Goal: Task Accomplishment & Management: Use online tool/utility

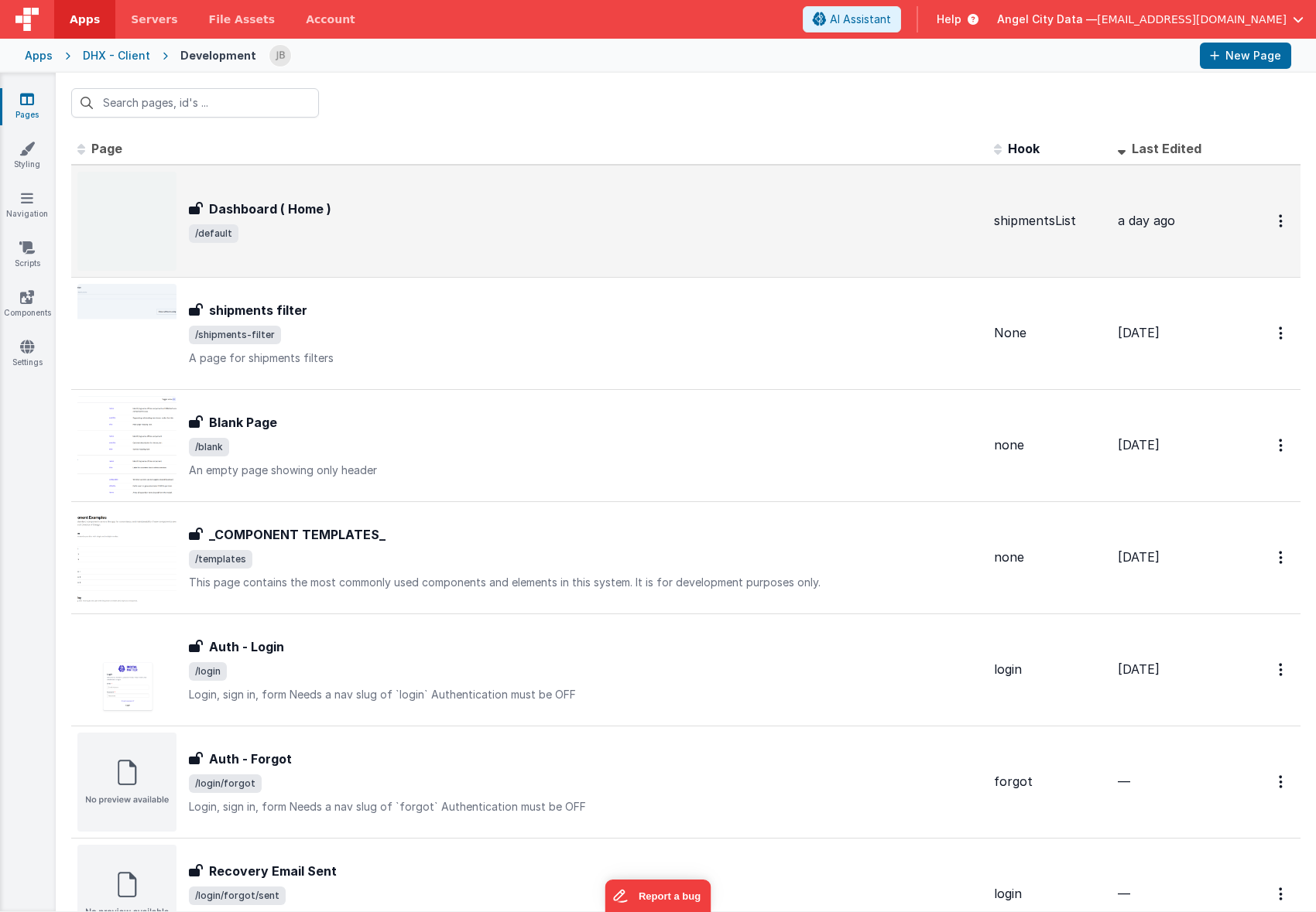
click at [247, 212] on h3 "Dashboard ( Home )" at bounding box center [270, 209] width 122 height 19
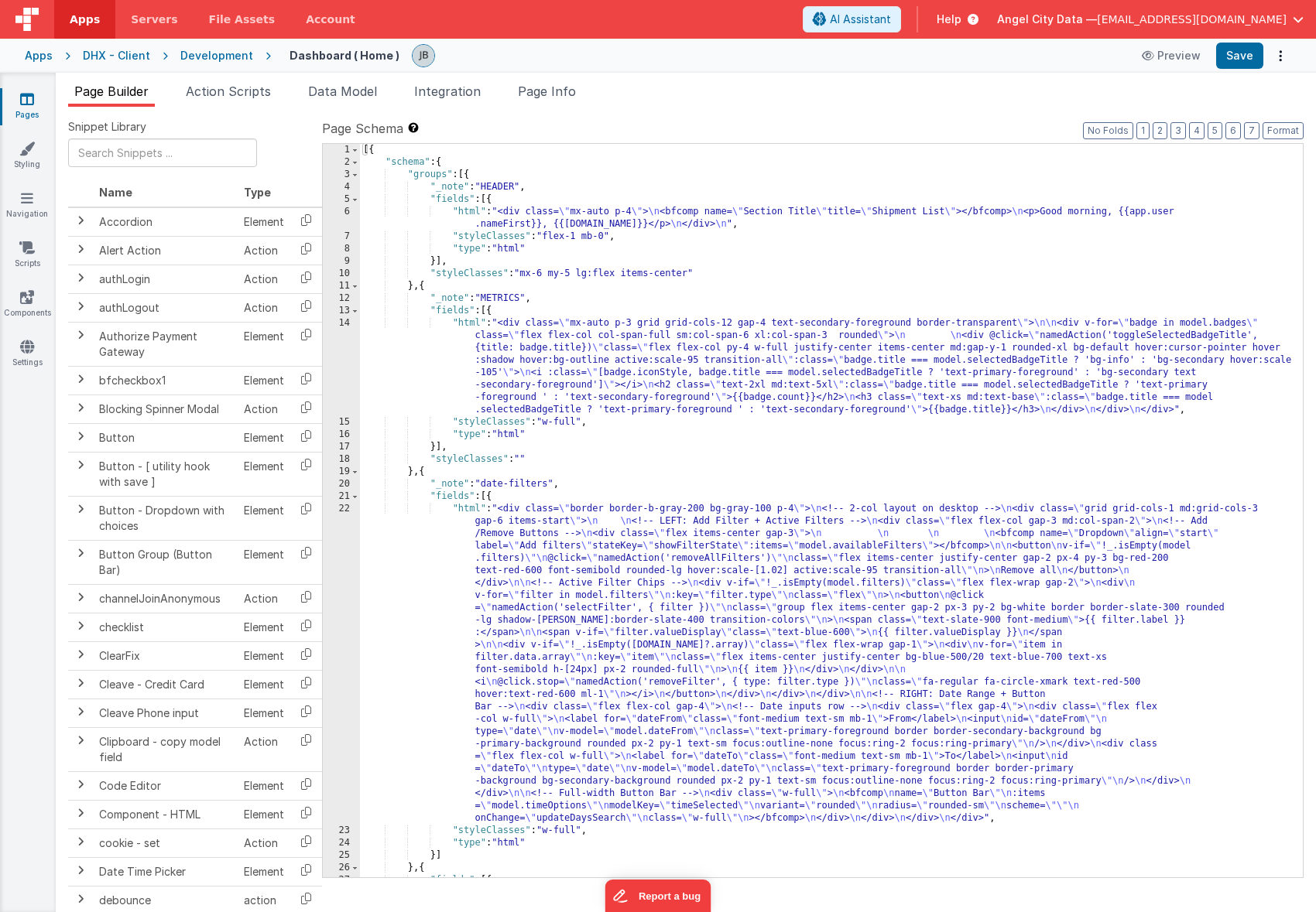
click at [343, 348] on div "14" at bounding box center [342, 366] width 37 height 99
click at [342, 532] on div "22" at bounding box center [342, 664] width 37 height 322
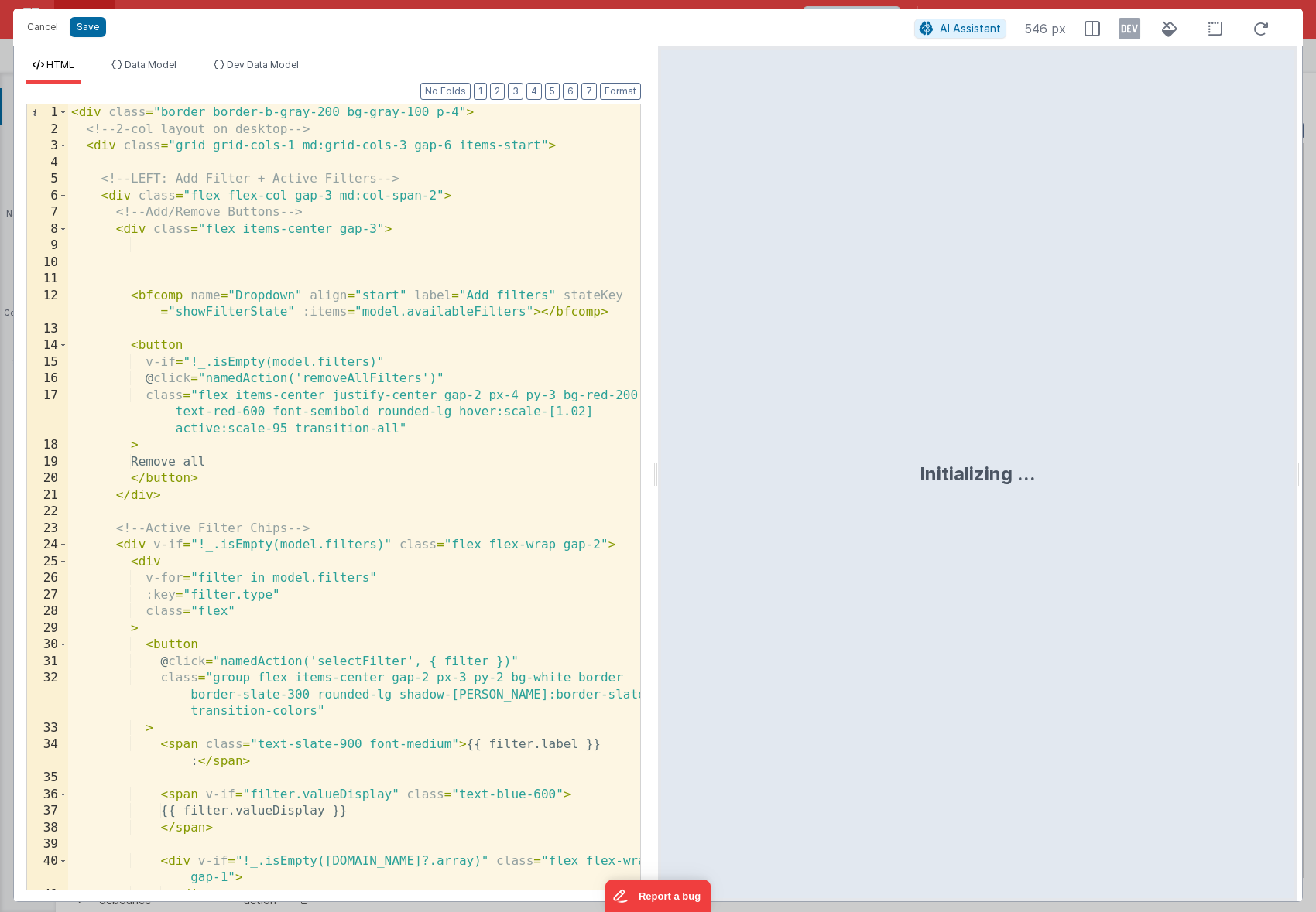
scroll to position [1, 0]
click at [169, 64] on span "Data Model" at bounding box center [150, 64] width 52 height 12
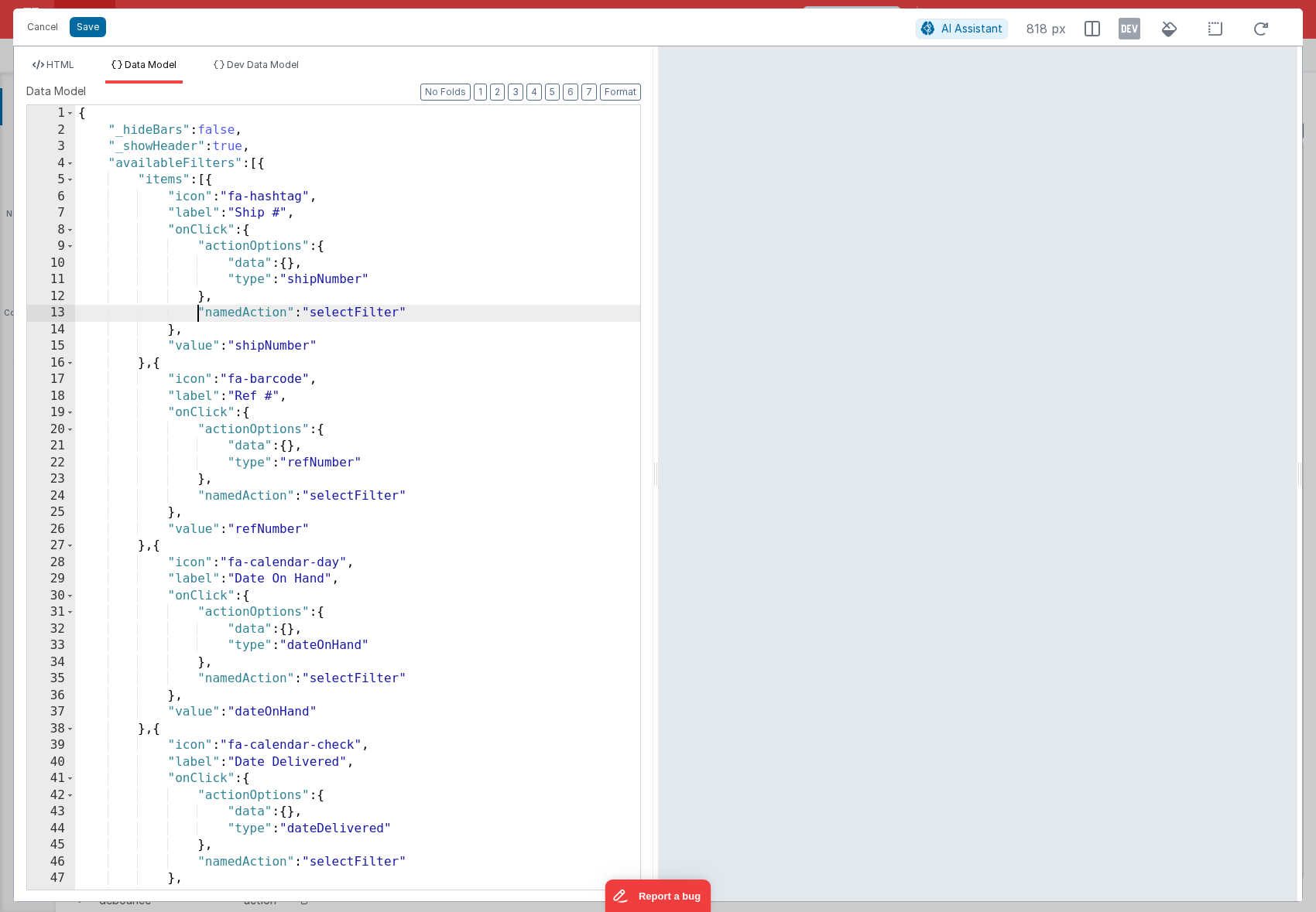
scroll to position [0, 0]
drag, startPoint x: 200, startPoint y: 320, endPoint x: 427, endPoint y: 306, distance: 227.4
click at [427, 306] on div "{ "_hideBars" : false , "_showHeader" : true , "availableFilters" : [{ "items" …" at bounding box center [358, 514] width 565 height 818
click at [332, 308] on div "{ "_hideBars" : false , "_showHeader" : true , "availableFilters" : [{ "items" …" at bounding box center [358, 514] width 565 height 818
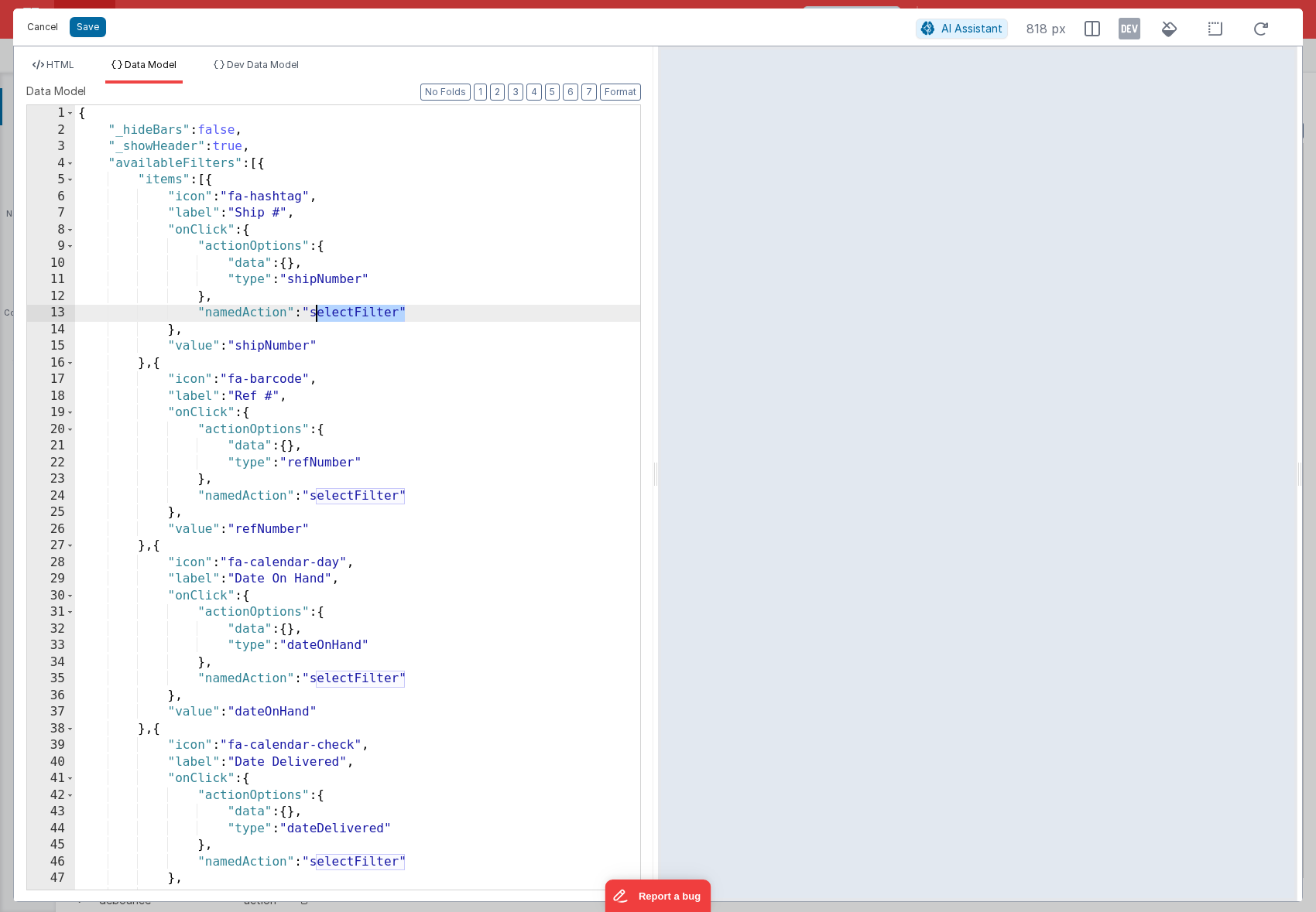
click at [43, 24] on button "Cancel" at bounding box center [42, 27] width 47 height 22
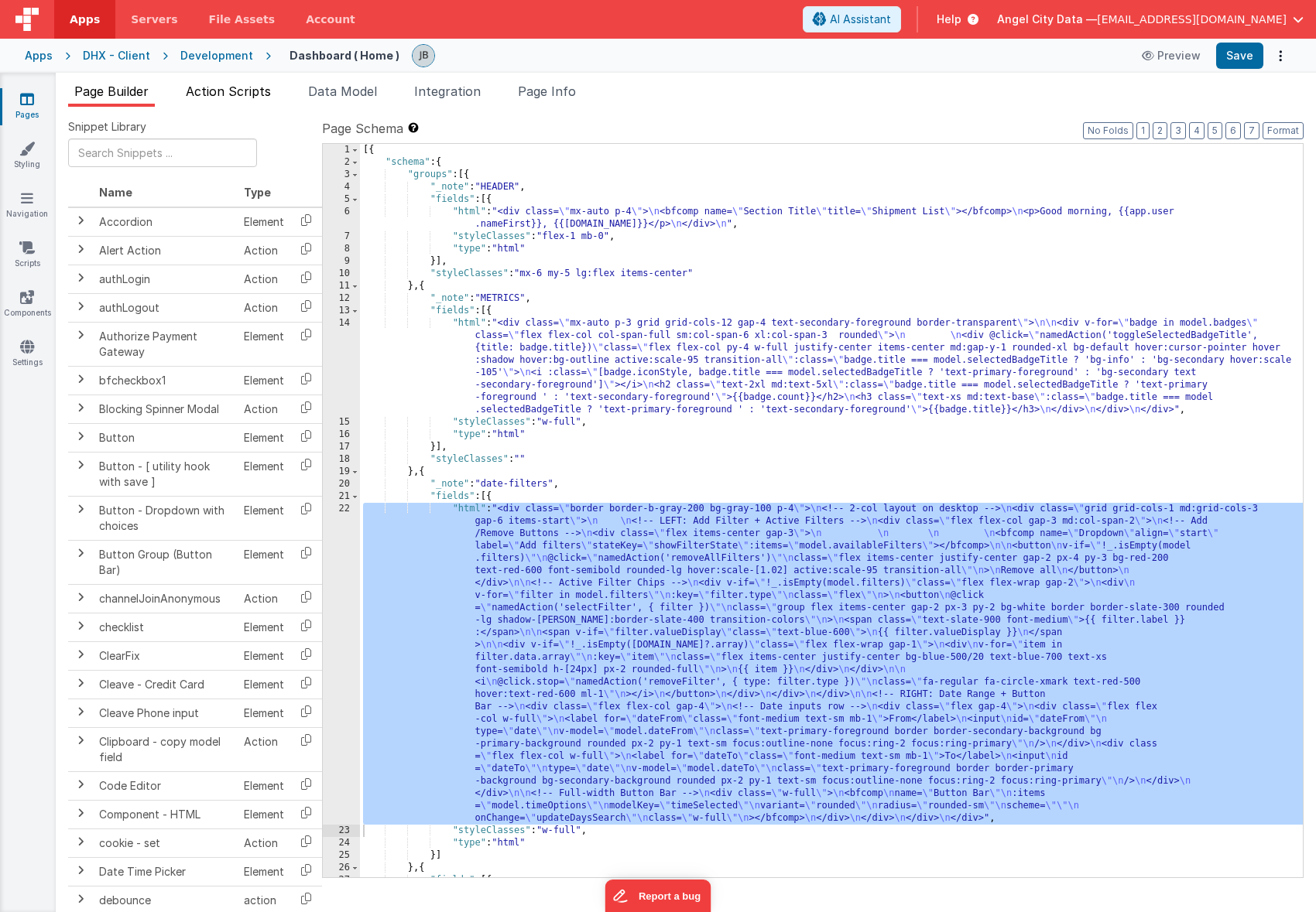
click at [244, 88] on span "Action Scripts" at bounding box center [228, 92] width 85 height 15
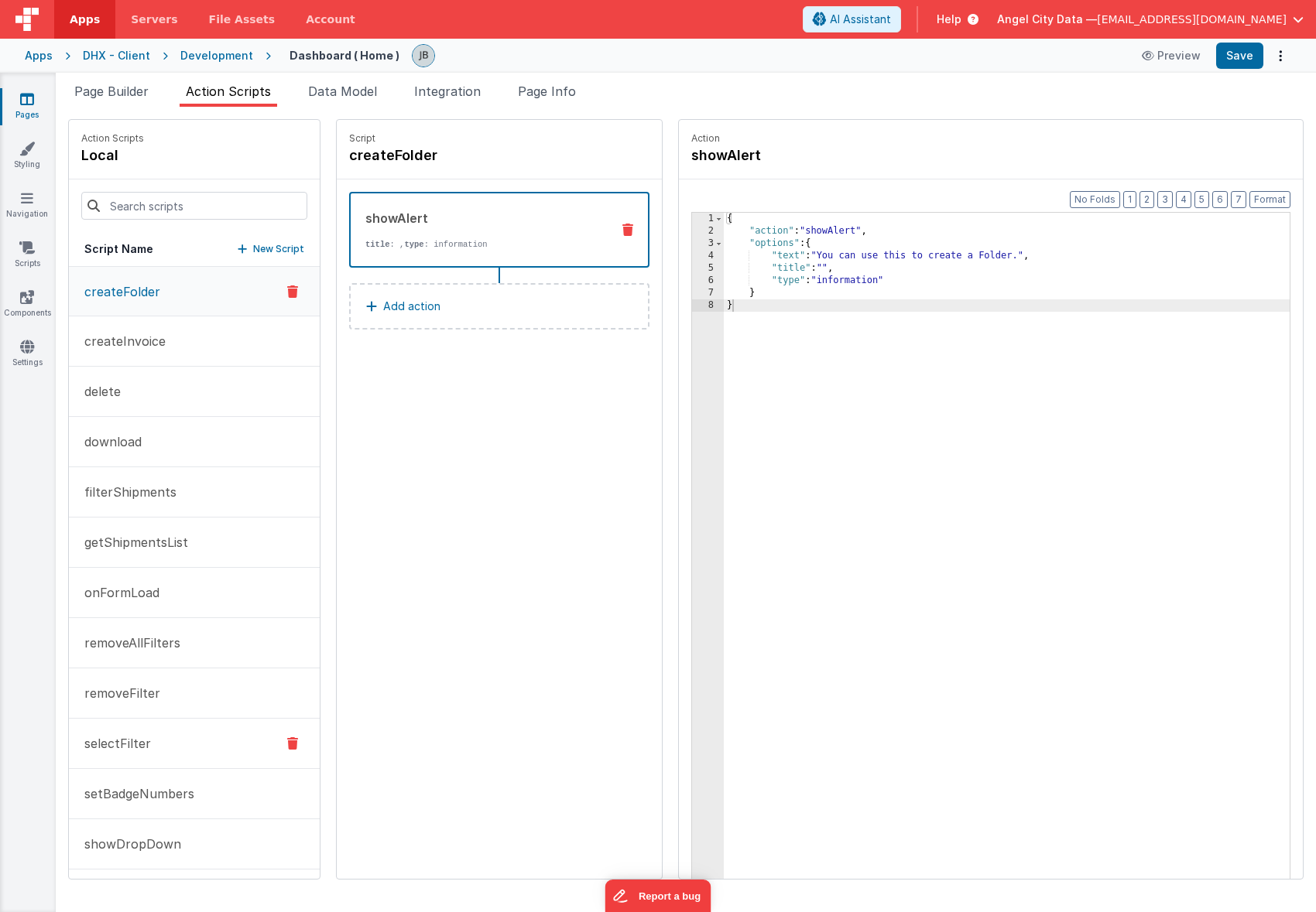
click at [198, 731] on button "selectFilter" at bounding box center [194, 743] width 251 height 50
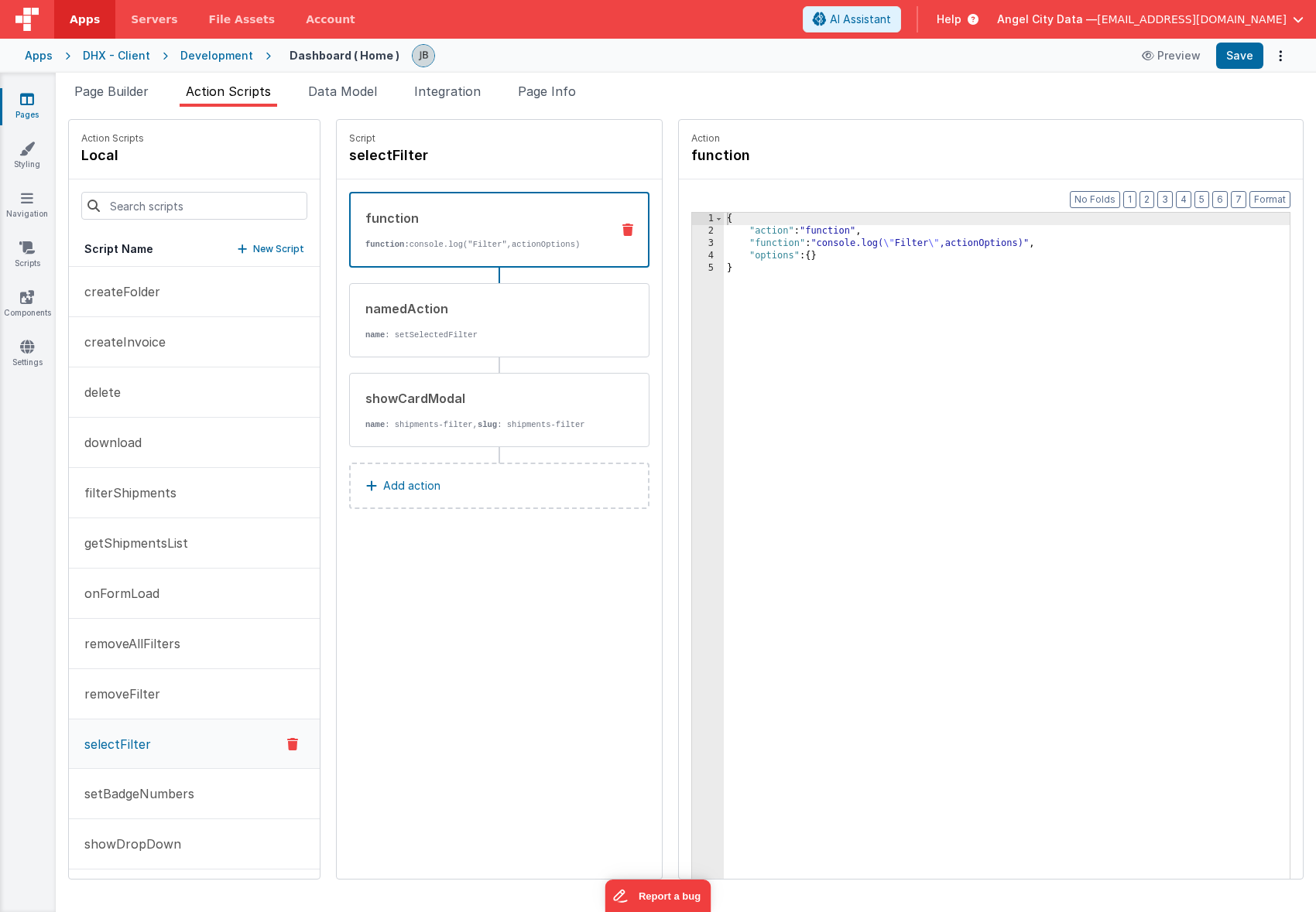
click at [692, 243] on div "3" at bounding box center [707, 243] width 31 height 13
click at [692, 239] on div "3" at bounding box center [707, 243] width 31 height 13
click at [692, 242] on div "3" at bounding box center [707, 243] width 31 height 13
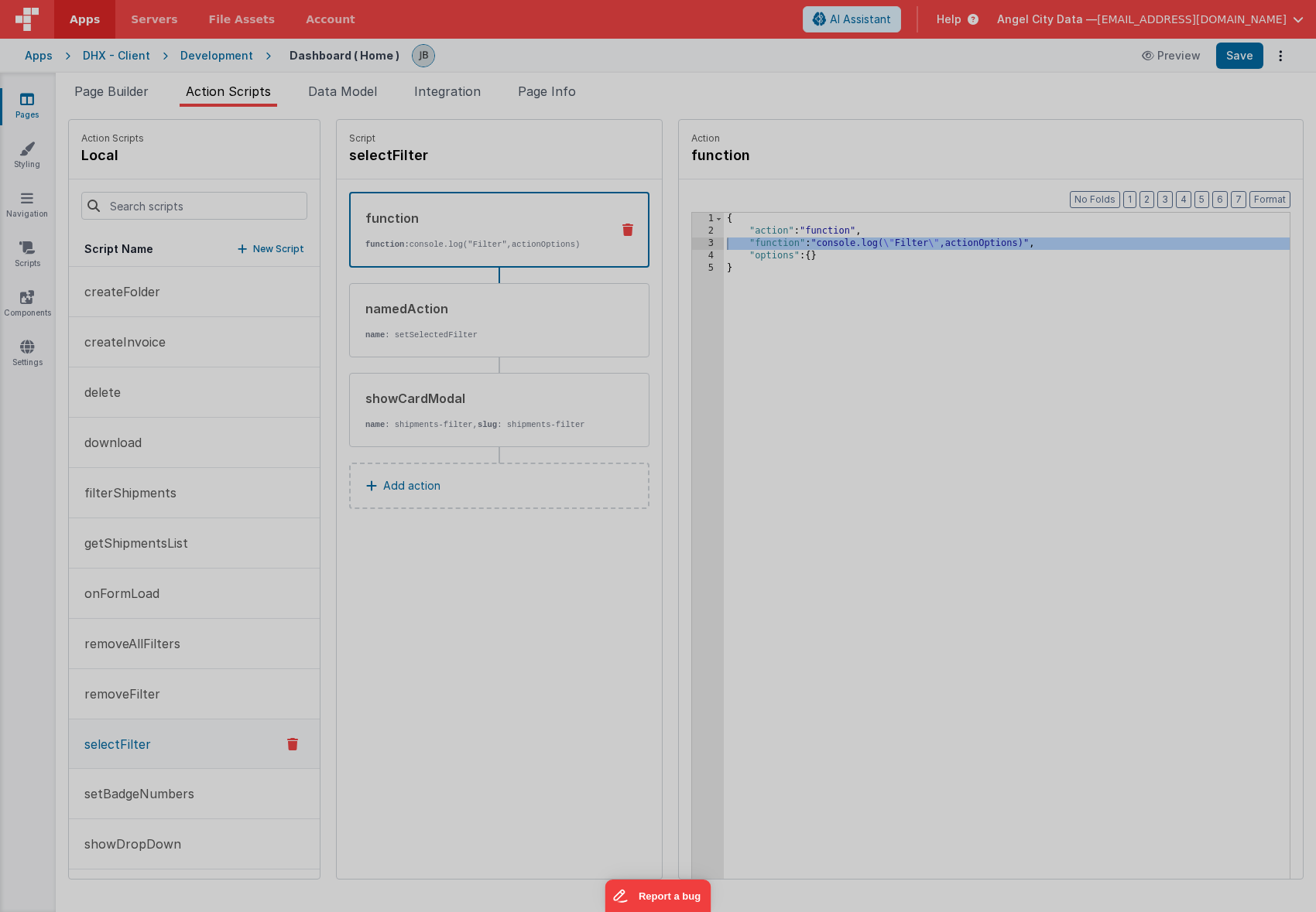
click at [671, 242] on div "console . log ( "Filter" , actionOptions )" at bounding box center [674, 496] width 1230 height 823
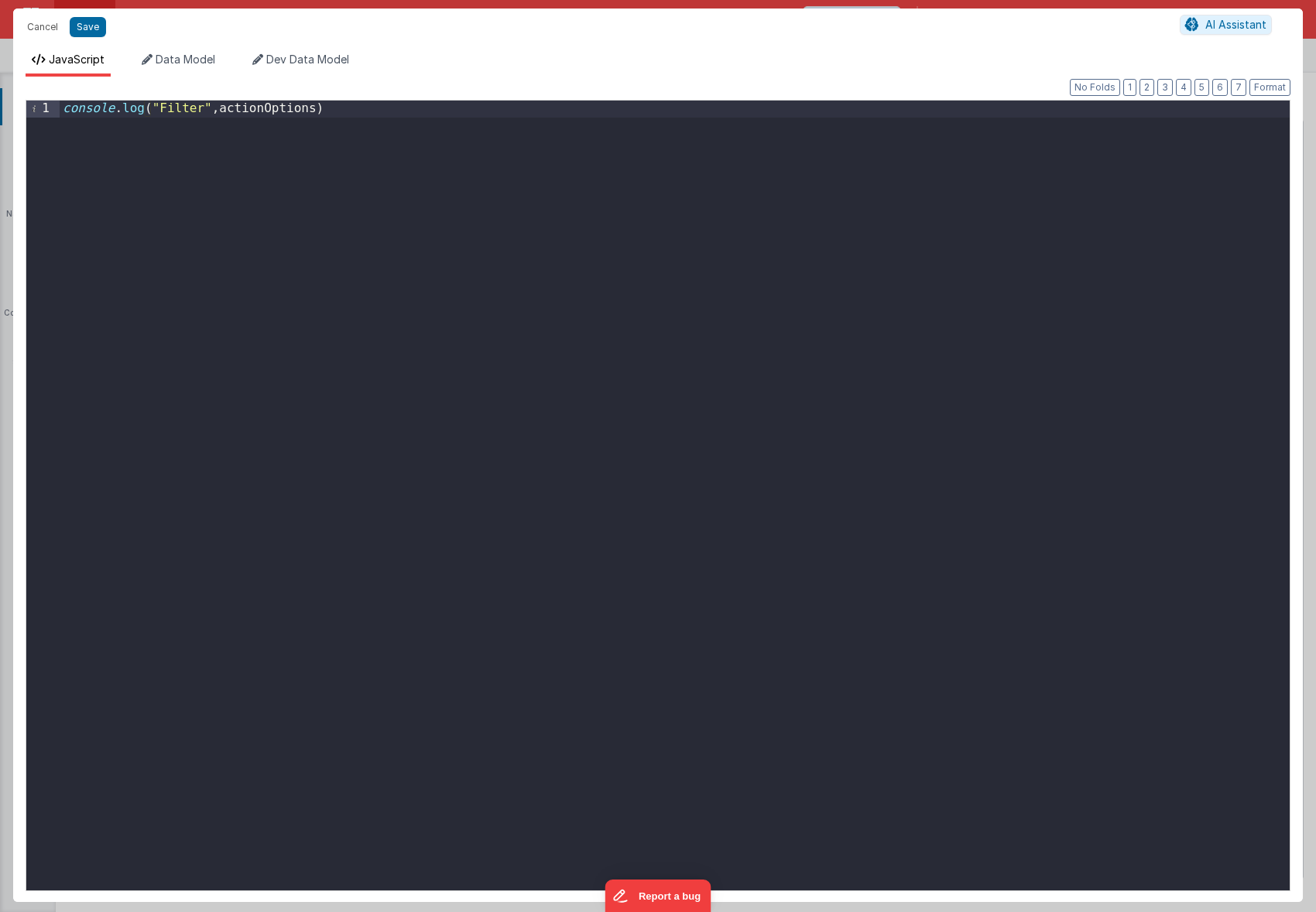
drag, startPoint x: 426, startPoint y: 212, endPoint x: 407, endPoint y: 196, distance: 24.8
click at [407, 196] on div "console . log ( "Filter" , actionOptions )" at bounding box center [674, 512] width 1230 height 823
drag, startPoint x: 354, startPoint y: 142, endPoint x: 8, endPoint y: 64, distance: 354.7
click at [8, 64] on div "Cancel Save AI Assistant JavaScript Data Model Dev Data Model Format 7 6 5 4 3 …" at bounding box center [658, 456] width 1316 height 912
click at [102, 25] on button "Save" at bounding box center [87, 27] width 36 height 20
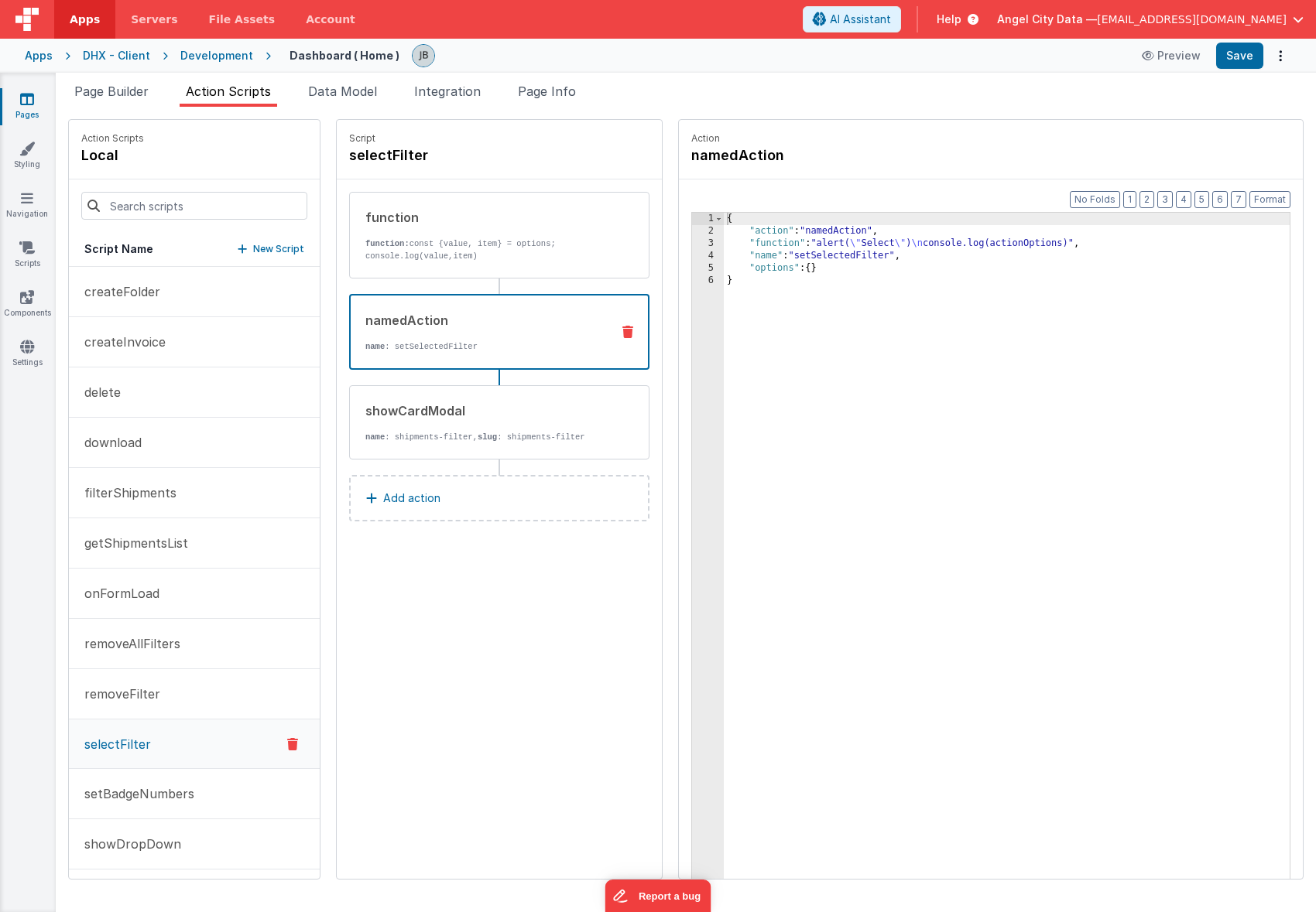
click at [451, 336] on div "namedAction name : setSelectedFilter" at bounding box center [475, 331] width 248 height 42
click at [692, 242] on div "3" at bounding box center [707, 243] width 31 height 13
click at [692, 242] on div "3" at bounding box center [707, 243] width 31 height 13
click at [715, 220] on span at bounding box center [719, 219] width 8 height 13
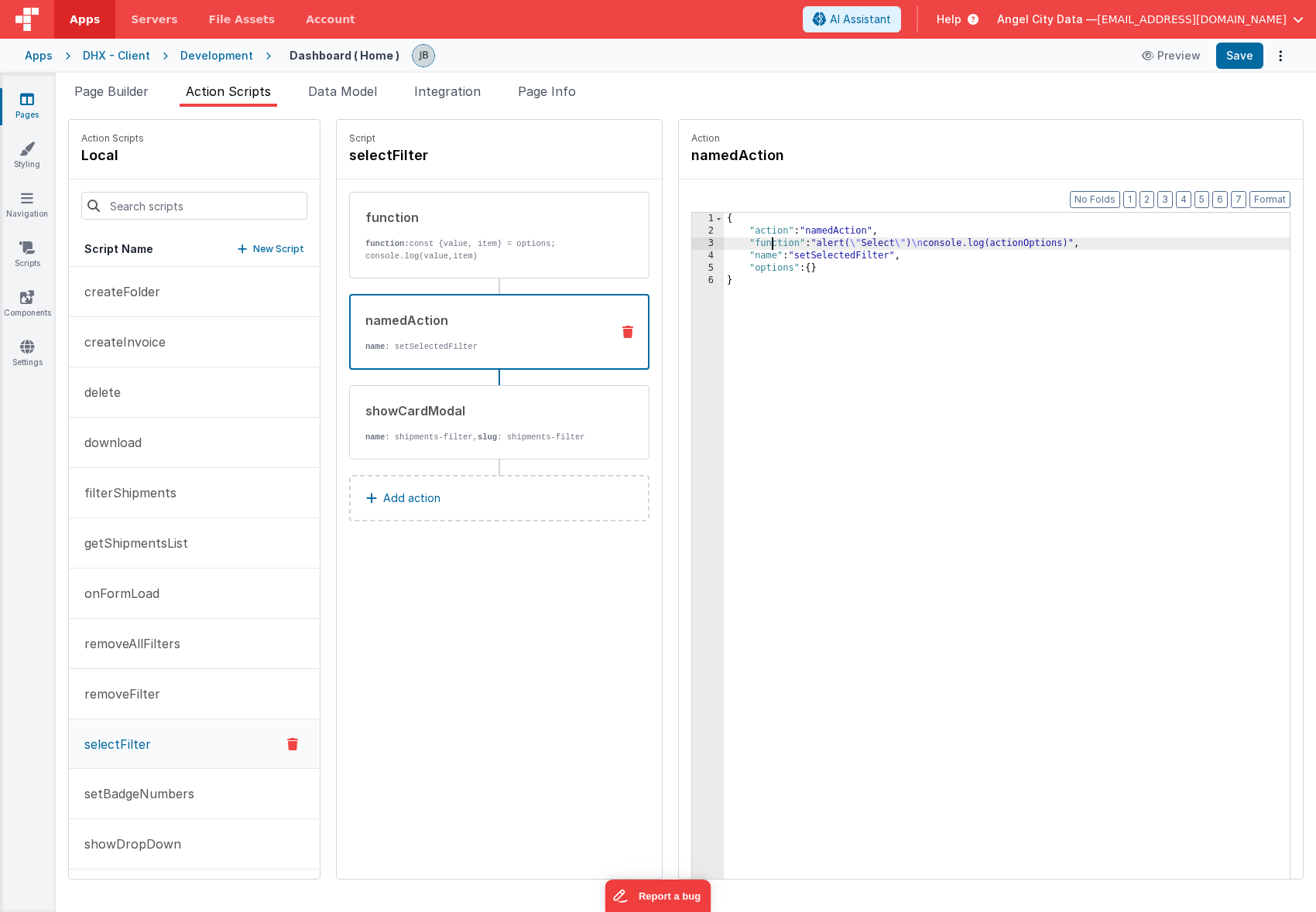
click at [733, 245] on div "{ "action" : "namedAction" , "function" : "alert( \" Select \" ) \n console.log…" at bounding box center [1025, 582] width 604 height 739
click at [692, 247] on div "3" at bounding box center [707, 243] width 31 height 13
click at [692, 245] on div "3" at bounding box center [707, 243] width 31 height 13
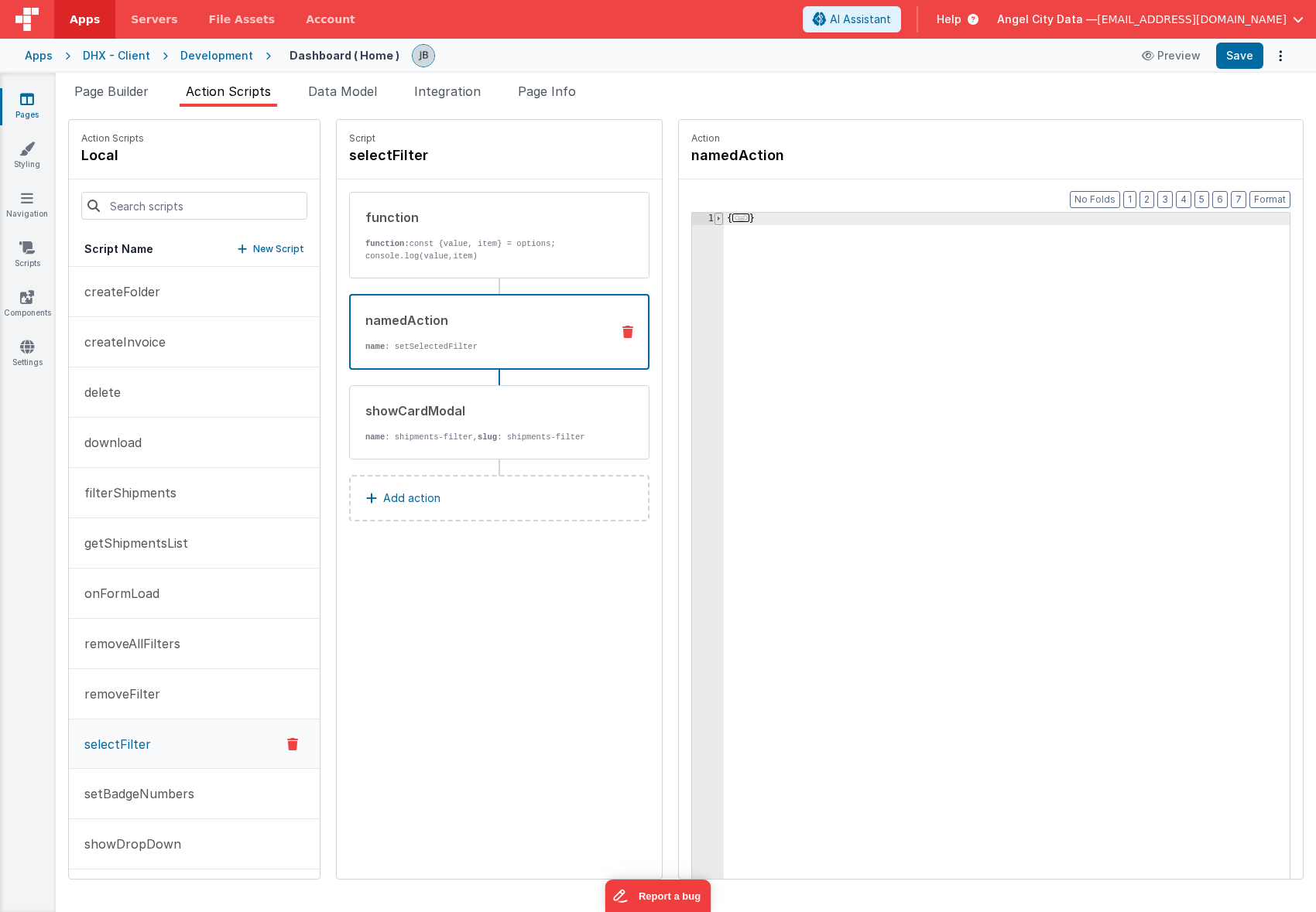
click at [715, 220] on span at bounding box center [719, 219] width 8 height 13
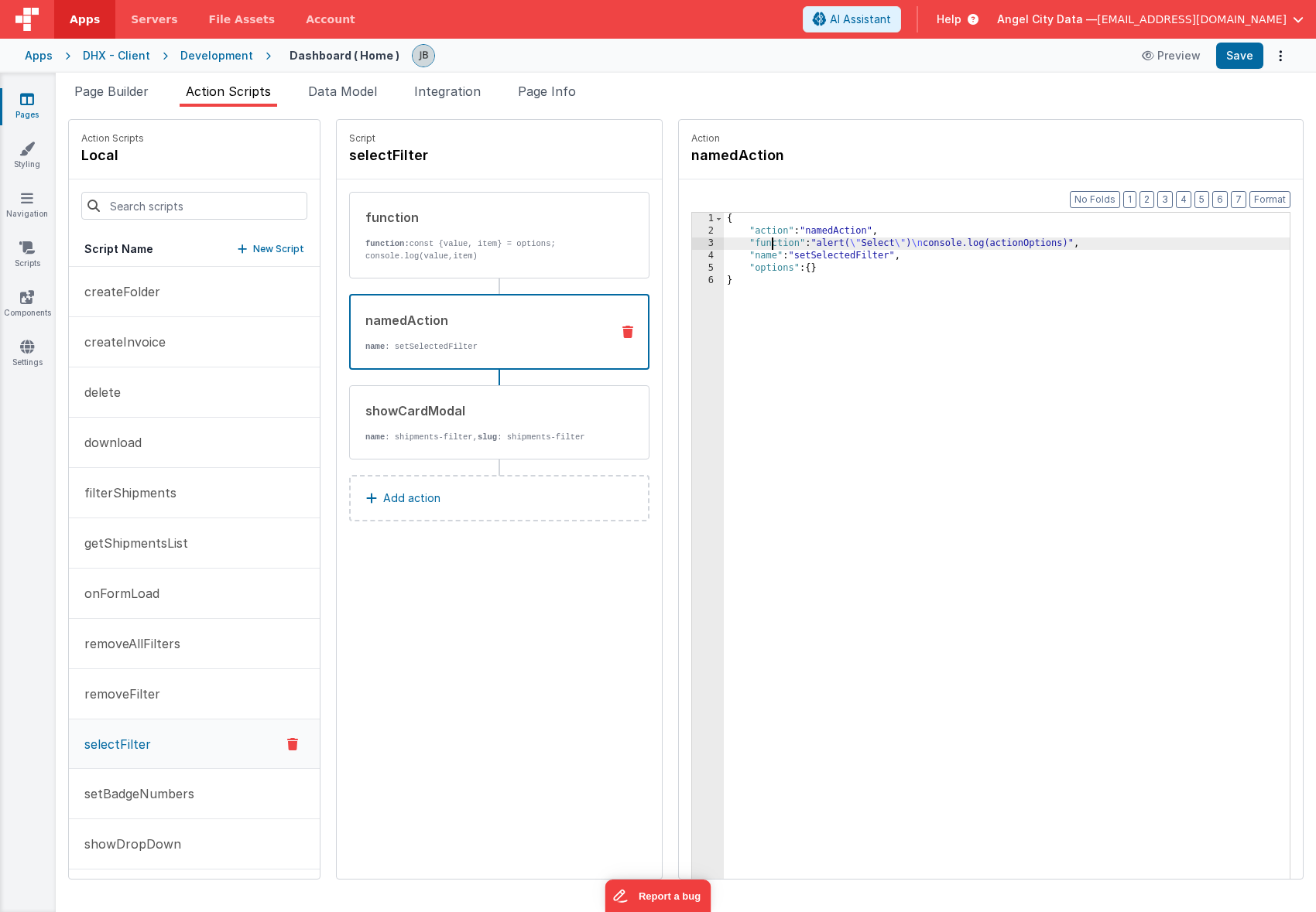
click at [747, 244] on div "{ "action" : "namedAction" , "function" : "alert( \" Select \" ) \n console.log…" at bounding box center [1025, 582] width 604 height 739
click at [692, 243] on div "3" at bounding box center [707, 243] width 31 height 13
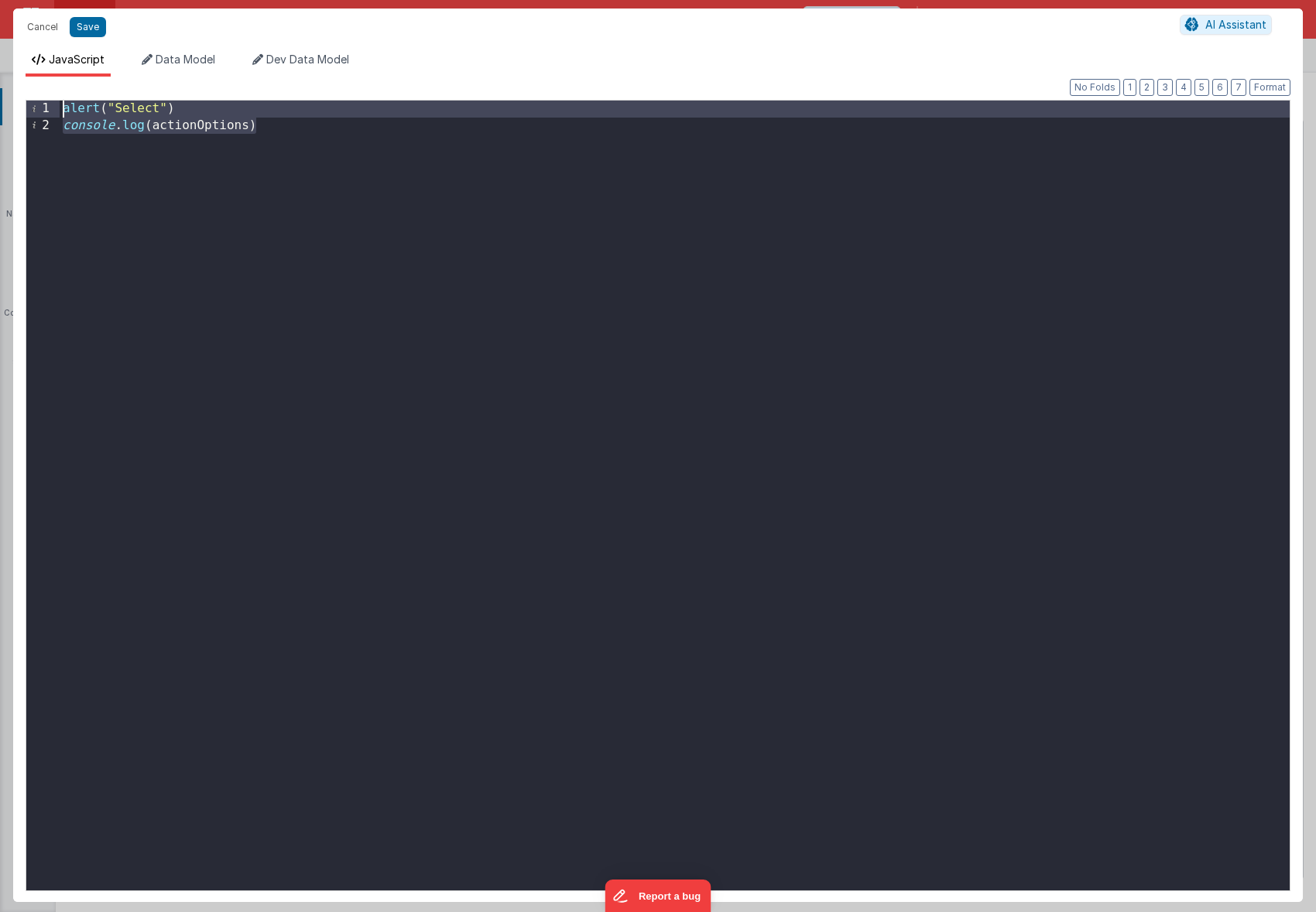
drag, startPoint x: 599, startPoint y: 247, endPoint x: 42, endPoint y: 117, distance: 572.0
click at [42, 117] on div "1 2 alert ( "Select" ) console . log ( actionOptions ) XXXXXXXXXXXXXXXXXXXXXXXX…" at bounding box center [658, 496] width 1265 height 792
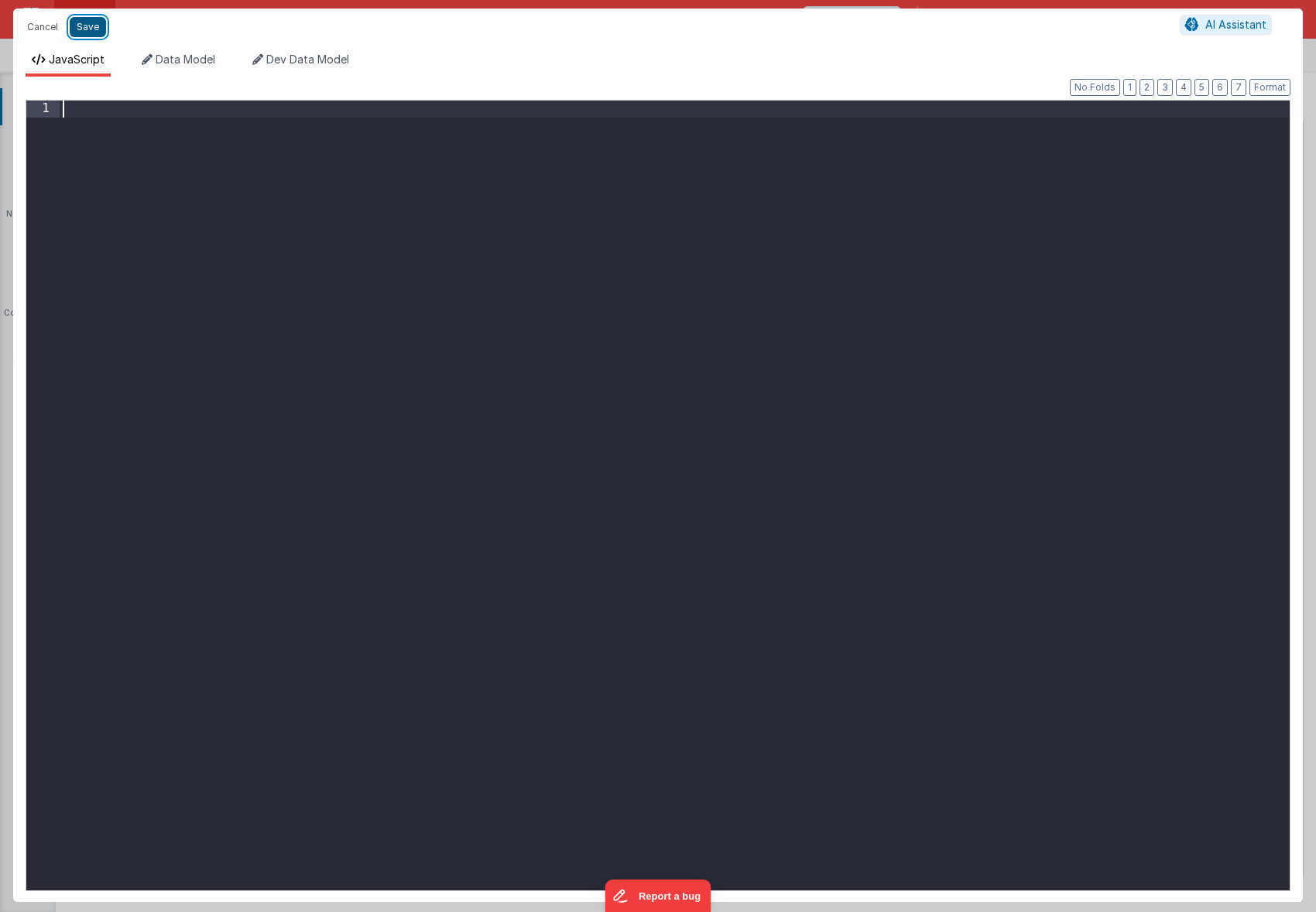
click at [77, 31] on button "Save" at bounding box center [87, 27] width 36 height 20
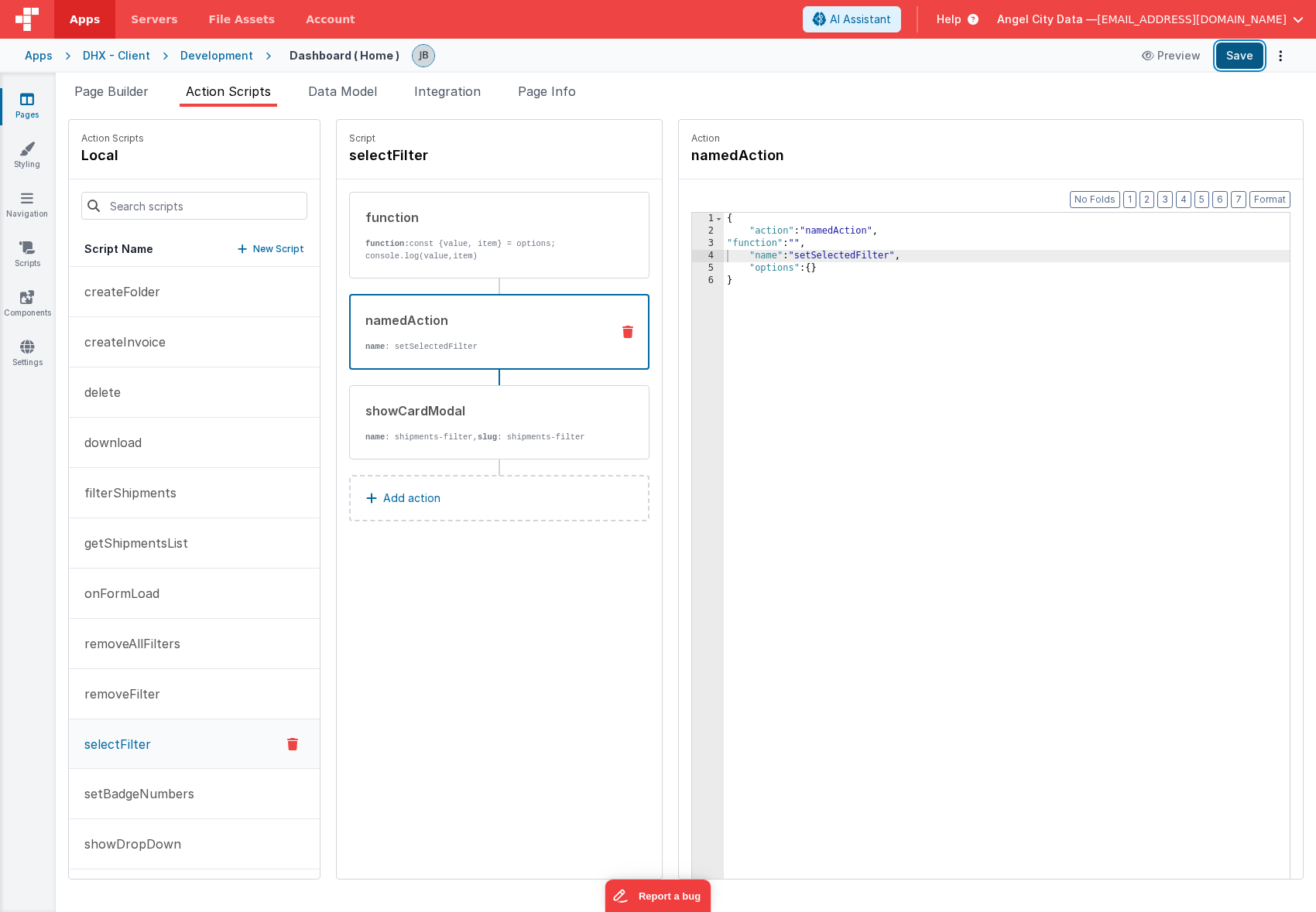
click at [1232, 60] on button "Save" at bounding box center [1240, 55] width 47 height 26
click at [1173, 56] on button "Preview" at bounding box center [1170, 55] width 77 height 25
click at [470, 259] on p "function: const {value, item} = options; console.log(value,item)" at bounding box center [482, 249] width 234 height 25
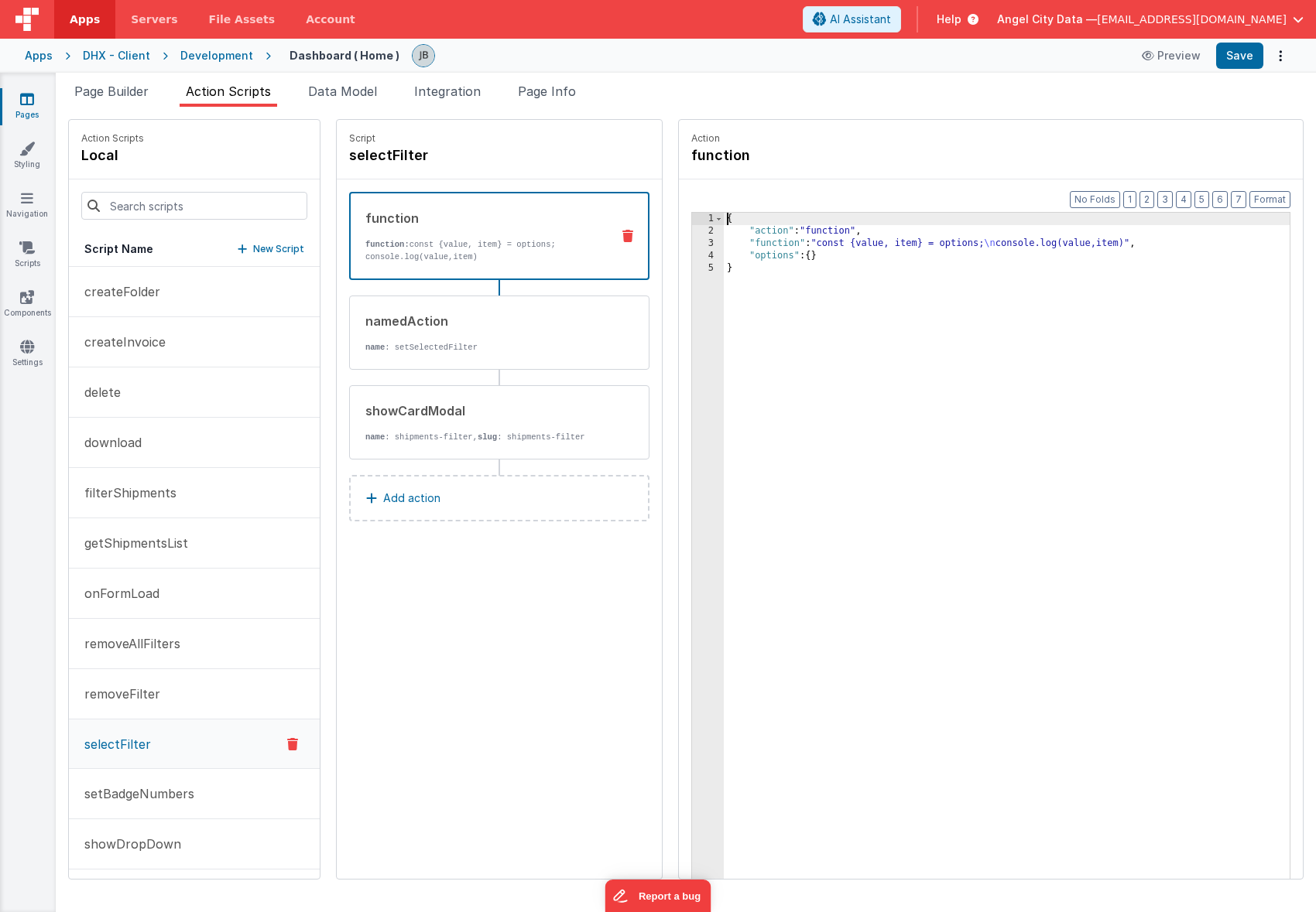
click at [692, 243] on div "3" at bounding box center [707, 243] width 31 height 13
click at [726, 243] on div "{ "action" : "function" , "function" : "const {value, item} = options; \n conso…" at bounding box center [1025, 582] width 604 height 739
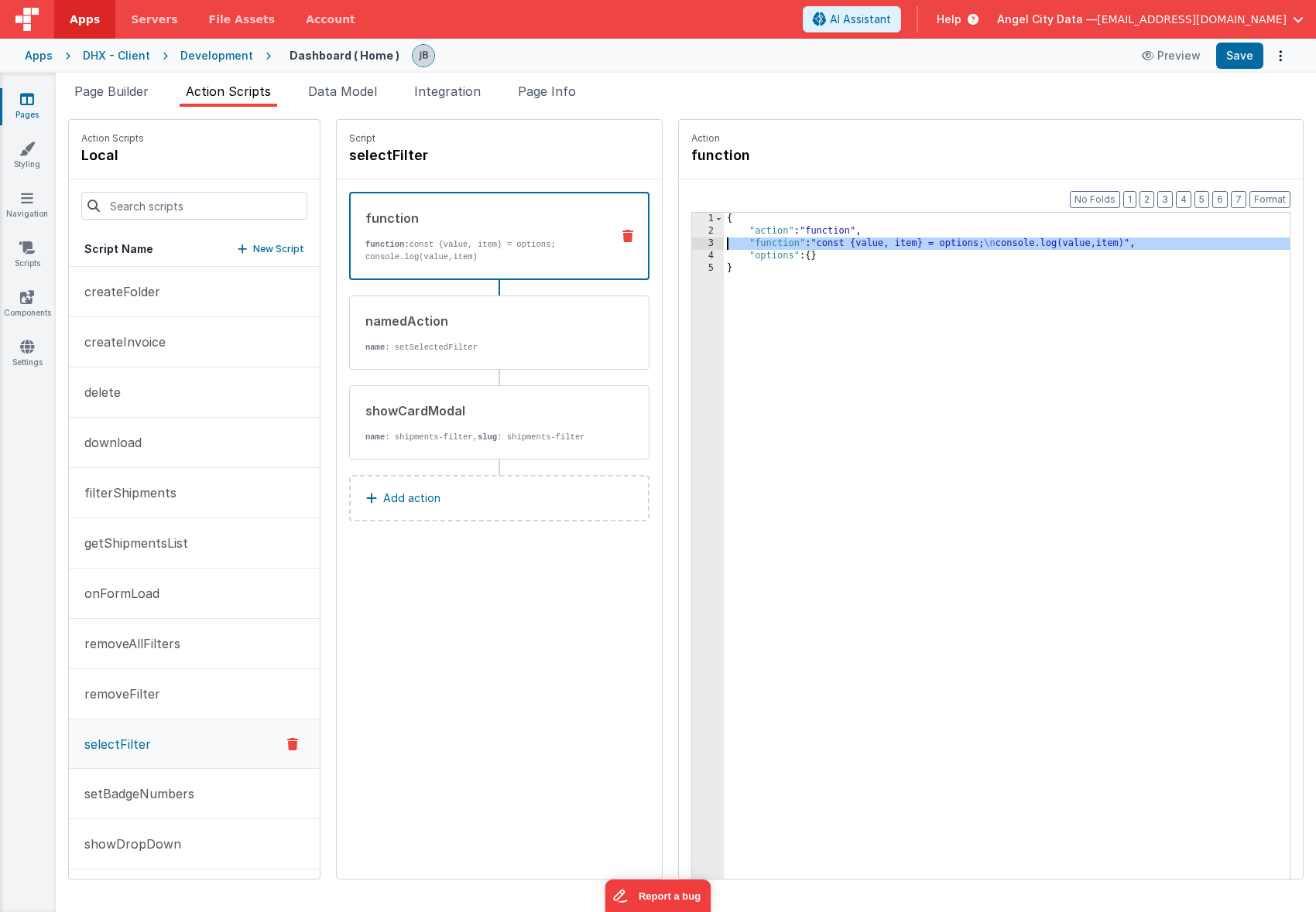
click at [692, 244] on div "3" at bounding box center [707, 243] width 31 height 13
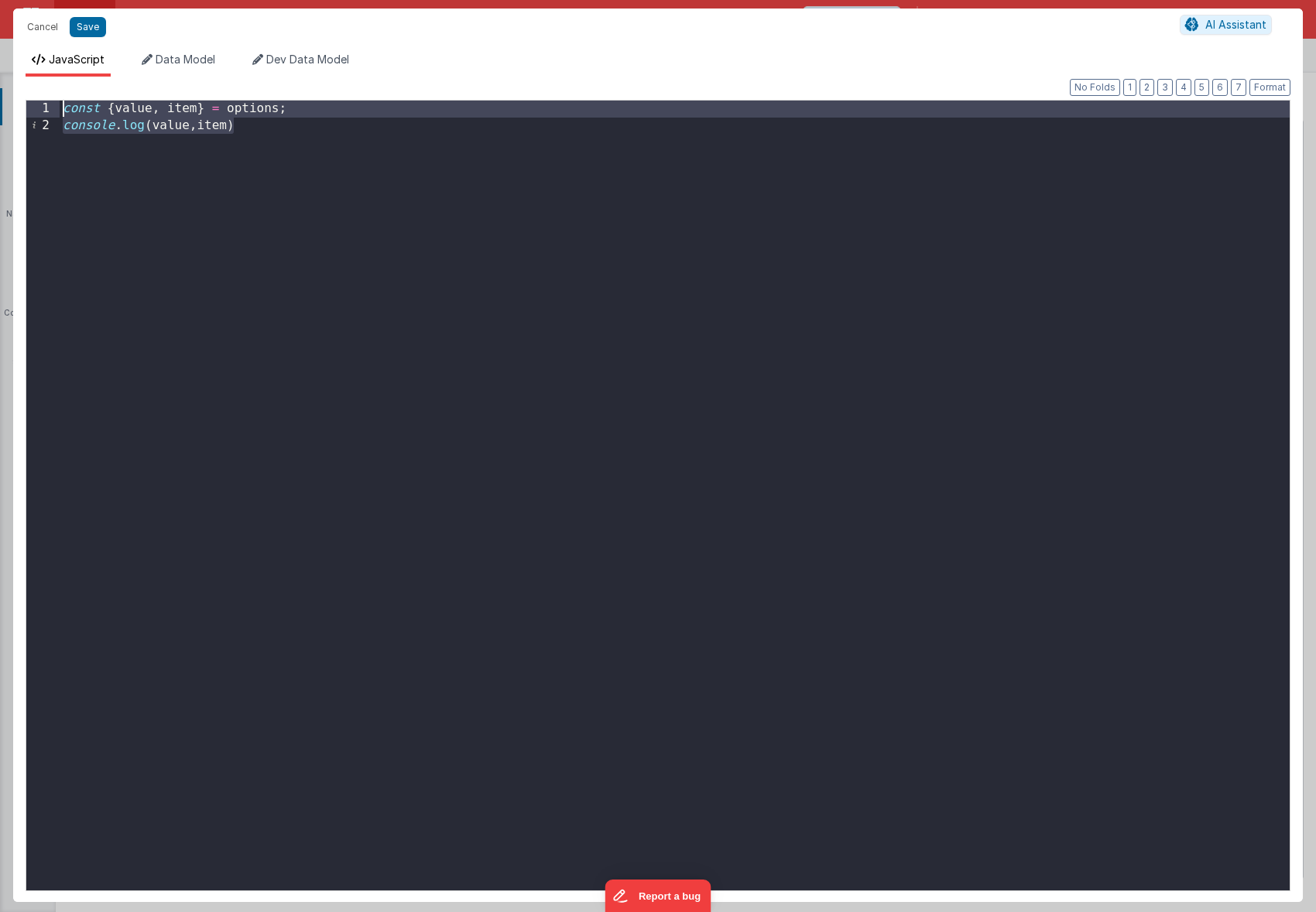
drag, startPoint x: 432, startPoint y: 244, endPoint x: -107, endPoint y: 23, distance: 582.5
click at [0, 23] on html "Cancel Save AI Assistant JavaScript Data Model Dev Data Model Format 7 6 5 4 3 …" at bounding box center [658, 456] width 1316 height 912
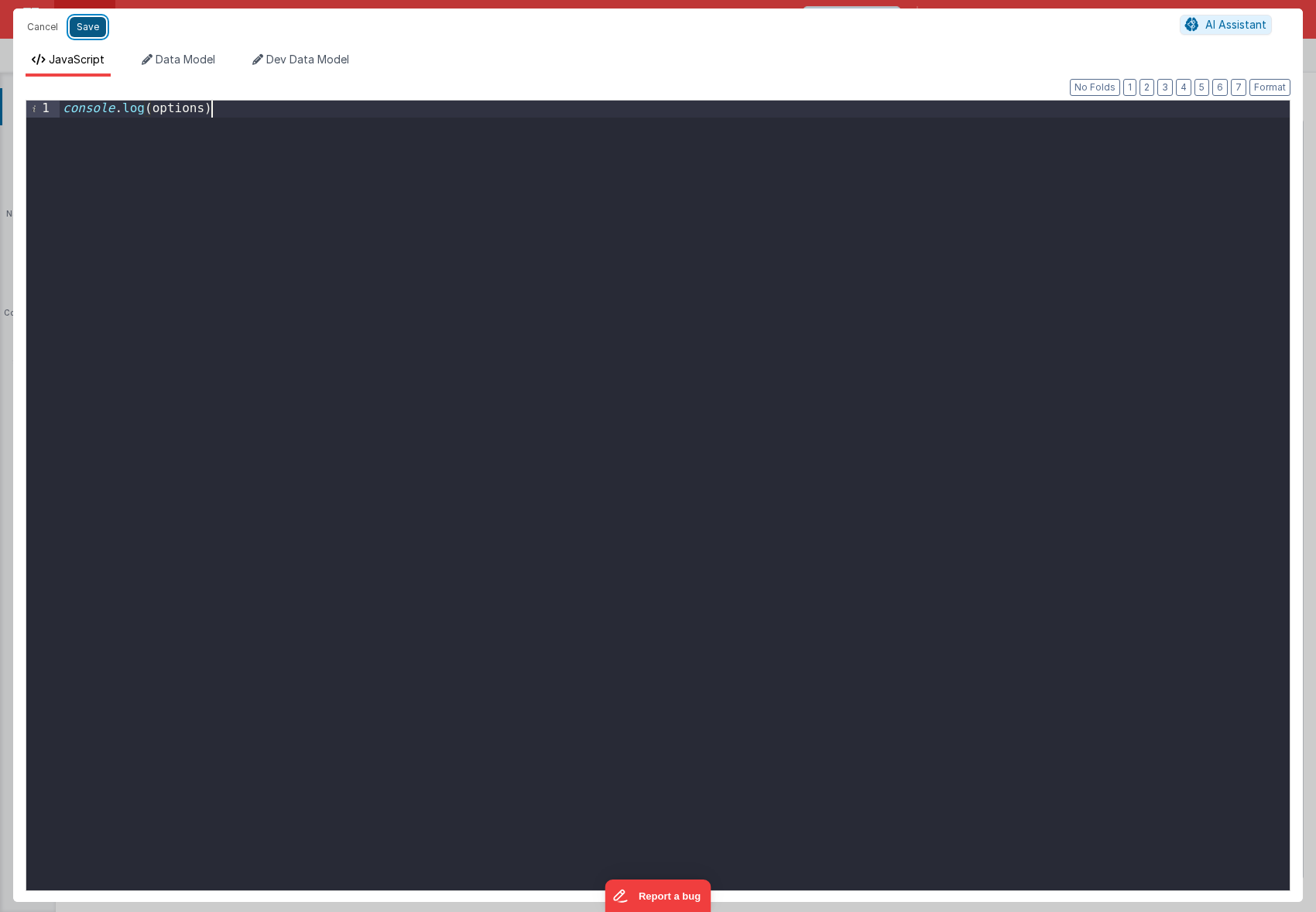
click at [96, 31] on button "Save" at bounding box center [87, 27] width 36 height 20
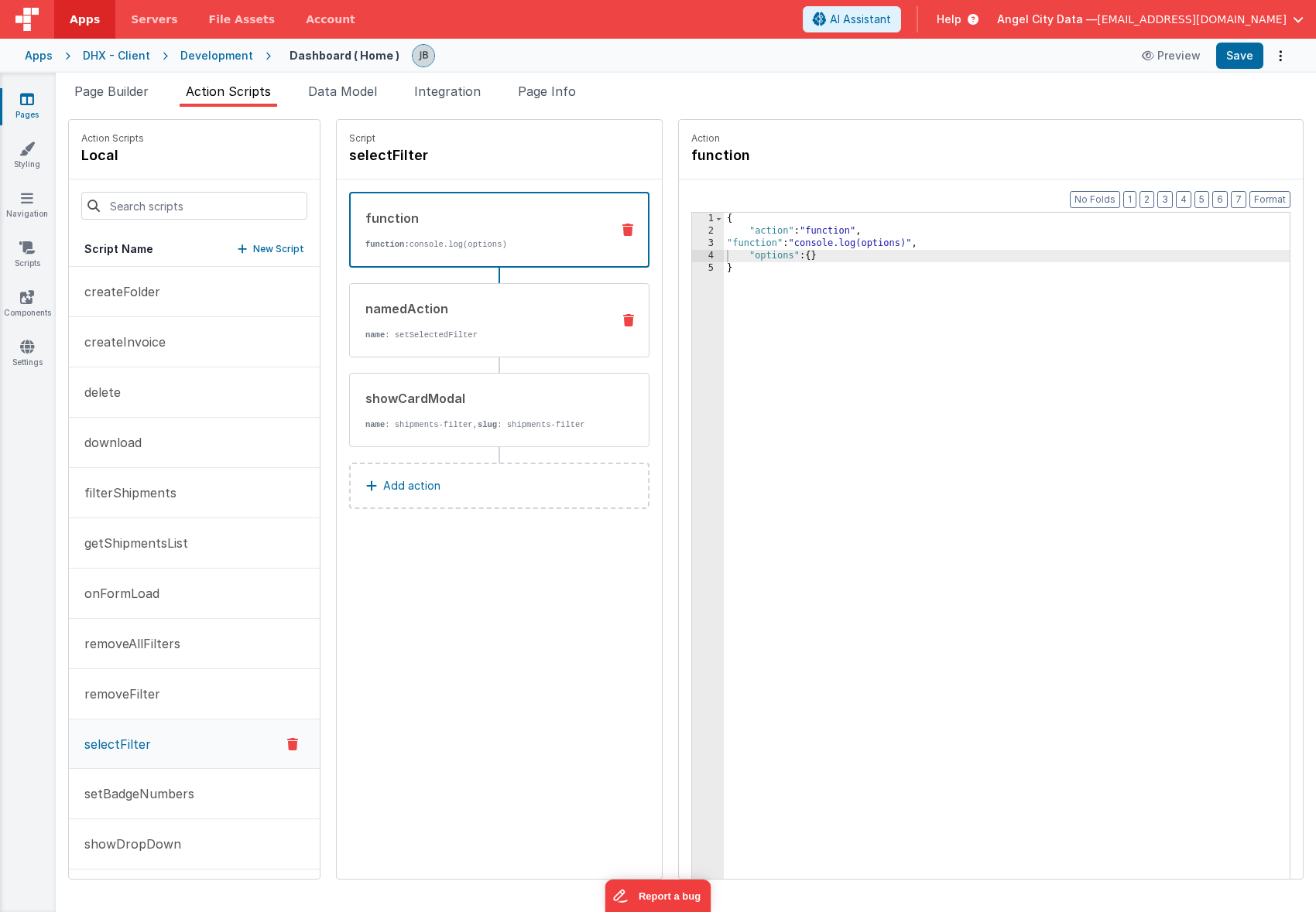
click at [538, 326] on div "namedAction name : setSelectedFilter" at bounding box center [475, 320] width 249 height 42
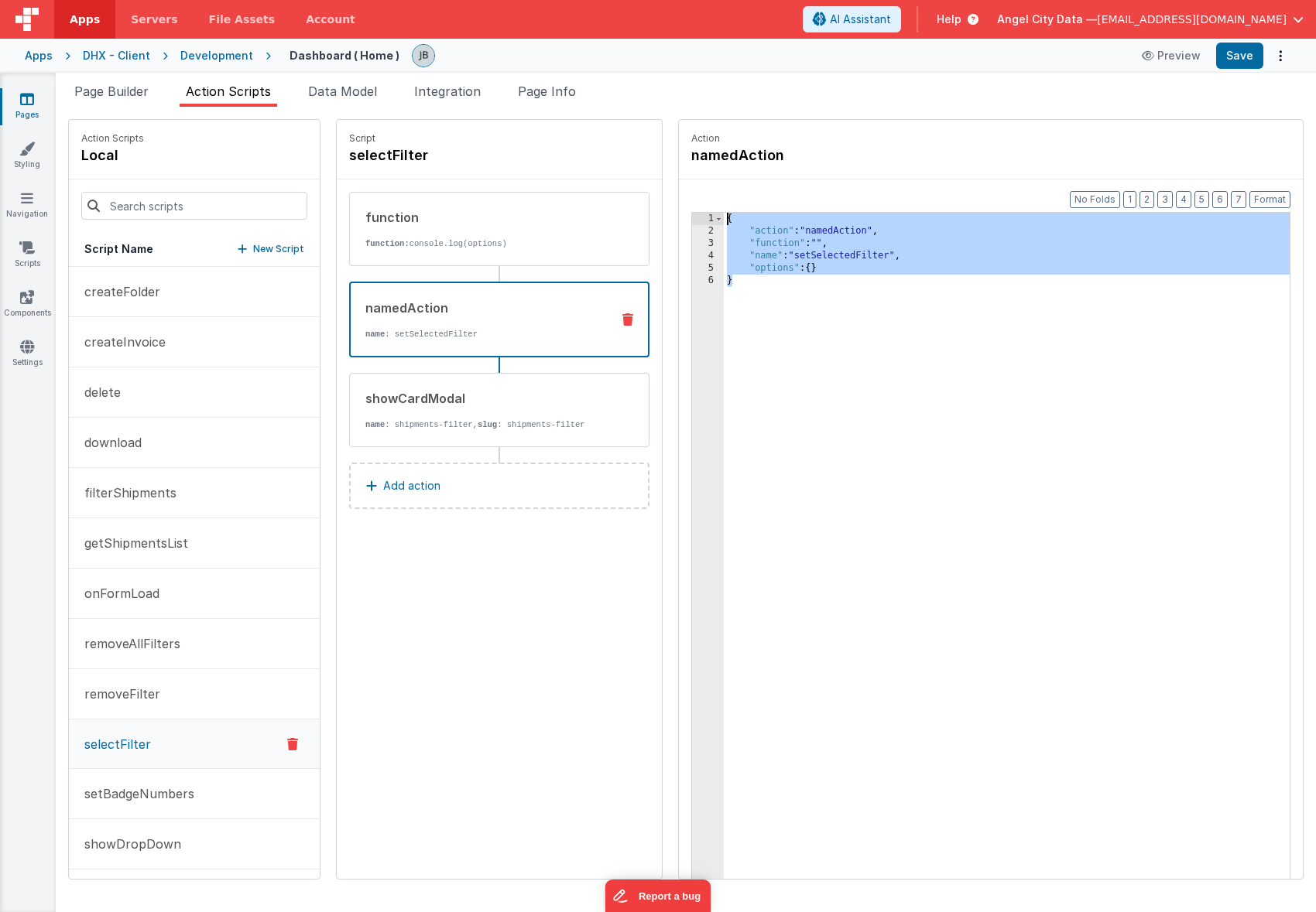
drag, startPoint x: 748, startPoint y: 315, endPoint x: 666, endPoint y: 181, distance: 157.1
click at [679, 181] on div "Format 7 6 5 4 3 2 1 No Folds 1 2 3 4 5 6 { "action" : "namedAction" , "functio…" at bounding box center [991, 559] width 624 height 759
click at [622, 317] on icon at bounding box center [627, 320] width 11 height 13
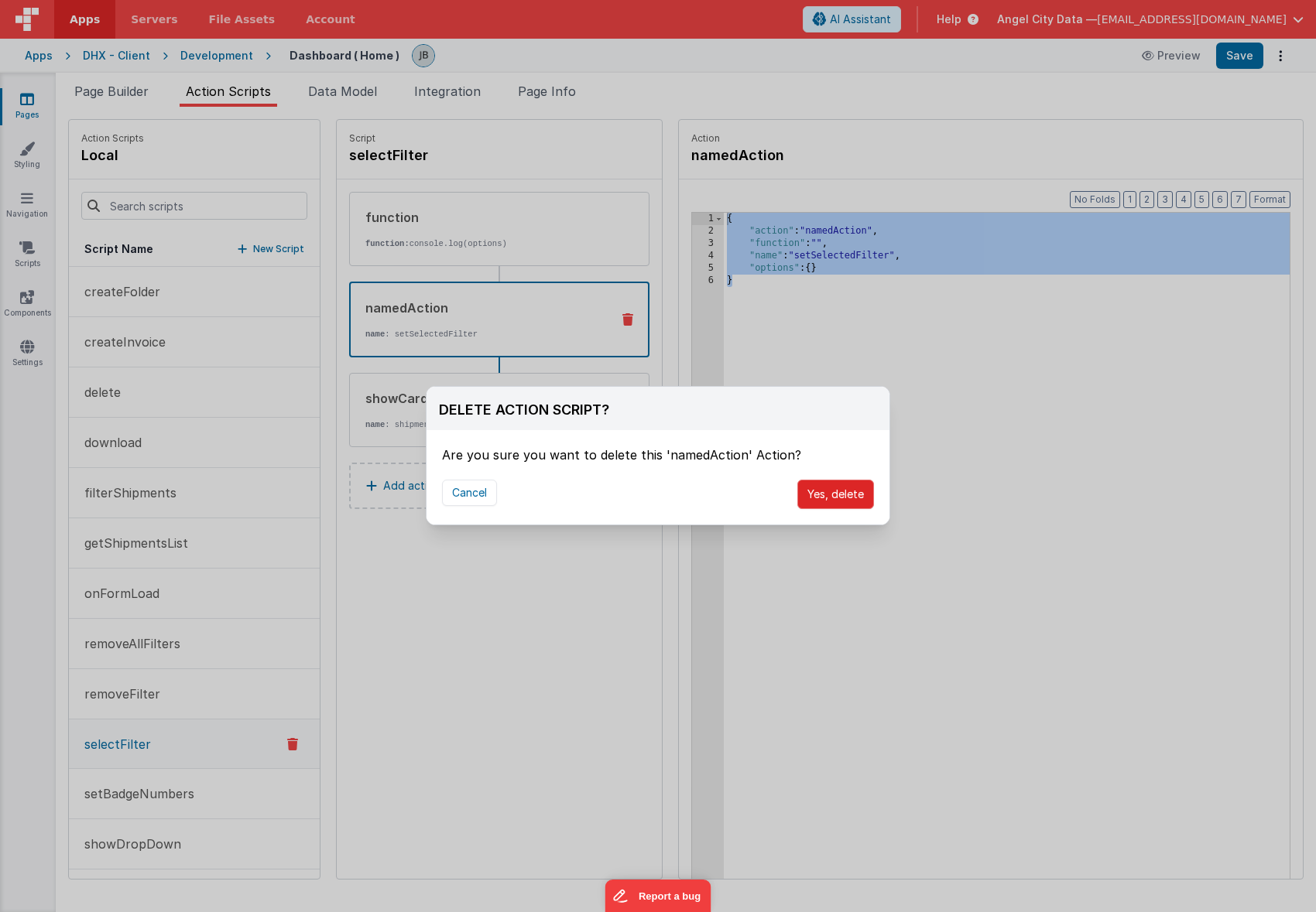
click at [821, 485] on button "Yes, delete" at bounding box center [835, 494] width 76 height 30
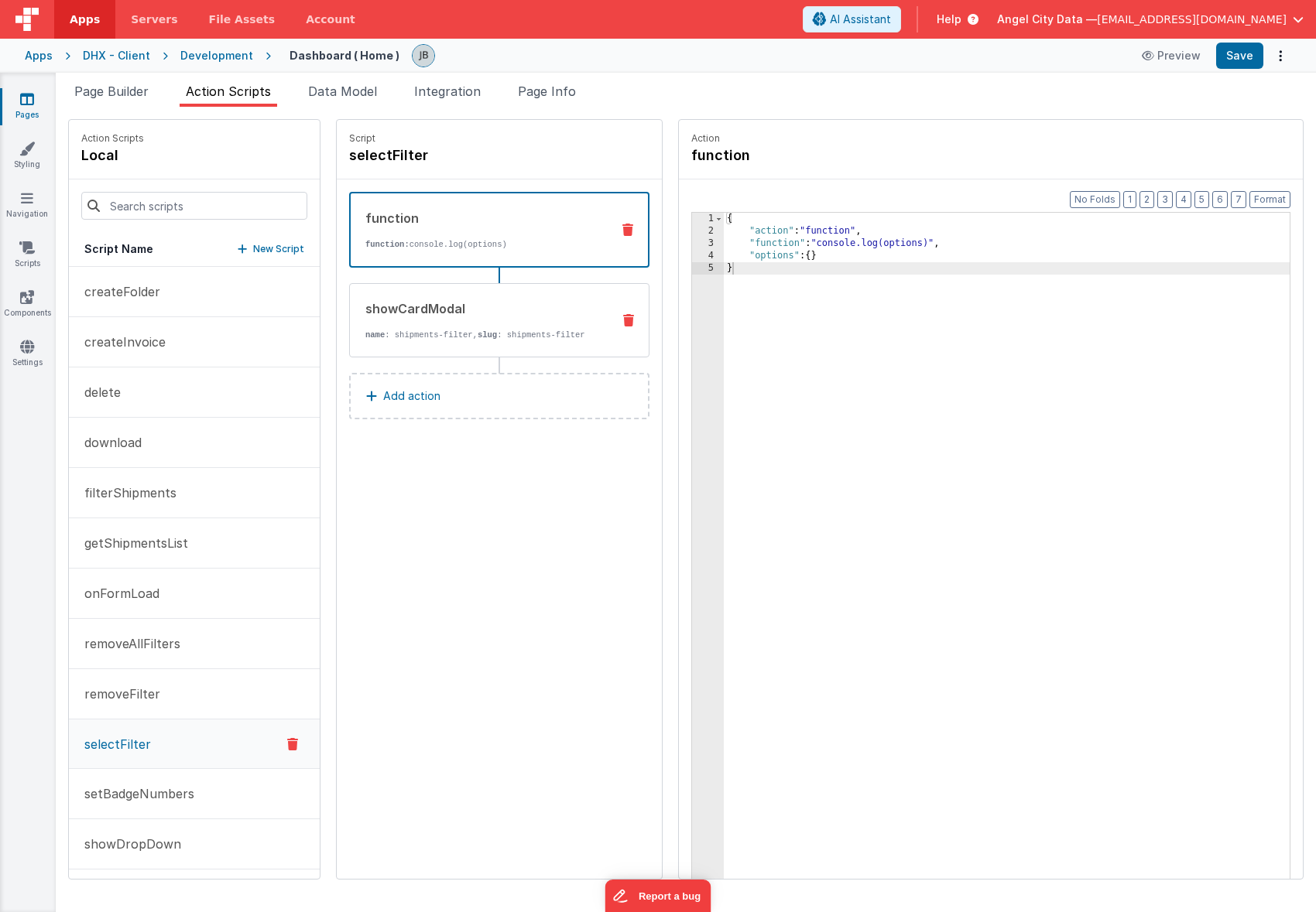
click at [623, 315] on icon at bounding box center [628, 320] width 11 height 13
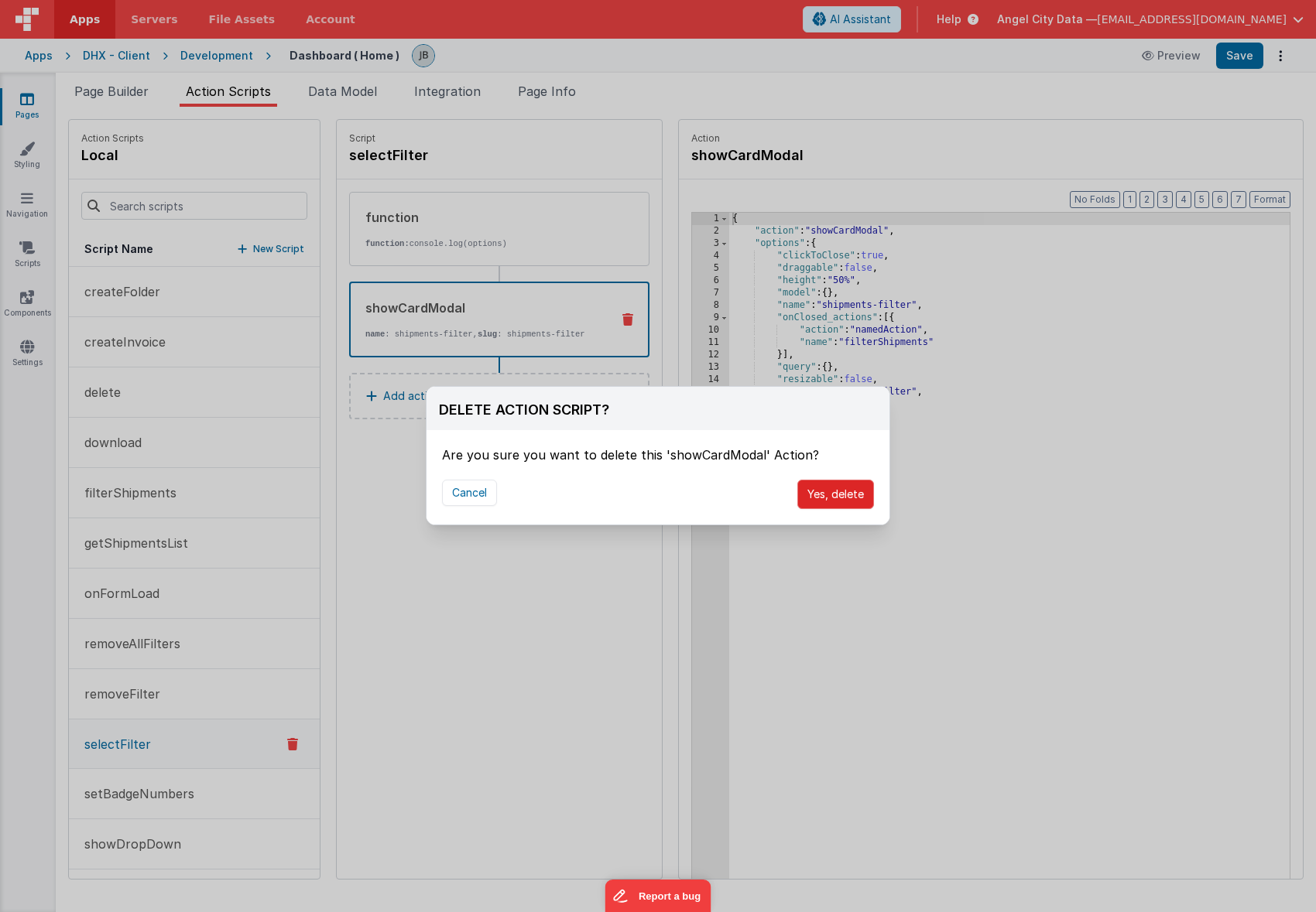
click at [818, 482] on button "Yes, delete" at bounding box center [835, 494] width 76 height 30
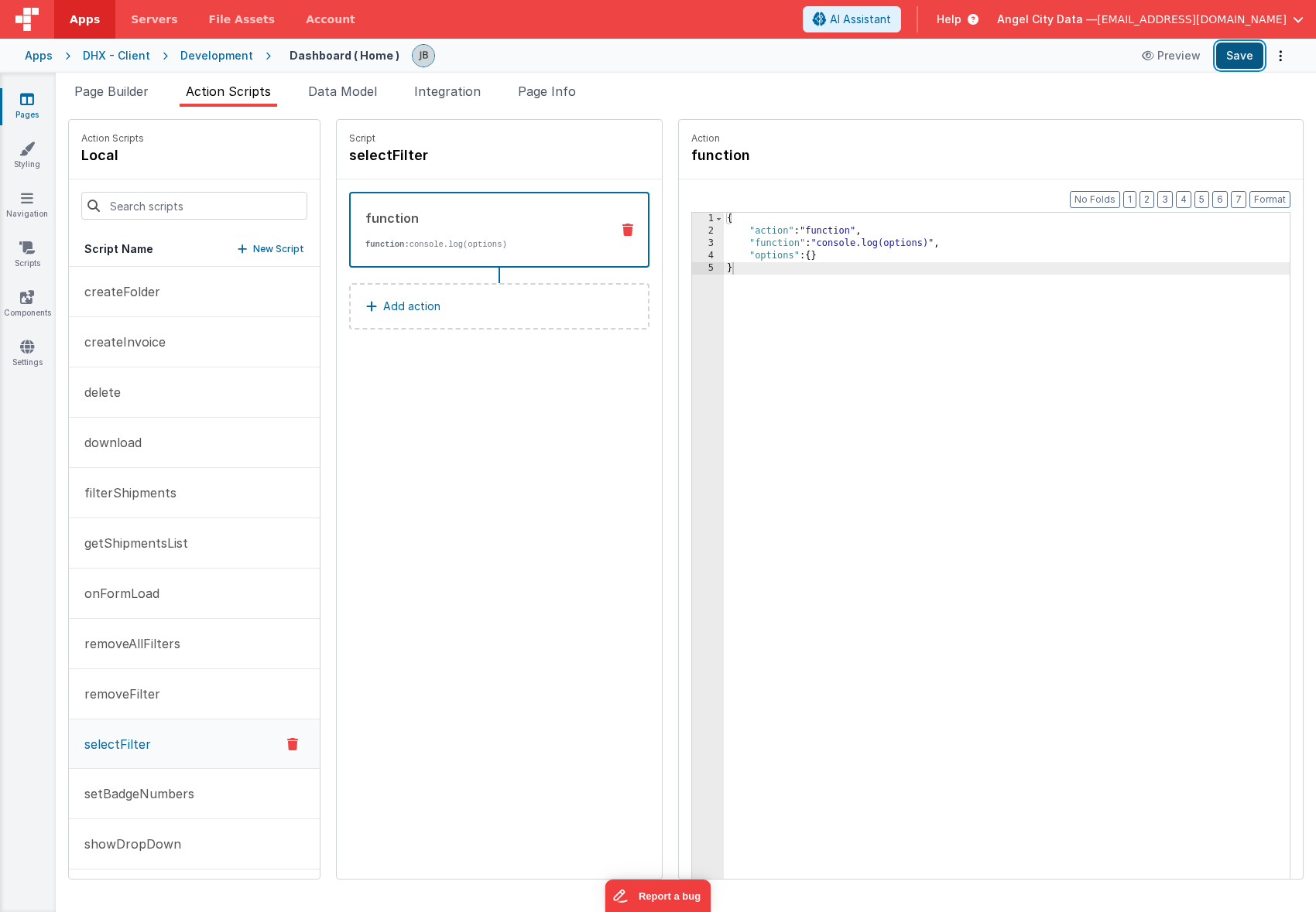
click at [1236, 59] on button "Save" at bounding box center [1240, 55] width 47 height 26
click at [692, 240] on div "3" at bounding box center [707, 243] width 31 height 13
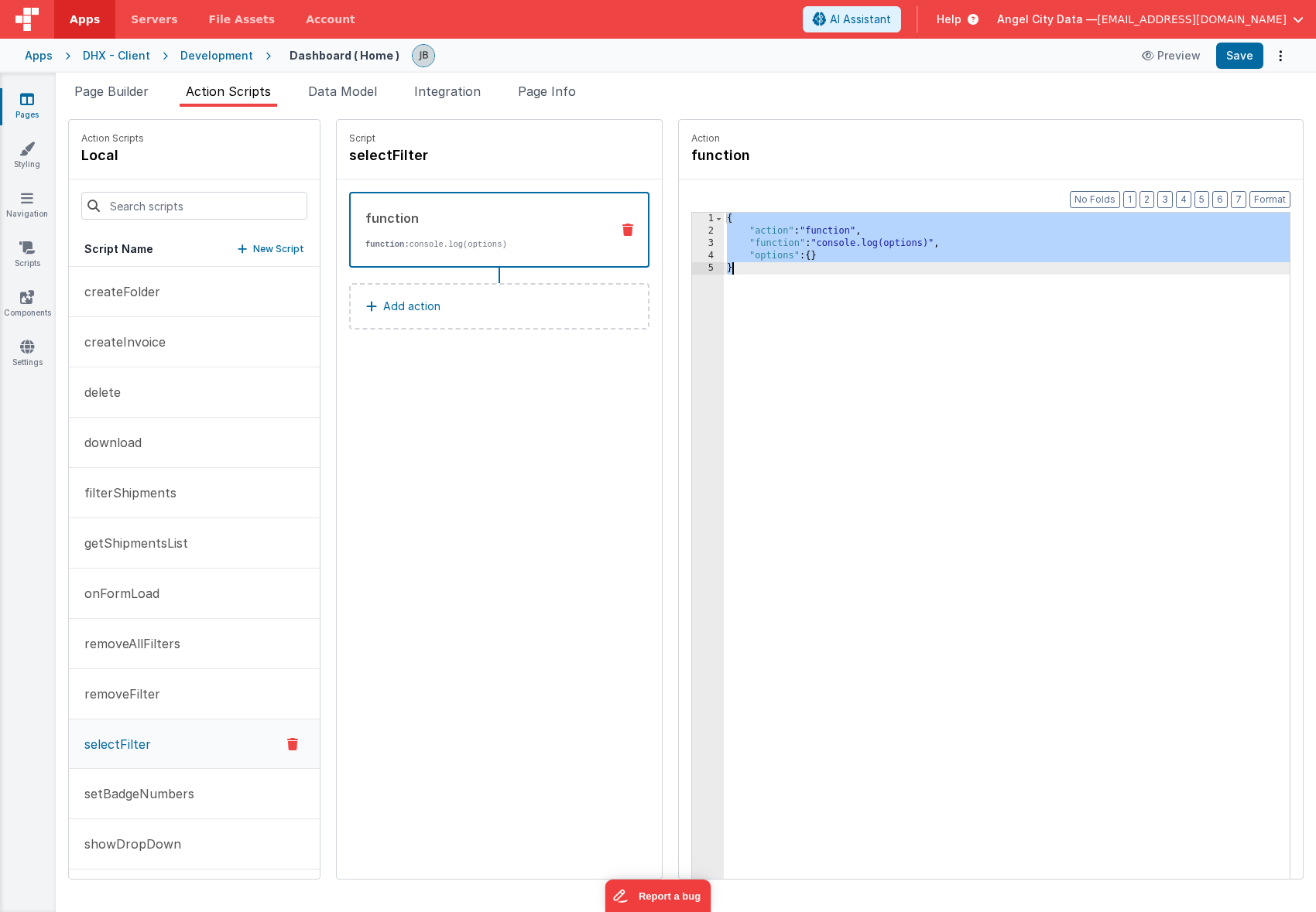
click at [692, 240] on div "3" at bounding box center [707, 243] width 31 height 13
click at [692, 242] on div "3" at bounding box center [707, 243] width 31 height 13
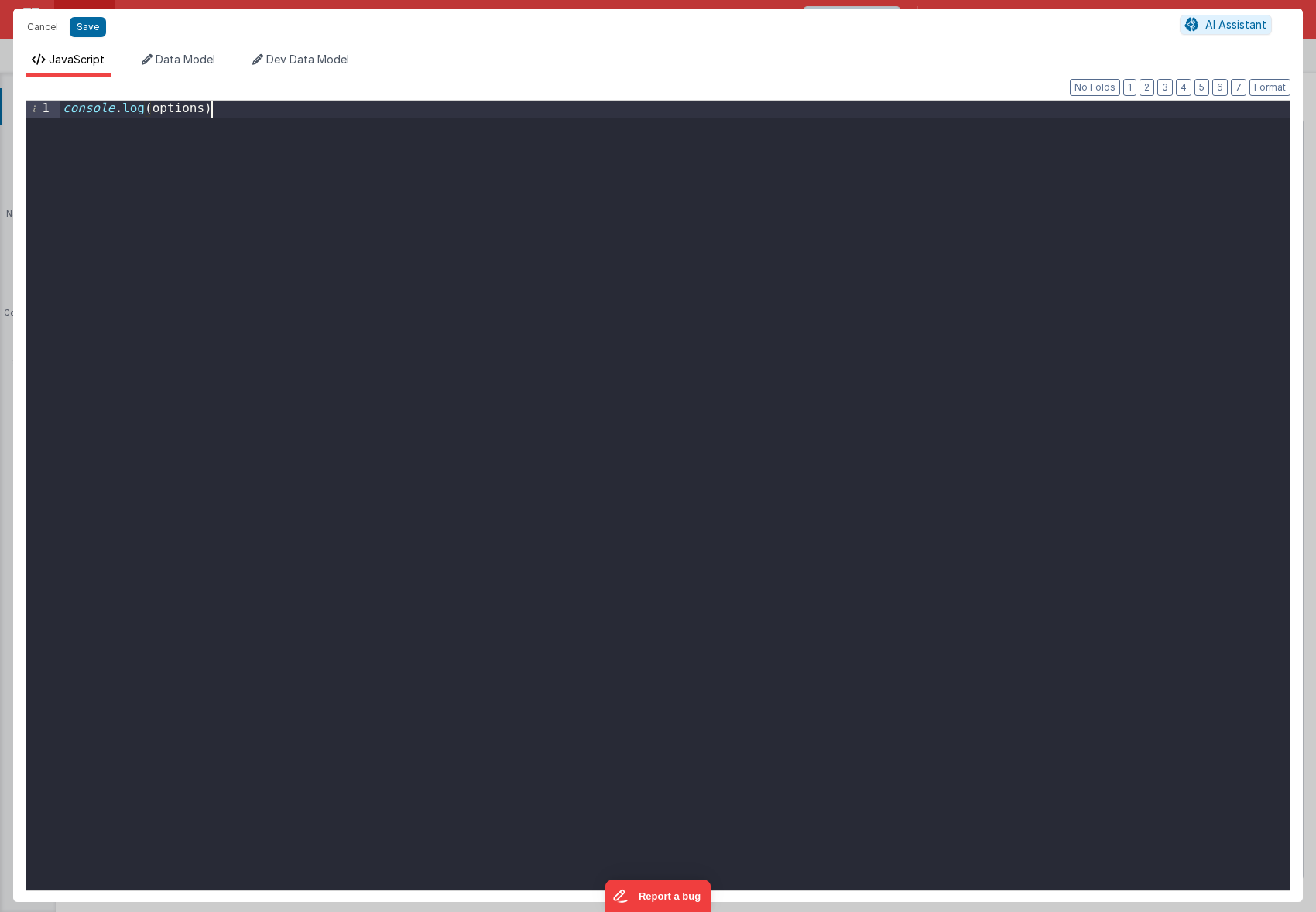
drag, startPoint x: 572, startPoint y: 231, endPoint x: -71, endPoint y: 22, distance: 676.1
click at [0, 22] on html "Cancel Save AI Assistant JavaScript Data Model Dev Data Model Format 7 6 5 4 3 …" at bounding box center [658, 456] width 1316 height 912
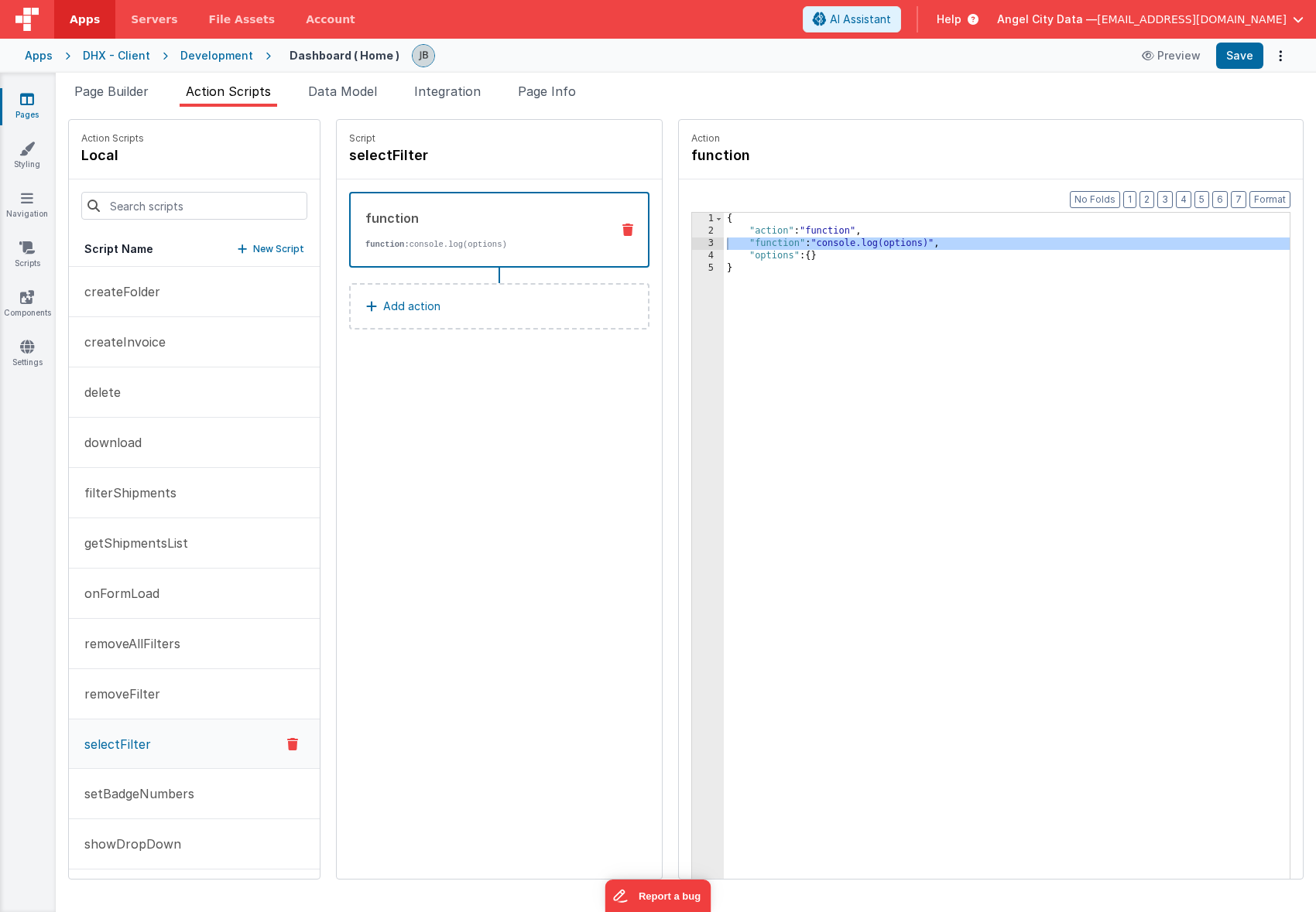
click at [692, 253] on div "4" at bounding box center [707, 256] width 31 height 13
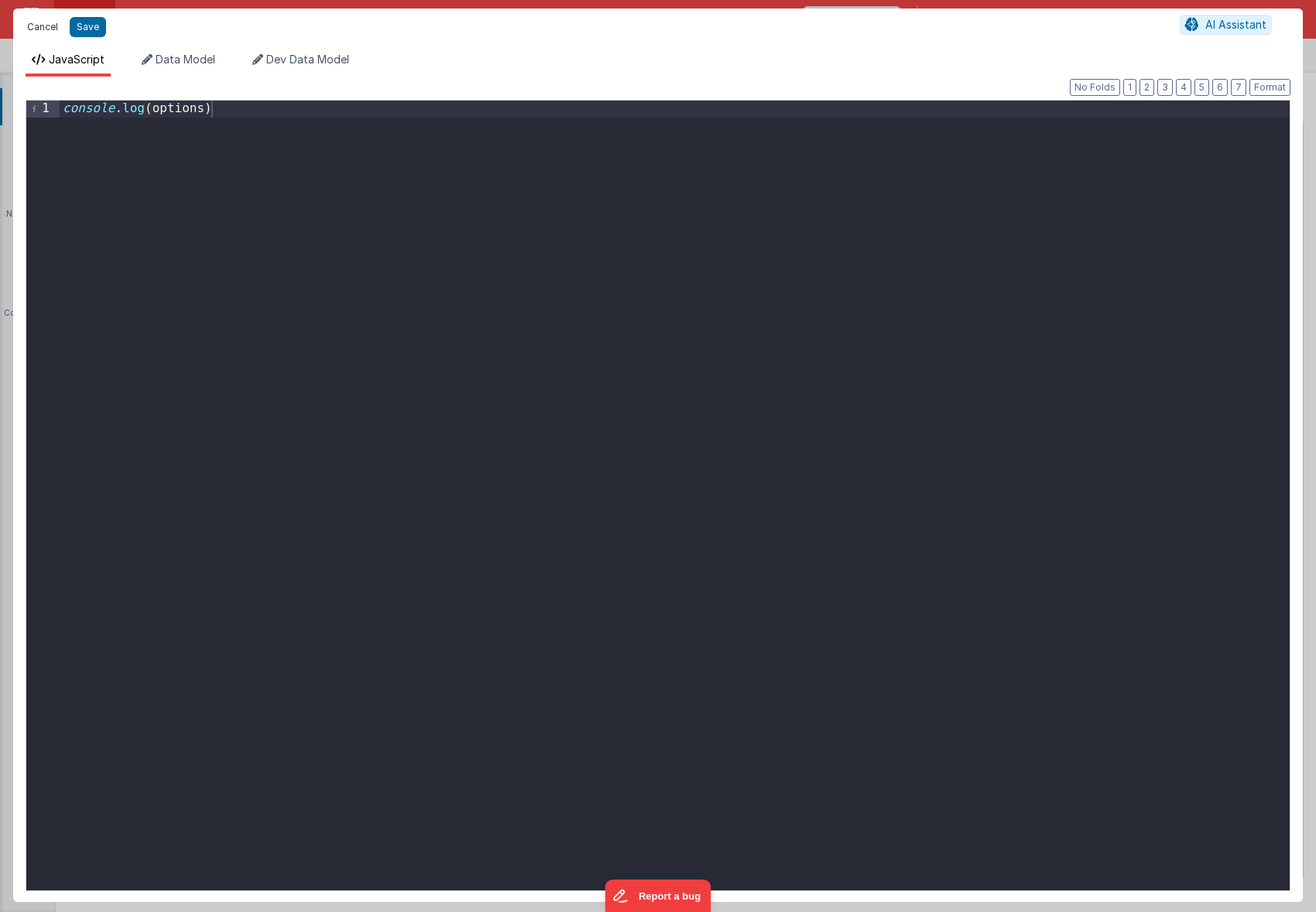
click at [44, 31] on button "Cancel" at bounding box center [42, 27] width 47 height 22
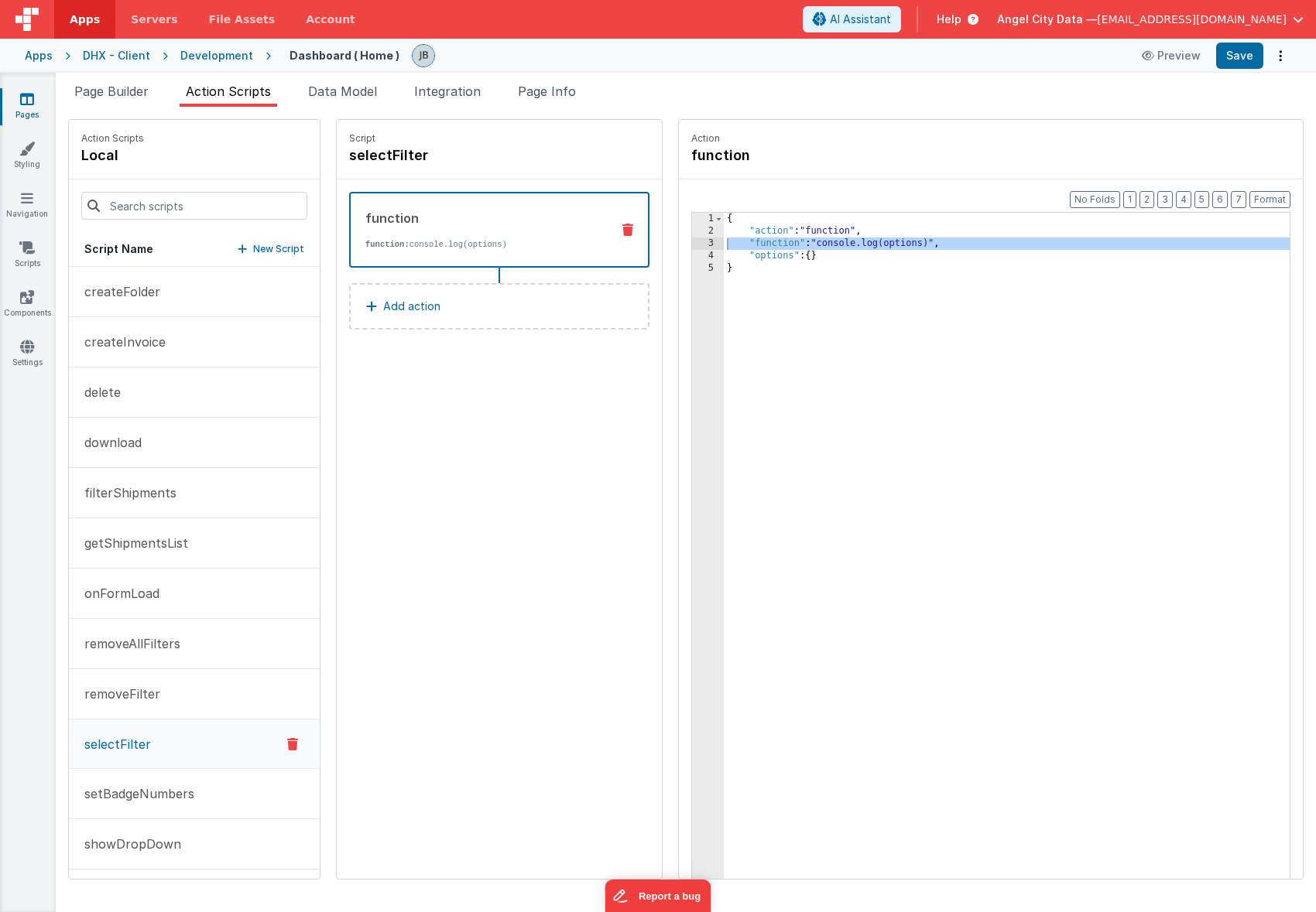
click at [784, 262] on div "{ "action" : "function" , "function" : "console.log(options)" , "options" : { }…" at bounding box center [1025, 582] width 604 height 739
click at [775, 258] on div "{ "action" : "function" , "function" : "console.log(options)" , "options" : { }…" at bounding box center [1025, 582] width 604 height 739
click at [692, 258] on div "4" at bounding box center [707, 256] width 31 height 13
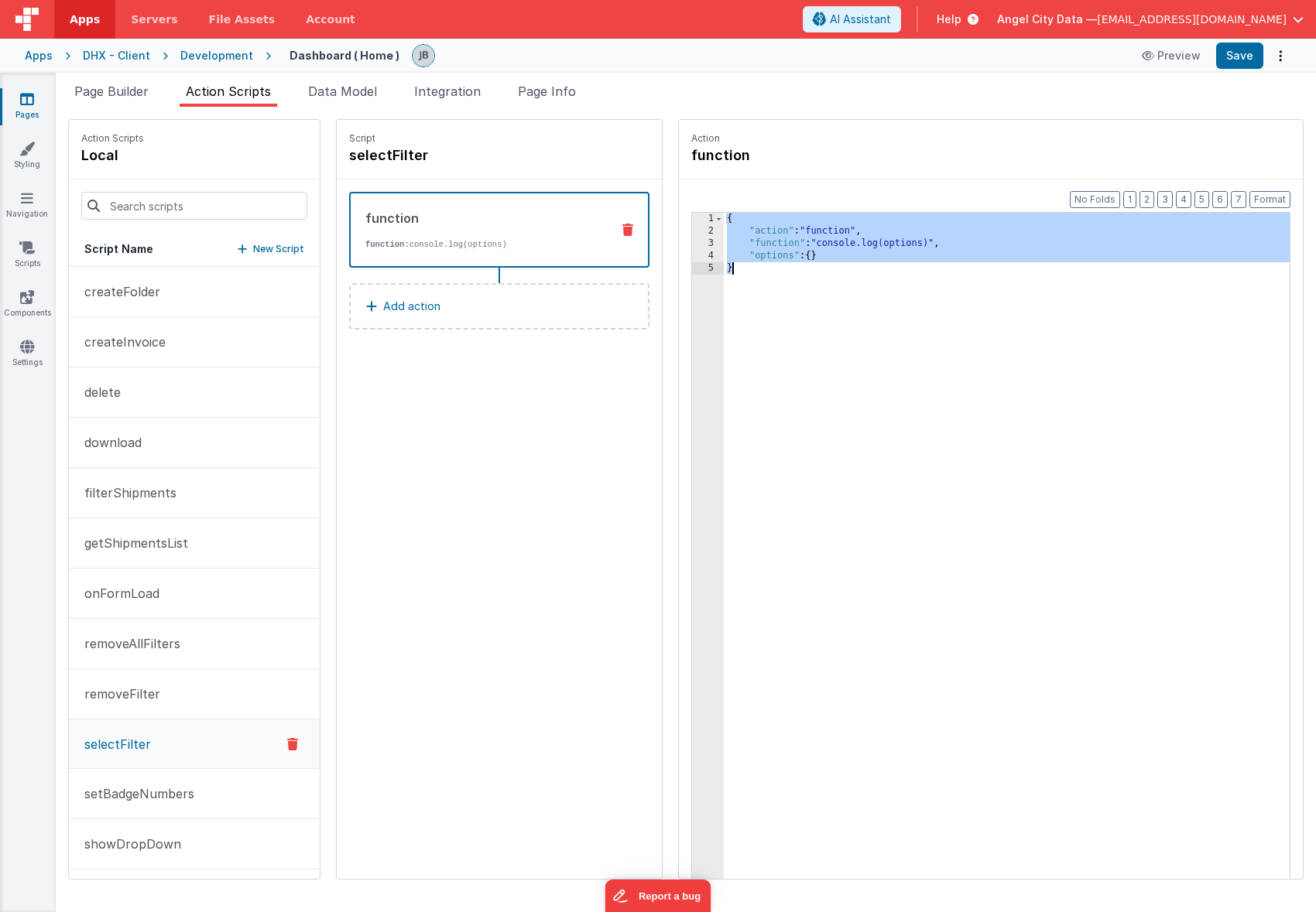
click at [692, 258] on div "4" at bounding box center [707, 256] width 31 height 13
click at [692, 254] on div "4" at bounding box center [707, 256] width 31 height 13
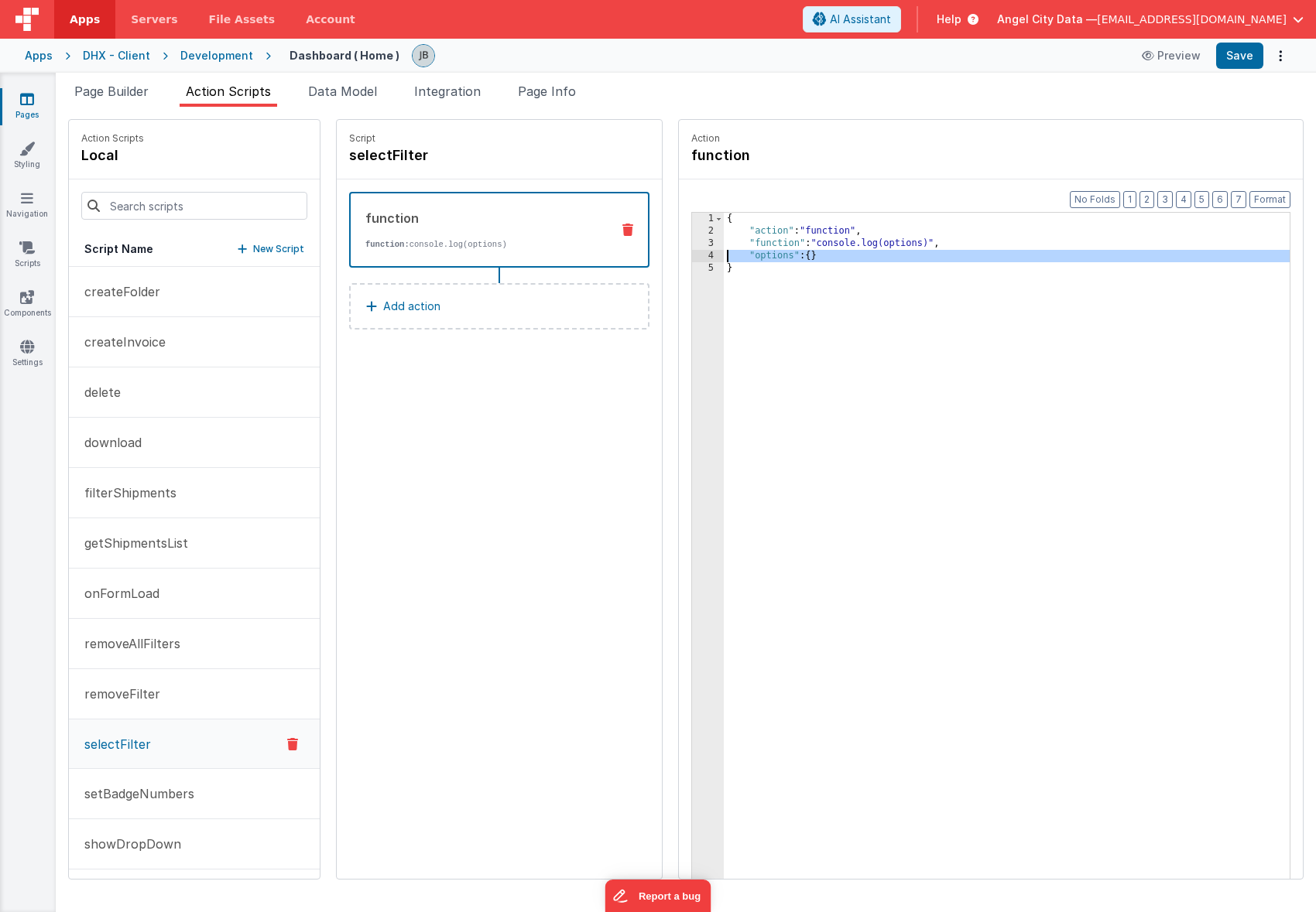
click at [779, 259] on div "{ "action" : "function" , "function" : "console.log(options)" , "options" : { }…" at bounding box center [1025, 582] width 604 height 739
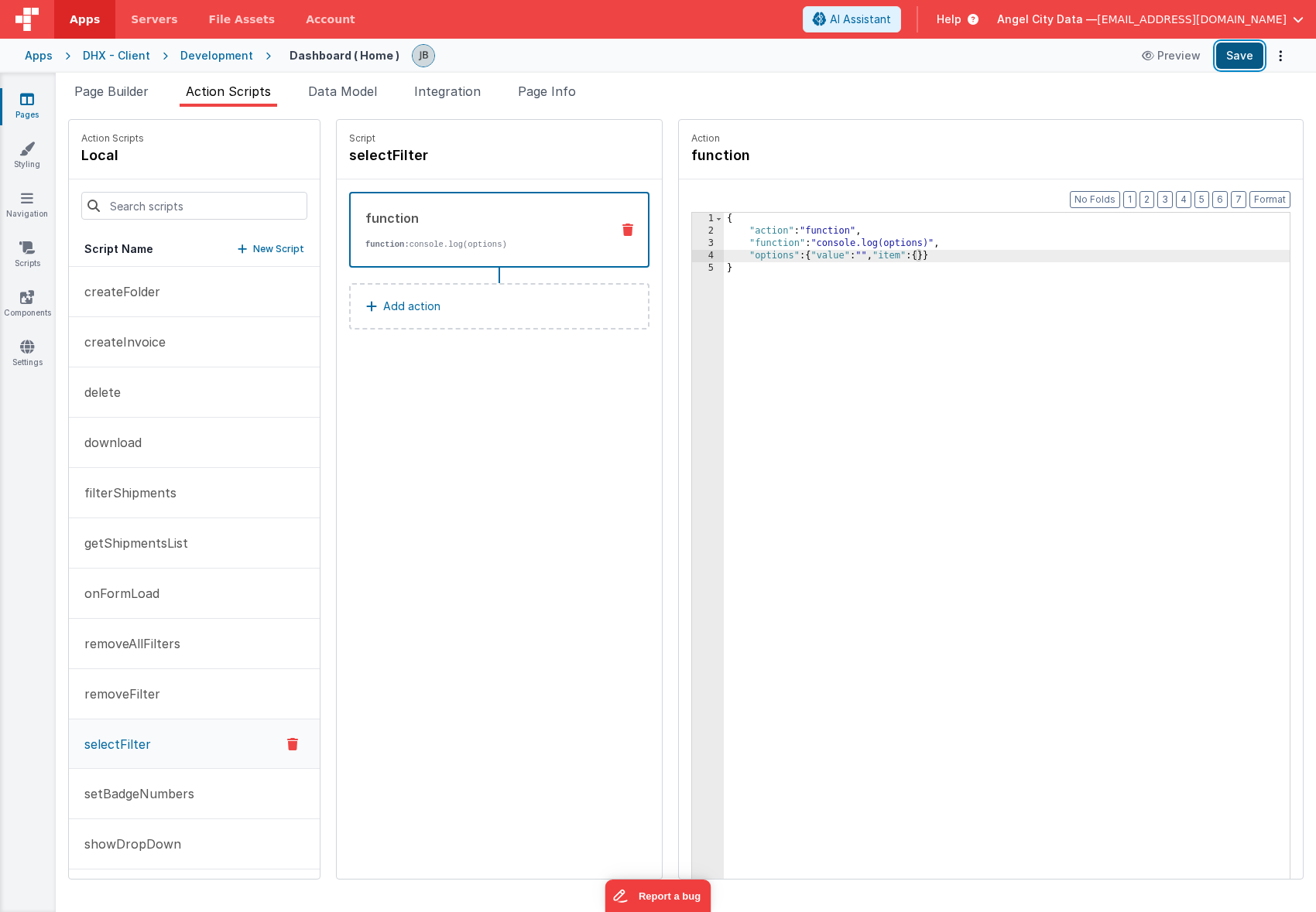
click at [1240, 53] on button "Save" at bounding box center [1240, 55] width 47 height 26
click at [1157, 58] on icon at bounding box center [1149, 55] width 15 height 11
click at [692, 241] on div "3" at bounding box center [707, 243] width 31 height 13
click at [692, 242] on div "3" at bounding box center [707, 243] width 31 height 13
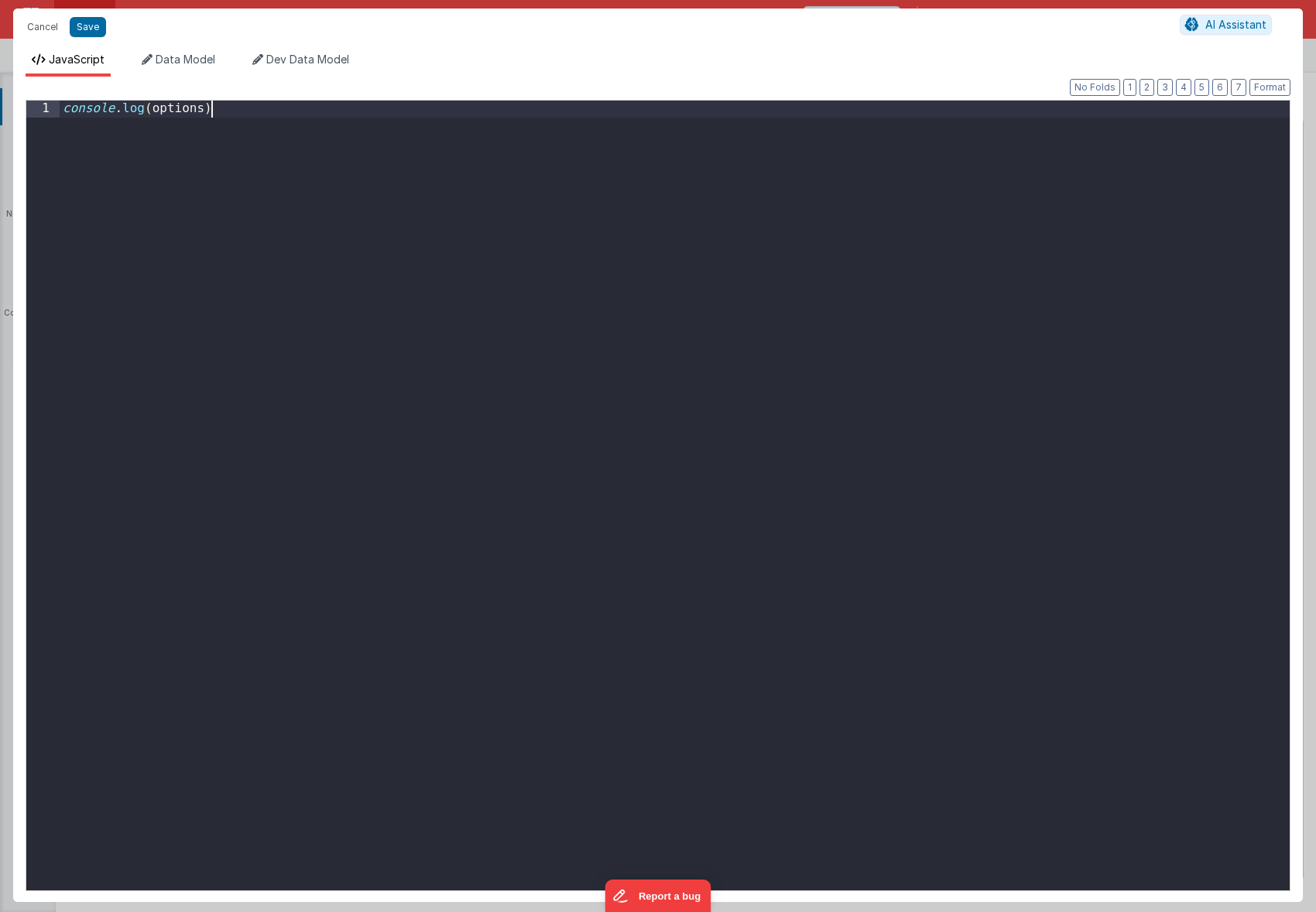
click at [672, 242] on div "console . log ( options )" at bounding box center [674, 512] width 1230 height 823
drag, startPoint x: 481, startPoint y: 249, endPoint x: -95, endPoint y: 86, distance: 598.6
click at [0, 86] on html "Cancel Save AI Assistant JavaScript Data Model Dev Data Model Format 7 6 5 4 3 …" at bounding box center [658, 456] width 1316 height 912
click at [187, 107] on div "const myFunction ( options ) { console . log ( options ) } ; myFunction ( optio…" at bounding box center [674, 512] width 1230 height 823
click at [278, 109] on div "const myFunction = ( options ) { console . log ( options ) } ; myFunction ( opt…" at bounding box center [674, 512] width 1230 height 823
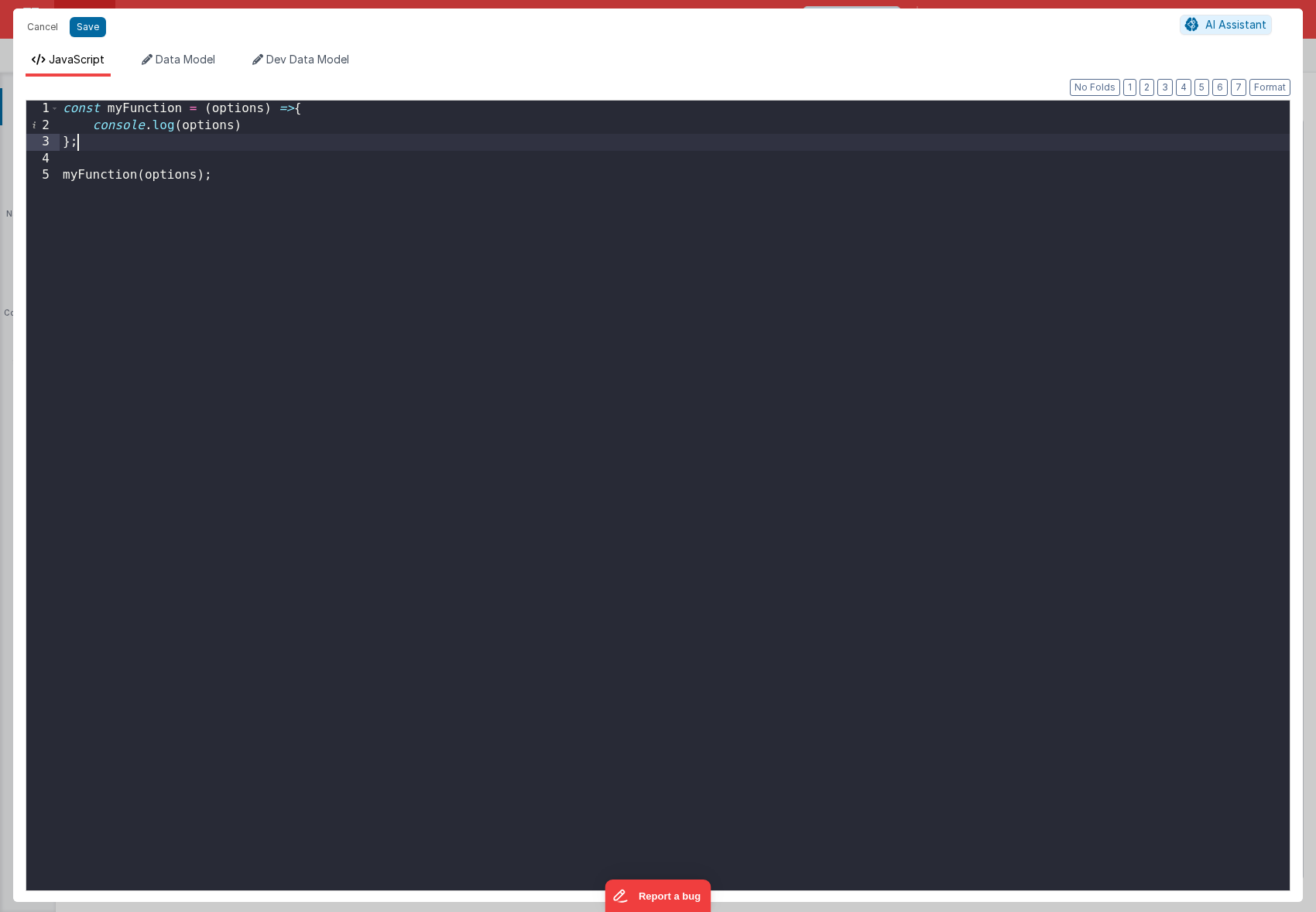
click at [245, 134] on div "const myFunction = ( options ) => { console . log ( options ) } ; myFunction ( …" at bounding box center [674, 512] width 1230 height 823
click at [84, 32] on button "Save" at bounding box center [87, 27] width 36 height 20
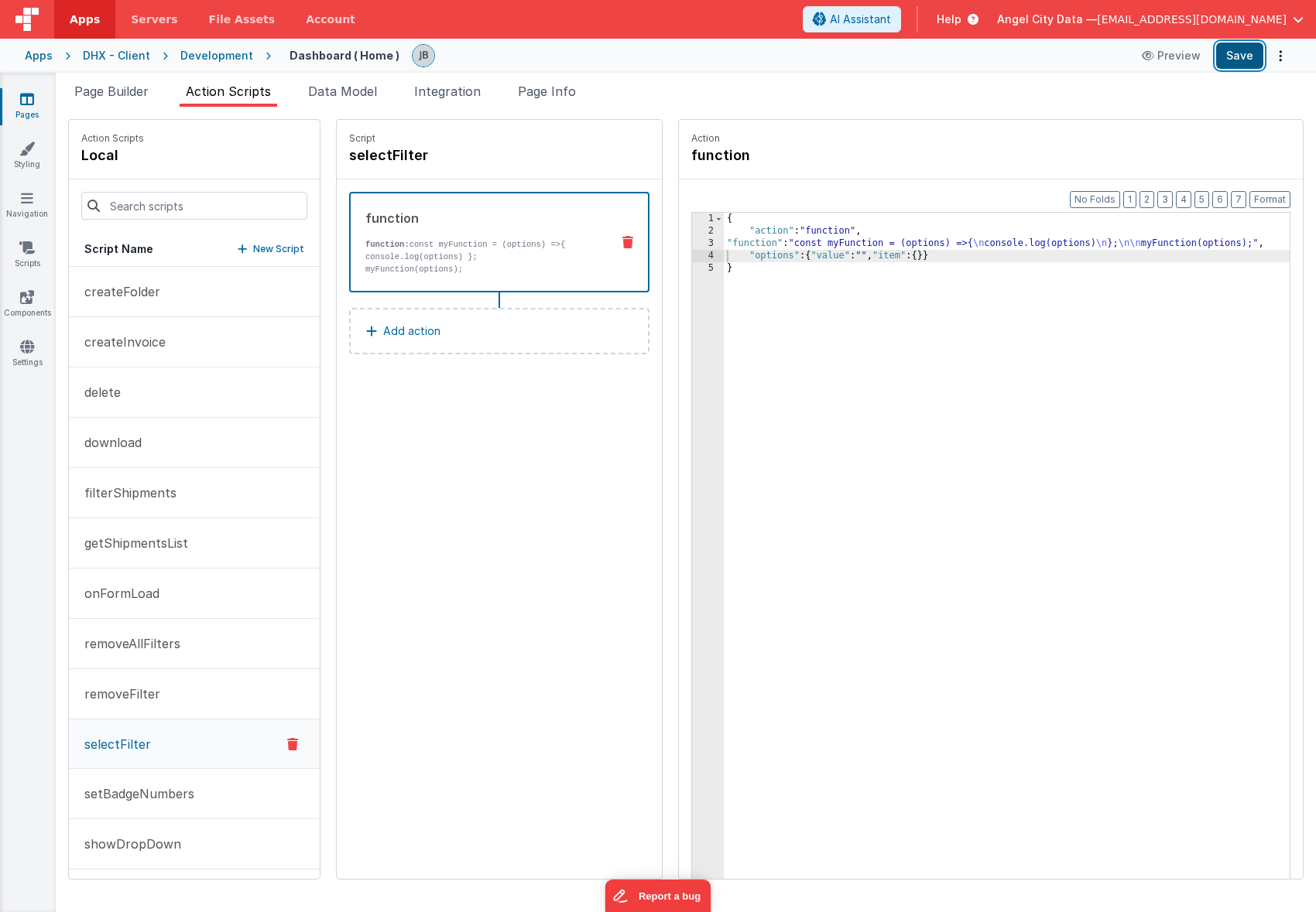
click at [1234, 49] on button "Save" at bounding box center [1240, 55] width 47 height 26
click at [692, 236] on div "2" at bounding box center [707, 231] width 31 height 13
click at [692, 241] on div "3" at bounding box center [707, 243] width 31 height 13
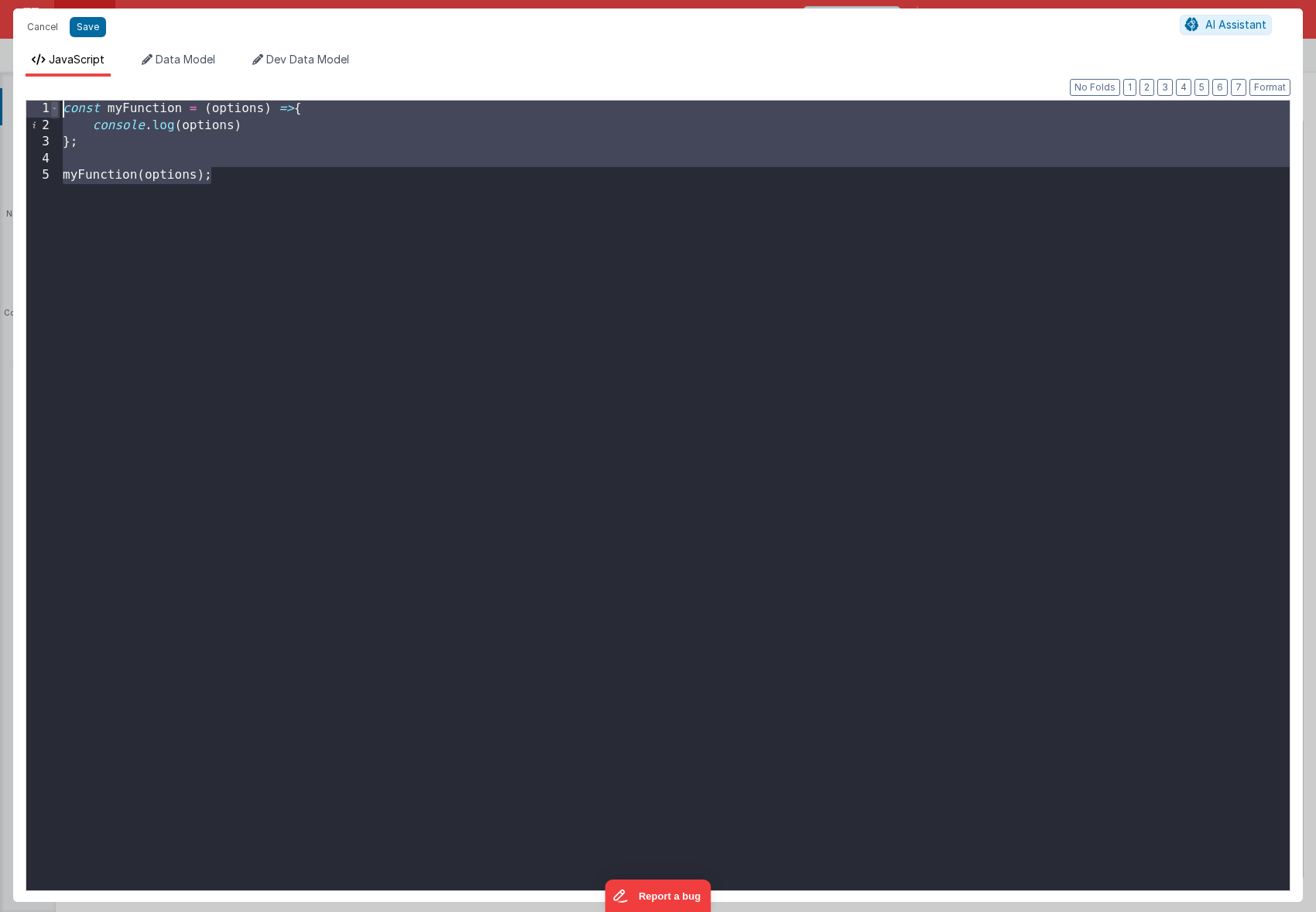
drag, startPoint x: 459, startPoint y: 232, endPoint x: 50, endPoint y: 114, distance: 425.7
click at [50, 114] on div "1 2 3 4 5 const myFunction = ( options ) => { console . log ( options ) } ; myF…" at bounding box center [658, 496] width 1265 height 792
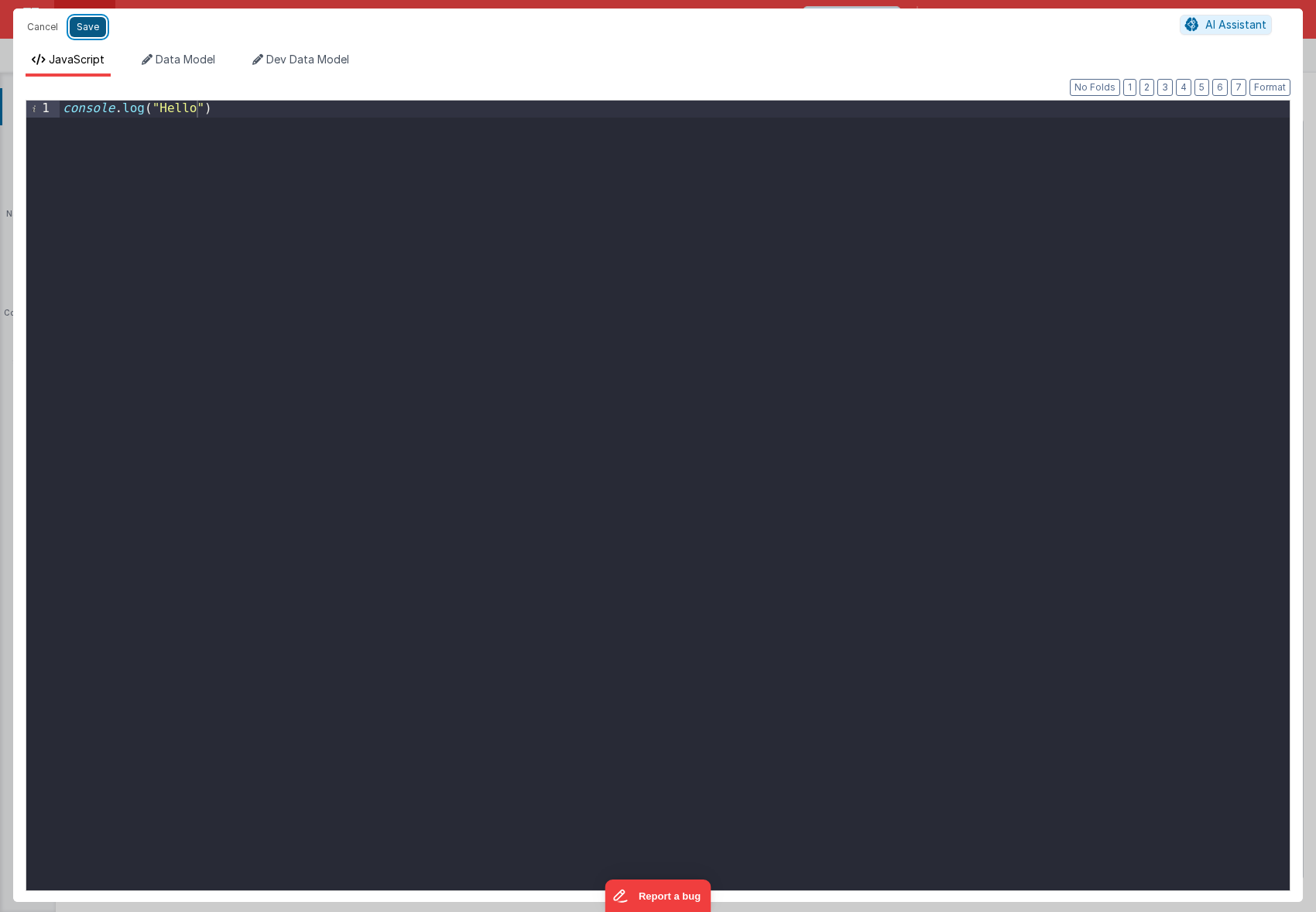
click at [86, 20] on button "Save" at bounding box center [87, 27] width 36 height 20
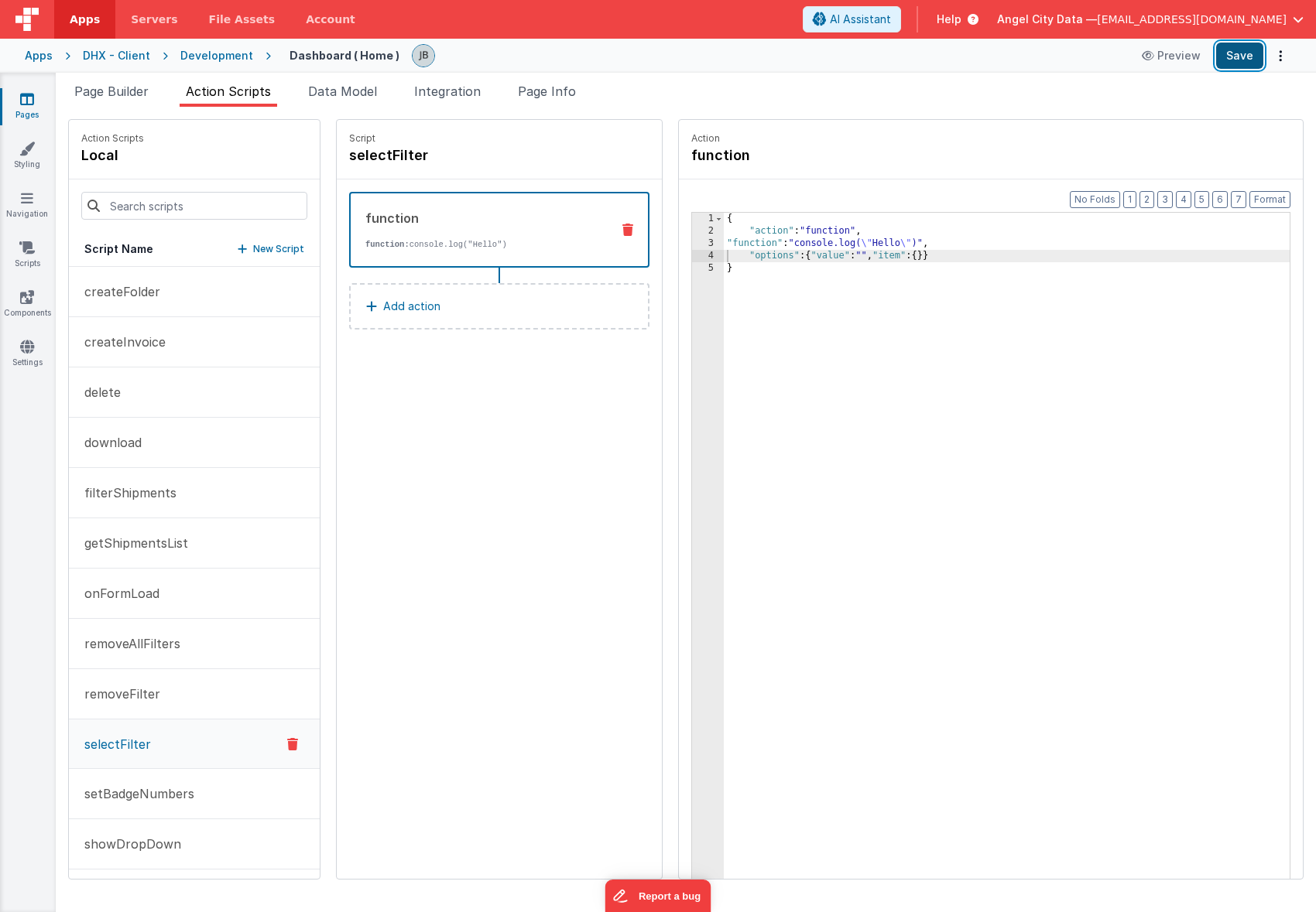
click at [1253, 47] on button "Save" at bounding box center [1240, 55] width 47 height 26
click at [692, 242] on div "3" at bounding box center [707, 243] width 31 height 13
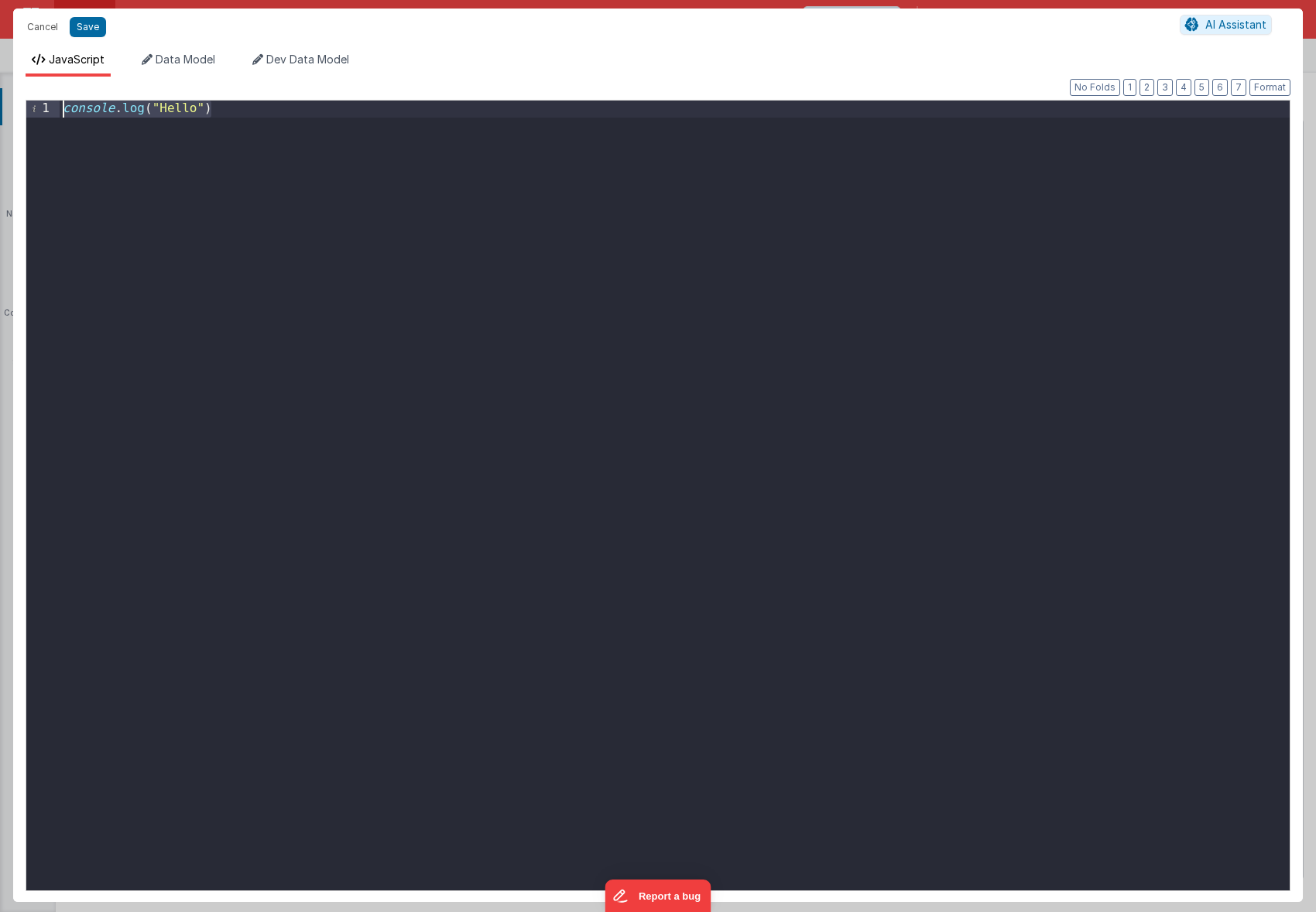
drag, startPoint x: 321, startPoint y: 159, endPoint x: 66, endPoint y: 58, distance: 274.3
click at [66, 58] on div "JavaScript Data Model Dev Data Model Format 7 6 5 4 3 2 1 No Folds 1 console . …" at bounding box center [658, 476] width 1290 height 850
click at [87, 21] on button "Save" at bounding box center [87, 27] width 36 height 20
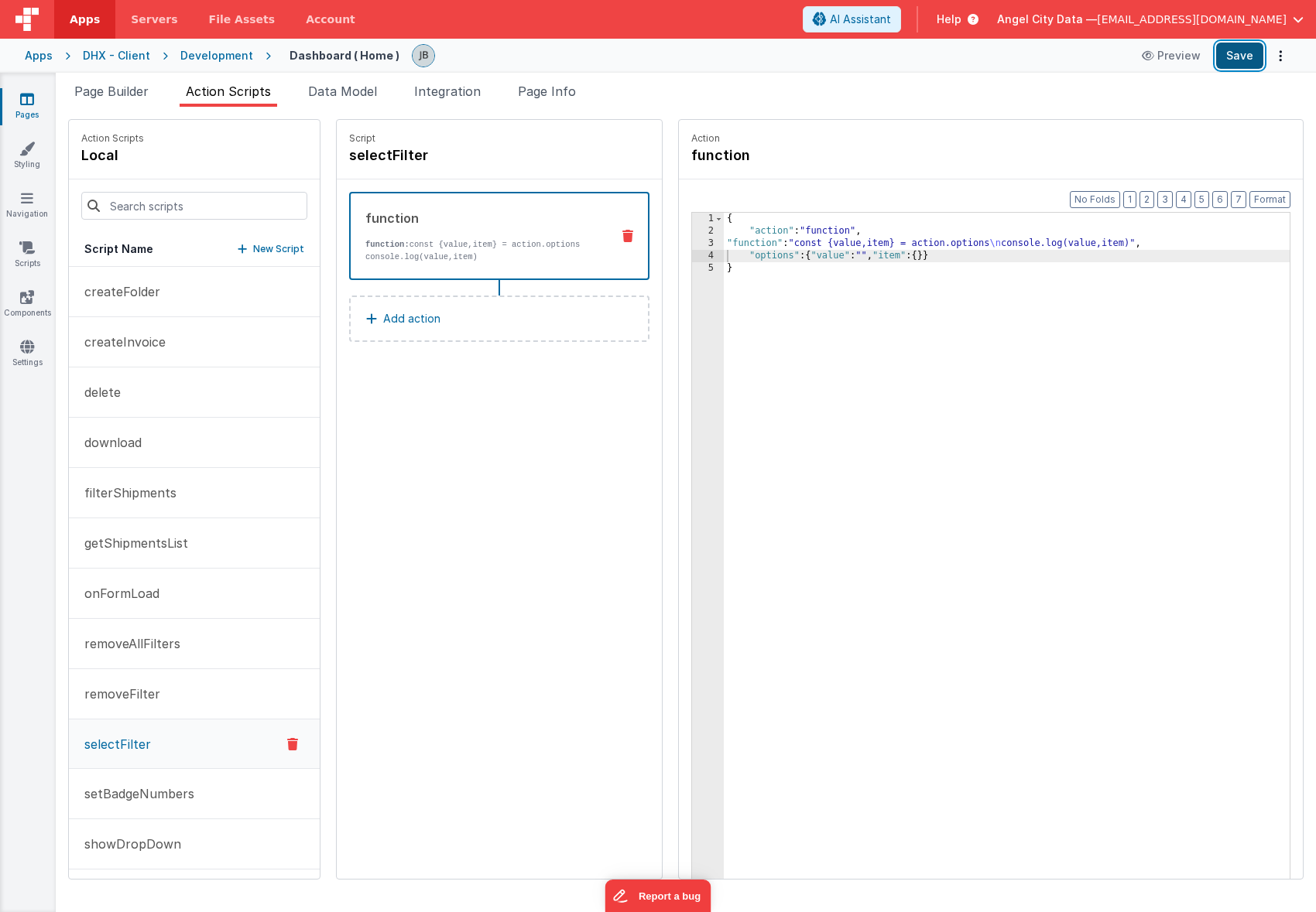
click at [1239, 58] on button "Save" at bounding box center [1240, 55] width 47 height 26
click at [692, 238] on div "3" at bounding box center [707, 243] width 31 height 13
click at [692, 243] on div "3" at bounding box center [707, 243] width 31 height 13
click at [692, 239] on div "3" at bounding box center [707, 243] width 31 height 13
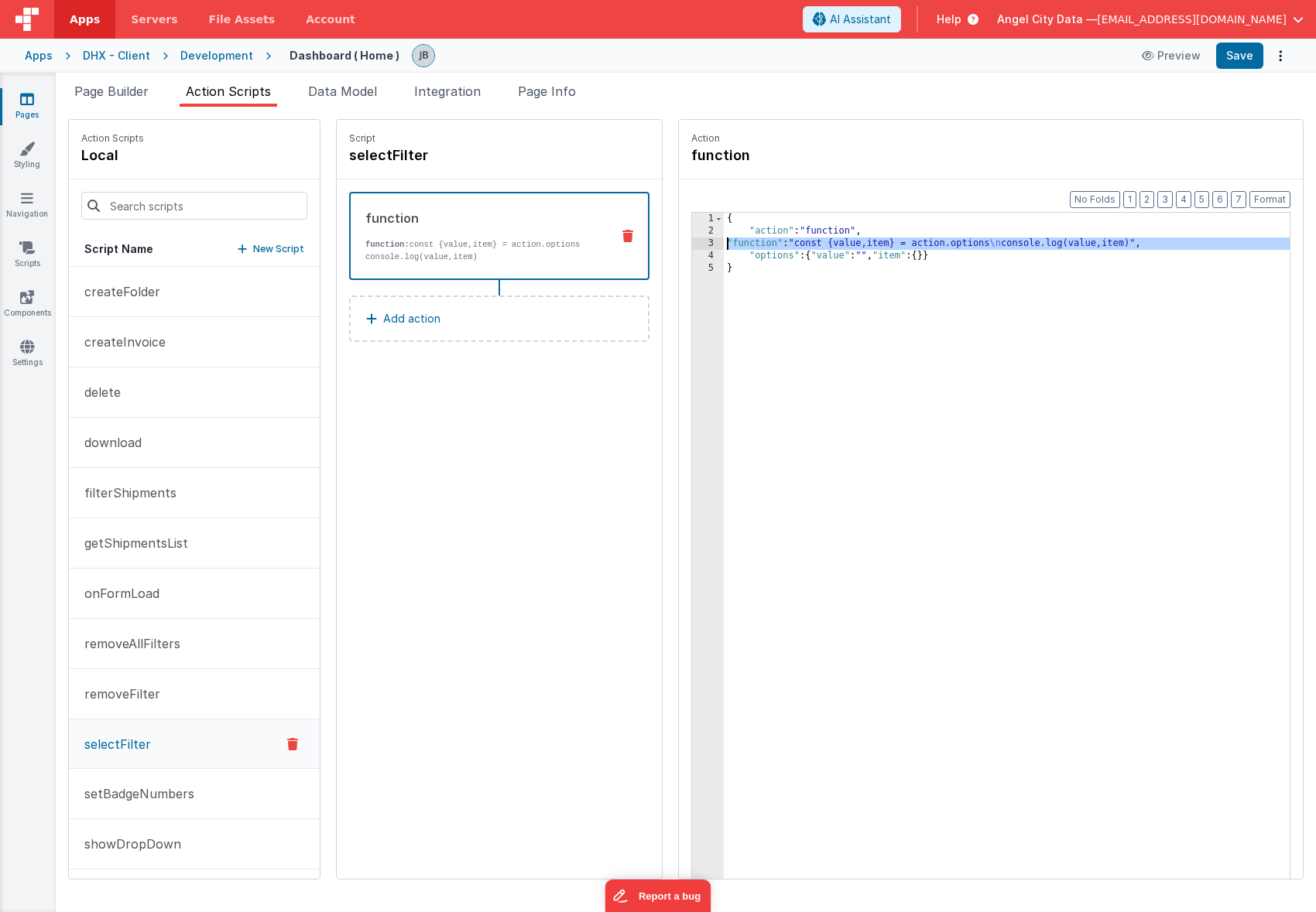
click at [692, 242] on div "3" at bounding box center [707, 243] width 31 height 13
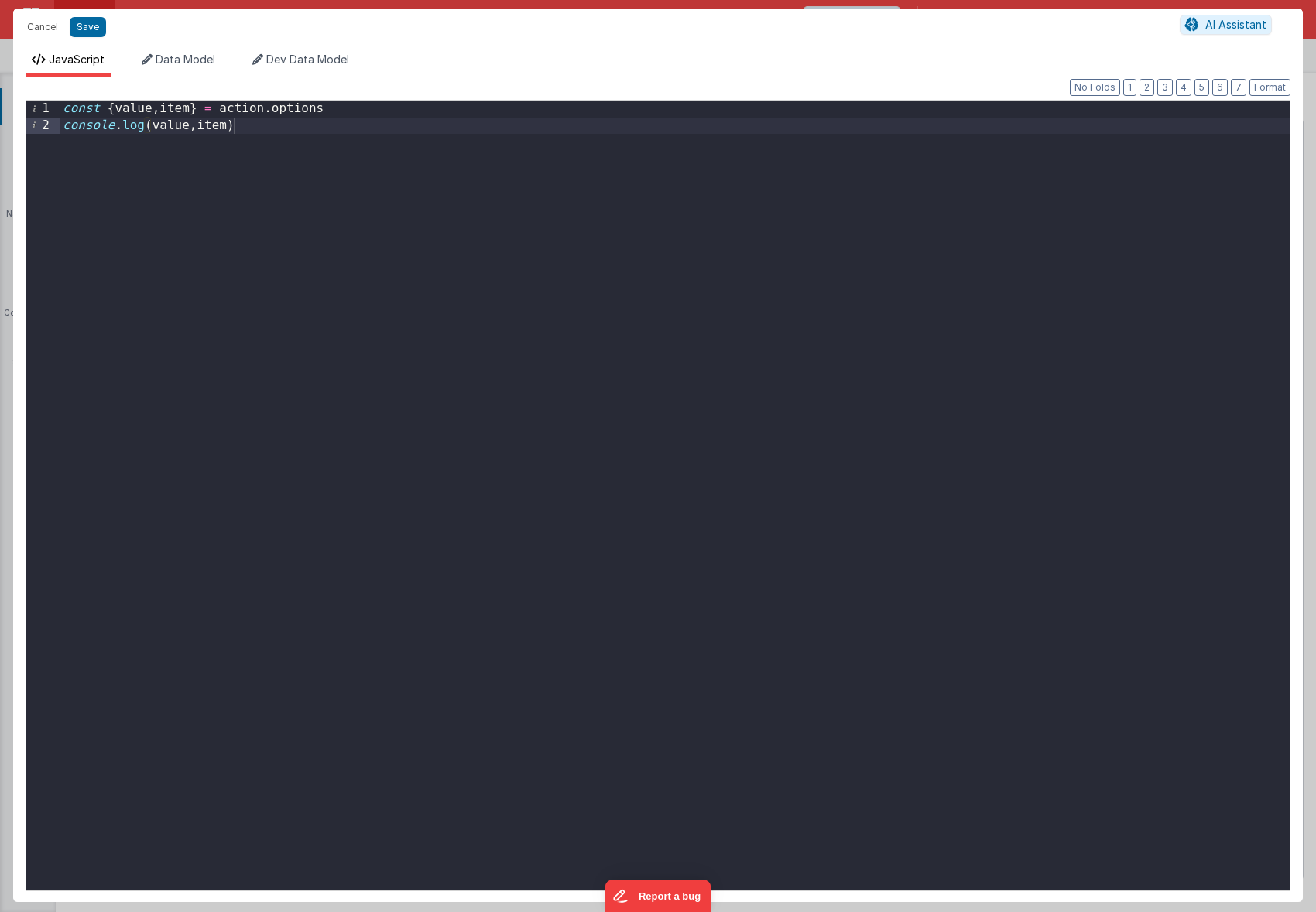
click at [211, 121] on div "const { value , item } = action . options console . log ( value , item )" at bounding box center [674, 512] width 1230 height 823
click at [360, 105] on div "const { value , item } = action . options console . log ( value , item )" at bounding box center [674, 512] width 1230 height 823
click at [215, 143] on div "const { value , item } = action . options const label = item . label ; console …" at bounding box center [674, 512] width 1230 height 823
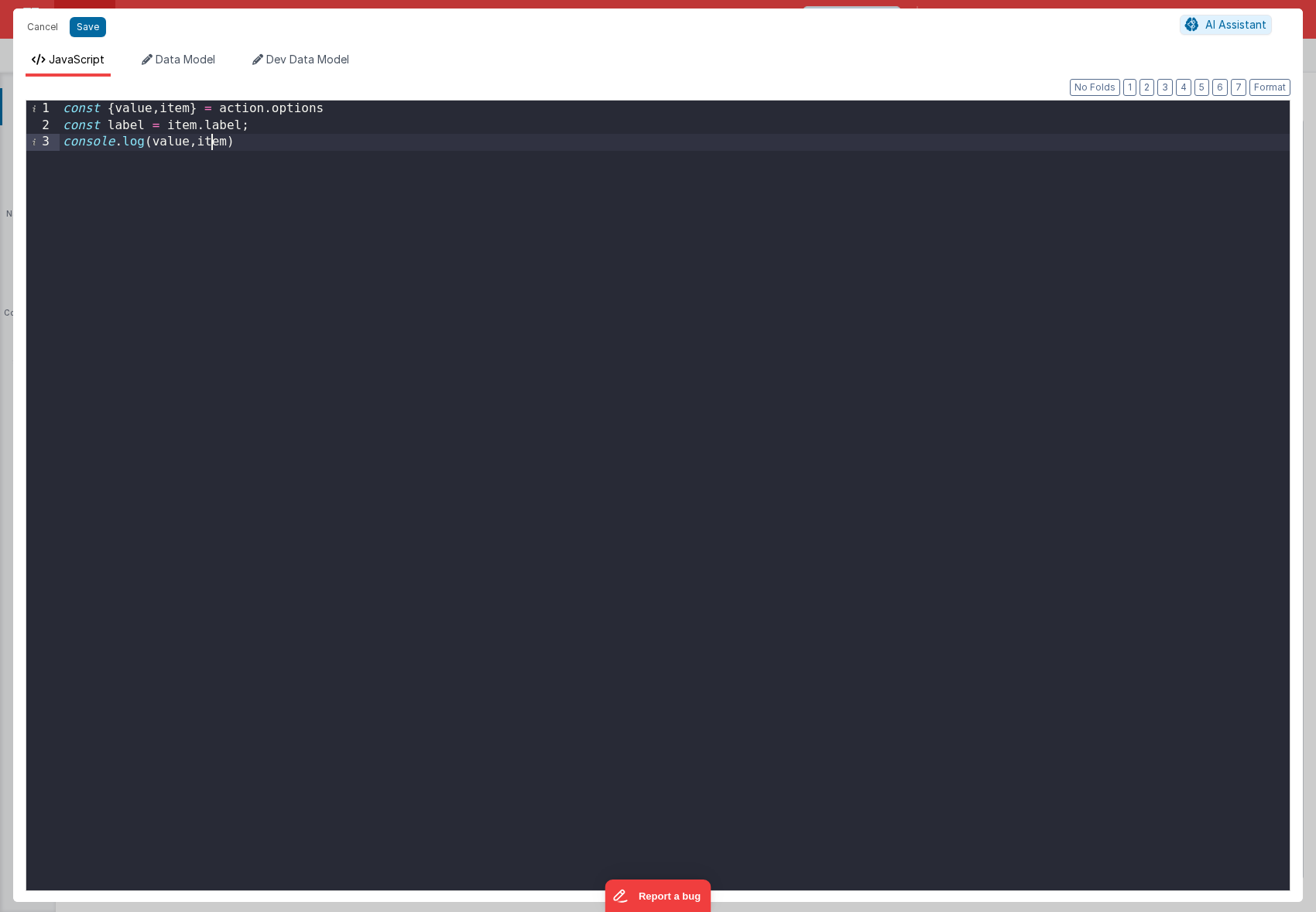
click at [215, 143] on div "const { value , item } = action . options const label = item . label ; console …" at bounding box center [674, 512] width 1230 height 823
click at [107, 36] on div "Cancel Save" at bounding box center [599, 27] width 1160 height 22
click at [86, 31] on button "Save" at bounding box center [87, 27] width 36 height 20
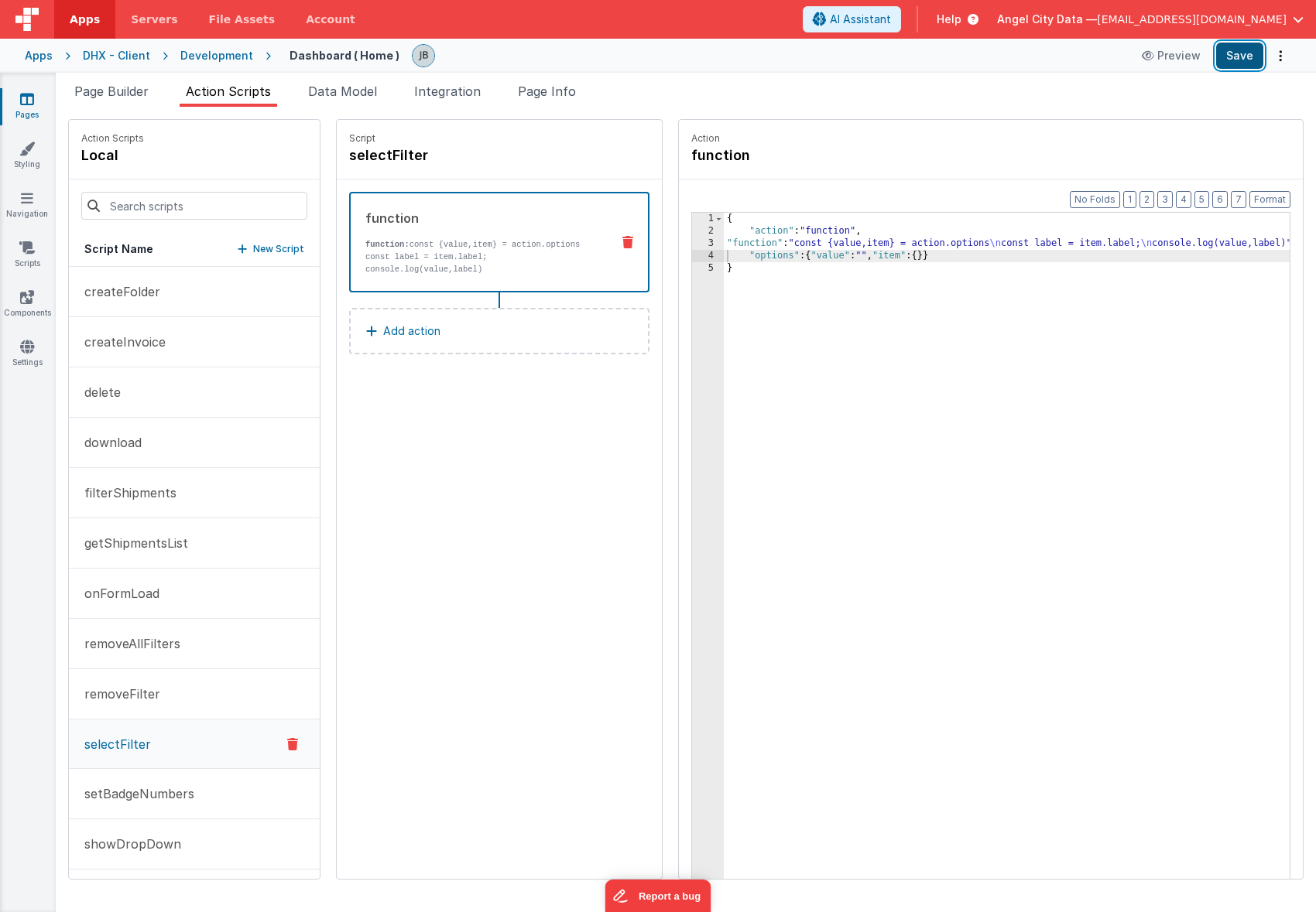
click at [1241, 58] on button "Save" at bounding box center [1240, 55] width 47 height 26
click at [440, 325] on button "Add action" at bounding box center [499, 331] width 300 height 47
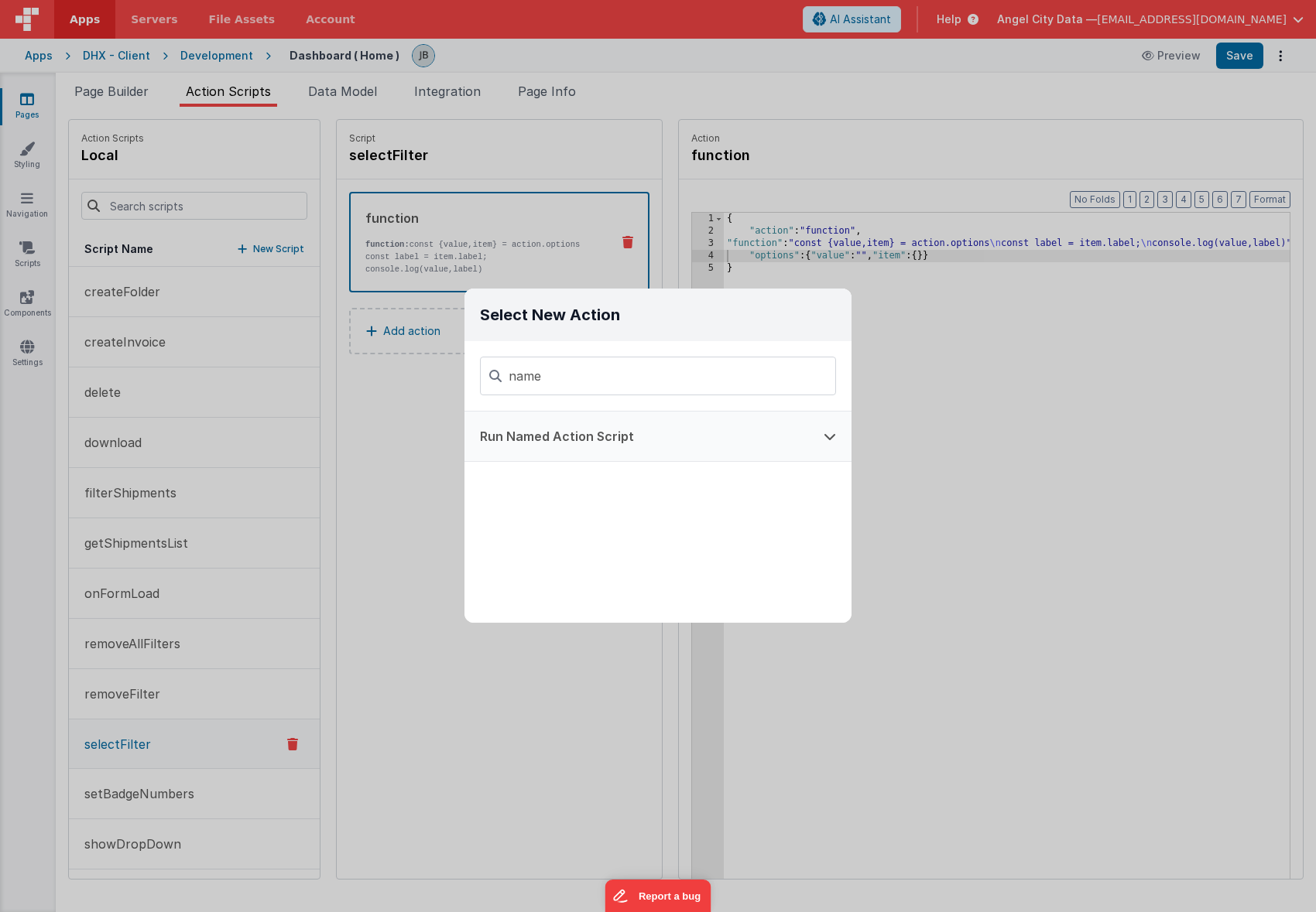
type input "name"
click at [543, 430] on button "Run Named Action Script" at bounding box center [636, 437] width 343 height 49
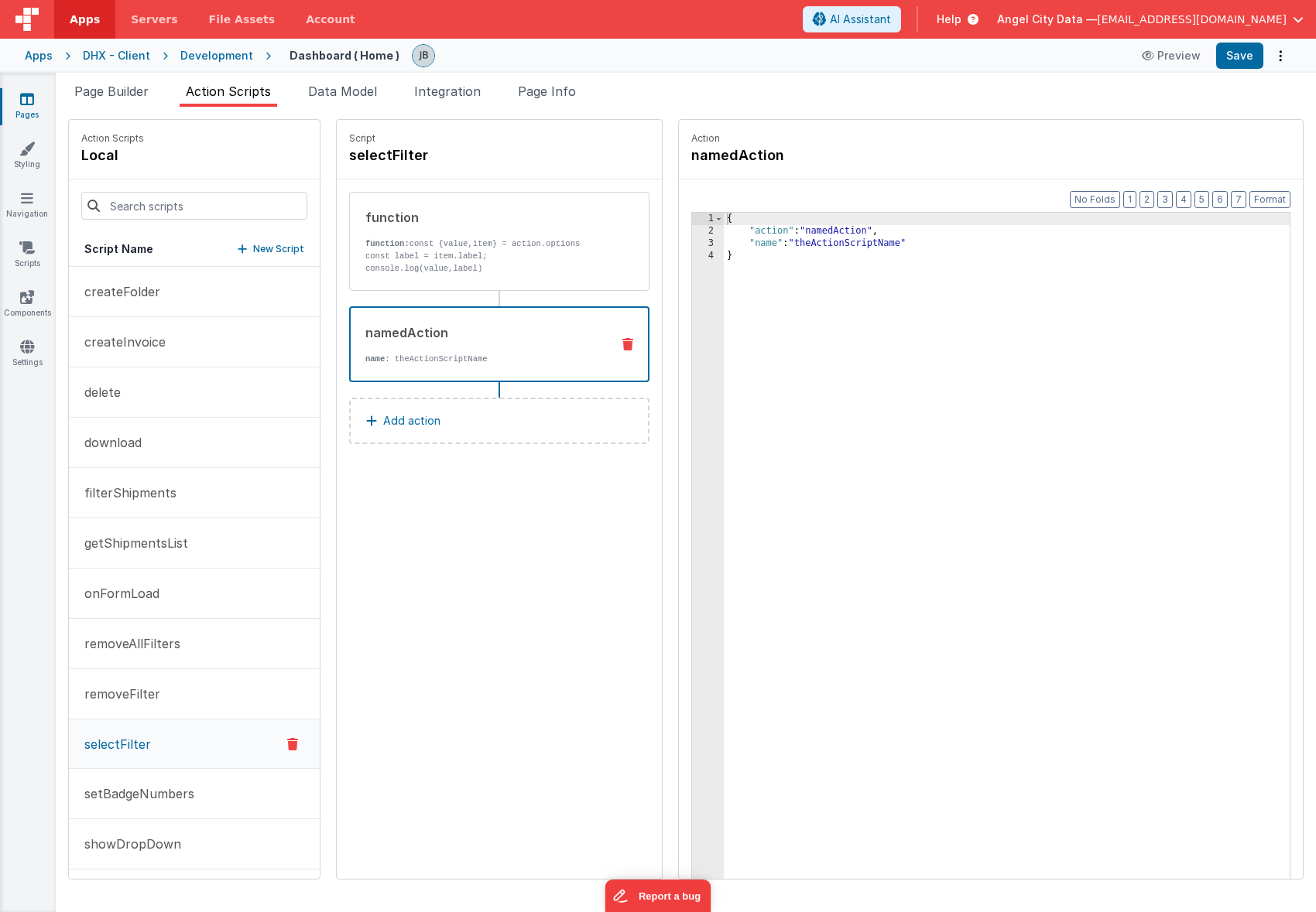
click at [469, 359] on p "name : theActionScriptName" at bounding box center [482, 359] width 233 height 13
click at [784, 246] on div "{ "action" : "namedAction" , "name" : "theActionScriptName" }" at bounding box center [1025, 582] width 604 height 739
click at [908, 286] on div "{ "action" : "namedAction" , "name" : "setSelectedFilter" }" at bounding box center [1025, 582] width 604 height 739
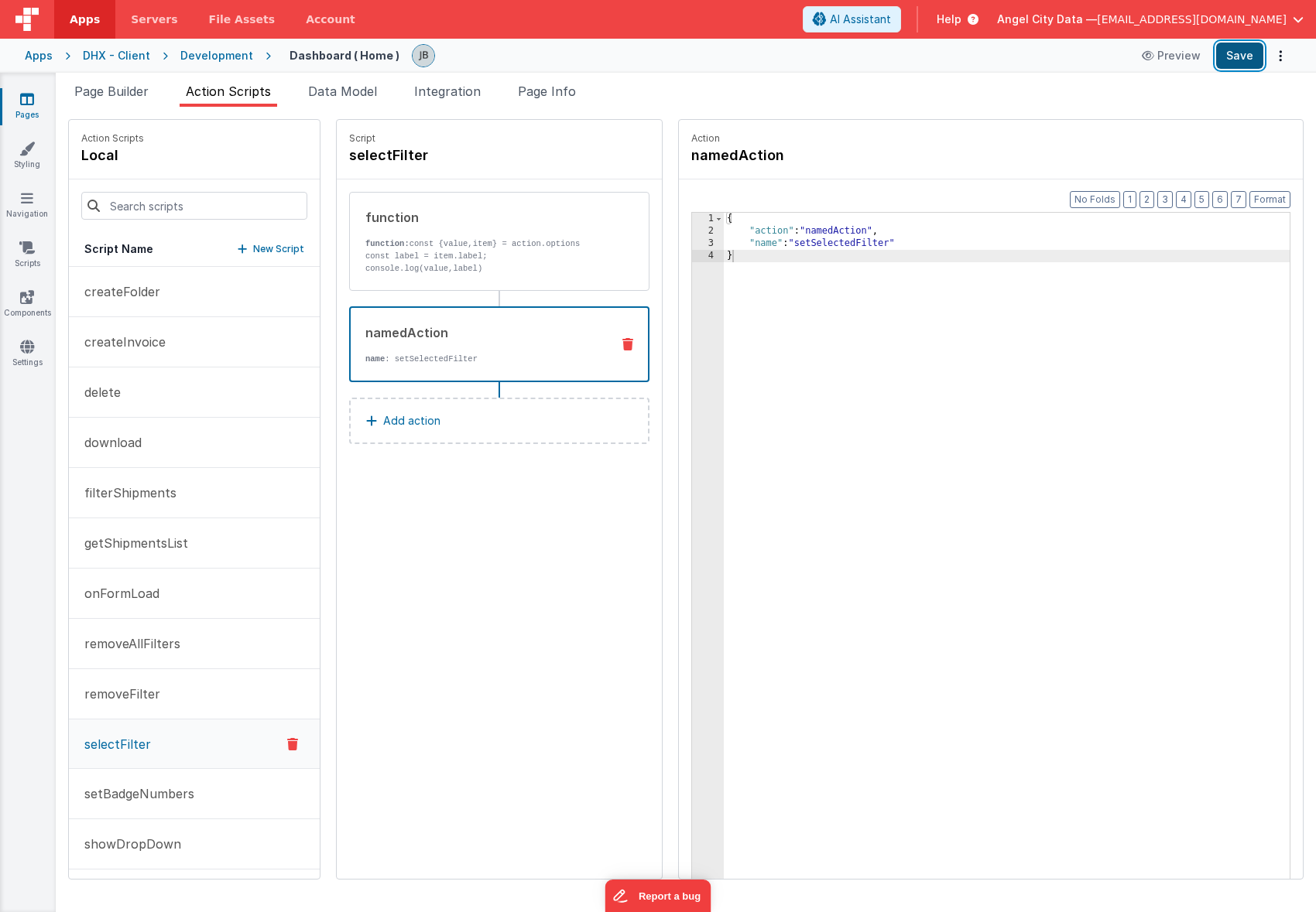
click at [1243, 60] on button "Save" at bounding box center [1240, 55] width 47 height 26
click at [34, 257] on link "Scripts" at bounding box center [27, 255] width 56 height 31
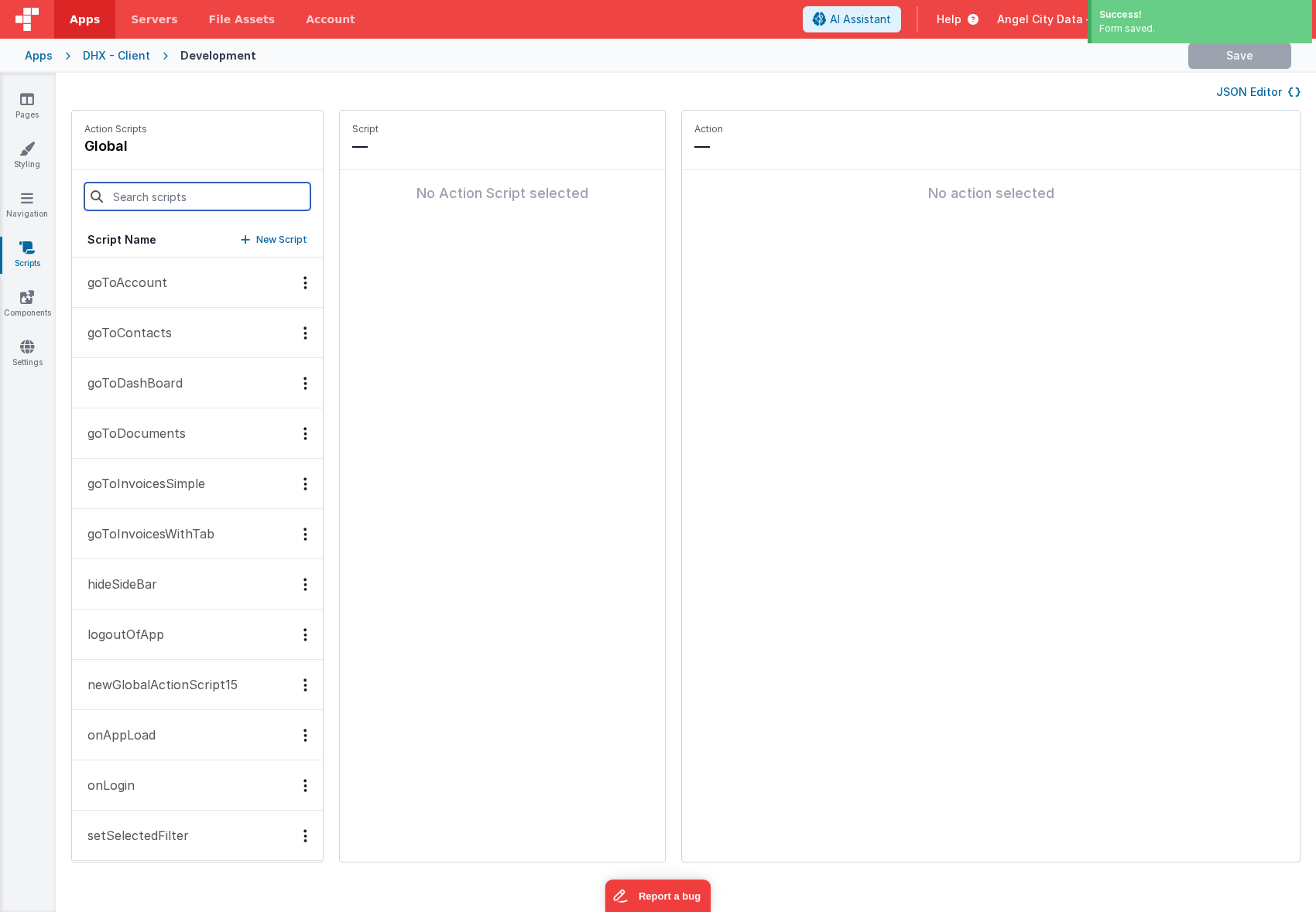
click at [148, 201] on input at bounding box center [197, 196] width 226 height 28
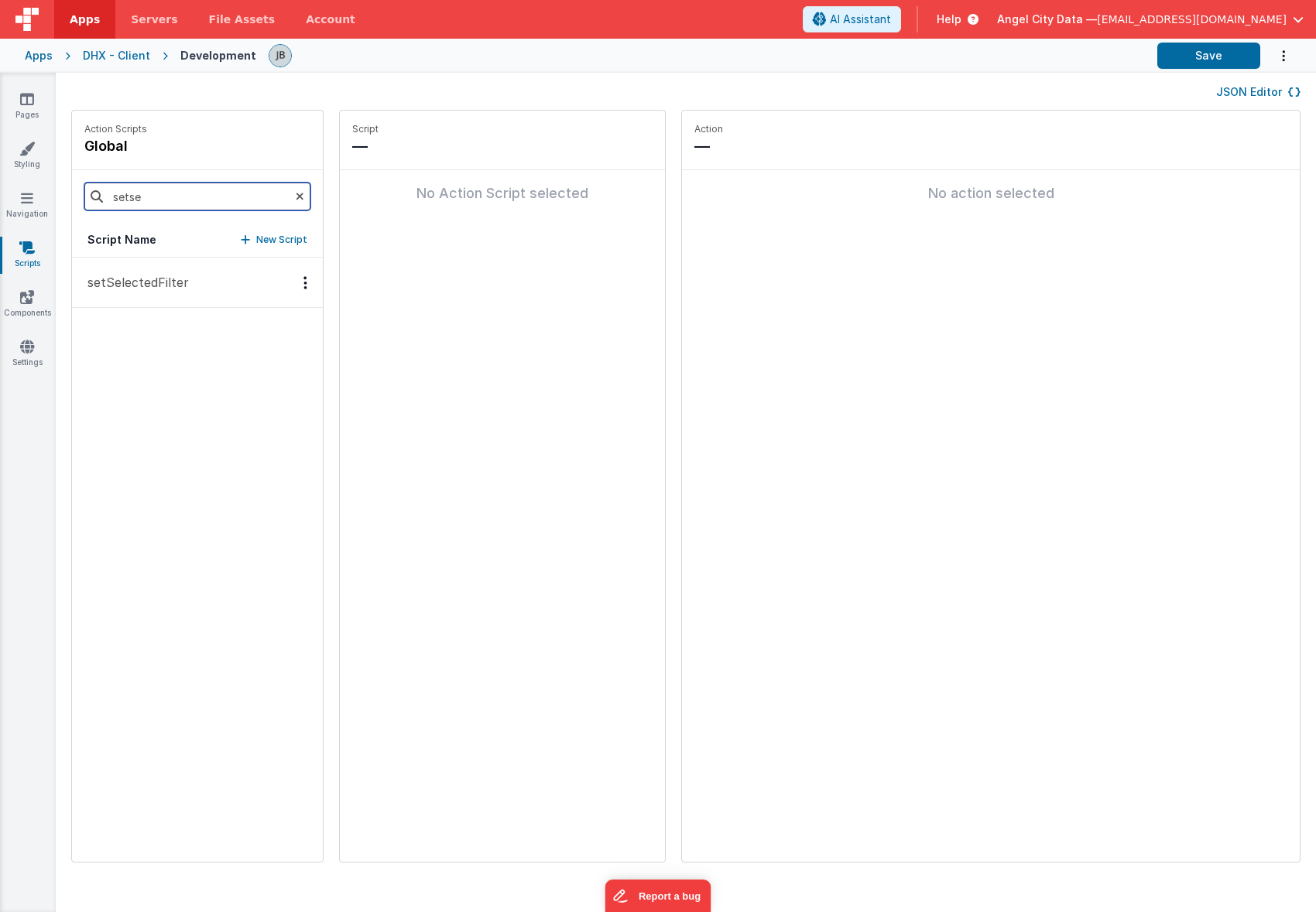
type input "setSelectedFilter"
click at [164, 277] on p "setSelectedFilter" at bounding box center [133, 282] width 111 height 19
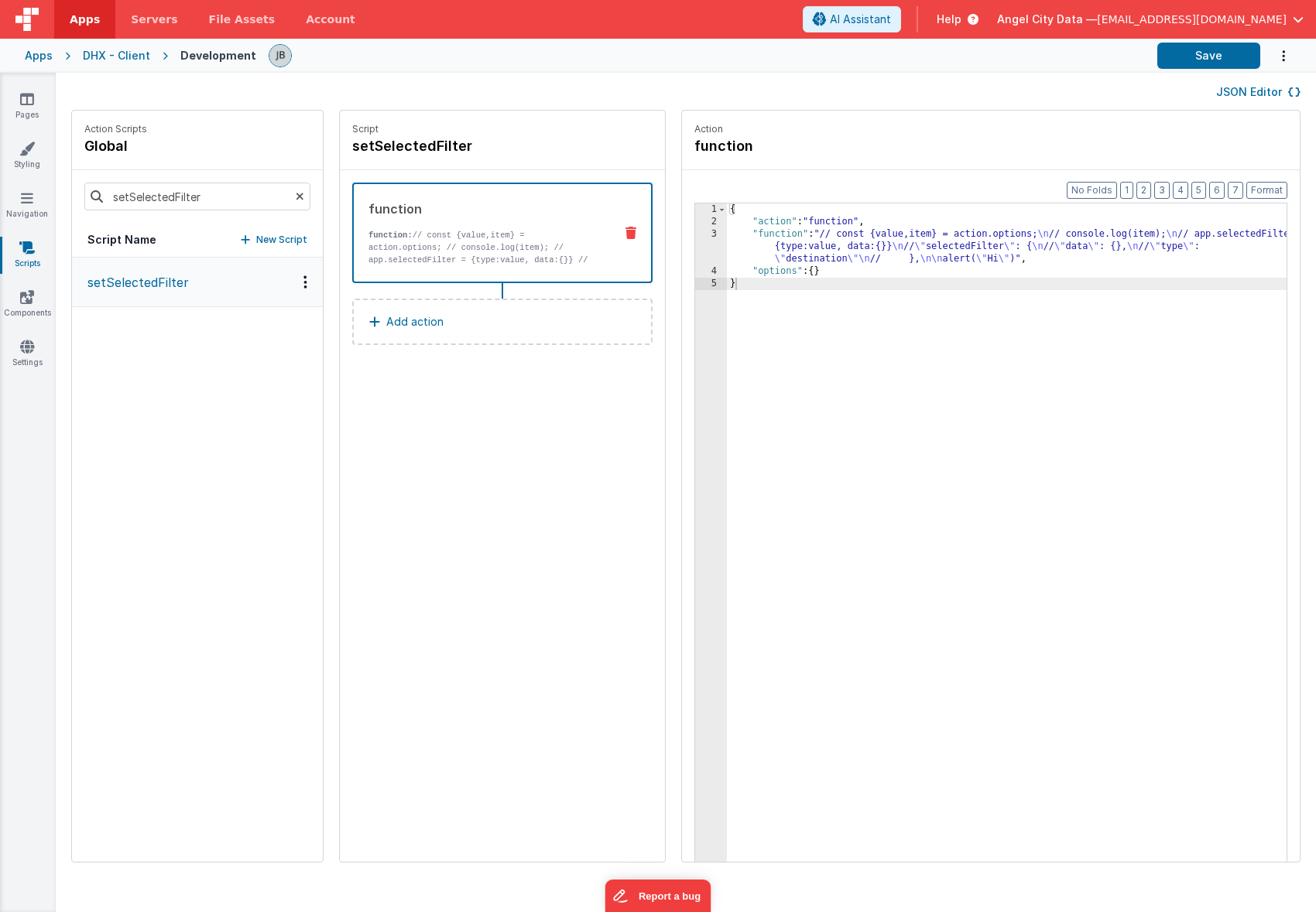
click at [695, 244] on div "3" at bounding box center [711, 247] width 31 height 37
click at [695, 226] on div "2" at bounding box center [711, 222] width 31 height 13
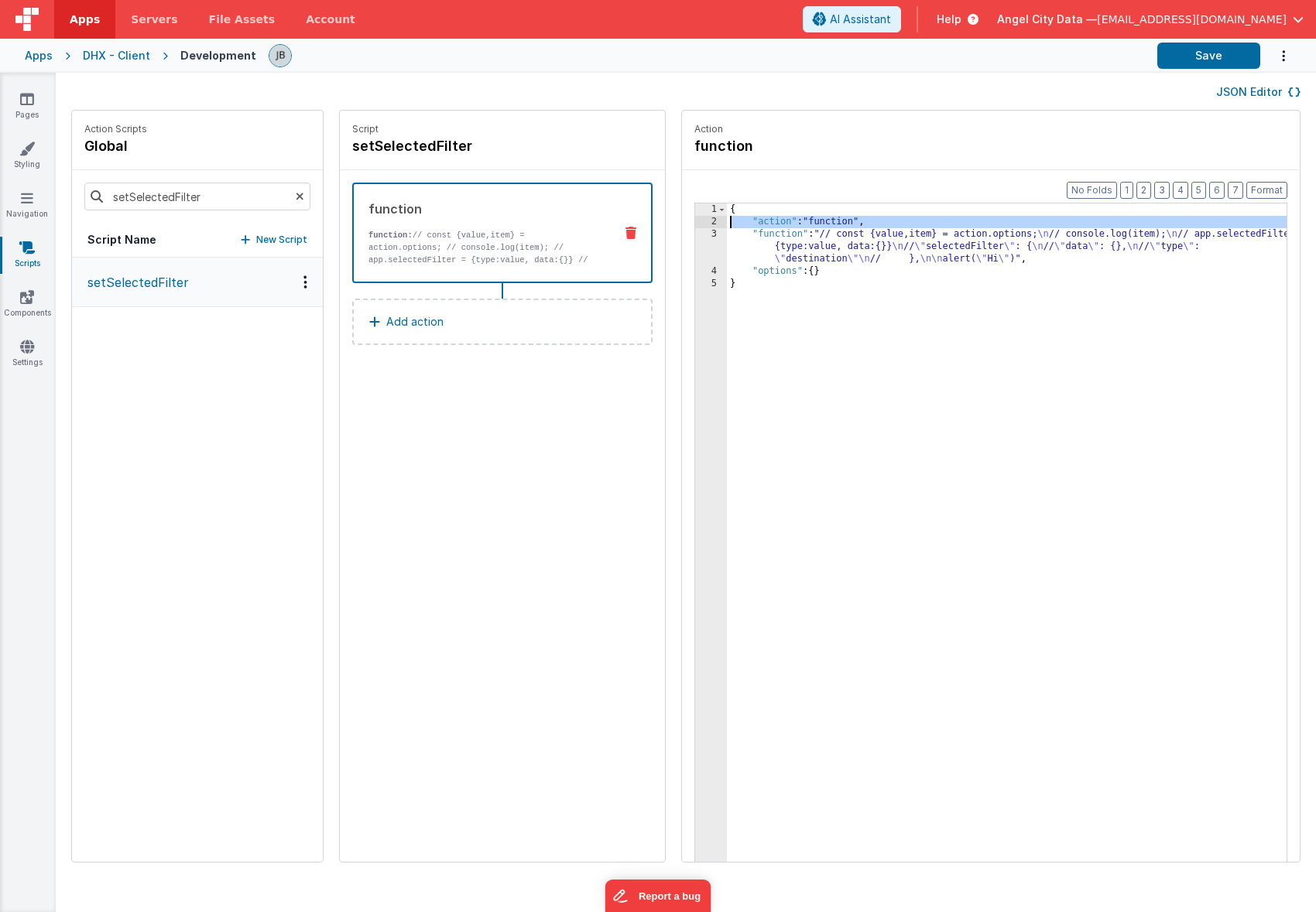
click at [695, 236] on div "3" at bounding box center [711, 247] width 31 height 37
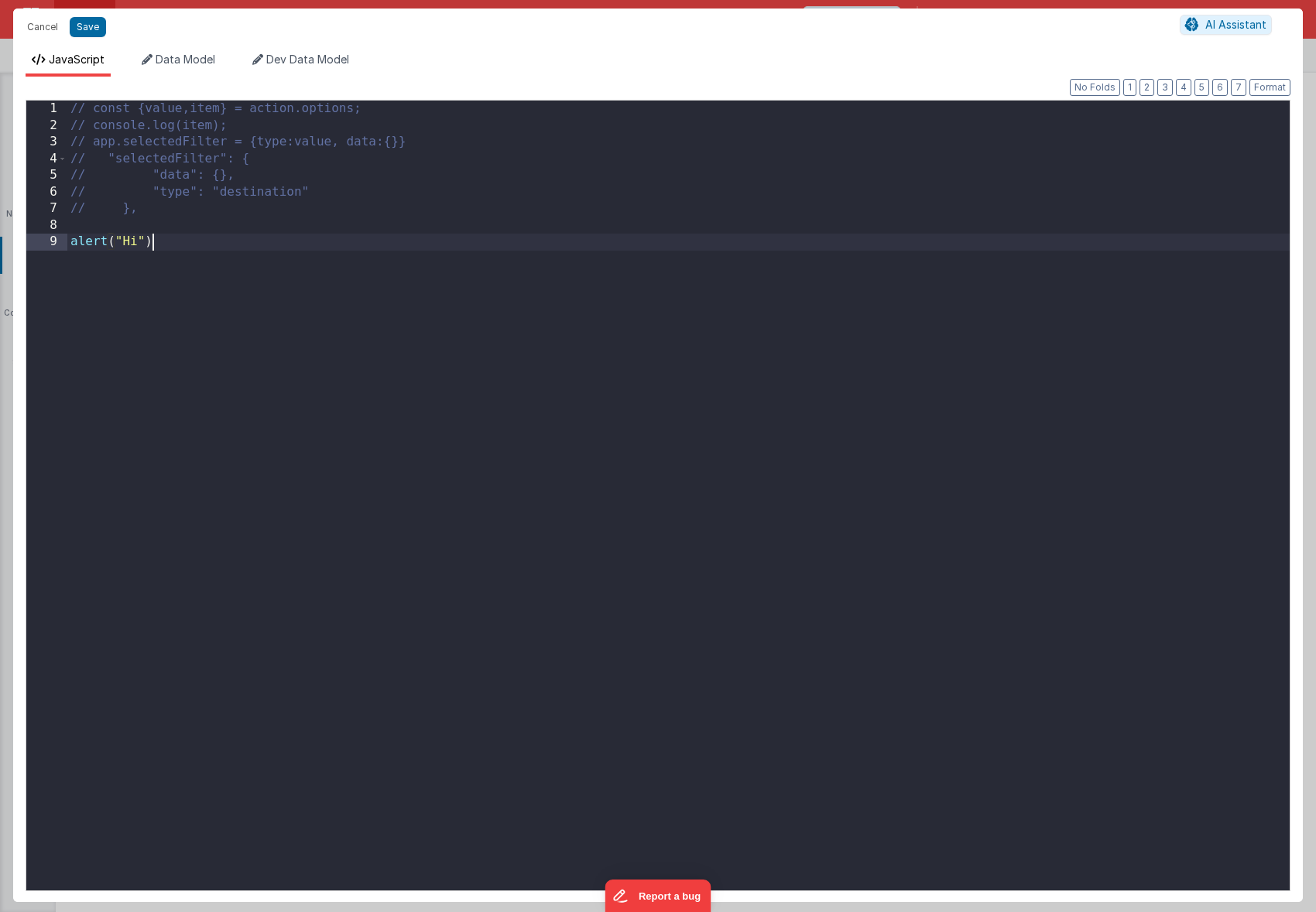
click at [663, 236] on div "// const {value,item} = action.options; // console.log(item); // app.selectedFi…" at bounding box center [678, 512] width 1222 height 823
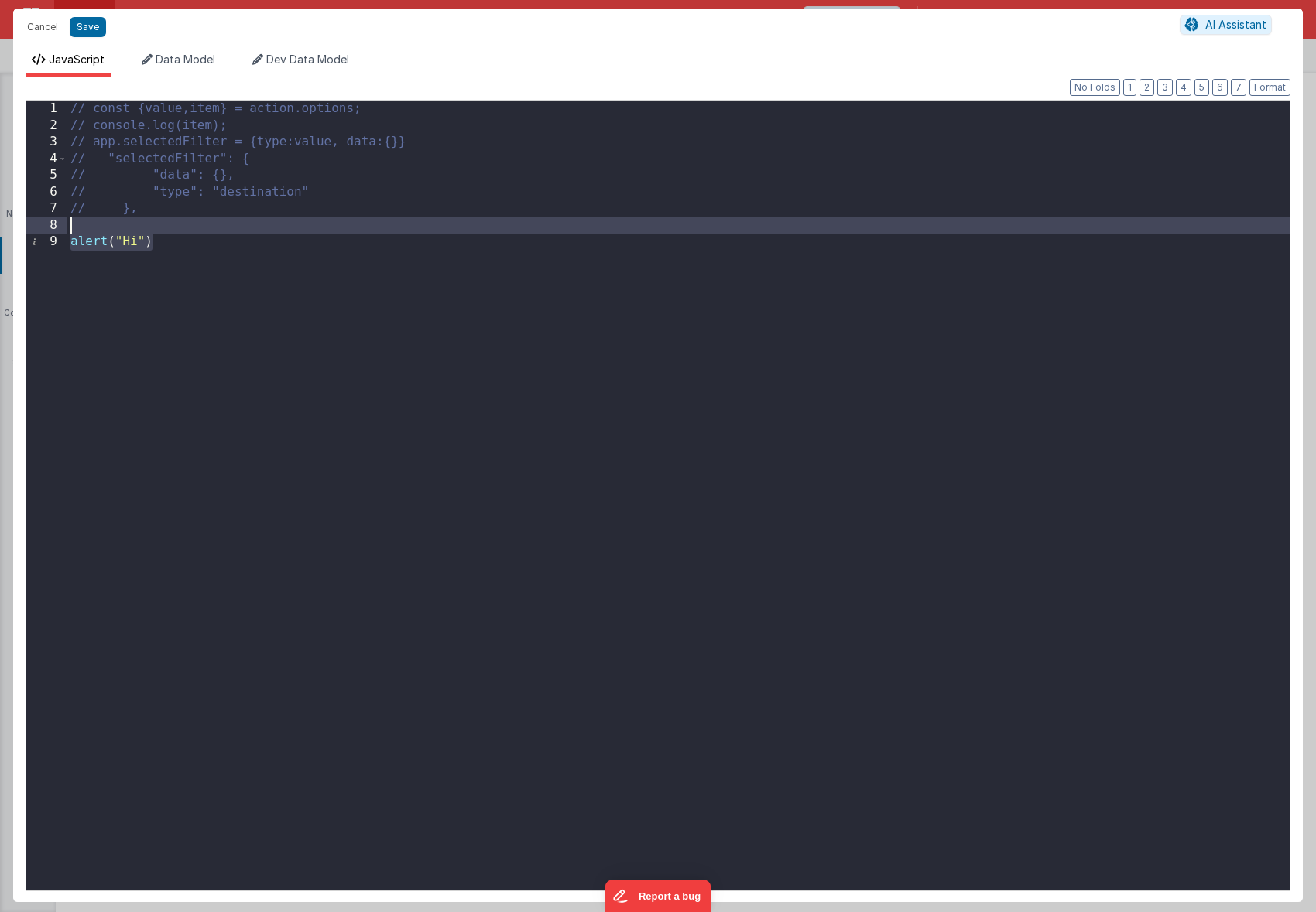
drag, startPoint x: 181, startPoint y: 250, endPoint x: 122, endPoint y: 228, distance: 63.0
click at [122, 228] on div "// const {value,item} = action.options; // console.log(item); // app.selectedFi…" at bounding box center [678, 512] width 1222 height 823
click at [120, 205] on div "// const {value,item} = action.options; // console.log(item); // app.selectedFi…" at bounding box center [678, 512] width 1222 height 823
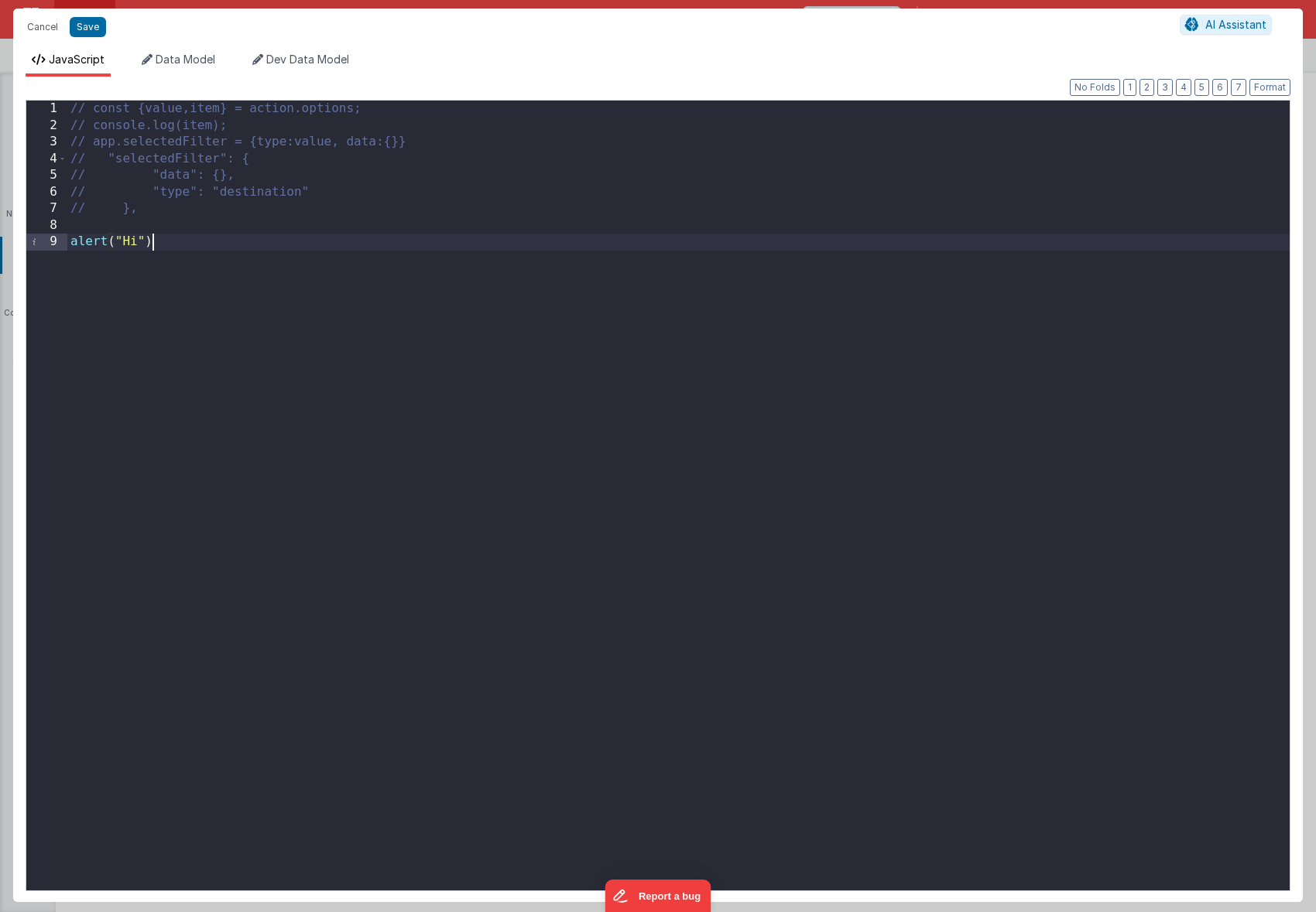
click at [173, 248] on div "// const {value,item} = action.options; // console.log(item); // app.selectedFi…" at bounding box center [678, 512] width 1222 height 823
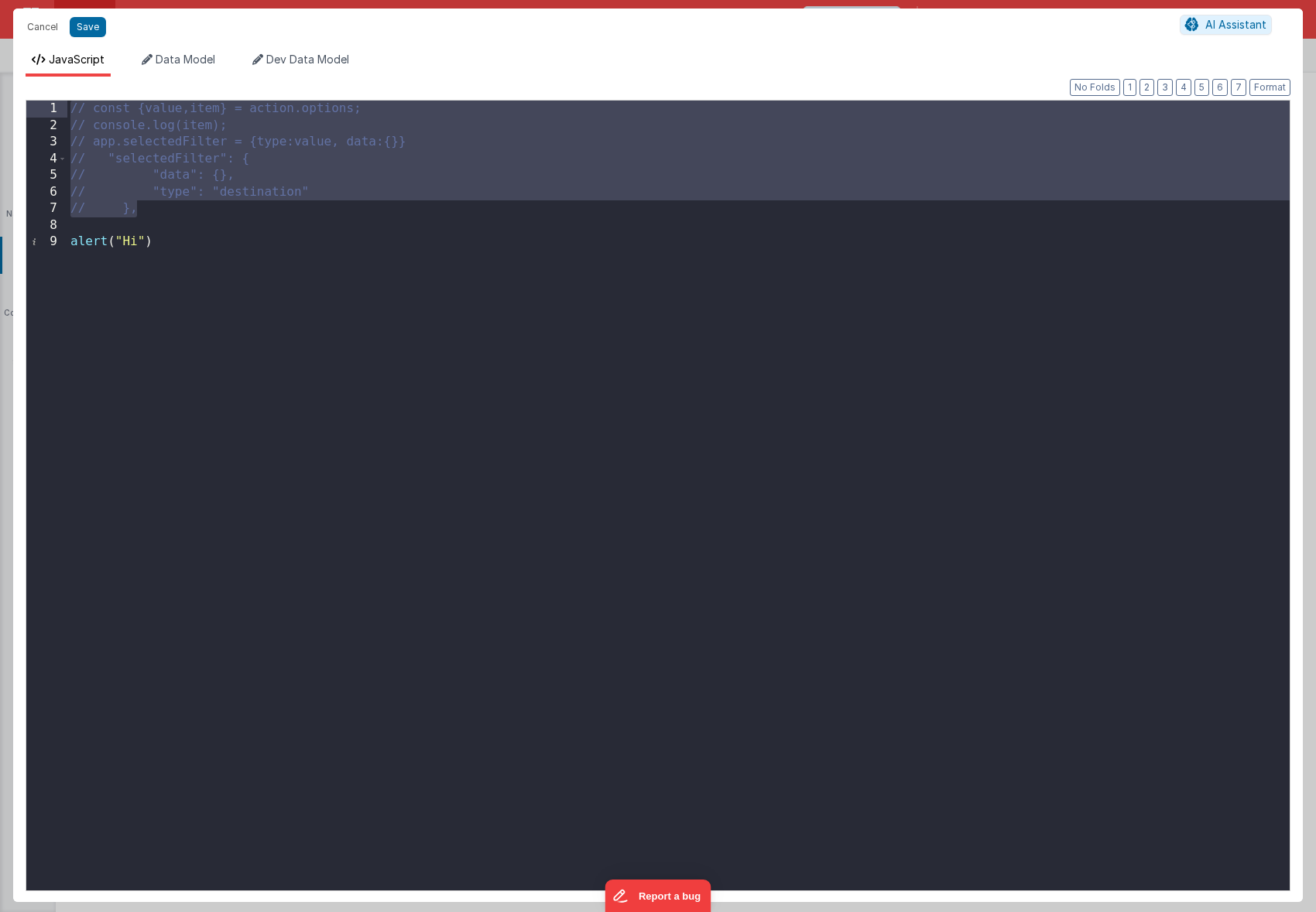
drag, startPoint x: 145, startPoint y: 209, endPoint x: 44, endPoint y: 101, distance: 147.9
click at [44, 101] on div "1 2 3 4 5 6 7 8 9 // const {value,item} = action.options; // console.log(item);…" at bounding box center [658, 496] width 1265 height 792
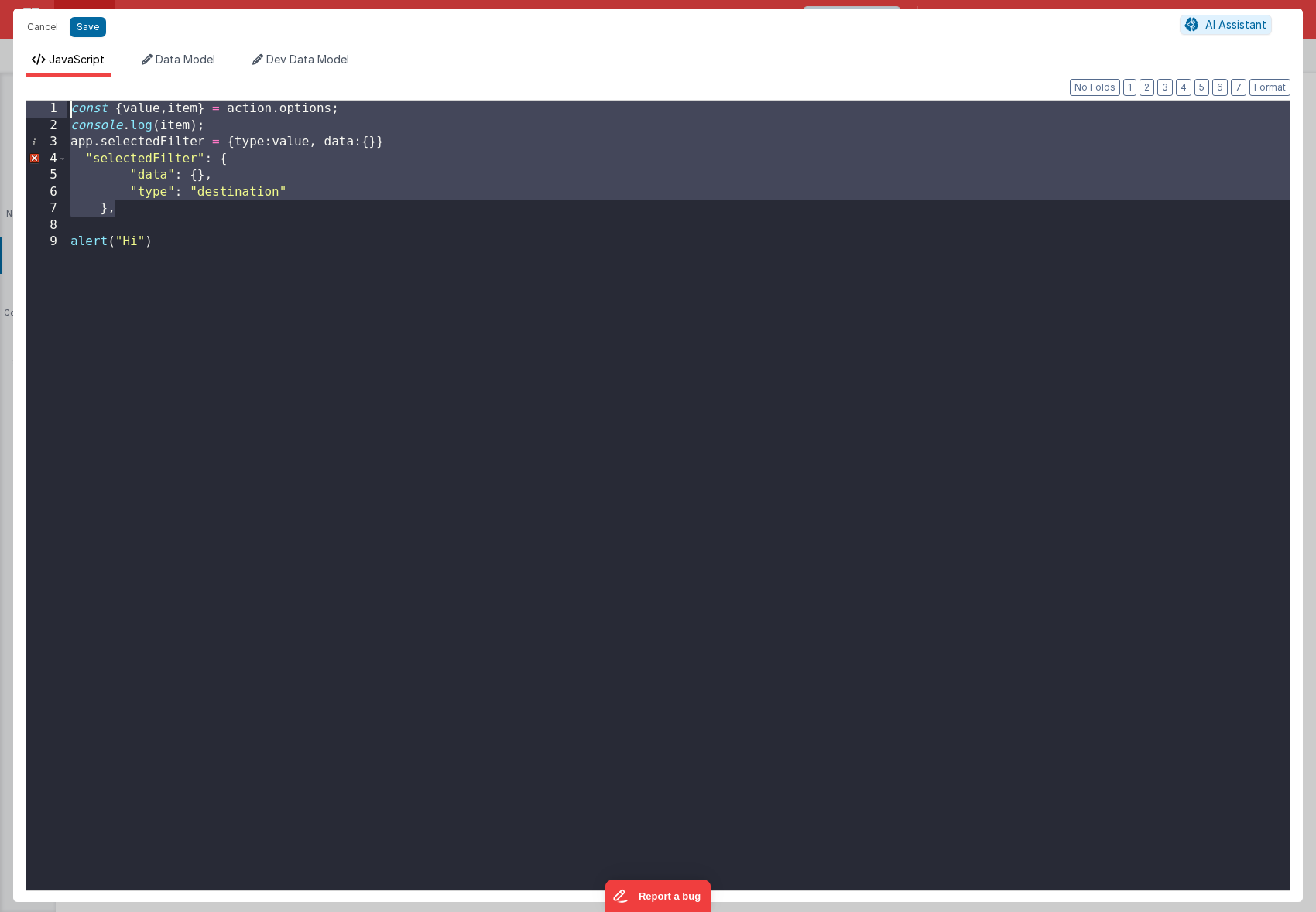
click at [158, 207] on div "const { value , item } = action . options ; console . log ( item ) ; app . sele…" at bounding box center [678, 512] width 1222 height 823
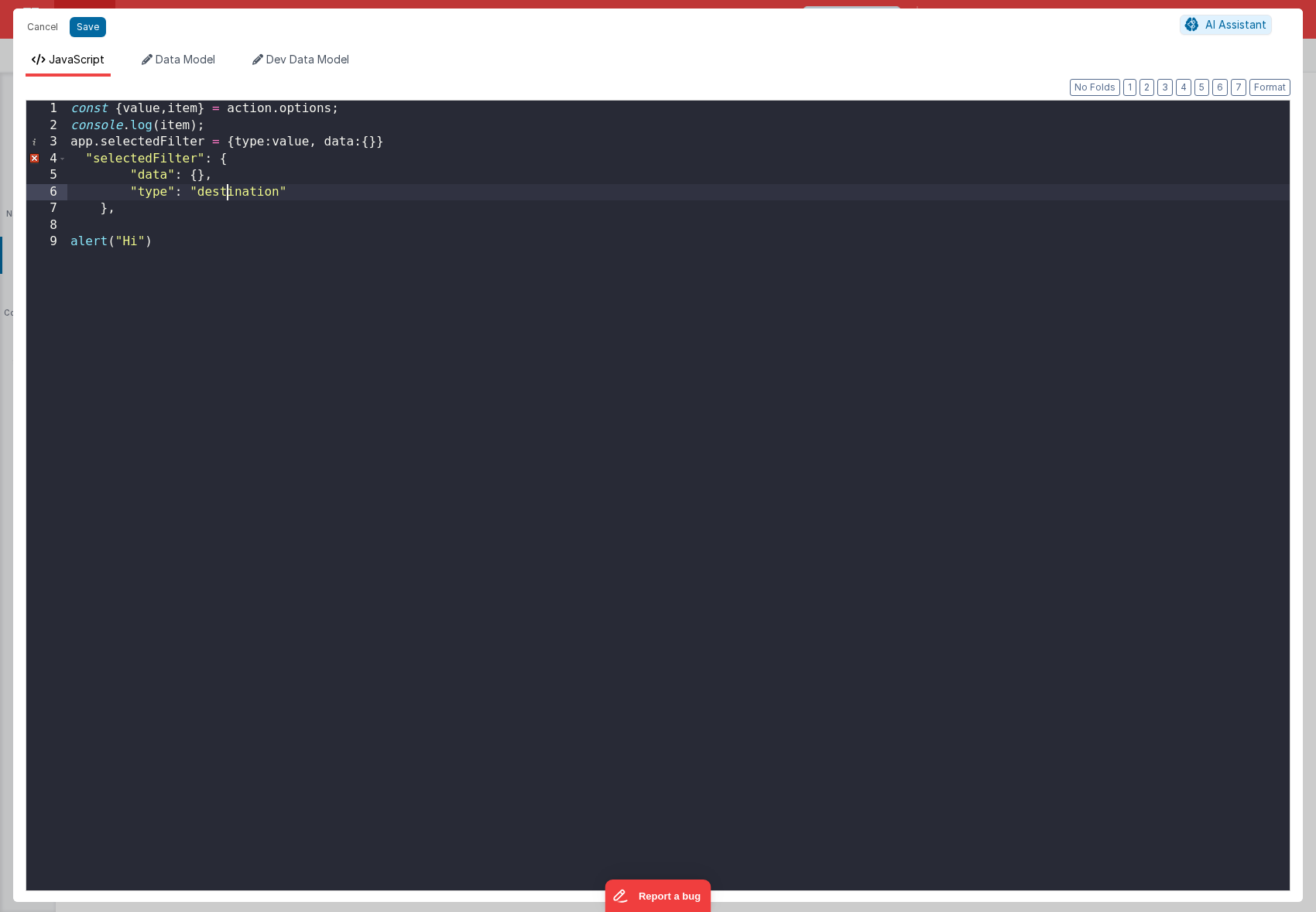
click at [226, 197] on div "const { value , item } = action . options ; console . log ( item ) ; app . sele…" at bounding box center [678, 512] width 1222 height 823
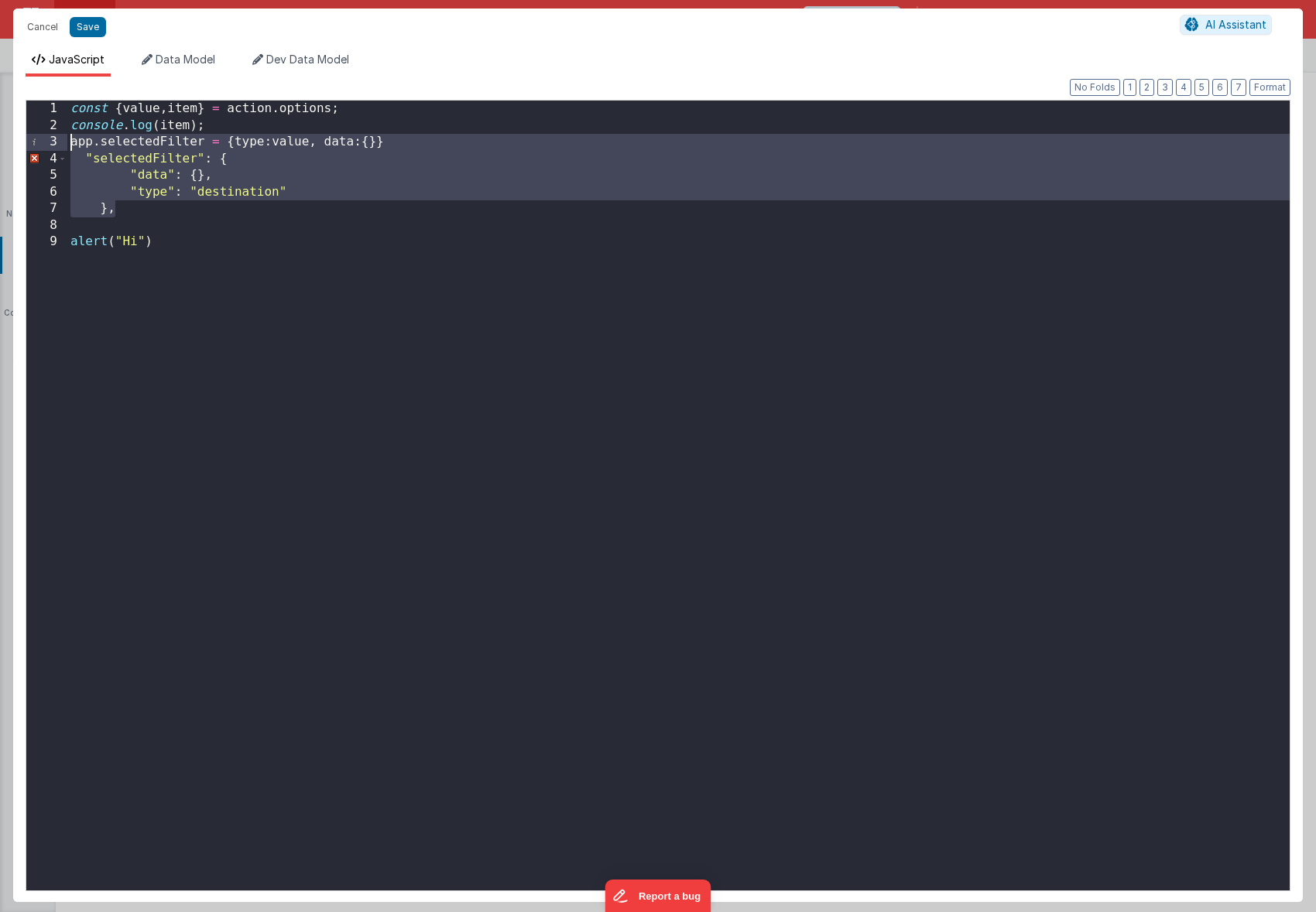
drag, startPoint x: 163, startPoint y: 208, endPoint x: 70, endPoint y: 144, distance: 112.9
click at [70, 144] on div "const { value , item } = action . options ; console . log ( item ) ; app . sele…" at bounding box center [678, 512] width 1222 height 823
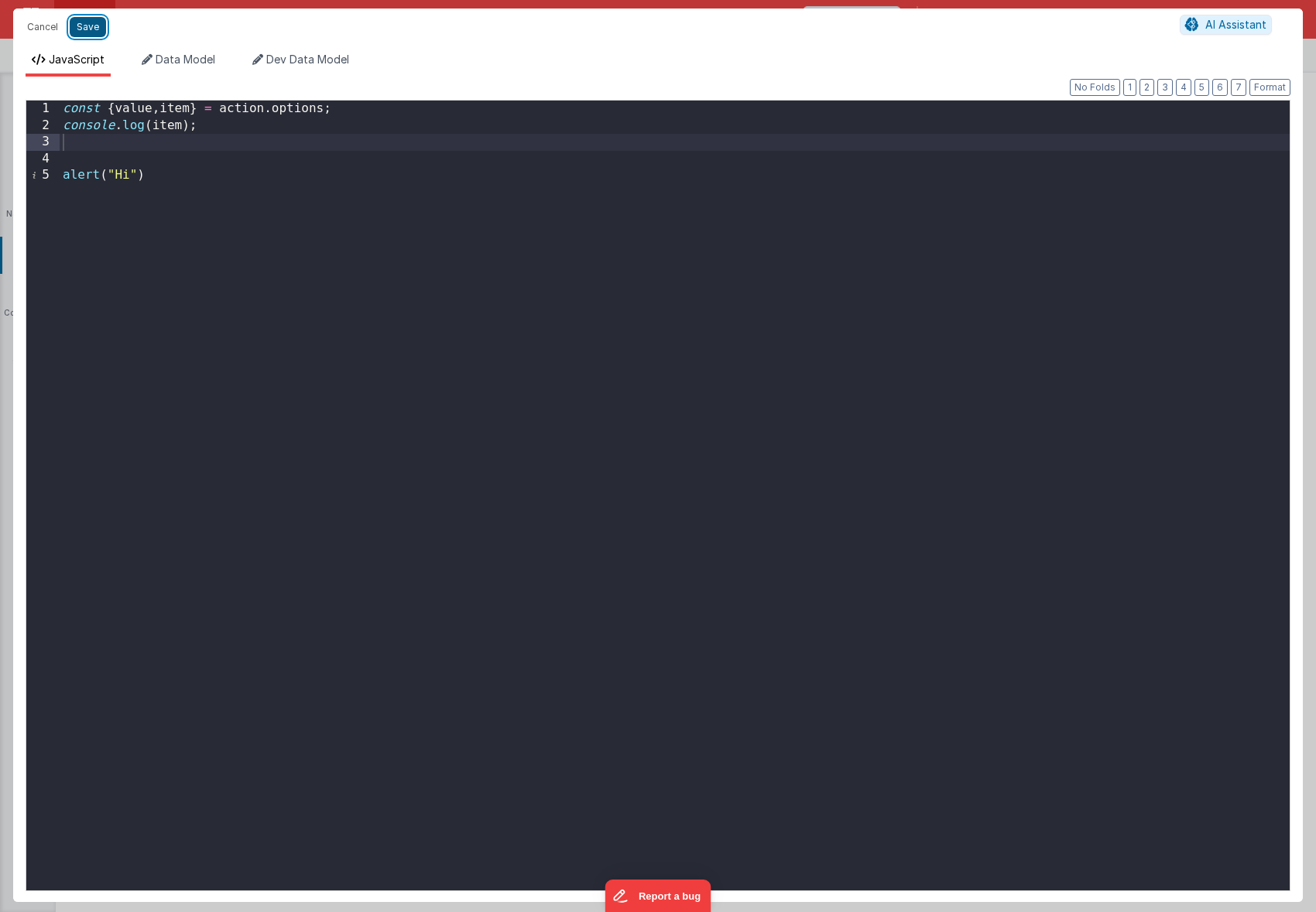
click at [93, 30] on button "Save" at bounding box center [87, 27] width 36 height 20
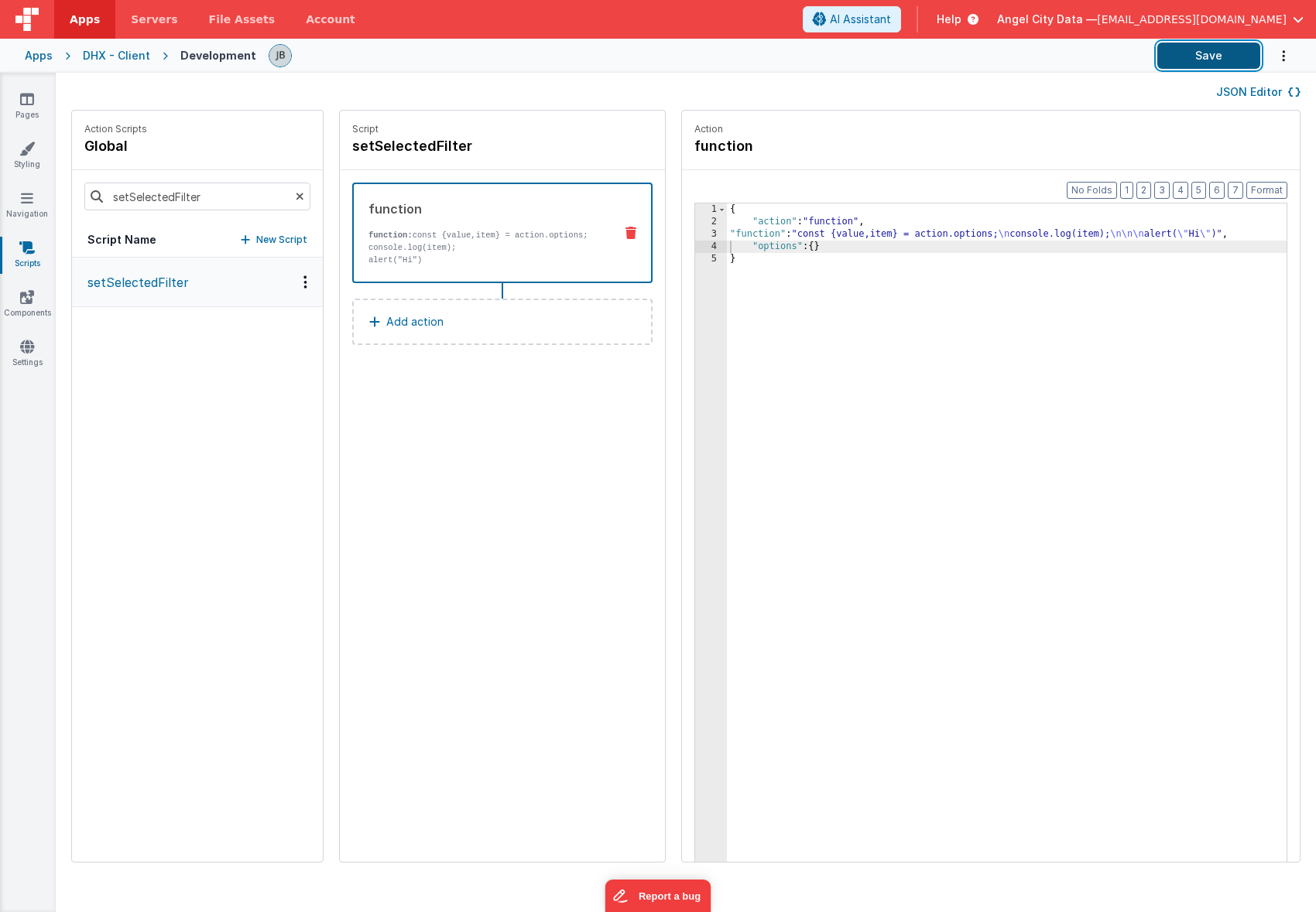
click at [1189, 55] on button "Save" at bounding box center [1208, 55] width 103 height 26
click at [38, 97] on link "Pages" at bounding box center [27, 107] width 56 height 31
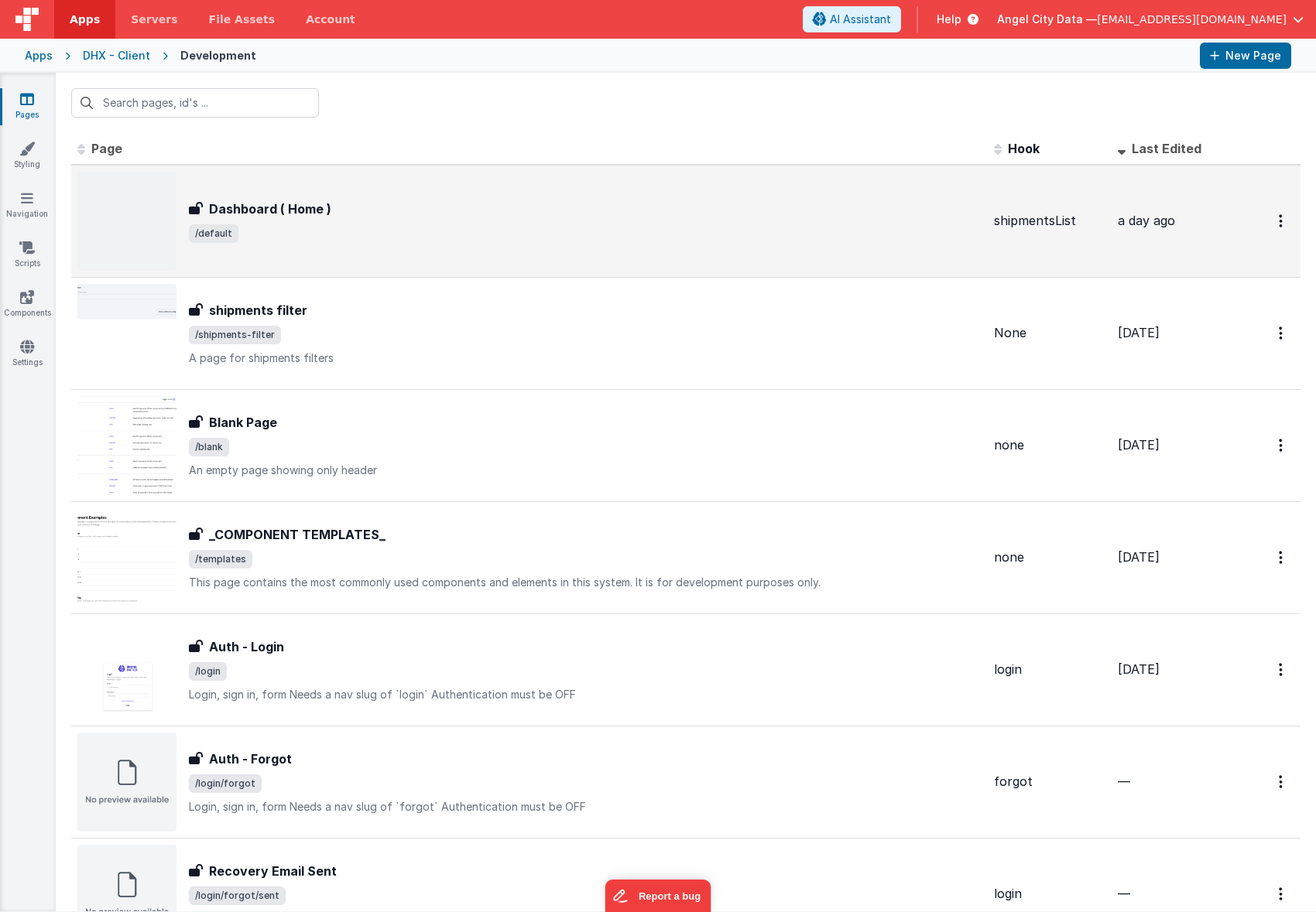
click at [220, 210] on h3 "Dashboard ( Home )" at bounding box center [270, 209] width 122 height 19
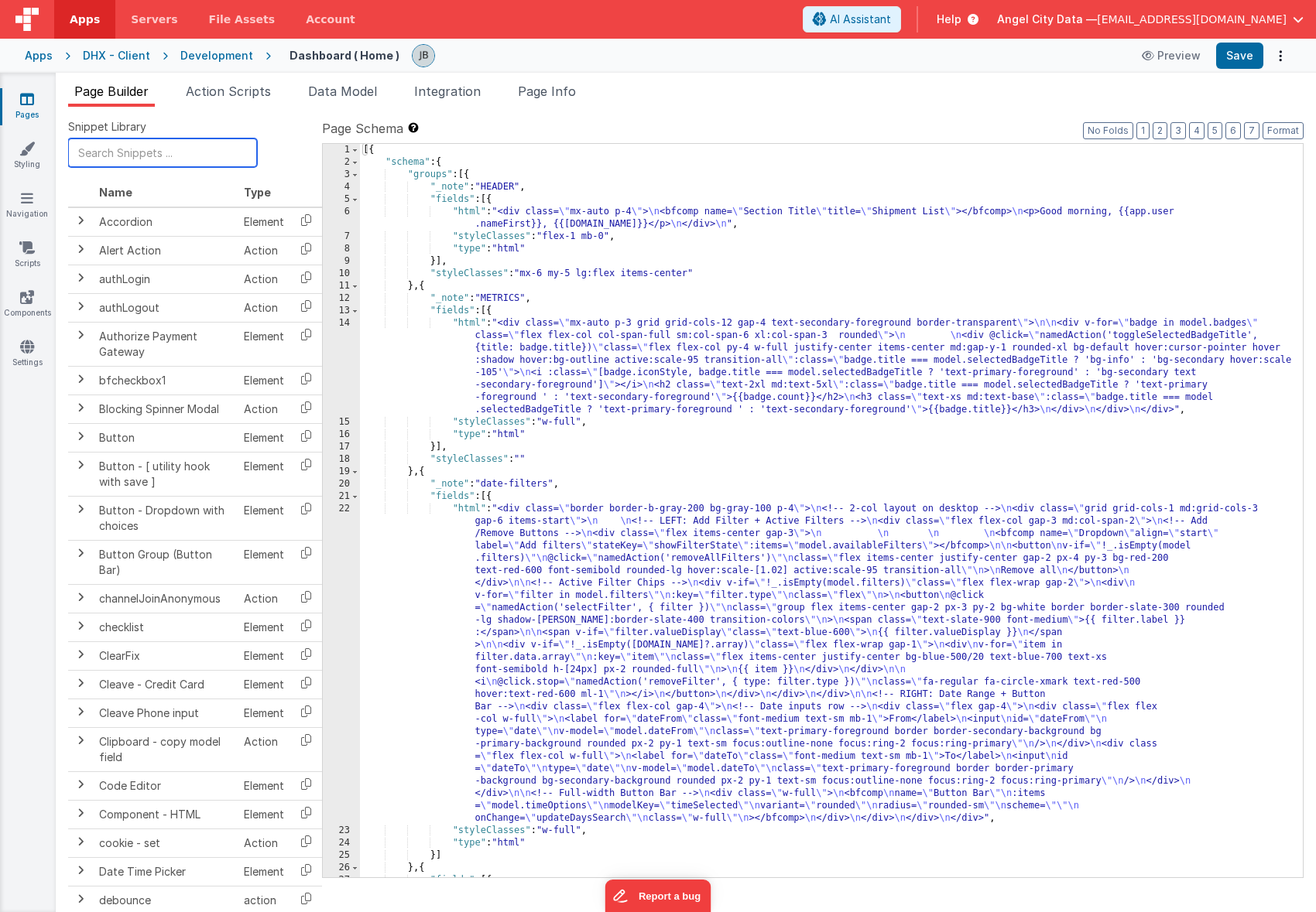
click at [169, 154] on input "text" at bounding box center [162, 153] width 189 height 29
click at [265, 93] on span "Action Scripts" at bounding box center [228, 92] width 85 height 15
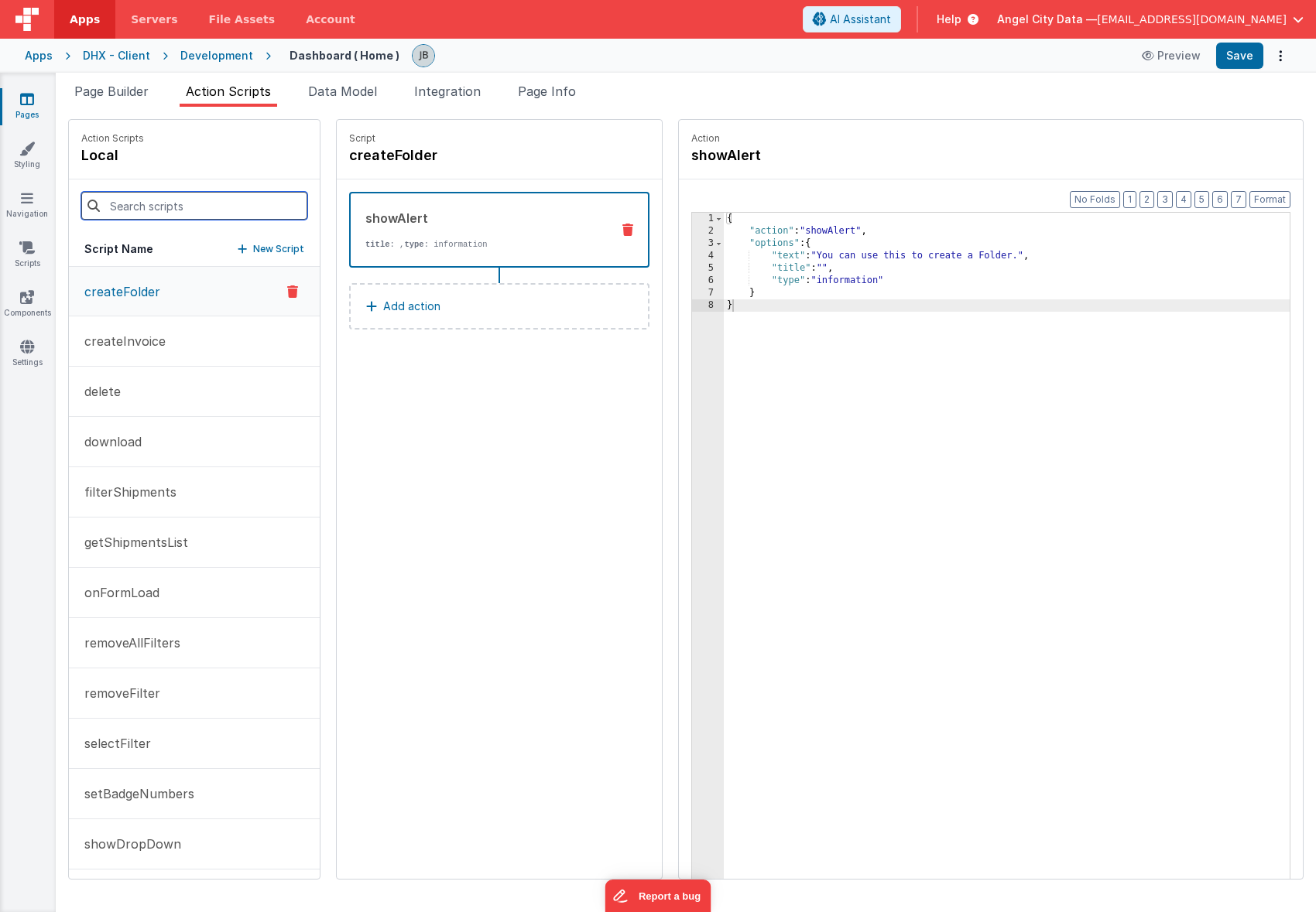
click at [170, 211] on input at bounding box center [194, 205] width 226 height 28
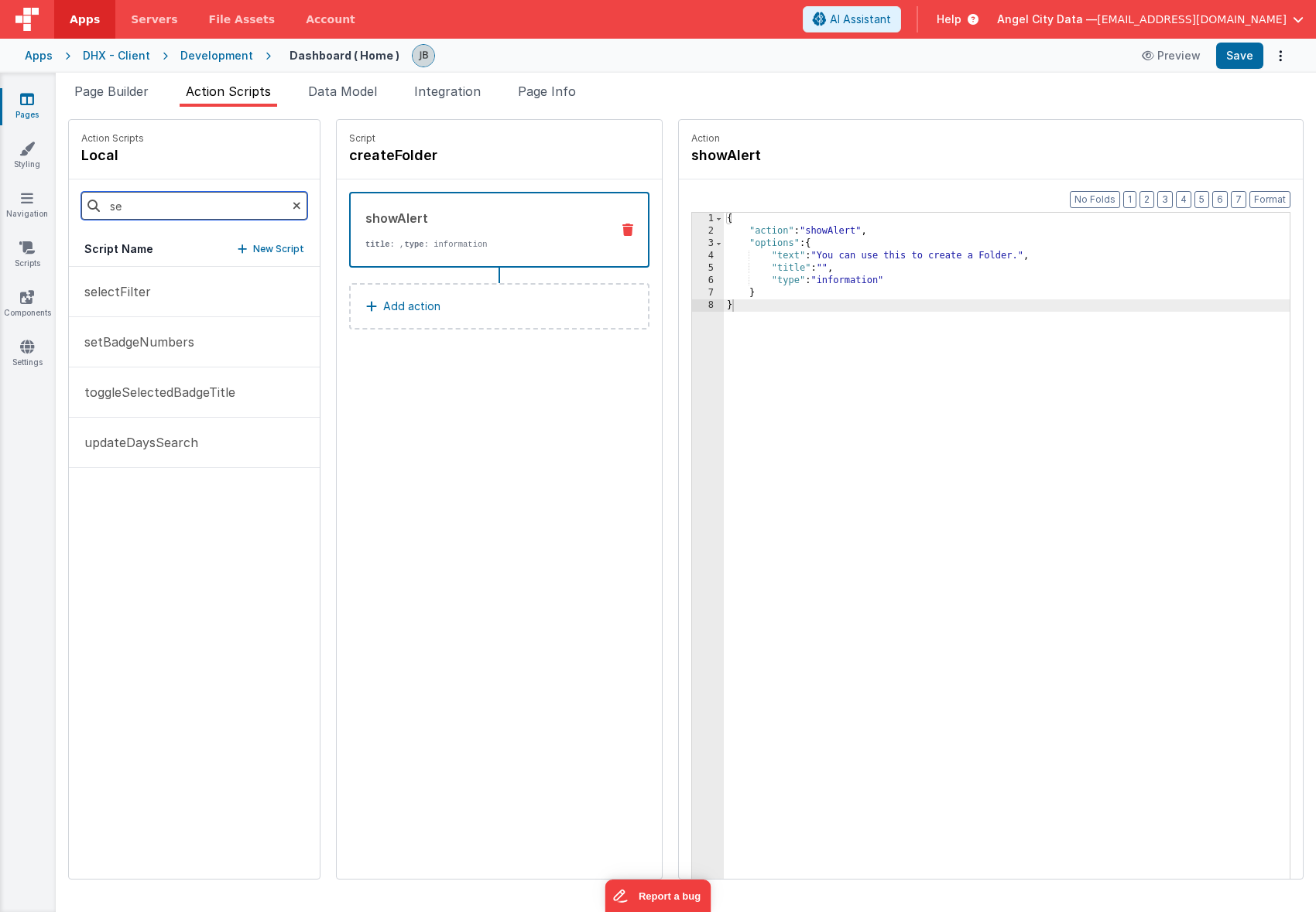
type input "s"
type input "selectfil"
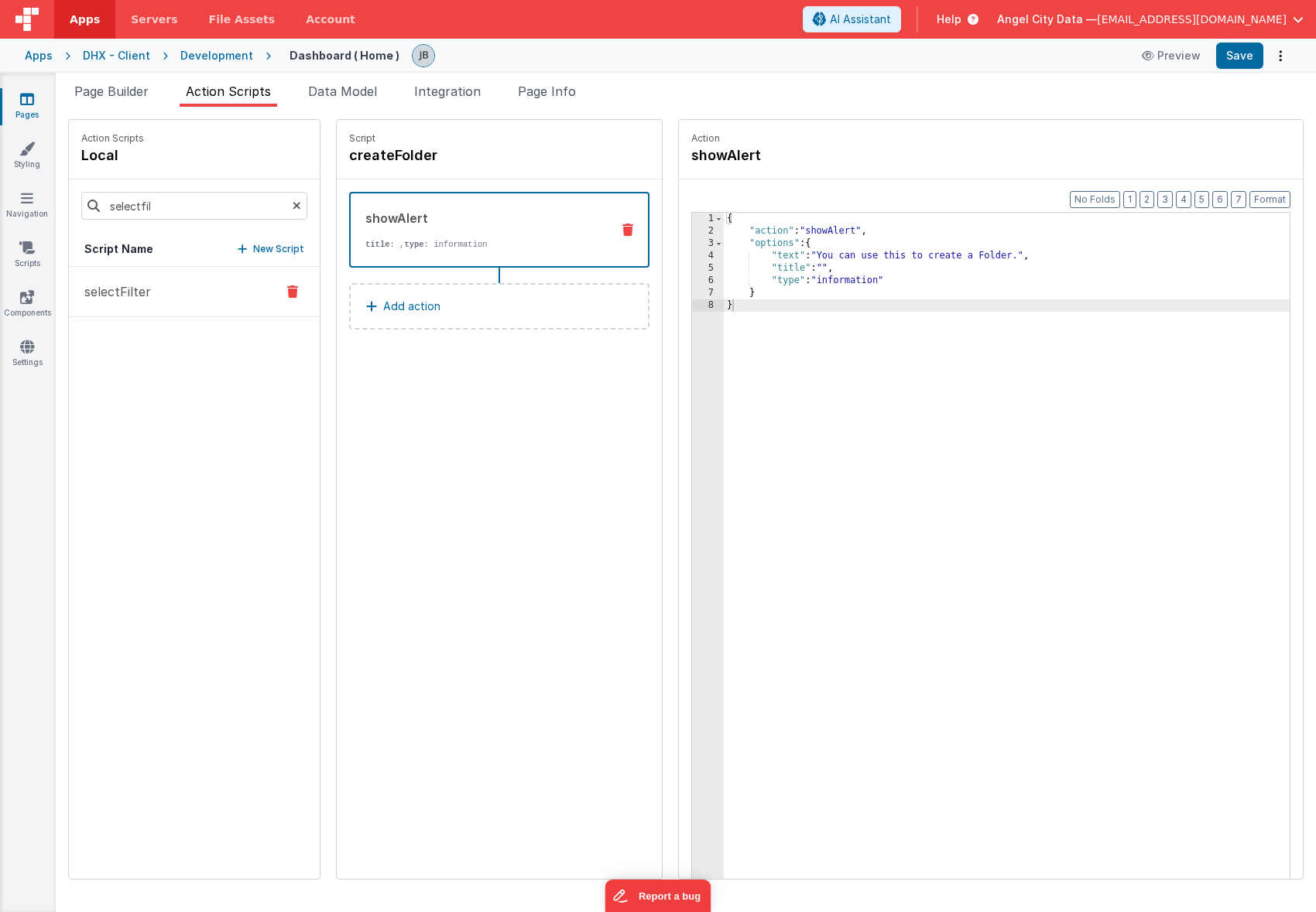
click at [122, 298] on p "selectFilter" at bounding box center [113, 292] width 75 height 19
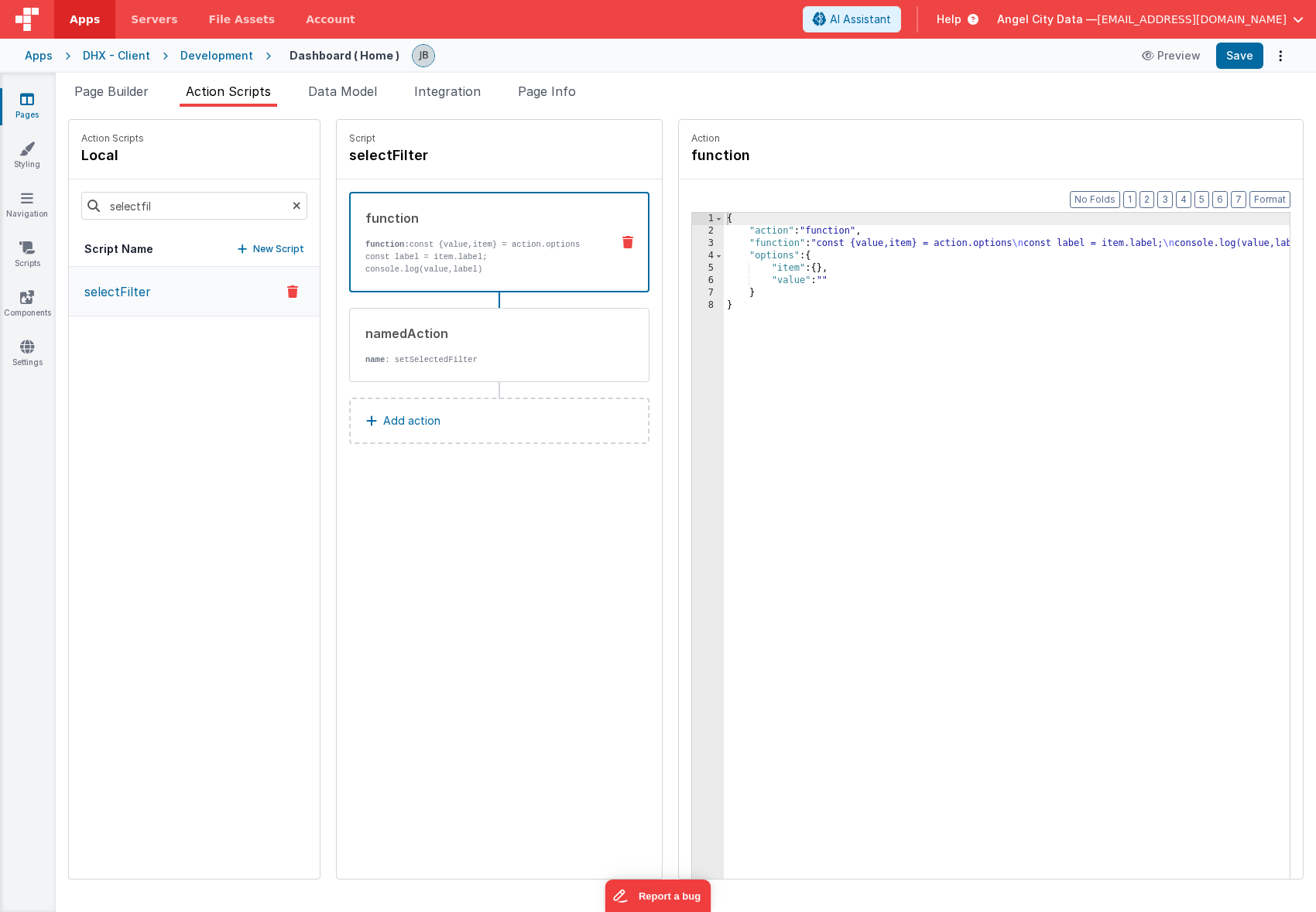
click at [692, 240] on div "3" at bounding box center [707, 243] width 31 height 13
click at [692, 239] on div "3" at bounding box center [707, 243] width 31 height 13
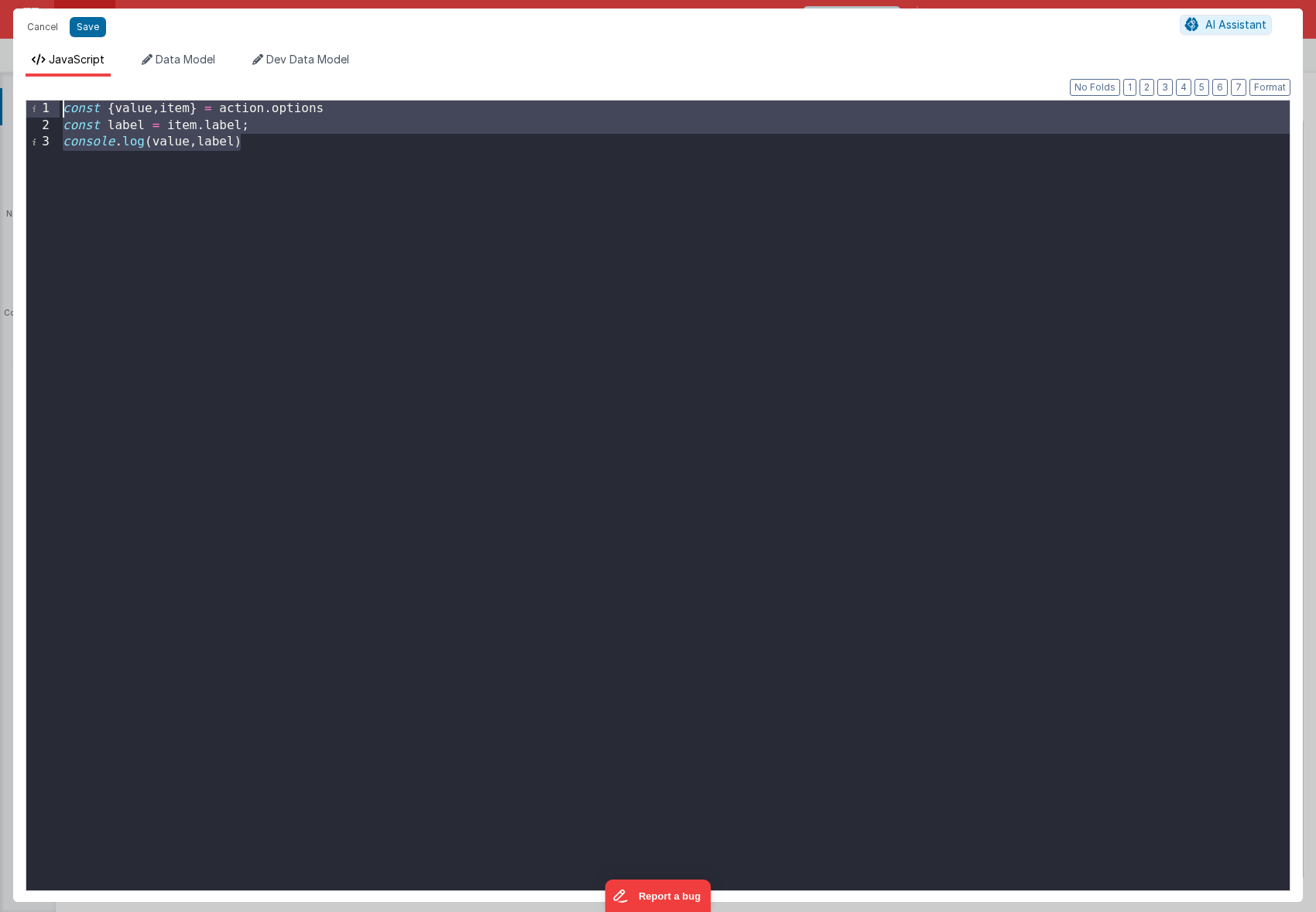
drag, startPoint x: 360, startPoint y: 221, endPoint x: -31, endPoint y: 97, distance: 410.2
click at [0, 97] on html "Cancel Save AI Assistant JavaScript Data Model Dev Data Model Format 7 6 5 4 3 …" at bounding box center [658, 456] width 1316 height 912
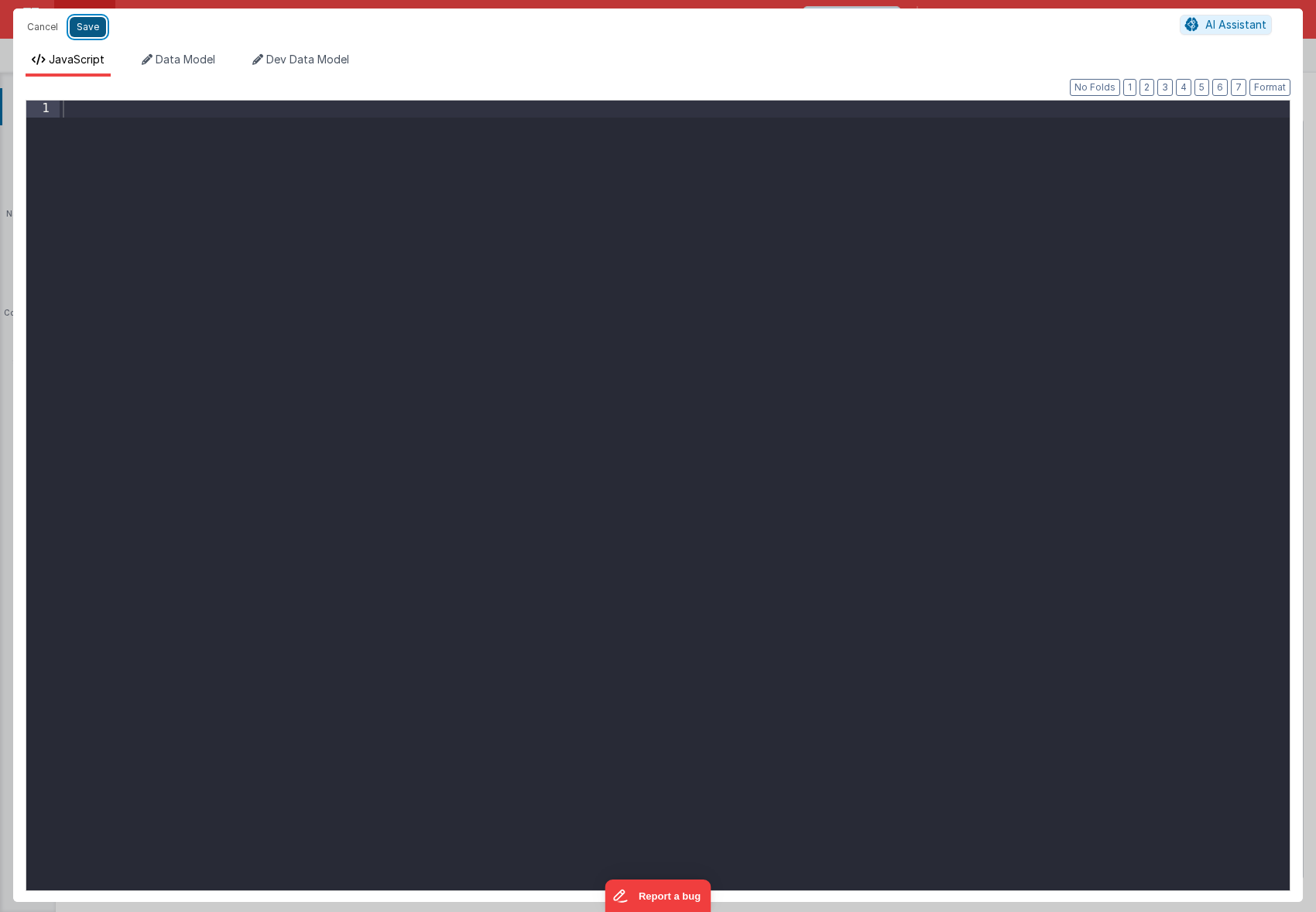
click at [79, 31] on button "Save" at bounding box center [87, 27] width 36 height 20
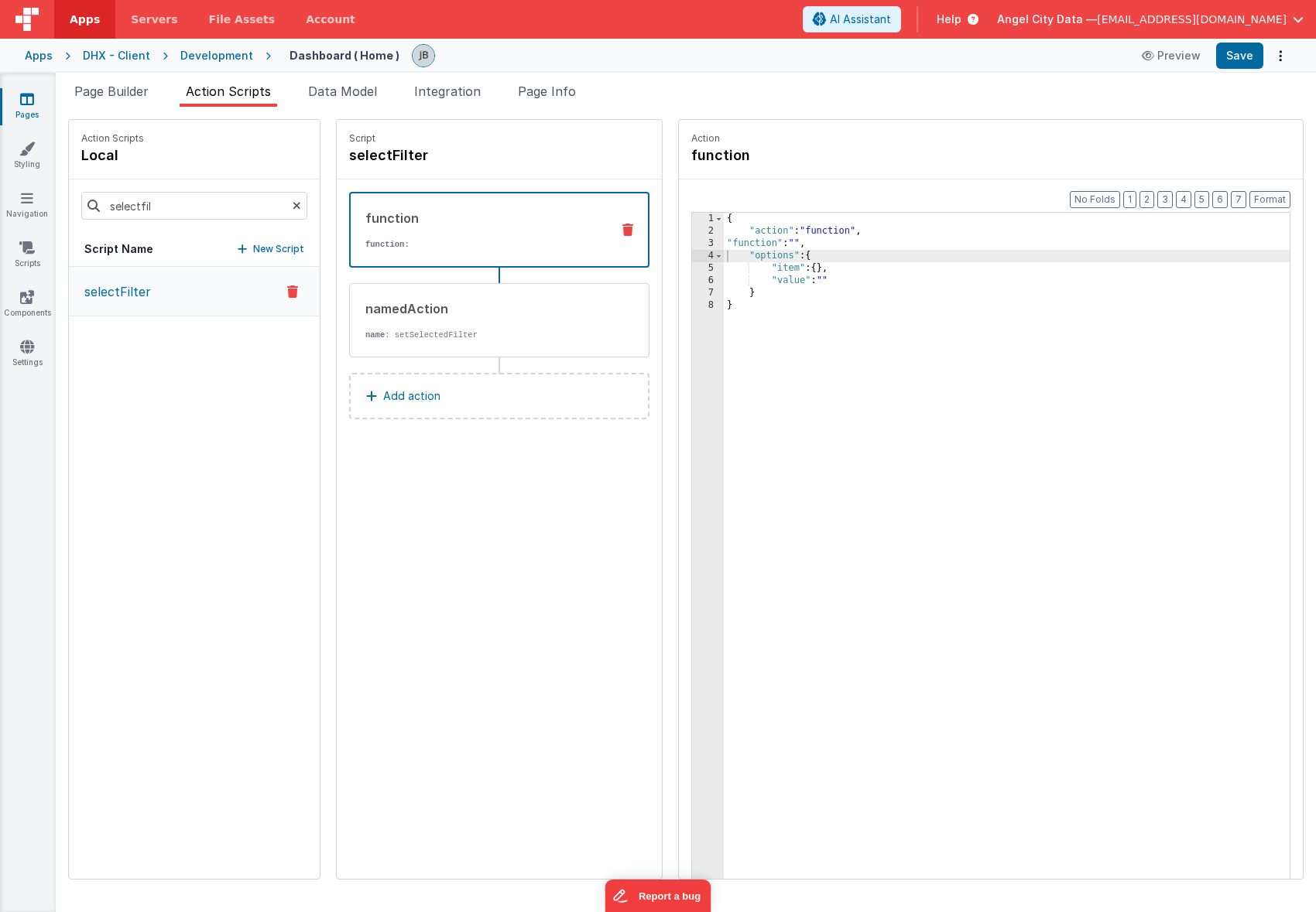
click at [622, 226] on icon at bounding box center [627, 230] width 11 height 13
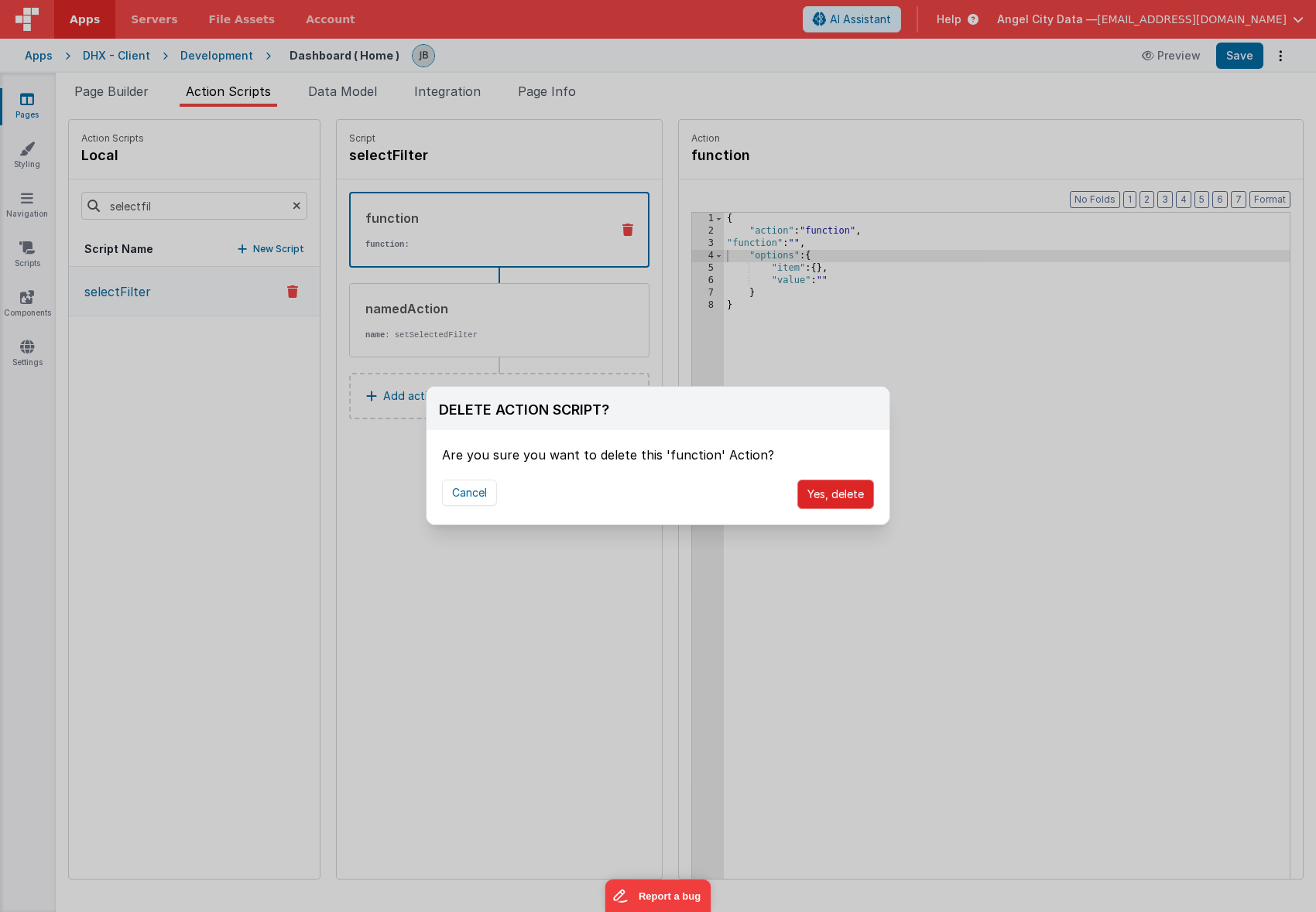
click at [822, 489] on button "Yes, delete" at bounding box center [835, 494] width 76 height 30
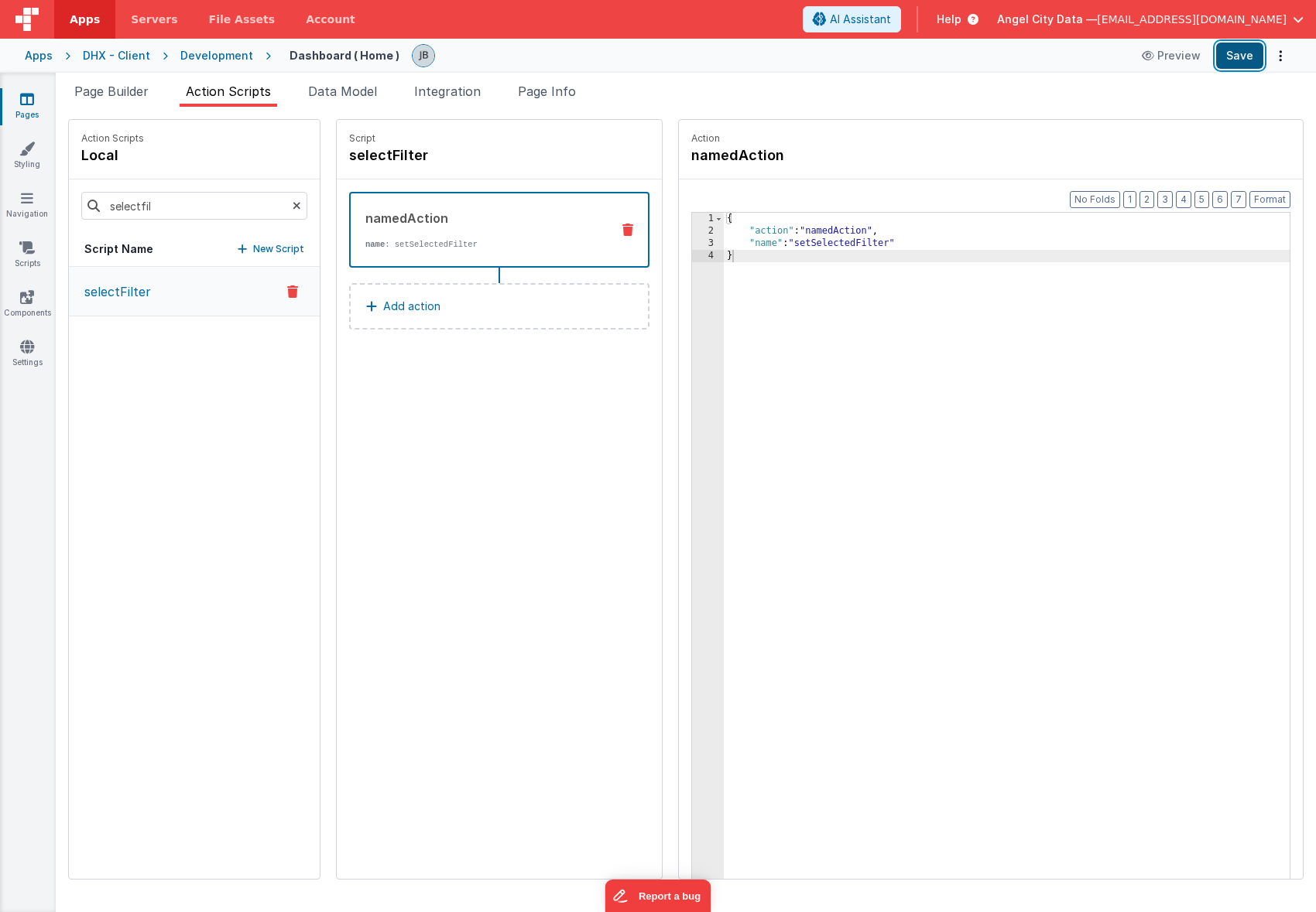
click at [1236, 53] on button "Save" at bounding box center [1240, 55] width 47 height 26
click at [125, 91] on span "Page Builder" at bounding box center [112, 92] width 75 height 15
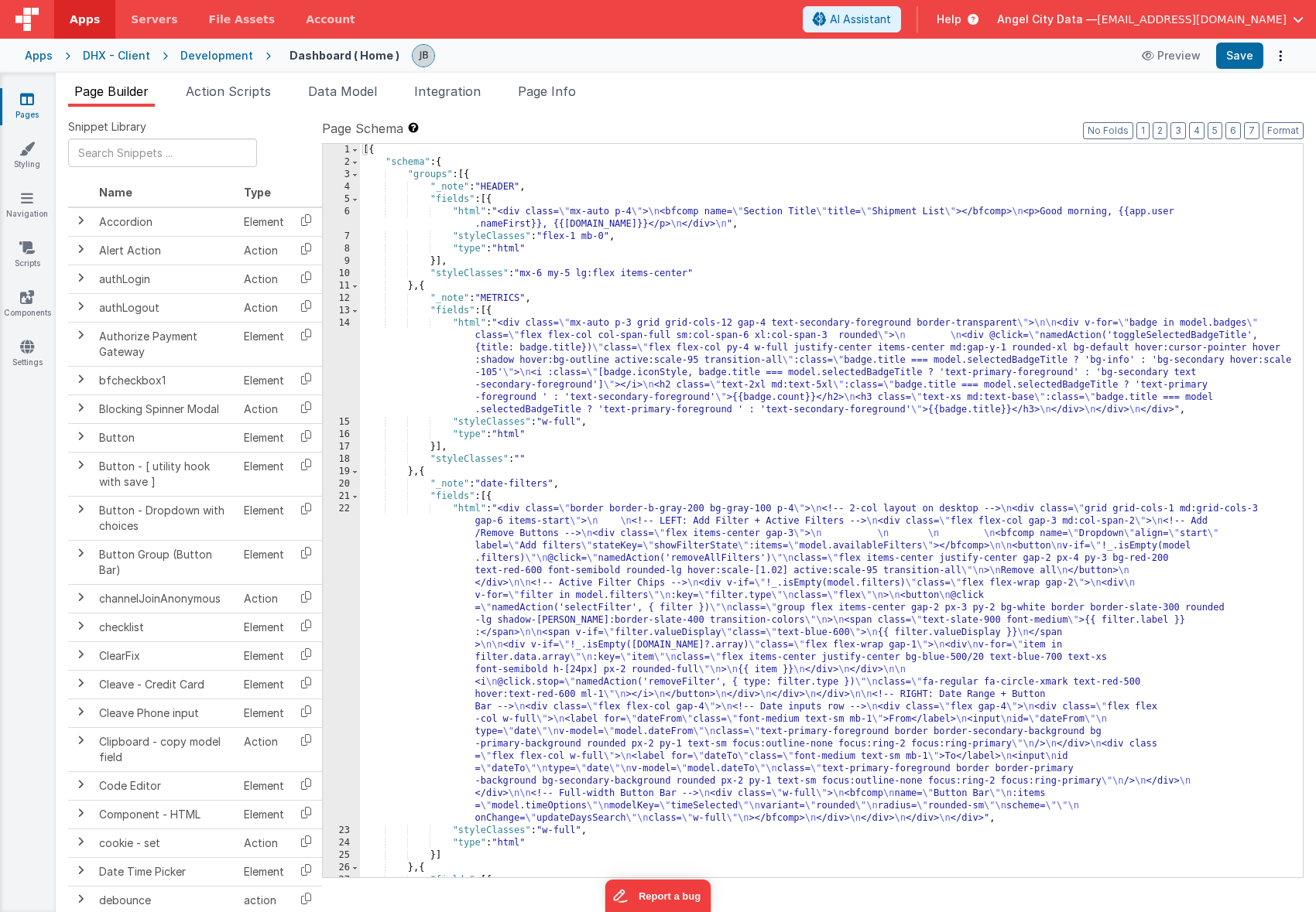
click at [330, 540] on div "22" at bounding box center [342, 664] width 37 height 322
click at [342, 541] on div "22" at bounding box center [342, 664] width 37 height 322
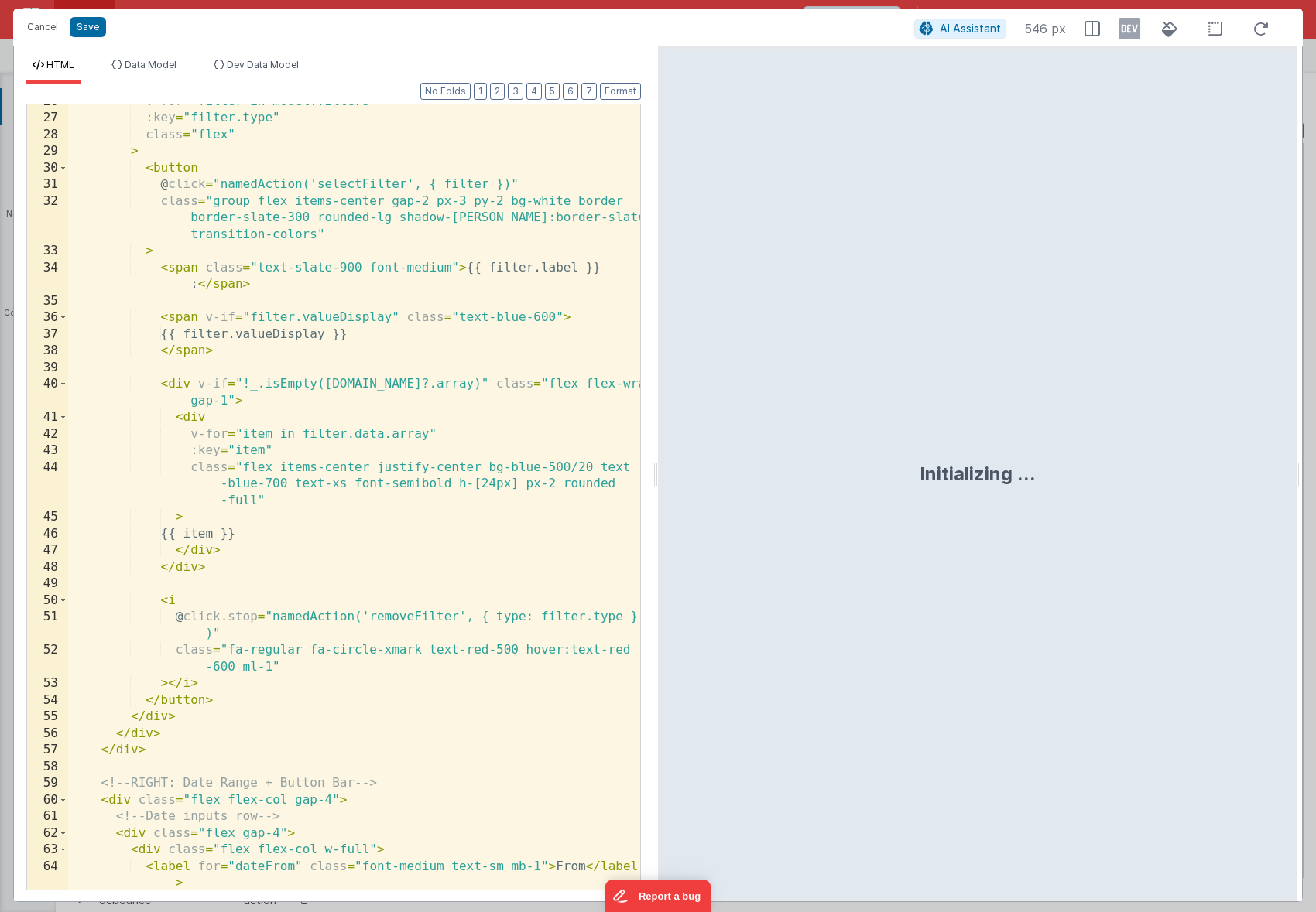
scroll to position [475, 0]
click at [52, 33] on button "Cancel" at bounding box center [42, 27] width 47 height 22
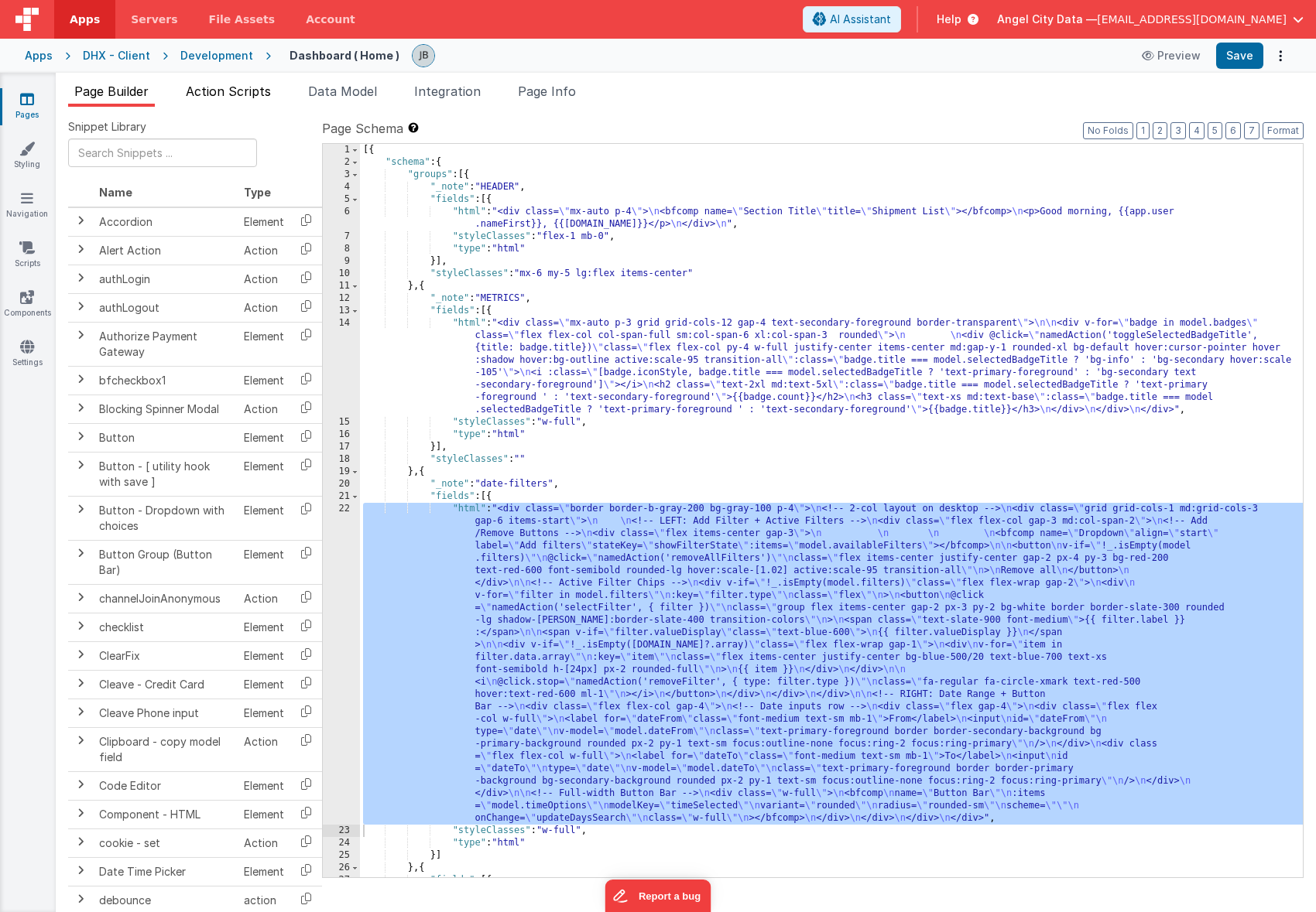
click at [243, 103] on li "Action Scripts" at bounding box center [228, 94] width 98 height 25
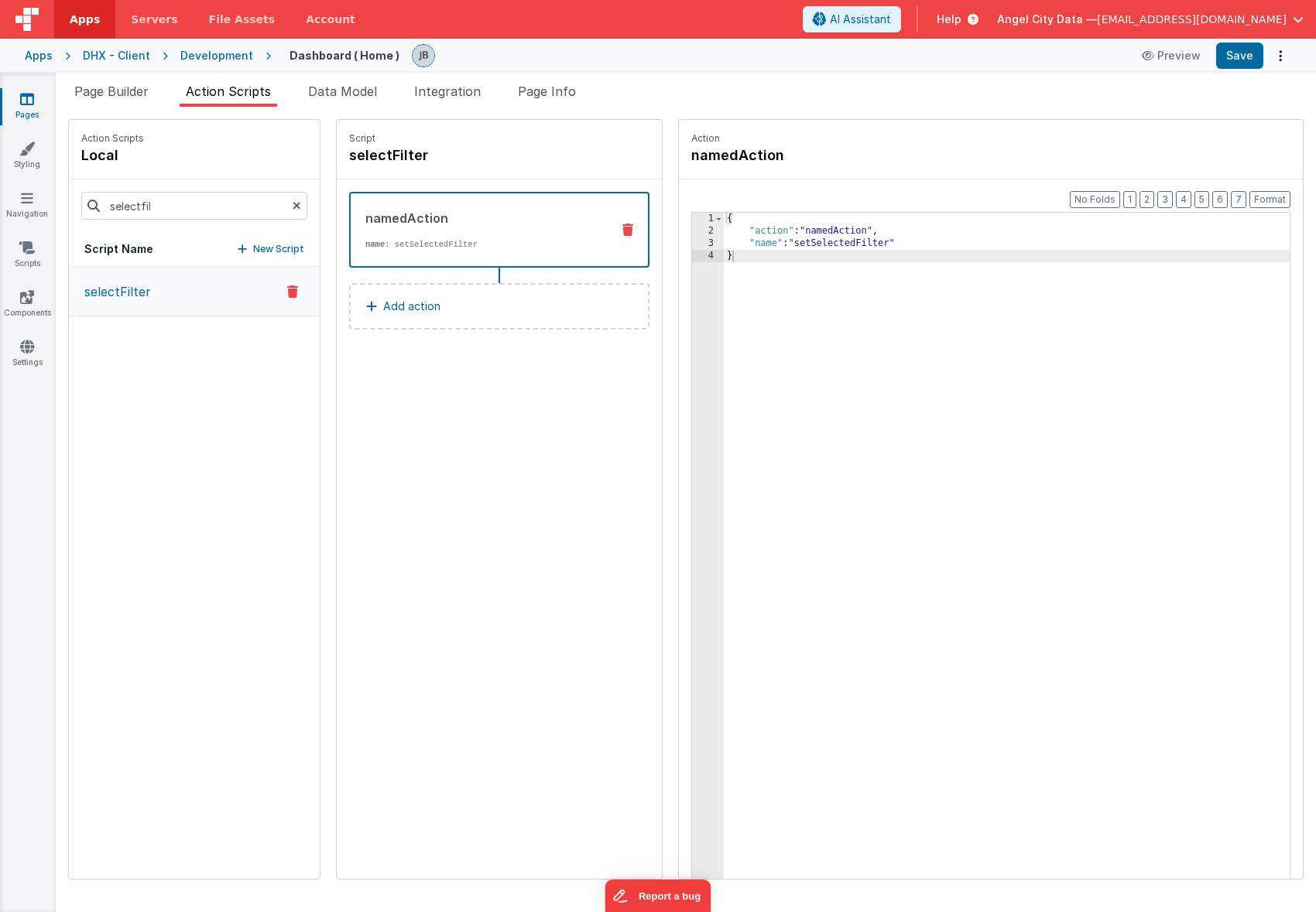
click at [303, 101] on ul "Page Builder Action Scripts Data Model Integration Page Info" at bounding box center [686, 94] width 1260 height 25
click at [331, 97] on span "Data Model" at bounding box center [342, 92] width 69 height 15
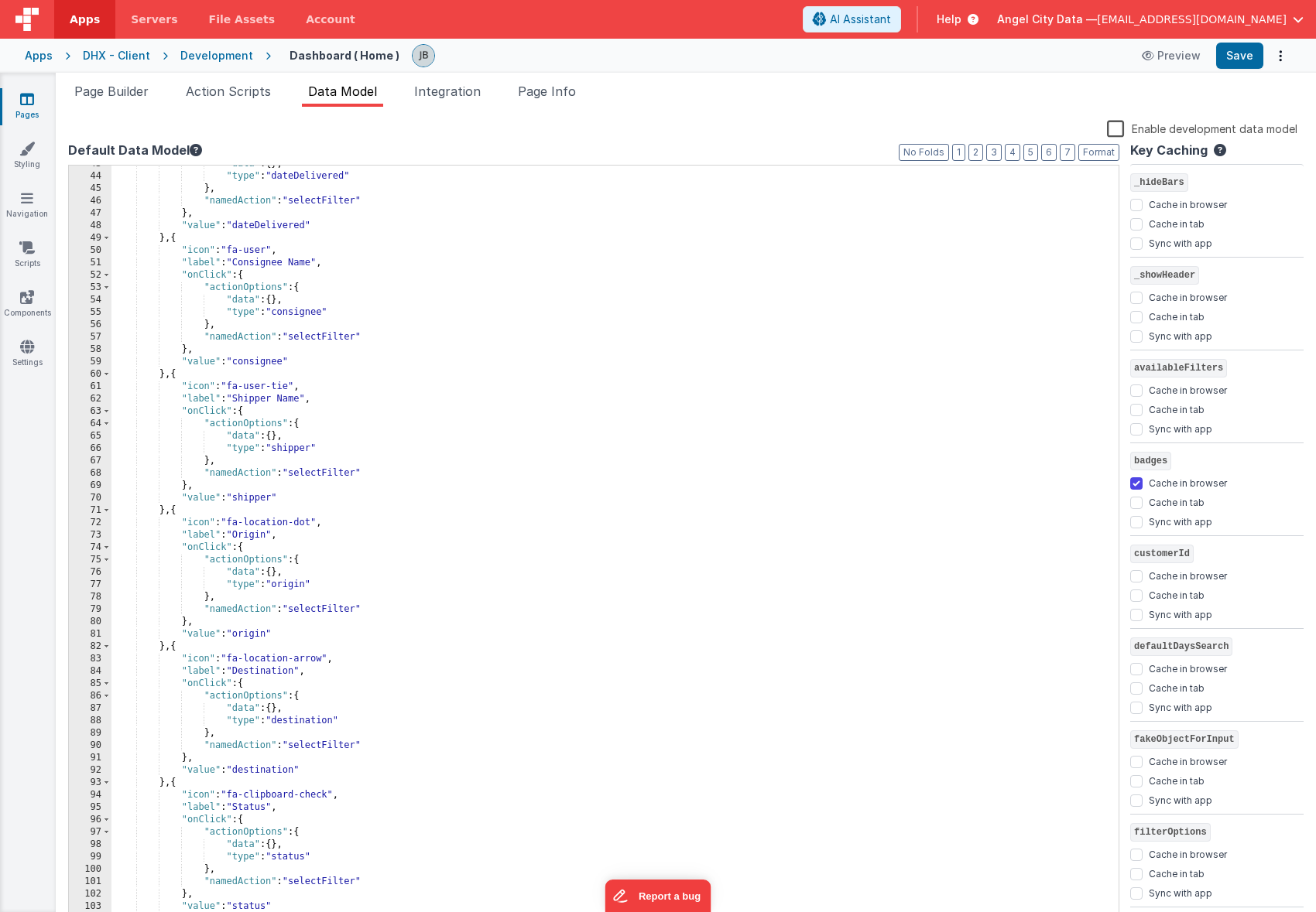
scroll to position [598, 0]
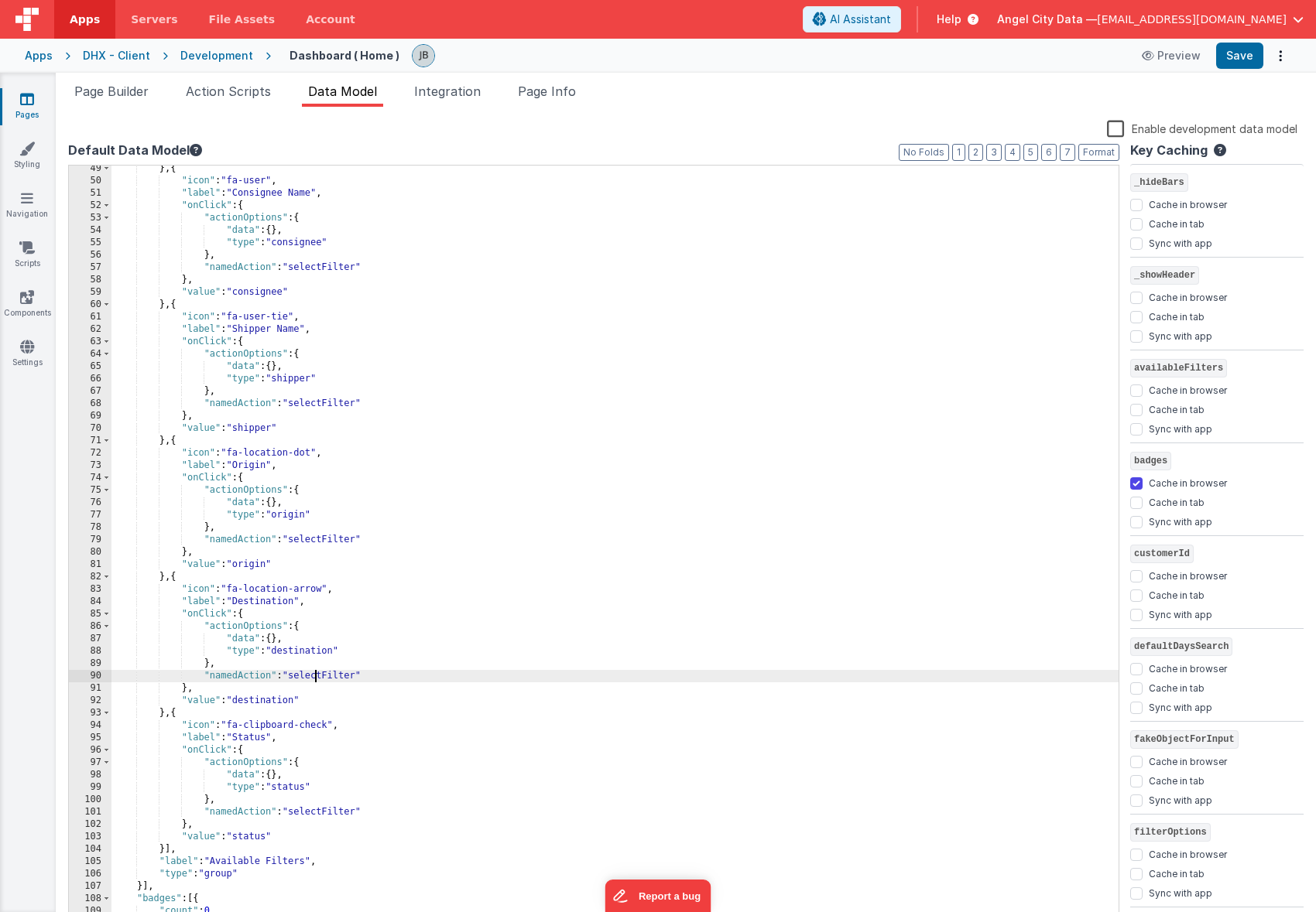
click at [315, 675] on div "} , { "icon" : "fa-user" , "label" : "Consignee Name" , "onClick" : { "actionOp…" at bounding box center [615, 555] width 1007 height 785
click at [1235, 58] on button "Save" at bounding box center [1240, 55] width 47 height 26
click at [25, 246] on icon at bounding box center [27, 247] width 15 height 15
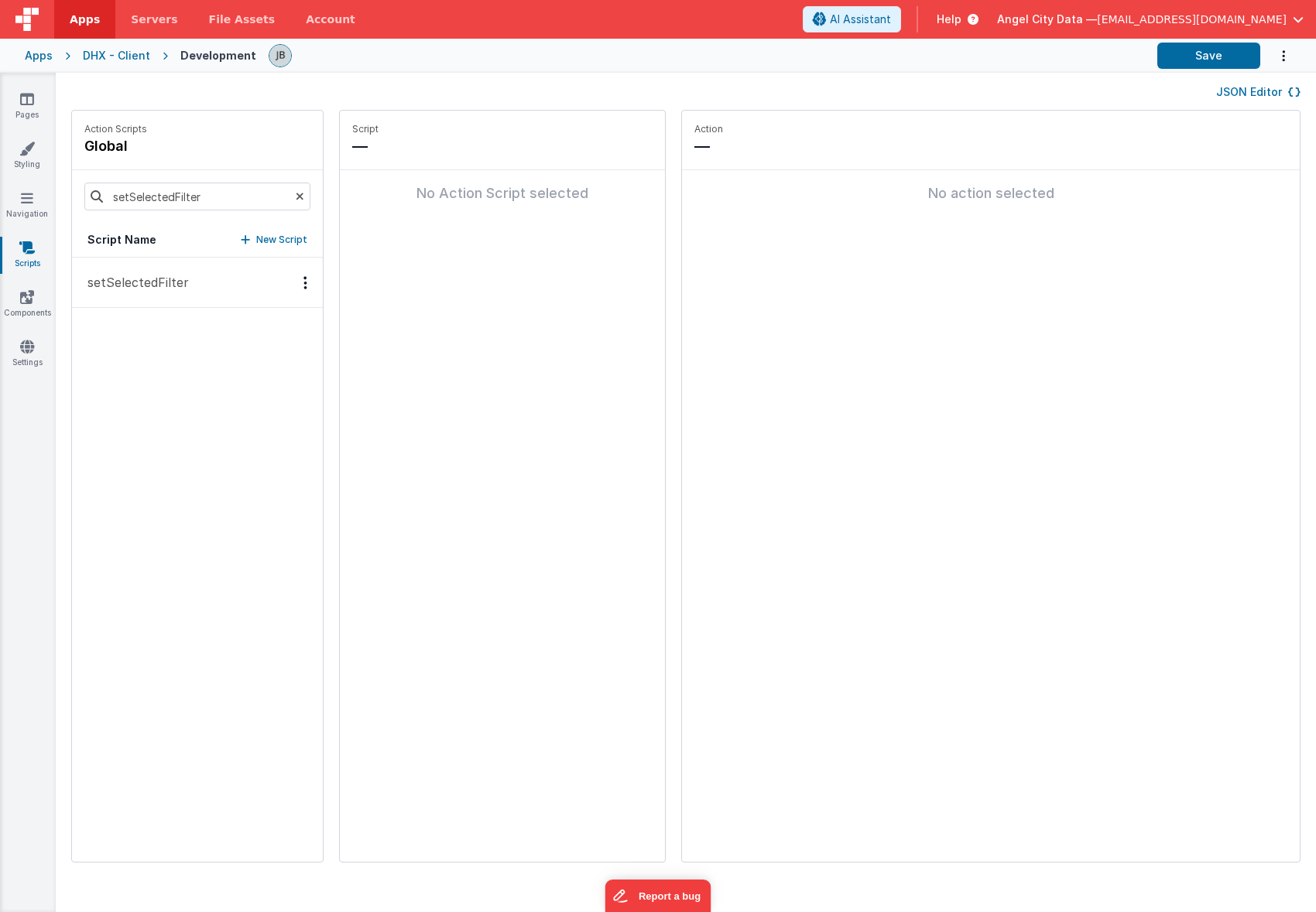
click at [186, 282] on button "setSelectedFilter" at bounding box center [198, 282] width 251 height 50
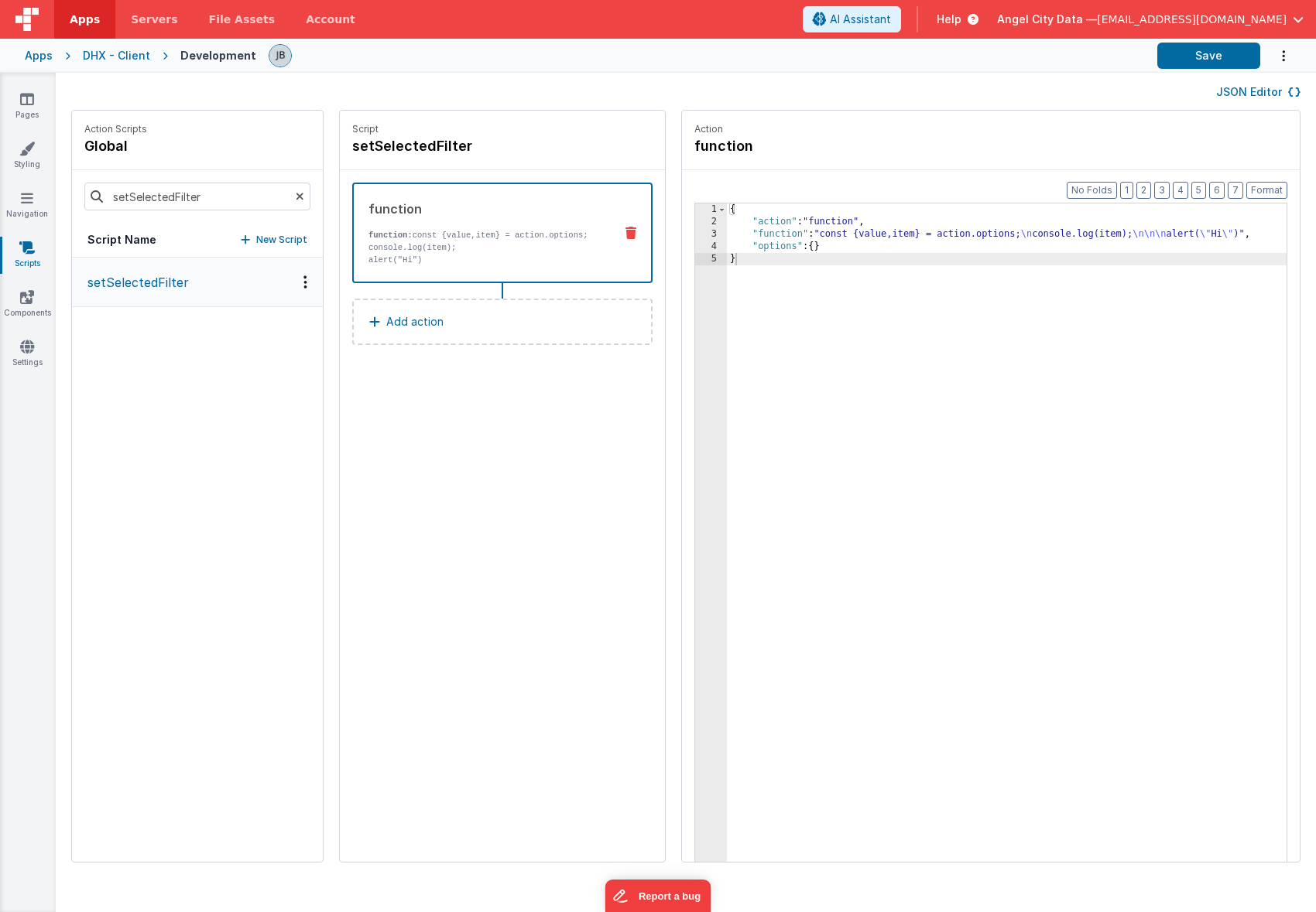
click at [695, 232] on div "3" at bounding box center [711, 234] width 31 height 13
click at [695, 233] on div "3" at bounding box center [711, 234] width 31 height 13
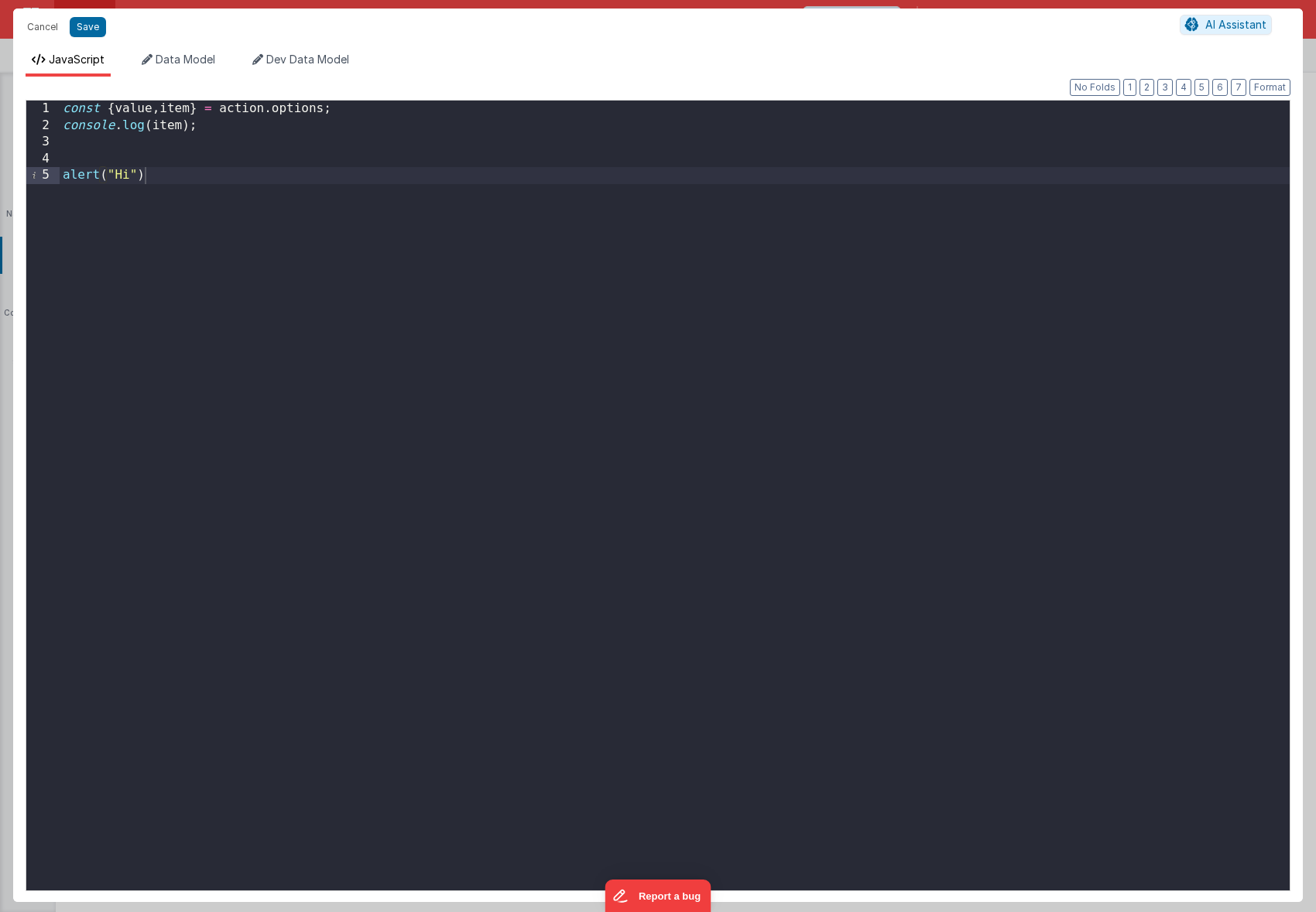
click at [164, 135] on div "const { value , item } = action . options ; console . log ( item ) ; alert ( "H…" at bounding box center [674, 512] width 1230 height 823
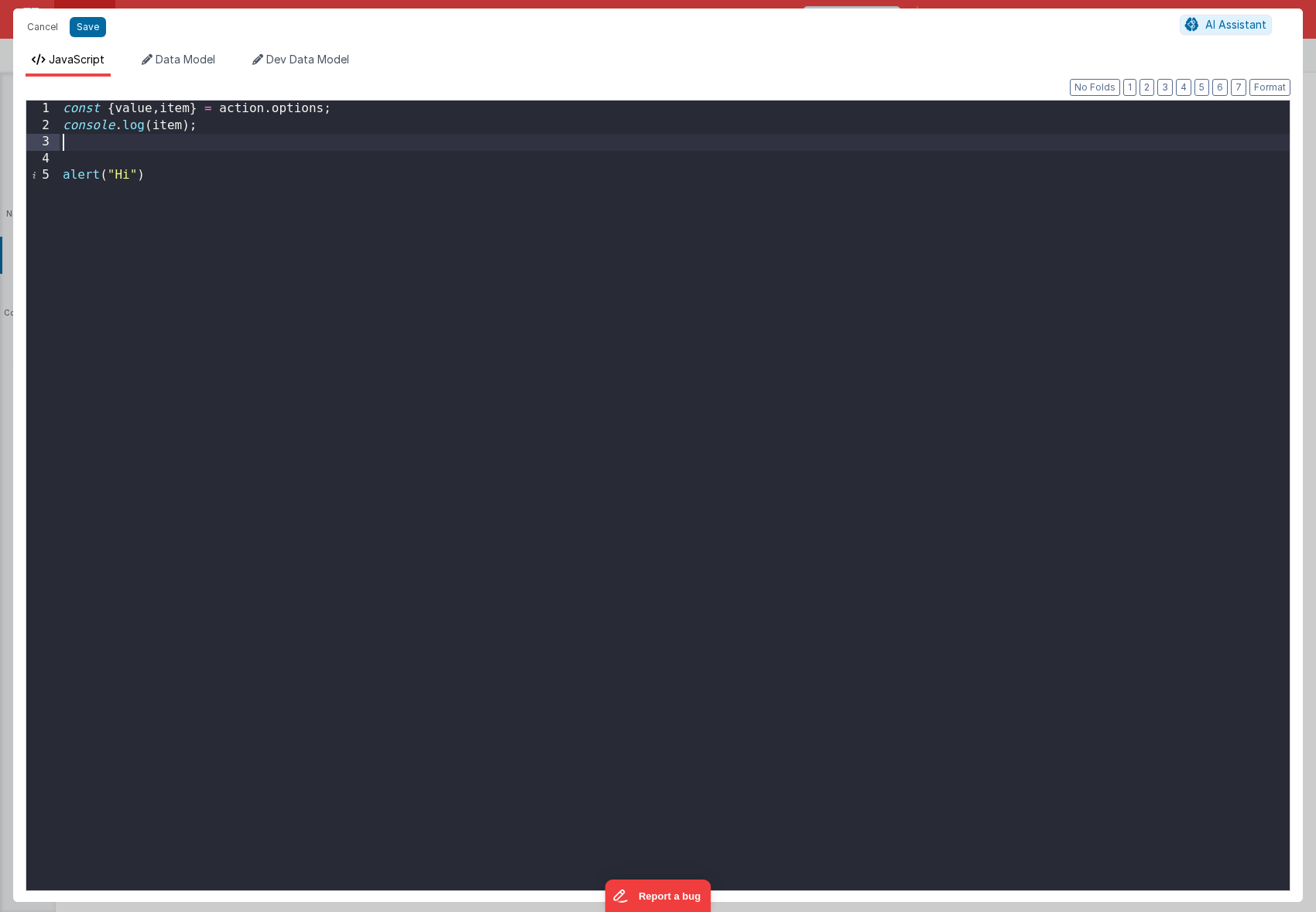
click at [164, 130] on div "const { value , item } = action . options ; console . log ( item ) ; alert ( "H…" at bounding box center [674, 512] width 1230 height 823
click at [129, 147] on div "const { value , item } = action . options ; console . log ( value ) ; alert ( "…" at bounding box center [674, 512] width 1230 height 823
click at [187, 63] on span "Data Model" at bounding box center [185, 59] width 59 height 14
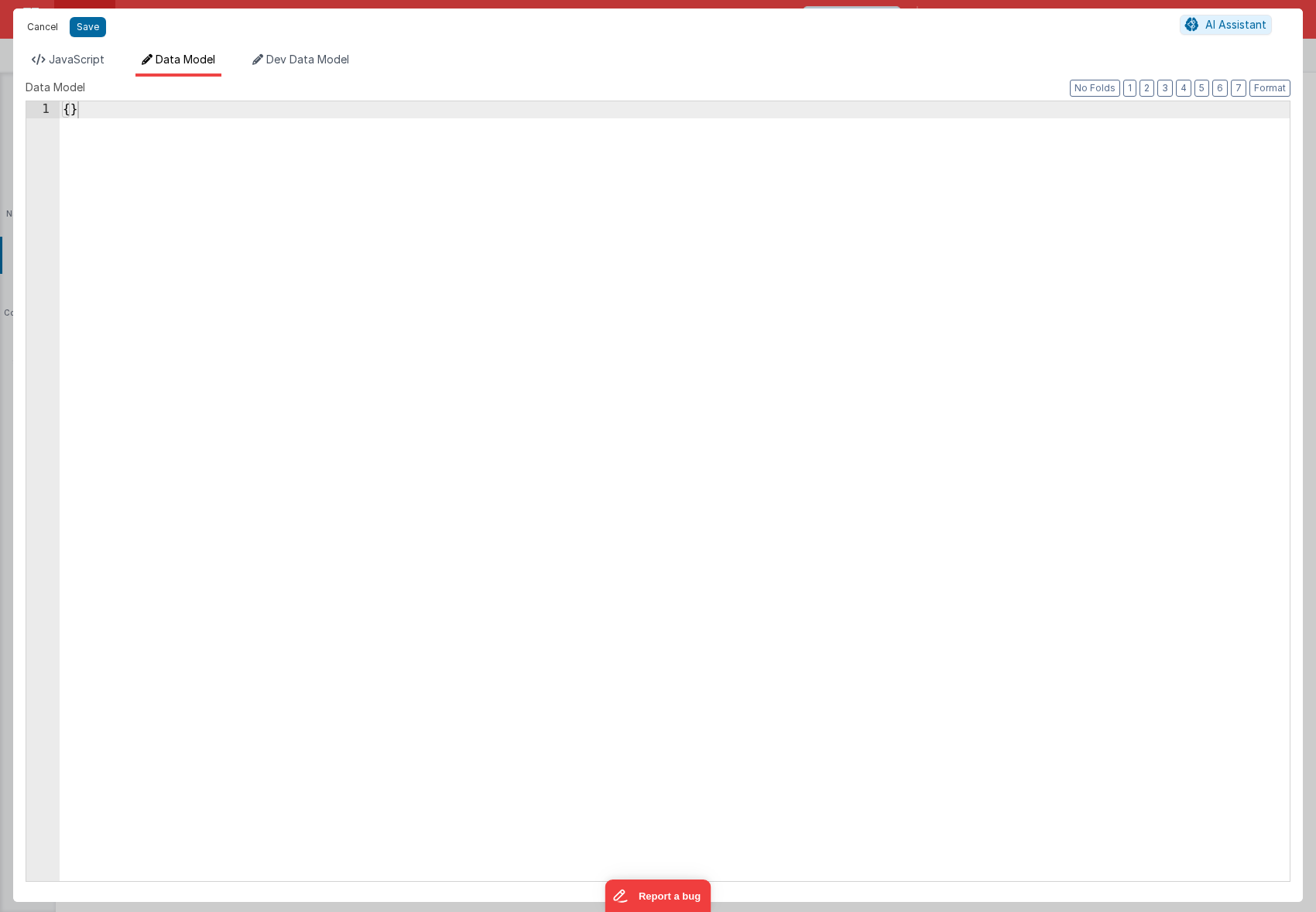
click at [43, 27] on button "Cancel" at bounding box center [42, 27] width 47 height 22
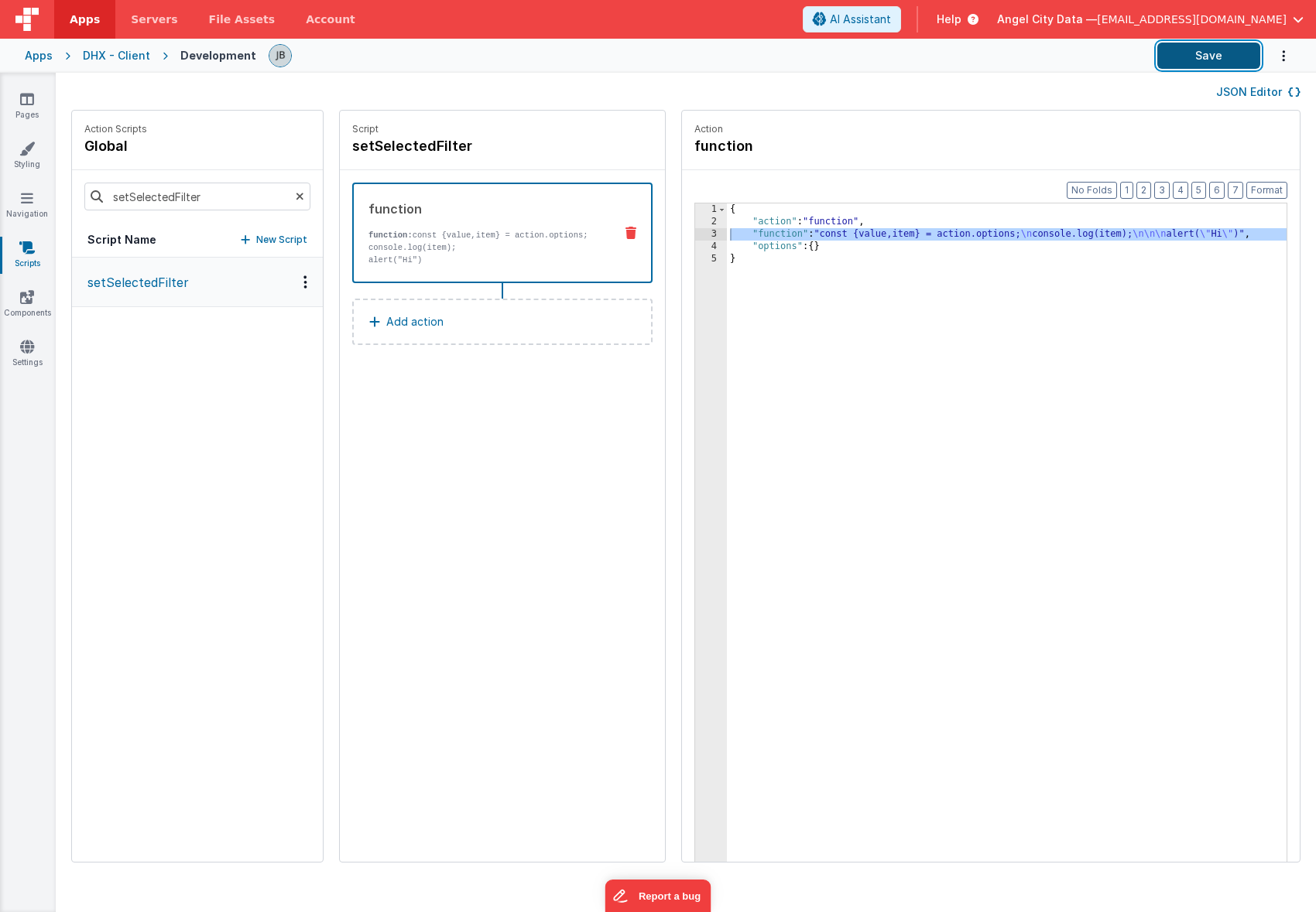
click at [1193, 60] on button "Save" at bounding box center [1208, 55] width 103 height 26
click at [22, 351] on icon at bounding box center [27, 347] width 14 height 15
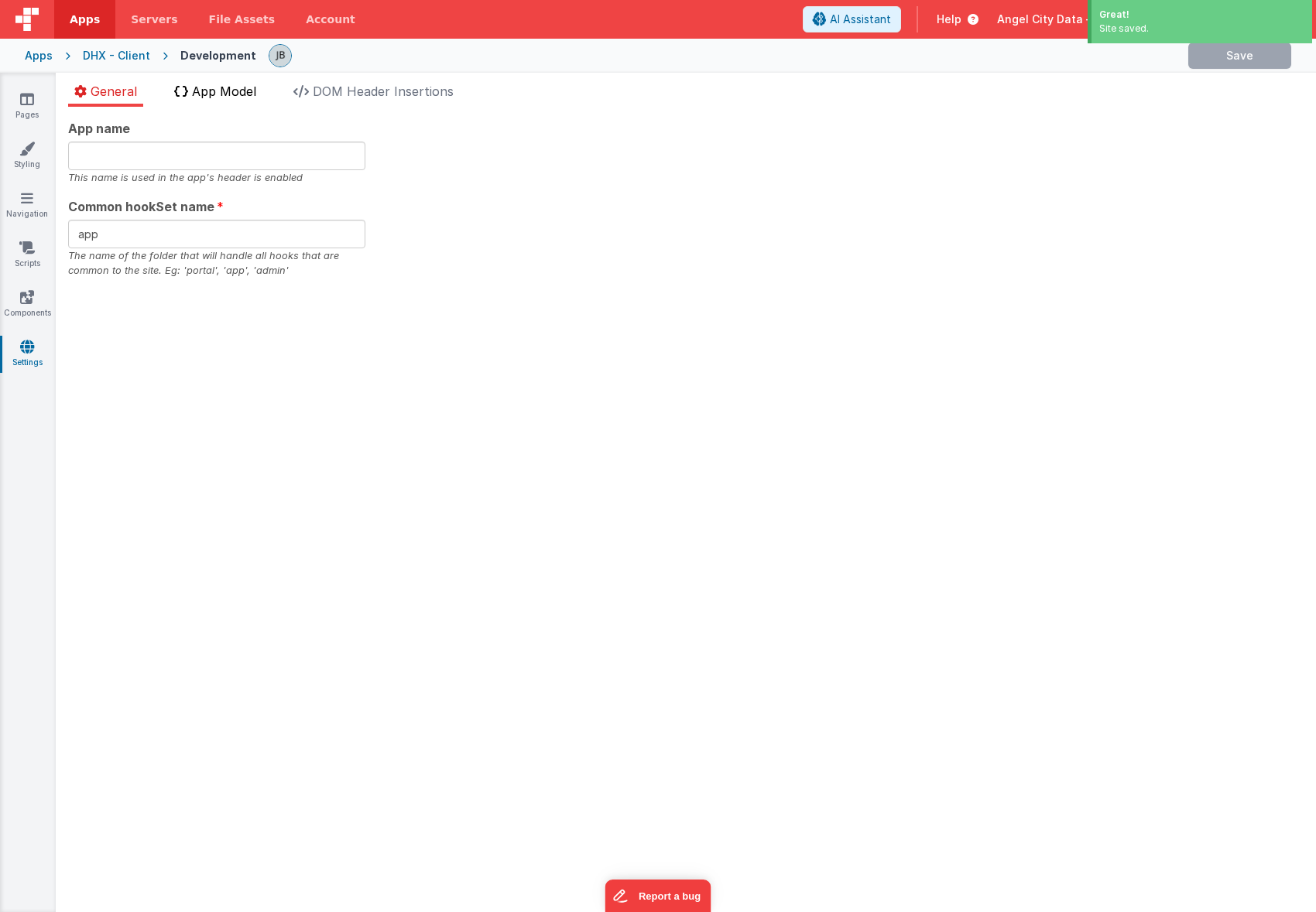
click at [209, 101] on li "App Model" at bounding box center [215, 94] width 94 height 25
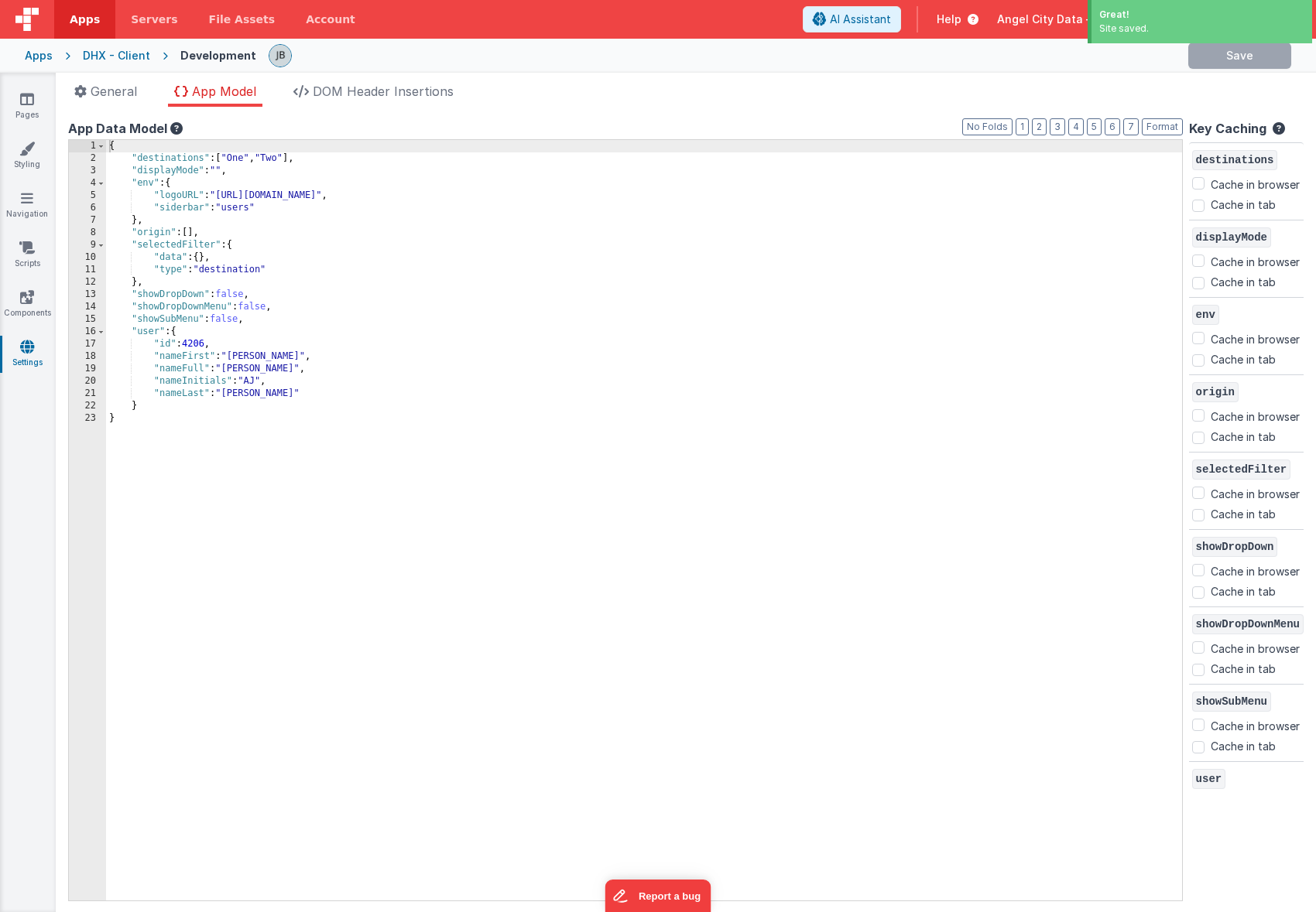
checkbox input "false"
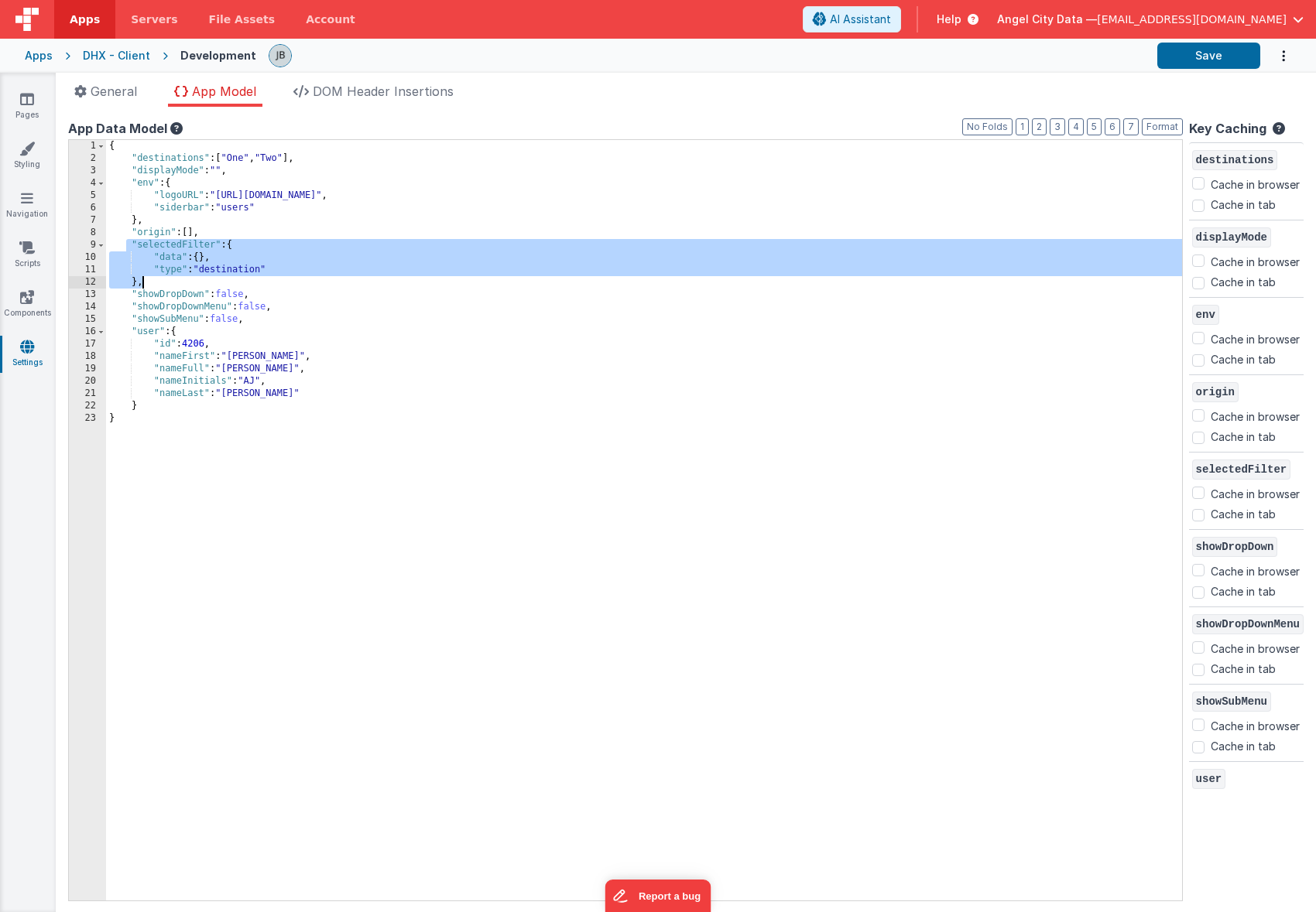
drag, startPoint x: 127, startPoint y: 243, endPoint x: 155, endPoint y: 281, distance: 47.2
click at [155, 281] on div "{ "destinations" : [ "One" , "Two" ] , "displayMode" : "" , "env" : { "logoURL"…" at bounding box center [644, 532] width 1076 height 786
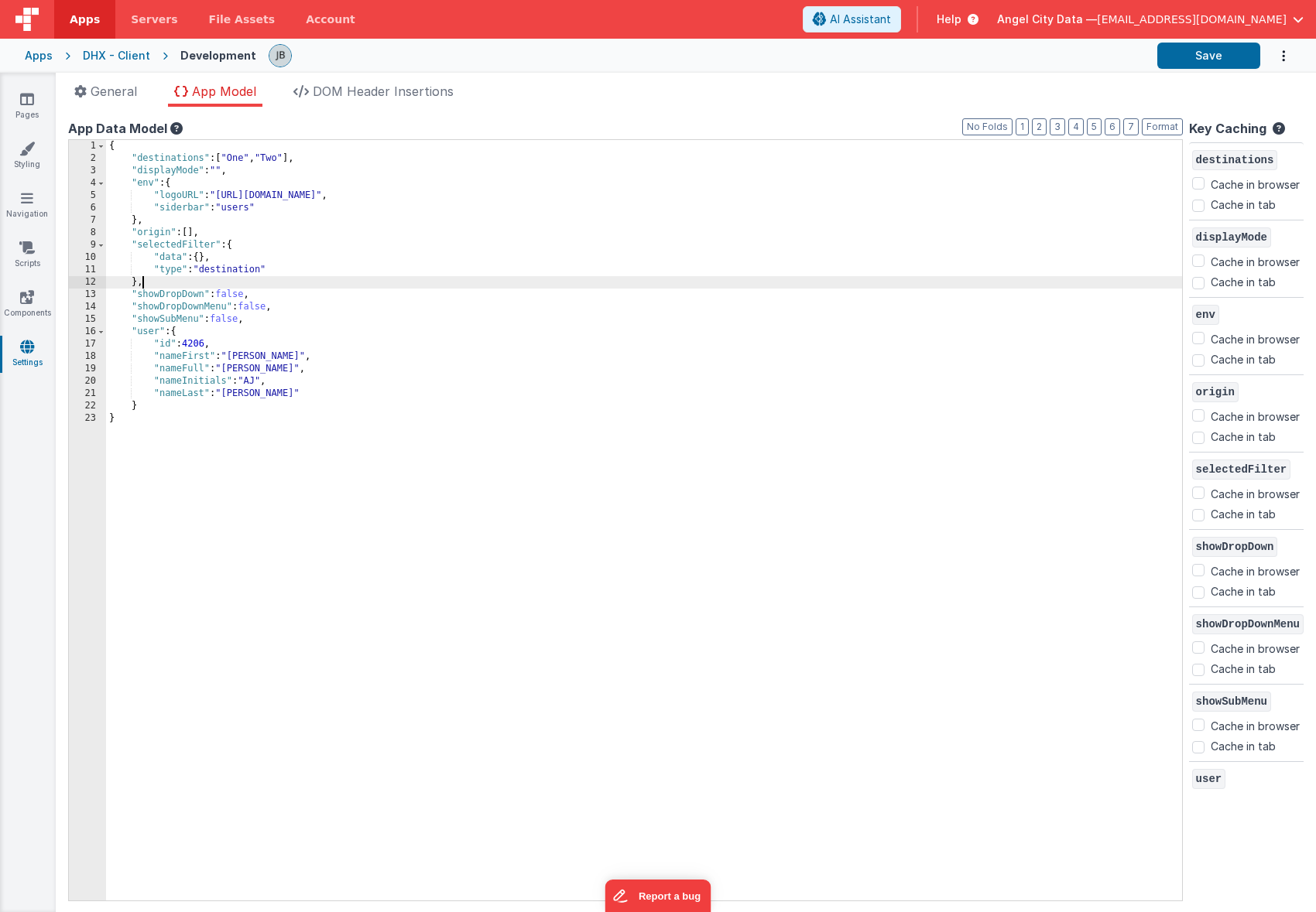
click at [226, 269] on div "{ "destinations" : [ "One" , "Two" ] , "displayMode" : "" , "env" : { "logoURL"…" at bounding box center [644, 532] width 1076 height 786
click at [33, 253] on icon at bounding box center [27, 247] width 15 height 15
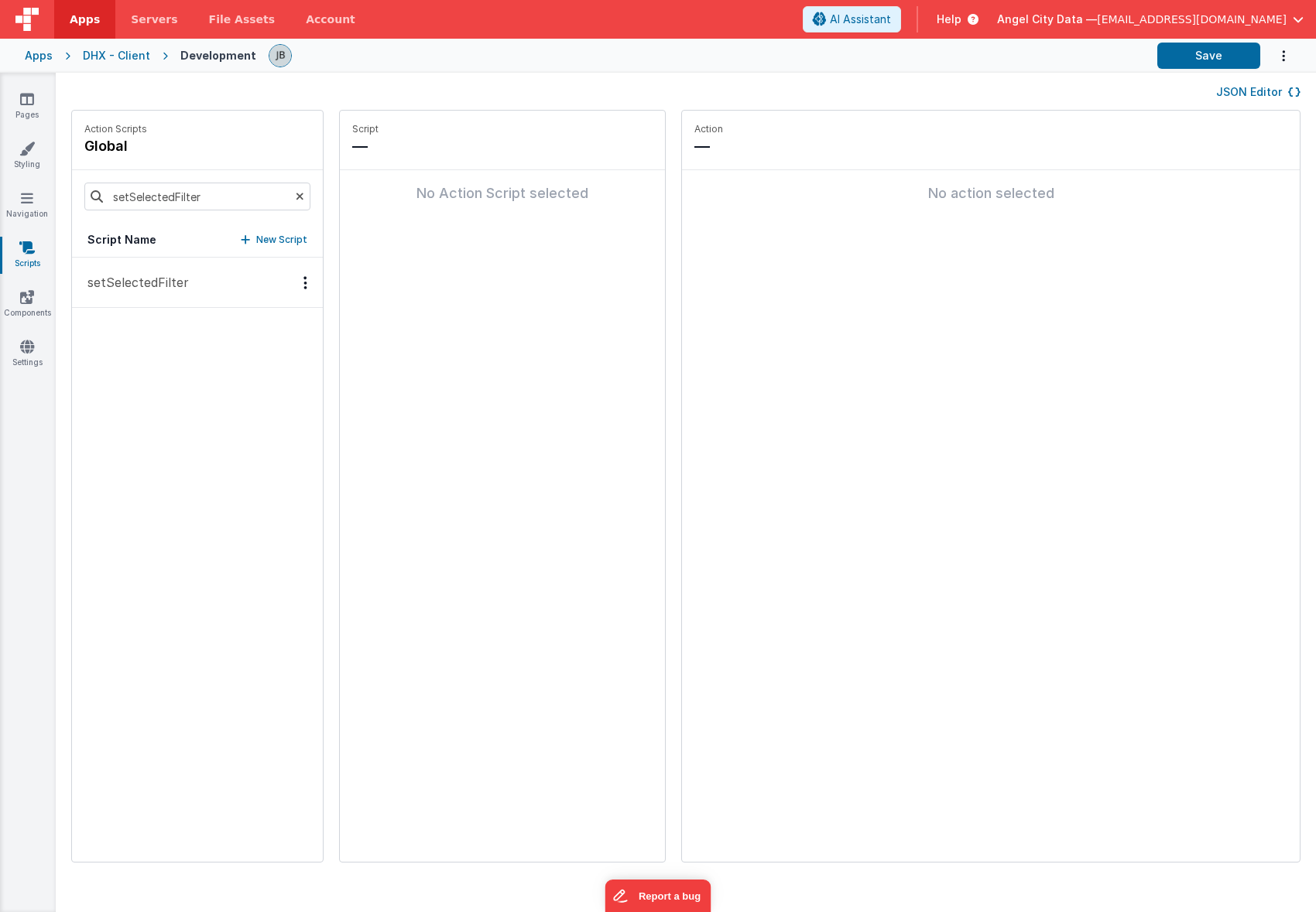
click at [109, 281] on p "setSelectedFilter" at bounding box center [133, 282] width 111 height 19
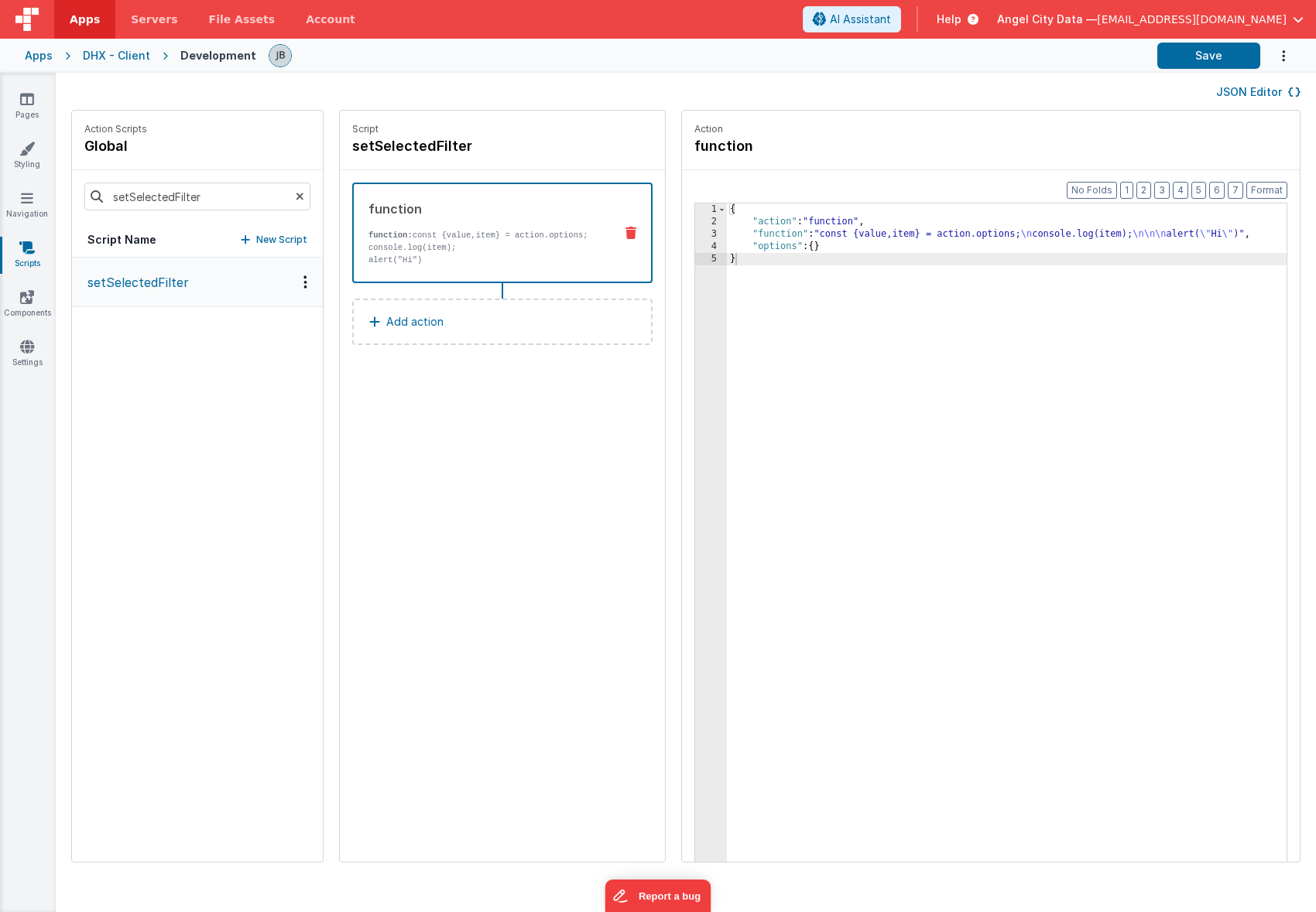
click at [369, 241] on p "function: const {value,item} = action.options; console.log(item);" at bounding box center [485, 241] width 233 height 25
click at [695, 231] on div "3" at bounding box center [711, 234] width 31 height 13
click at [695, 234] on div "3" at bounding box center [711, 234] width 31 height 13
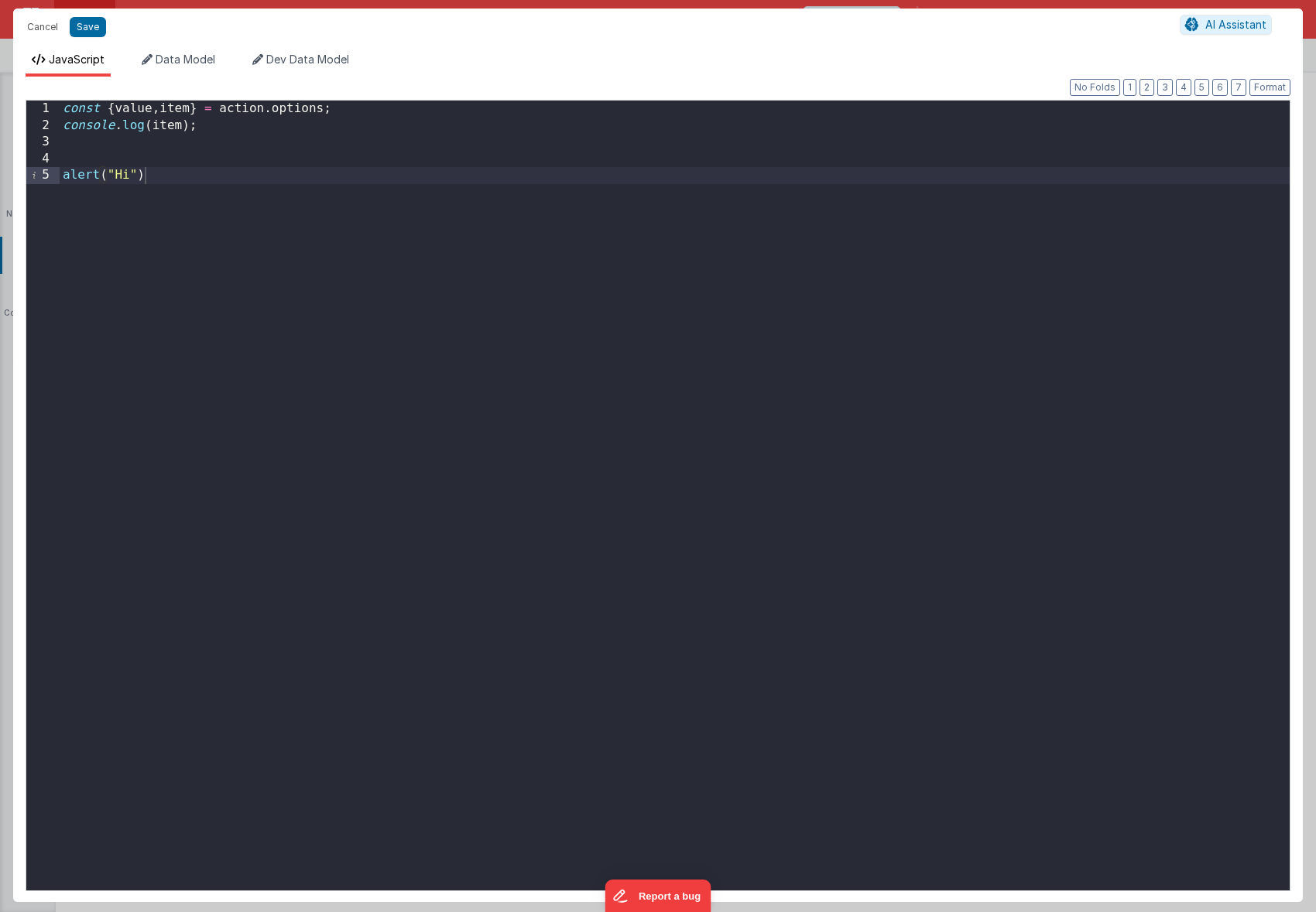
click at [254, 154] on div "const { value , item } = action . options ; console . log ( item ) ; alert ( "H…" at bounding box center [674, 512] width 1230 height 823
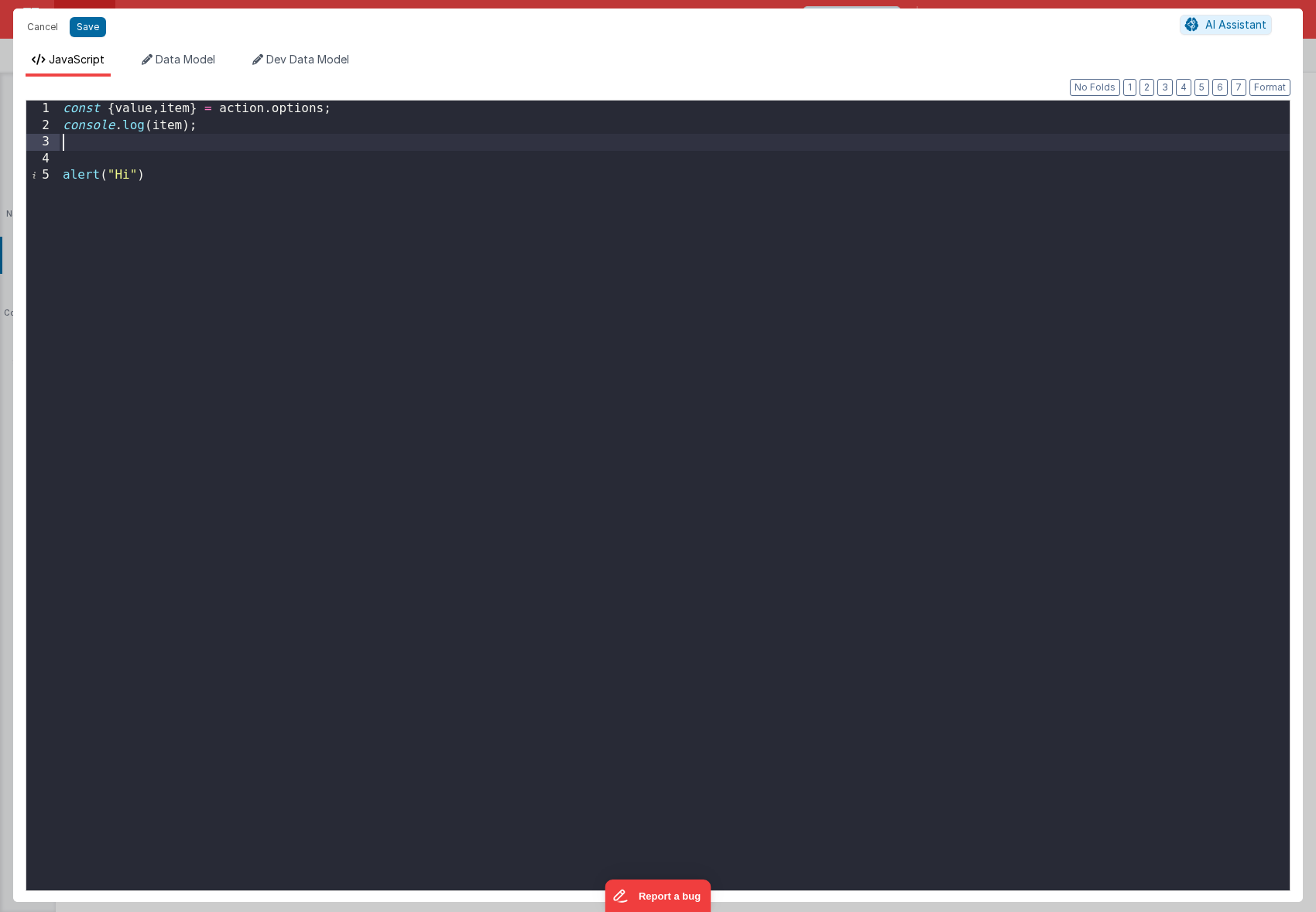
click at [200, 138] on div "const { value , item } = action . options ; console . log ( item ) ; alert ( "H…" at bounding box center [674, 512] width 1230 height 823
click at [78, 25] on button "Save" at bounding box center [87, 27] width 36 height 20
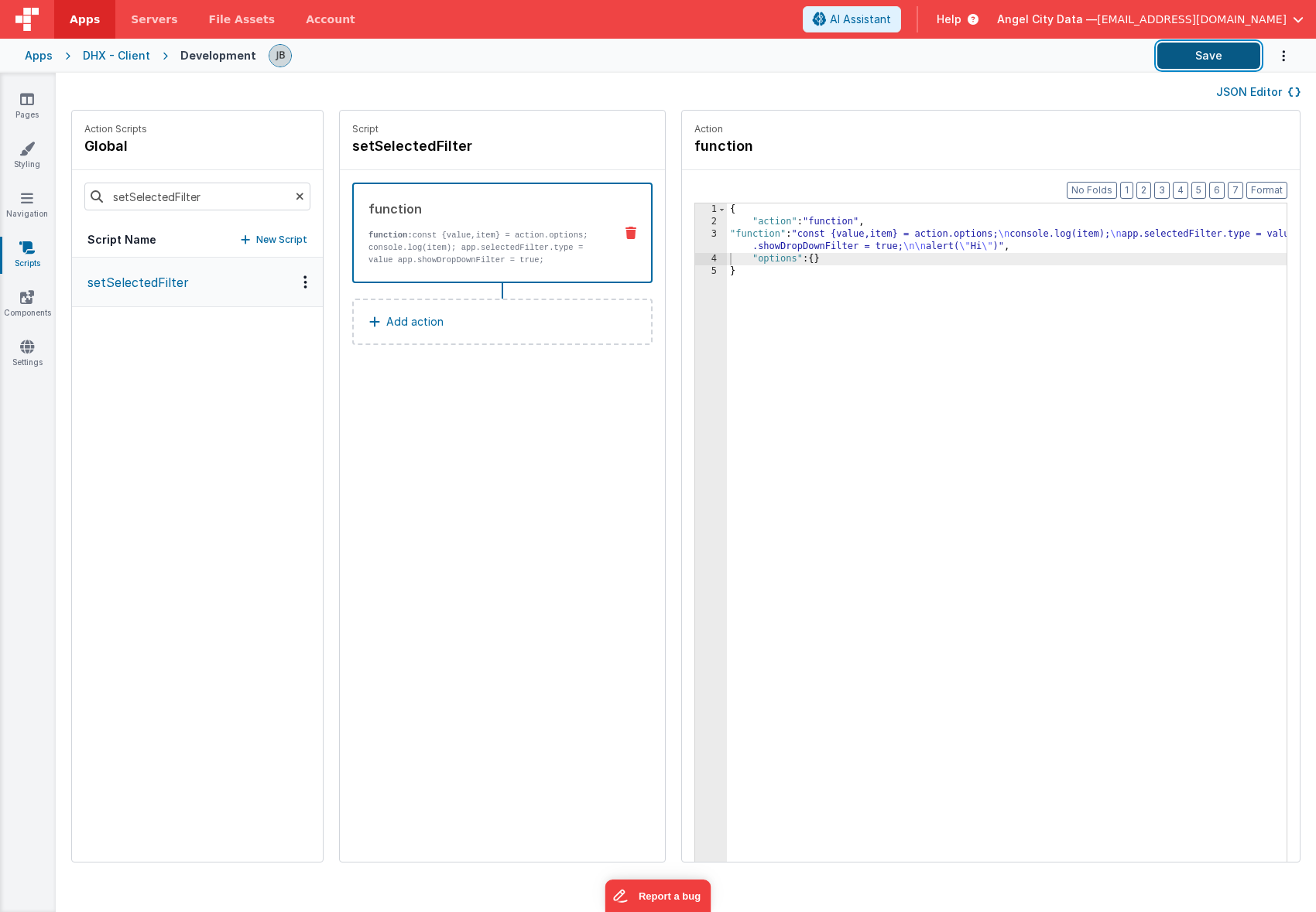
click at [1212, 49] on button "Save" at bounding box center [1208, 55] width 103 height 26
click at [25, 343] on icon at bounding box center [27, 347] width 14 height 15
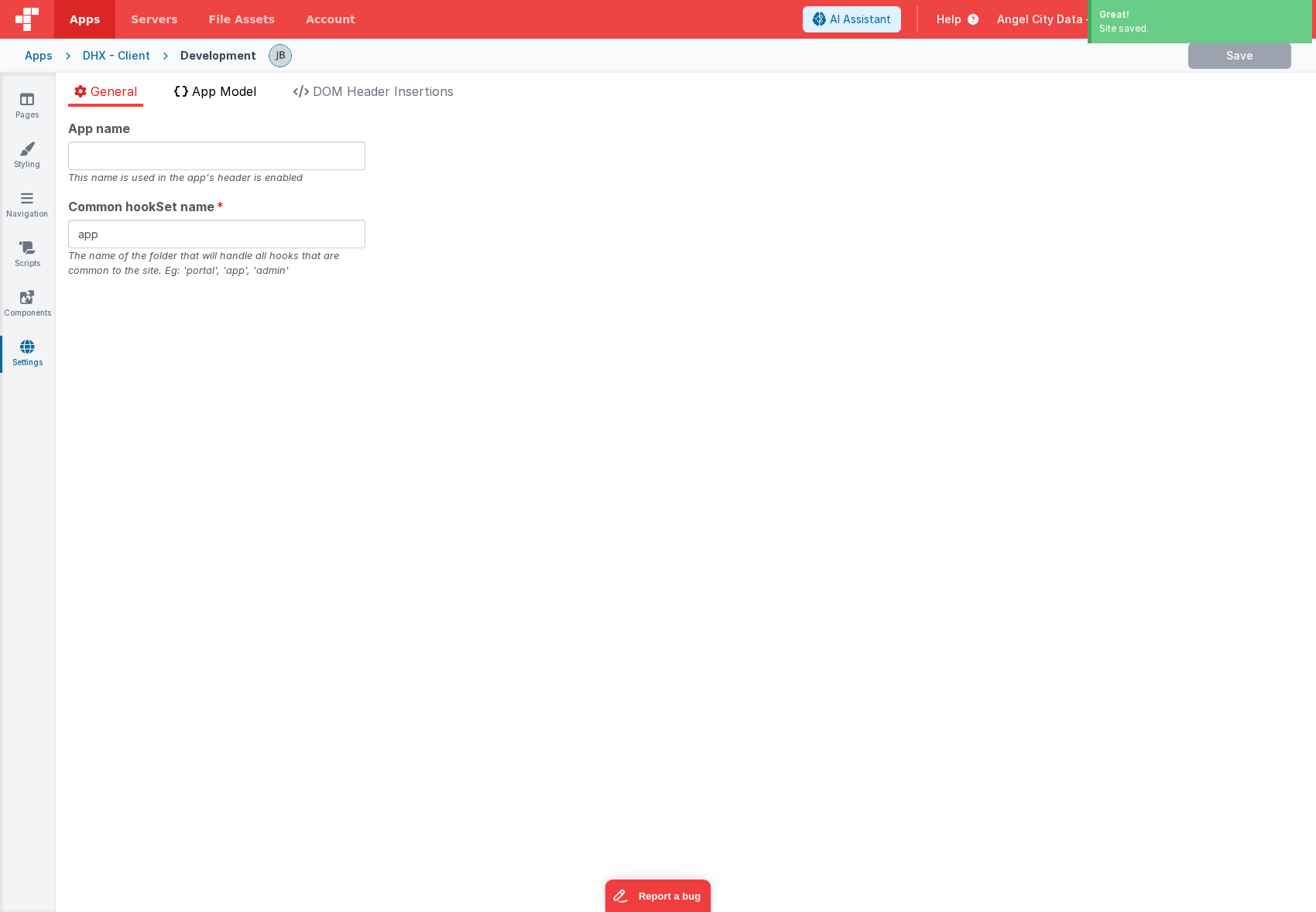
click at [230, 92] on span "App Model" at bounding box center [224, 92] width 64 height 15
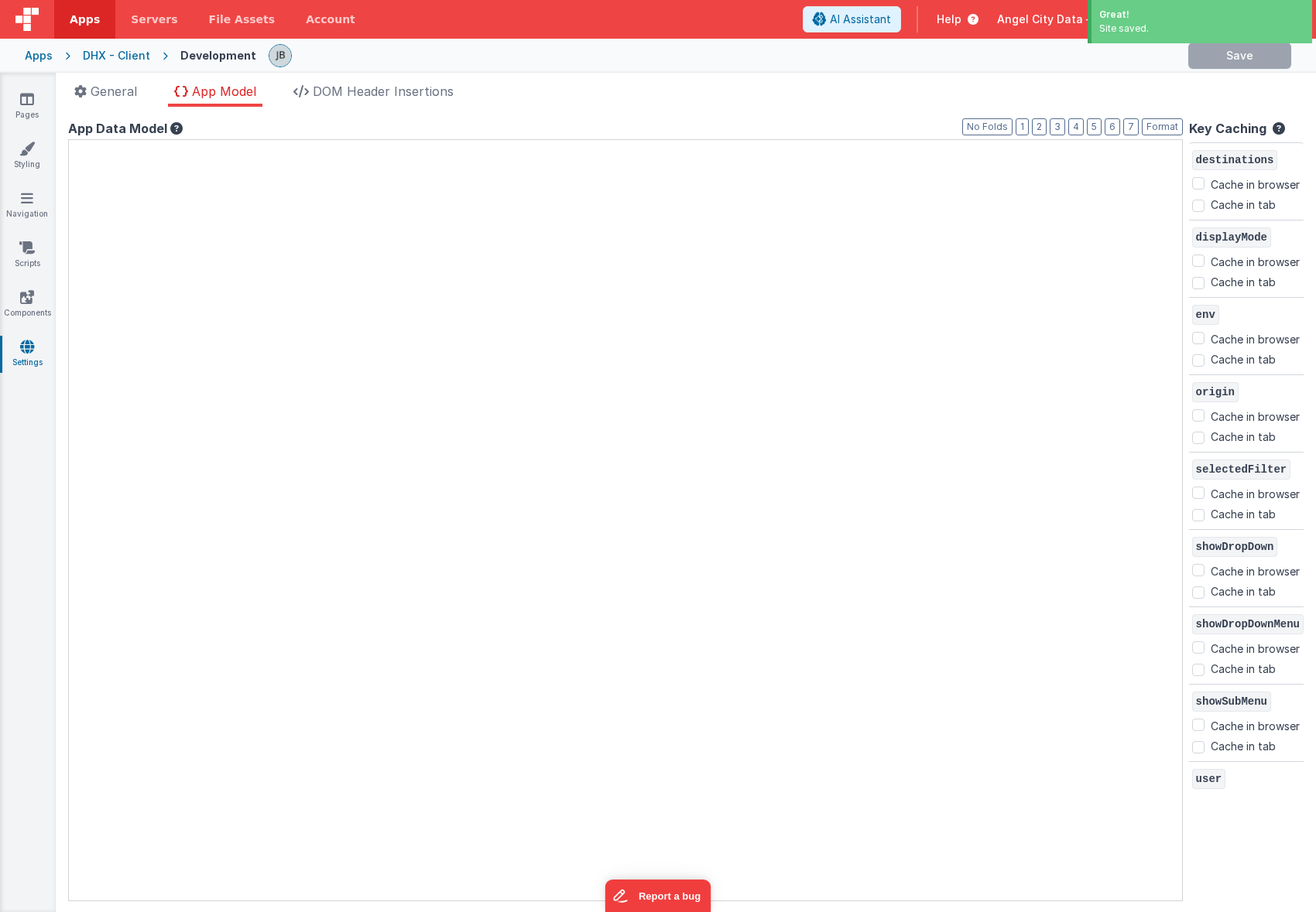
checkbox input "false"
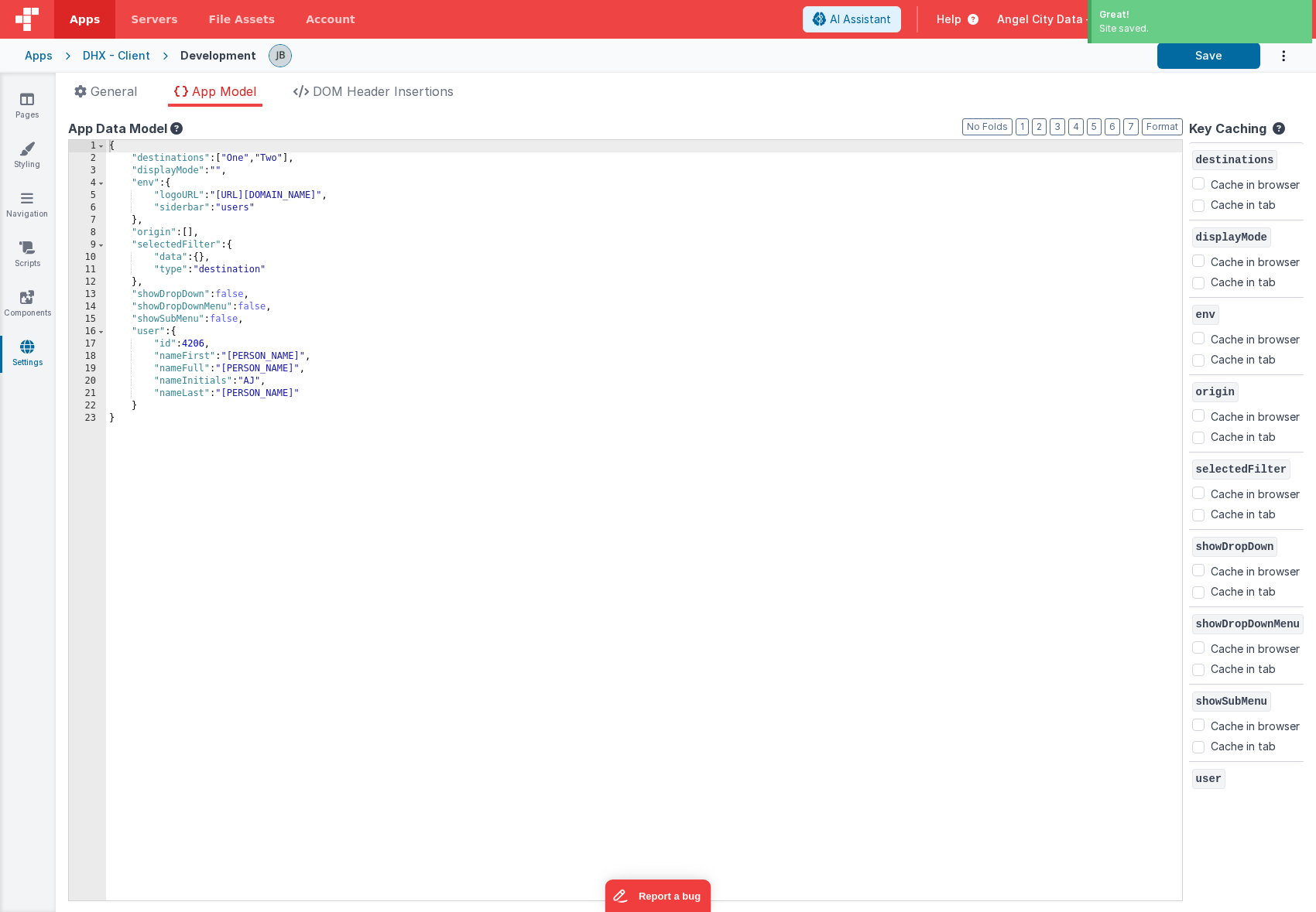
click at [167, 308] on div "{ "destinations" : [ "One" , "Two" ] , "displayMode" : "" , "env" : { "logoURL"…" at bounding box center [644, 532] width 1076 height 786
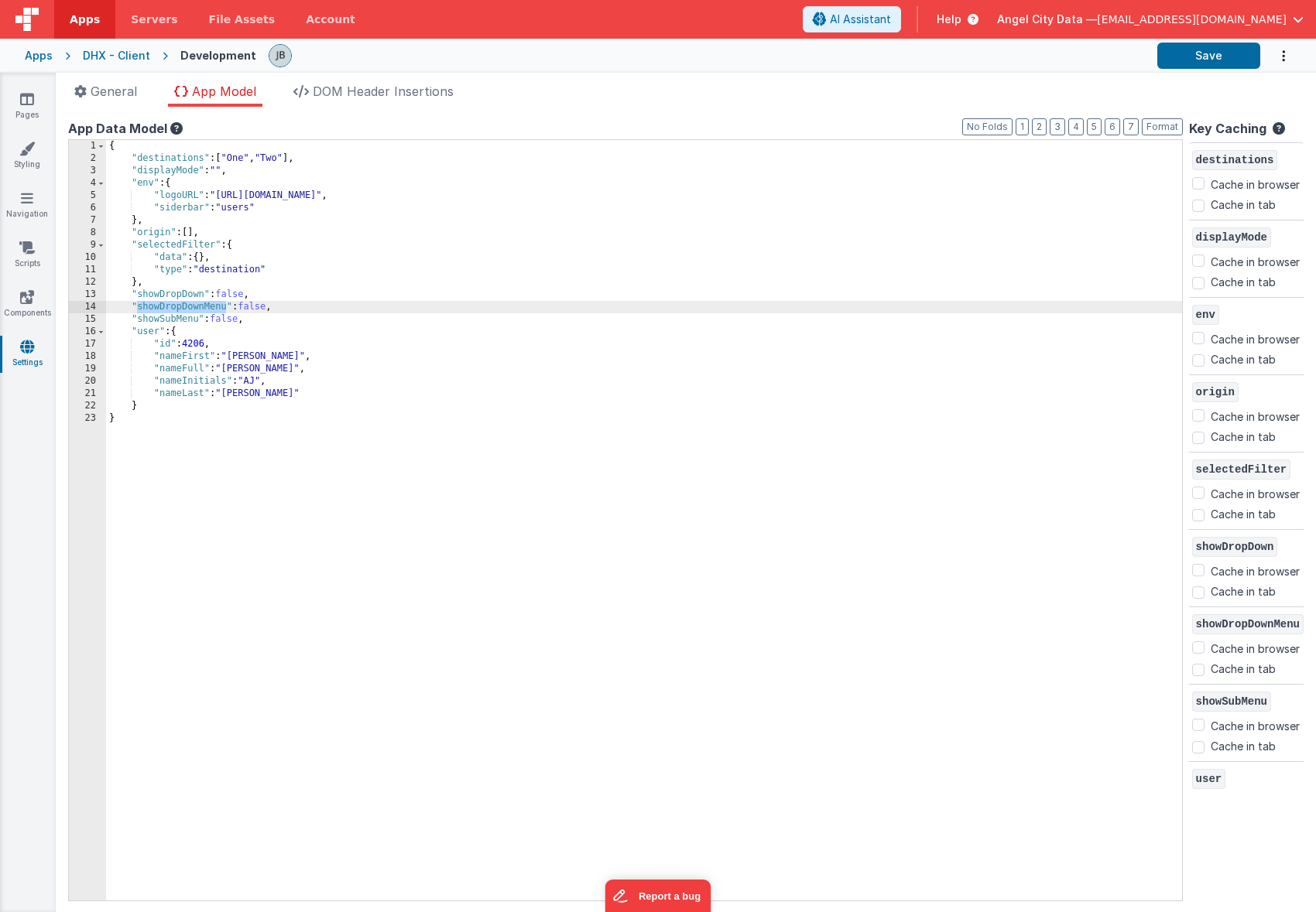
click at [306, 305] on div "{ "destinations" : [ "One" , "Two" ] , "displayMode" : "" , "env" : { "logoURL"…" at bounding box center [644, 532] width 1076 height 786
drag, startPoint x: 226, startPoint y: 306, endPoint x: 201, endPoint y: 306, distance: 25.0
click at [201, 306] on div "{ "destinations" : [ "One" , "Two" ] , "displayMode" : "" , "env" : { "logoURL"…" at bounding box center [644, 532] width 1076 height 786
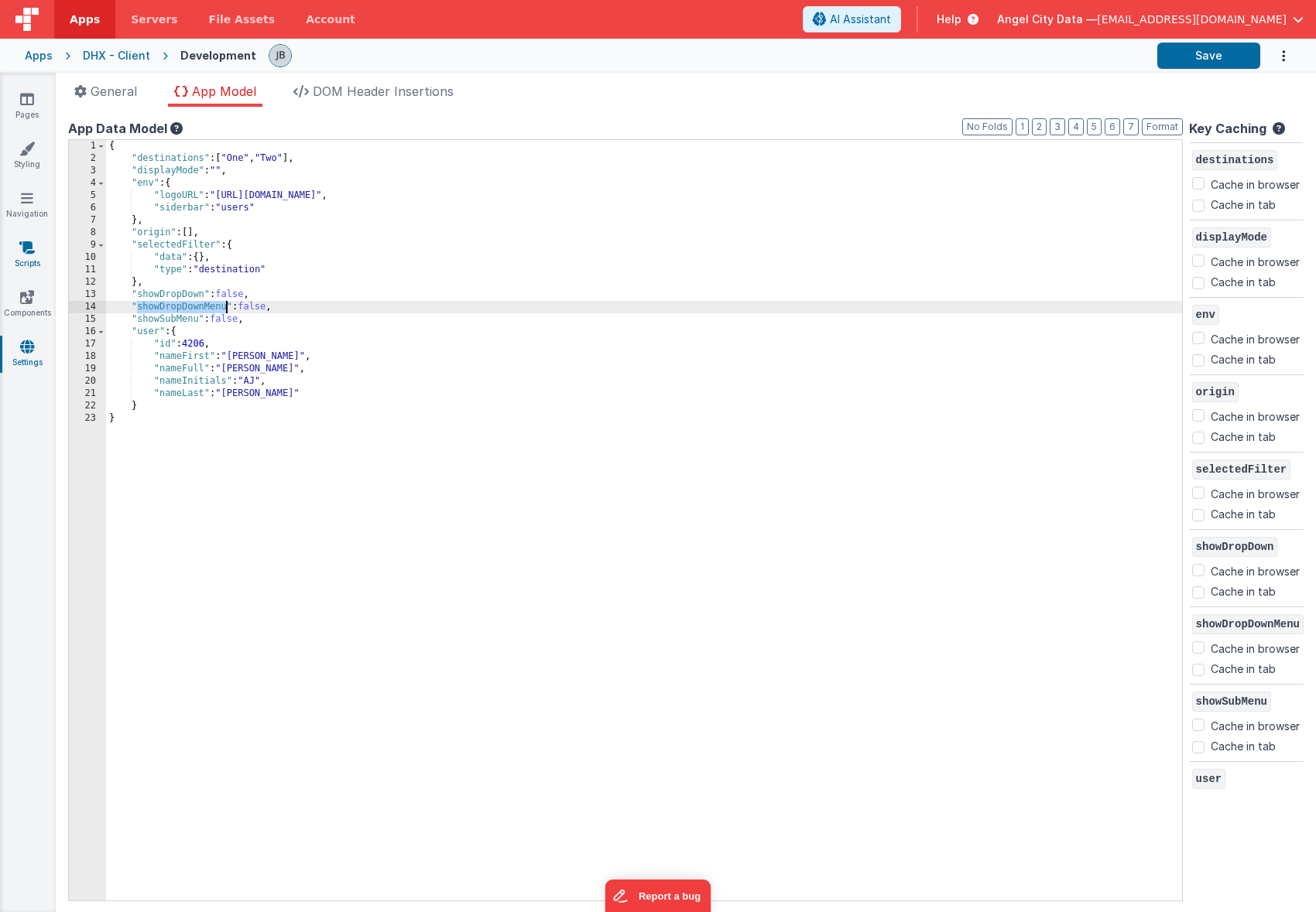
click at [29, 241] on icon at bounding box center [27, 247] width 15 height 15
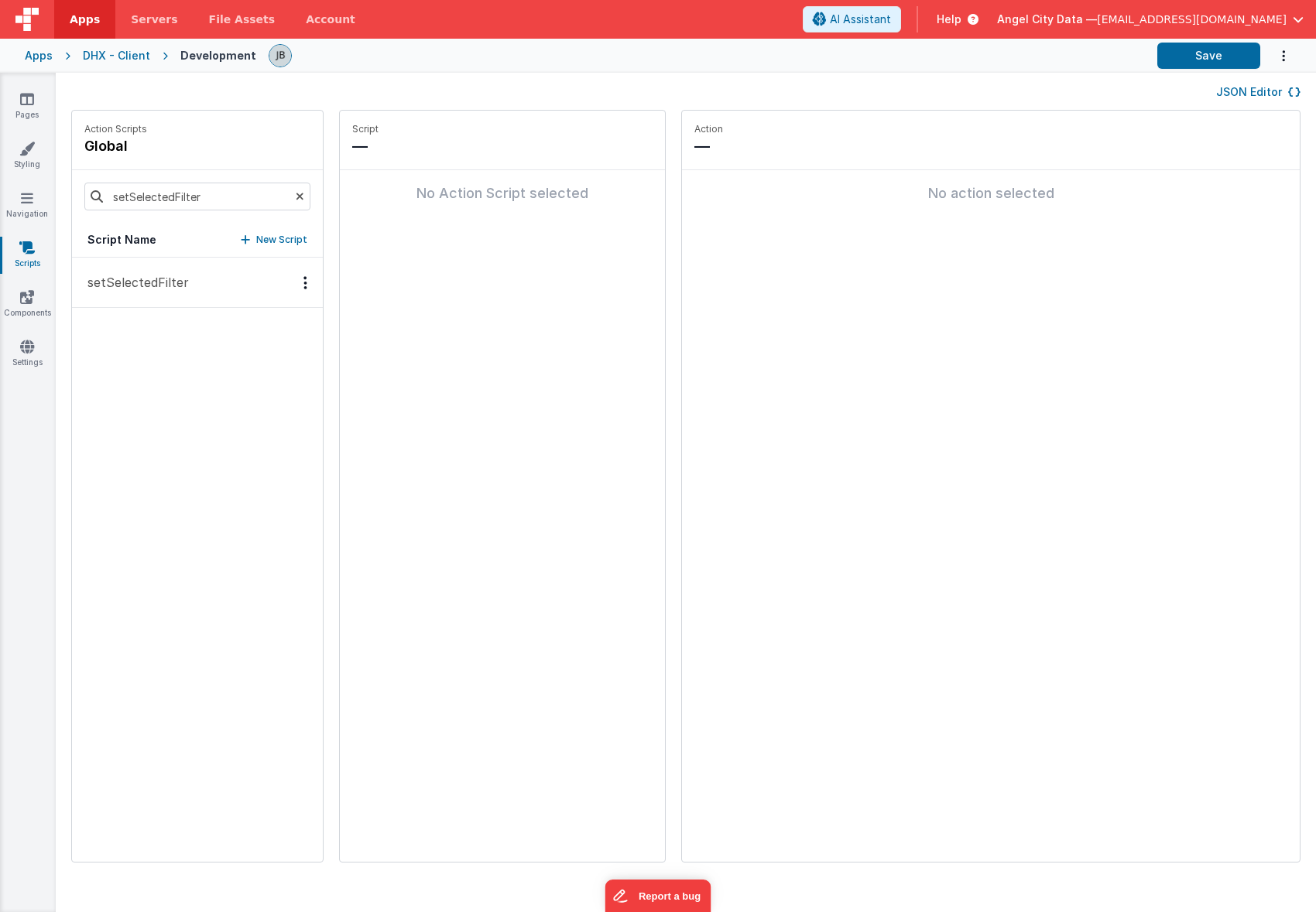
click at [125, 277] on p "setSelectedFilter" at bounding box center [133, 282] width 111 height 19
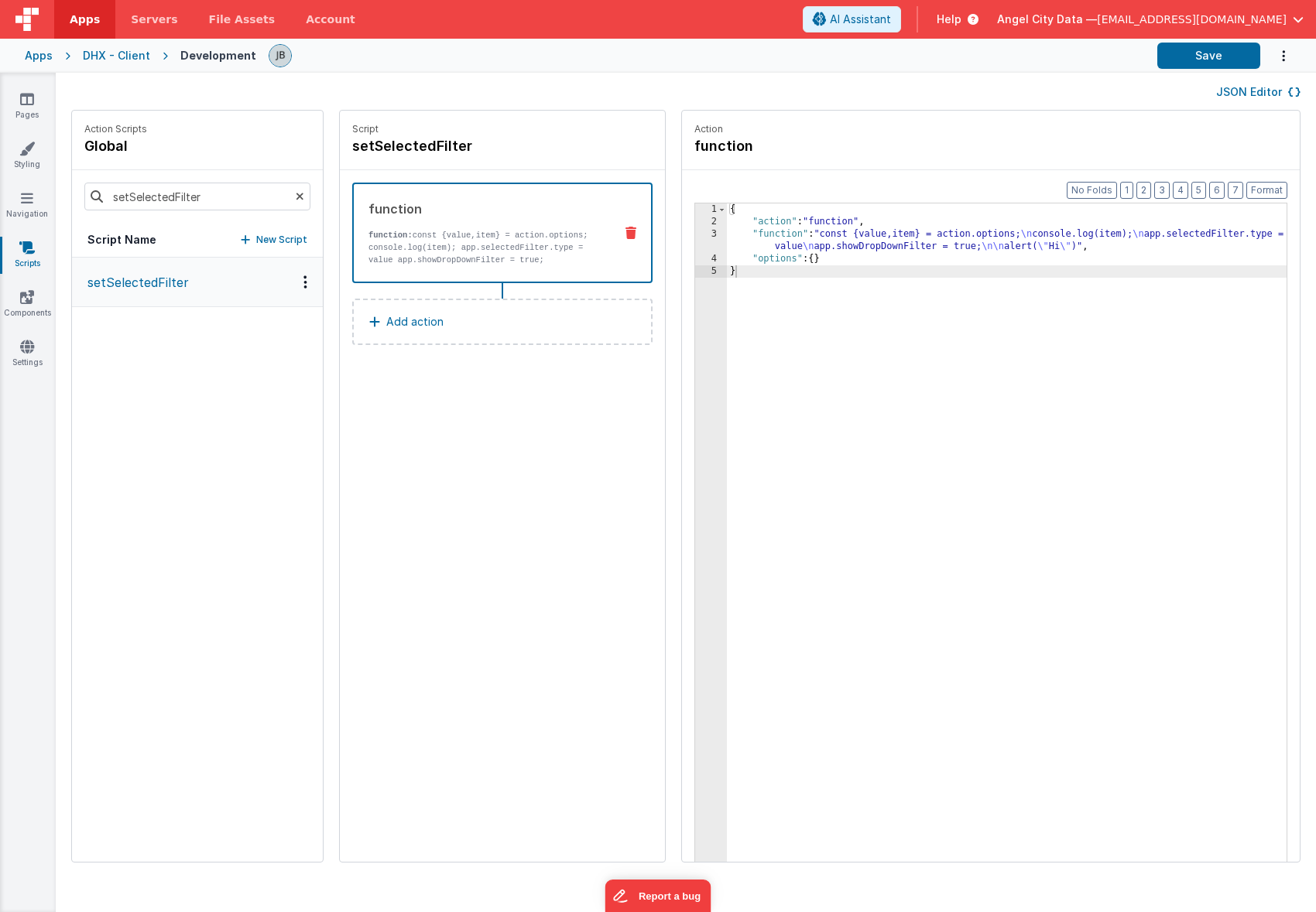
click at [404, 311] on button "Add action" at bounding box center [502, 321] width 300 height 47
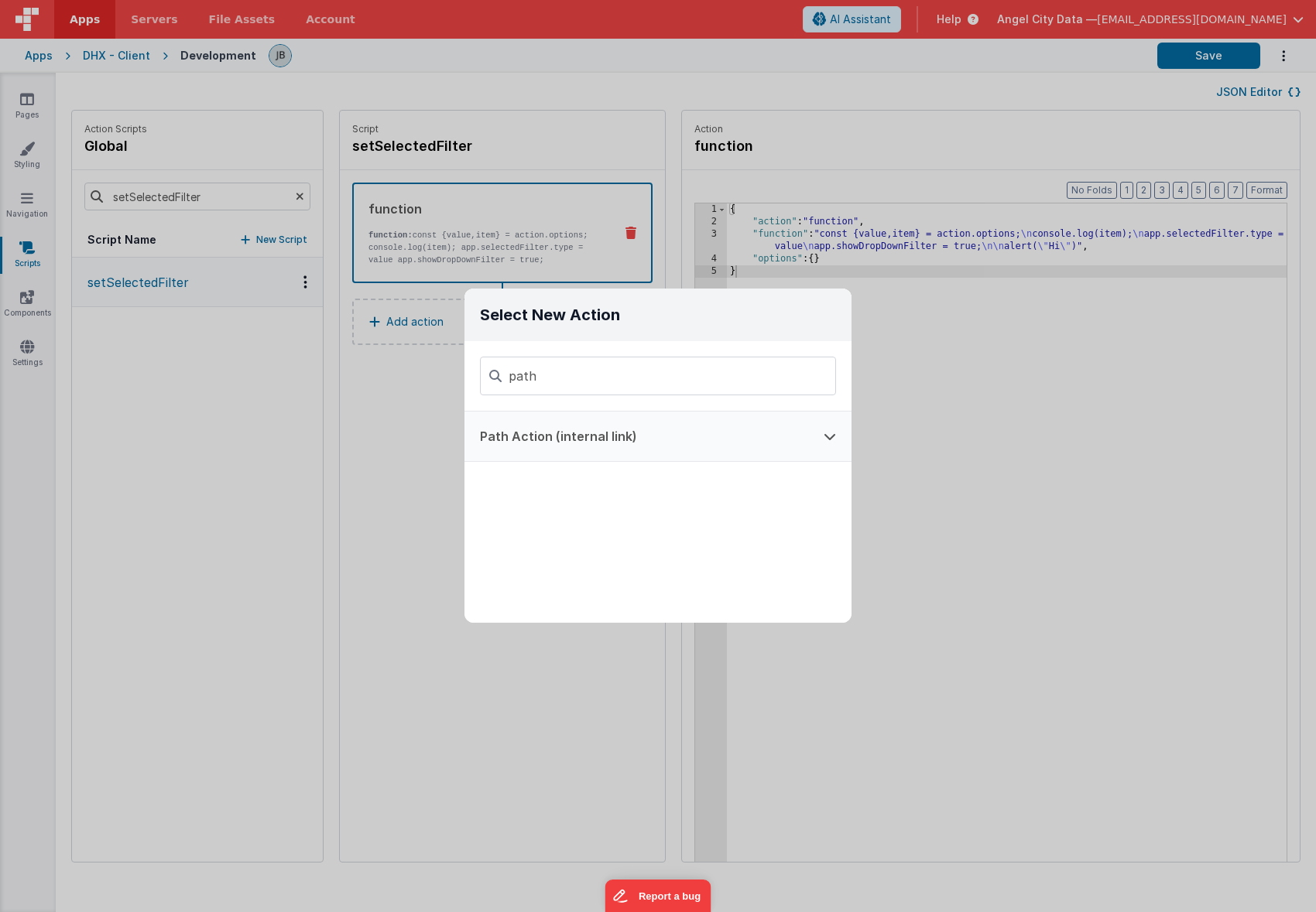
type input "path"
click at [547, 437] on button "Path Action (internal link)" at bounding box center [636, 437] width 343 height 49
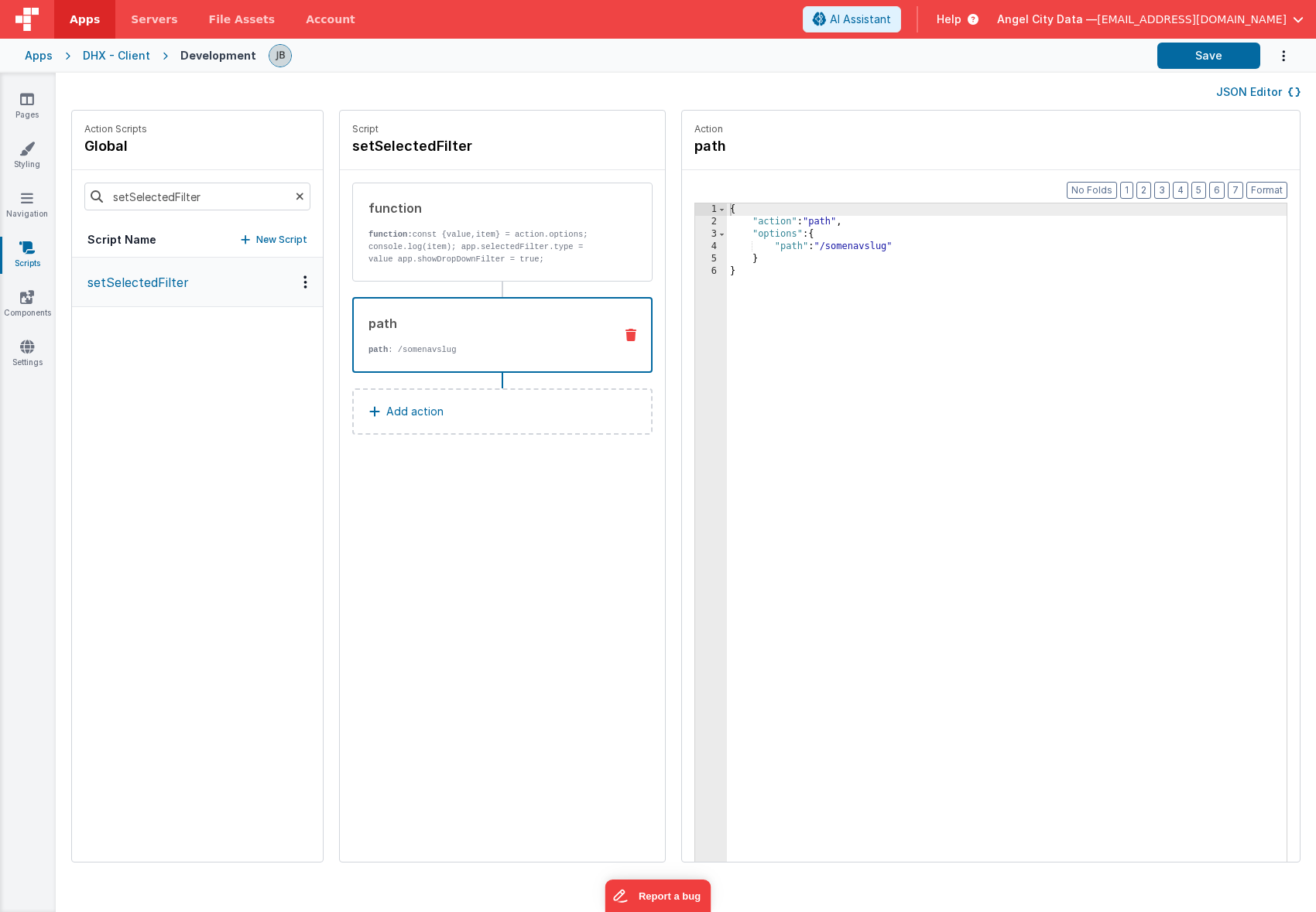
click at [805, 247] on div "{ "action" : "path" , "options" : { "path" : "/somenavslug" } }" at bounding box center [1029, 569] width 605 height 731
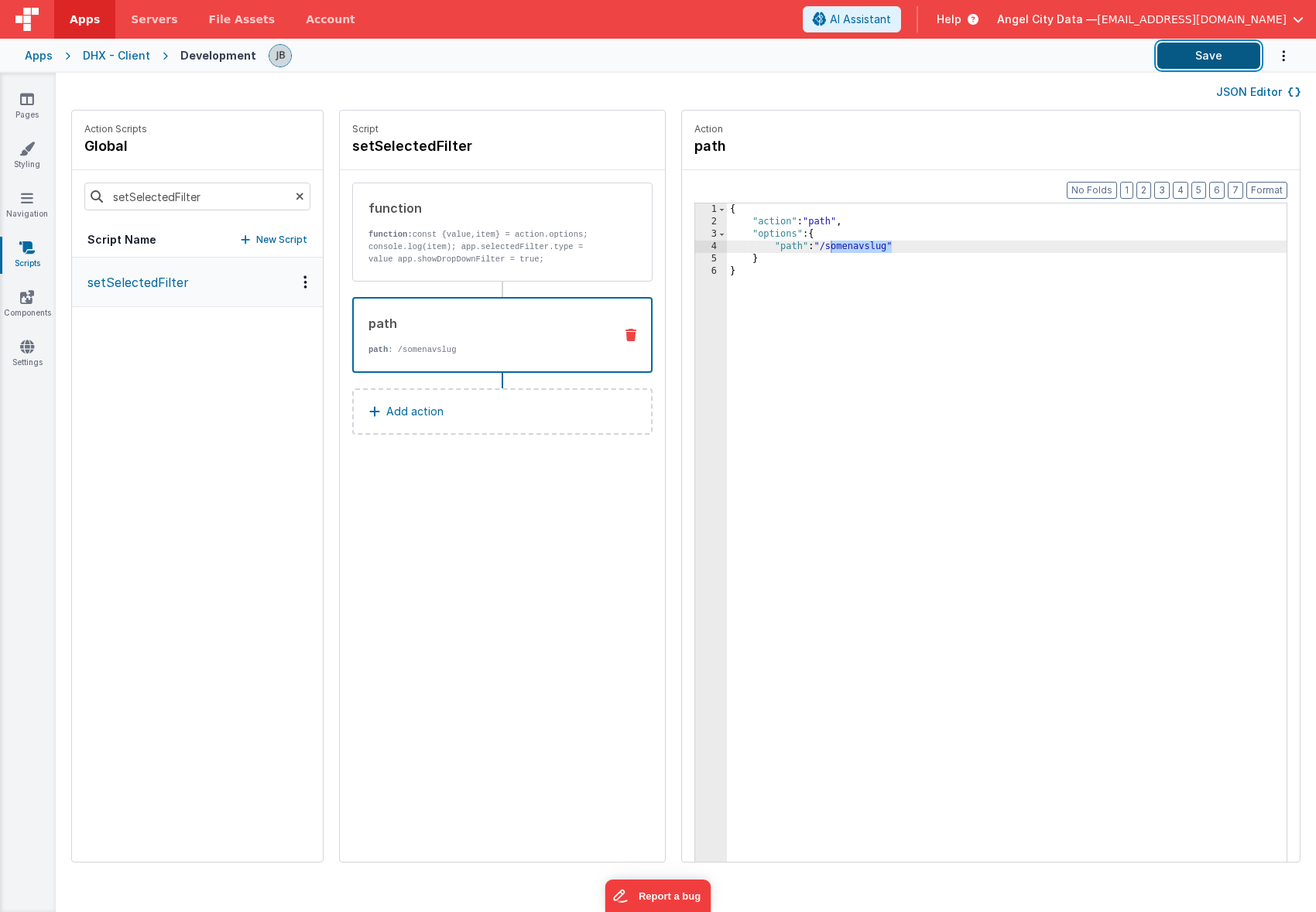
click at [1207, 53] on button "Save" at bounding box center [1208, 55] width 103 height 26
click at [122, 60] on div "DHX - Client" at bounding box center [116, 56] width 67 height 15
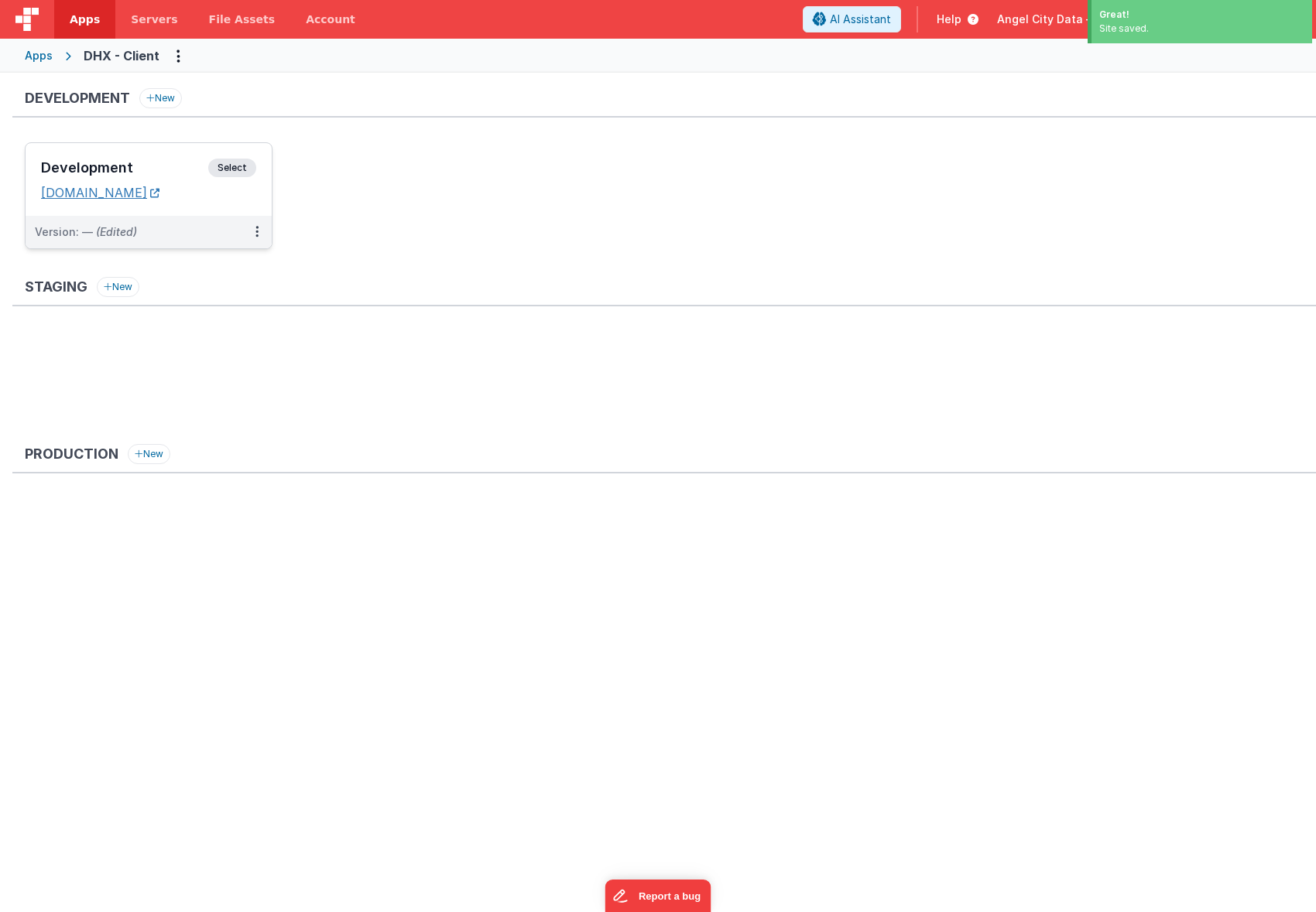
click at [159, 190] on link "[DOMAIN_NAME]" at bounding box center [100, 192] width 119 height 15
click at [172, 157] on div "Development Select URLs dhxclient.fmbetterforms.com" at bounding box center [148, 180] width 246 height 73
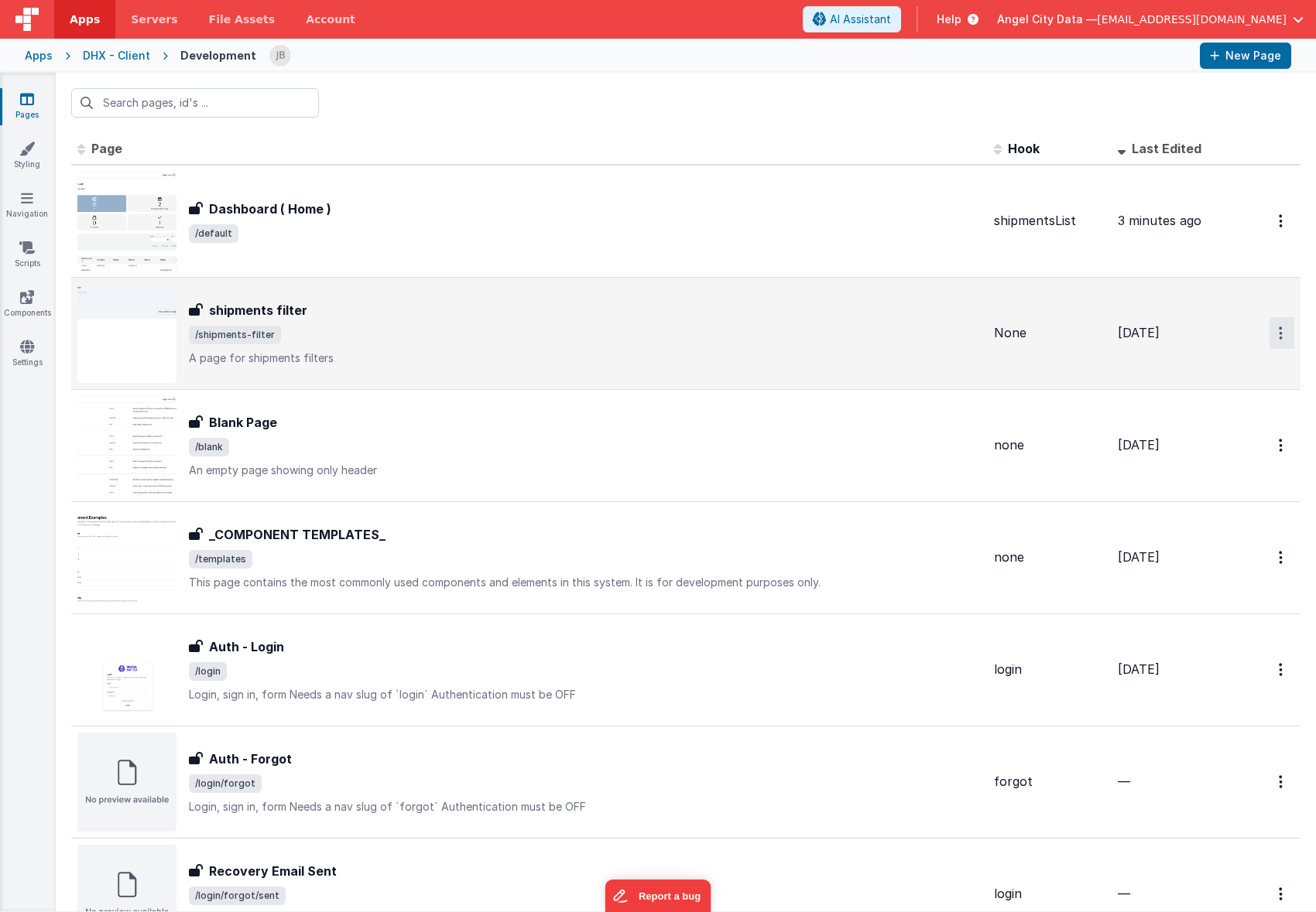
click at [1283, 339] on button "Options" at bounding box center [1281, 332] width 25 height 31
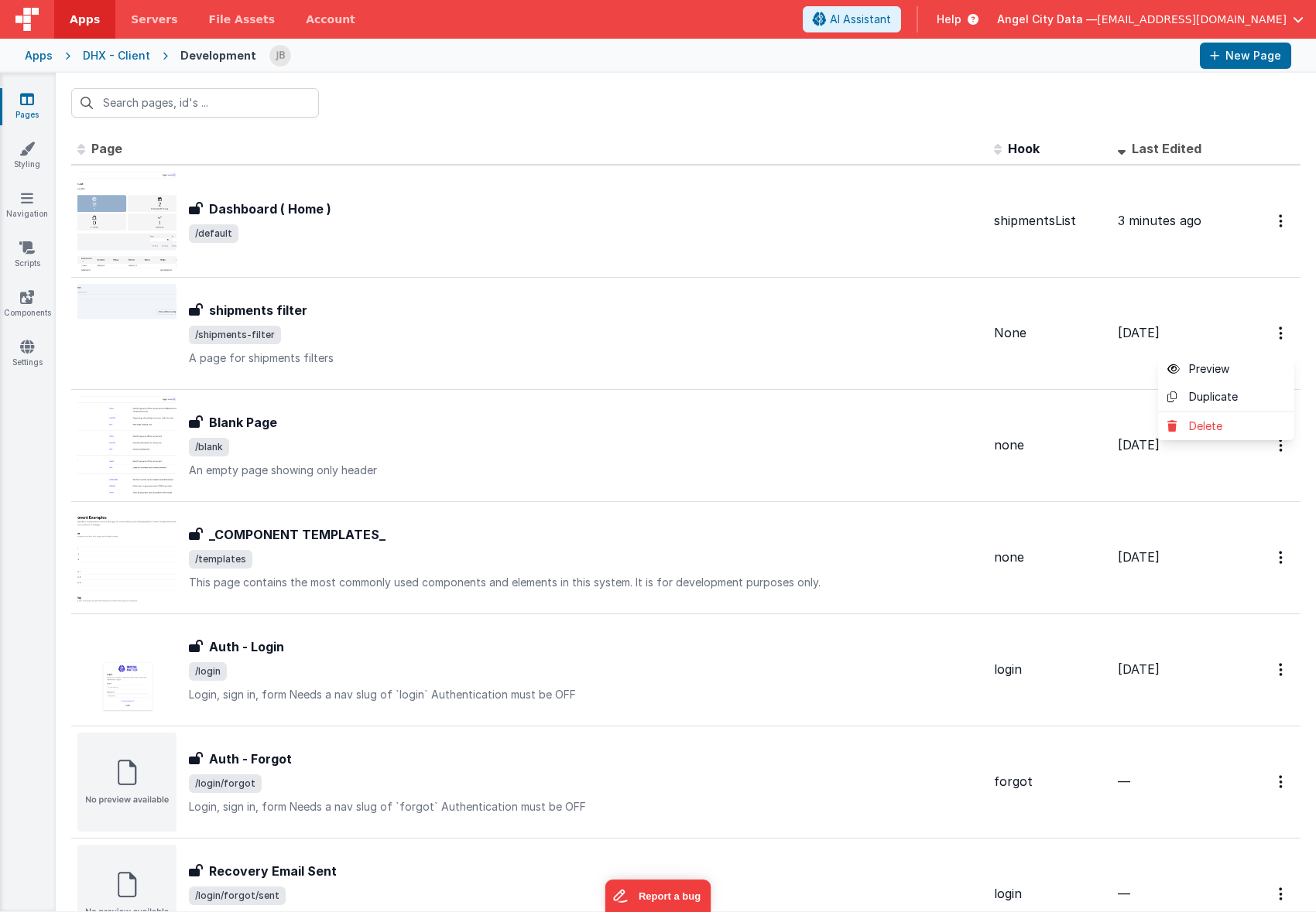
click at [837, 351] on button at bounding box center [658, 456] width 1316 height 912
click at [16, 250] on link "Scripts" at bounding box center [27, 255] width 56 height 31
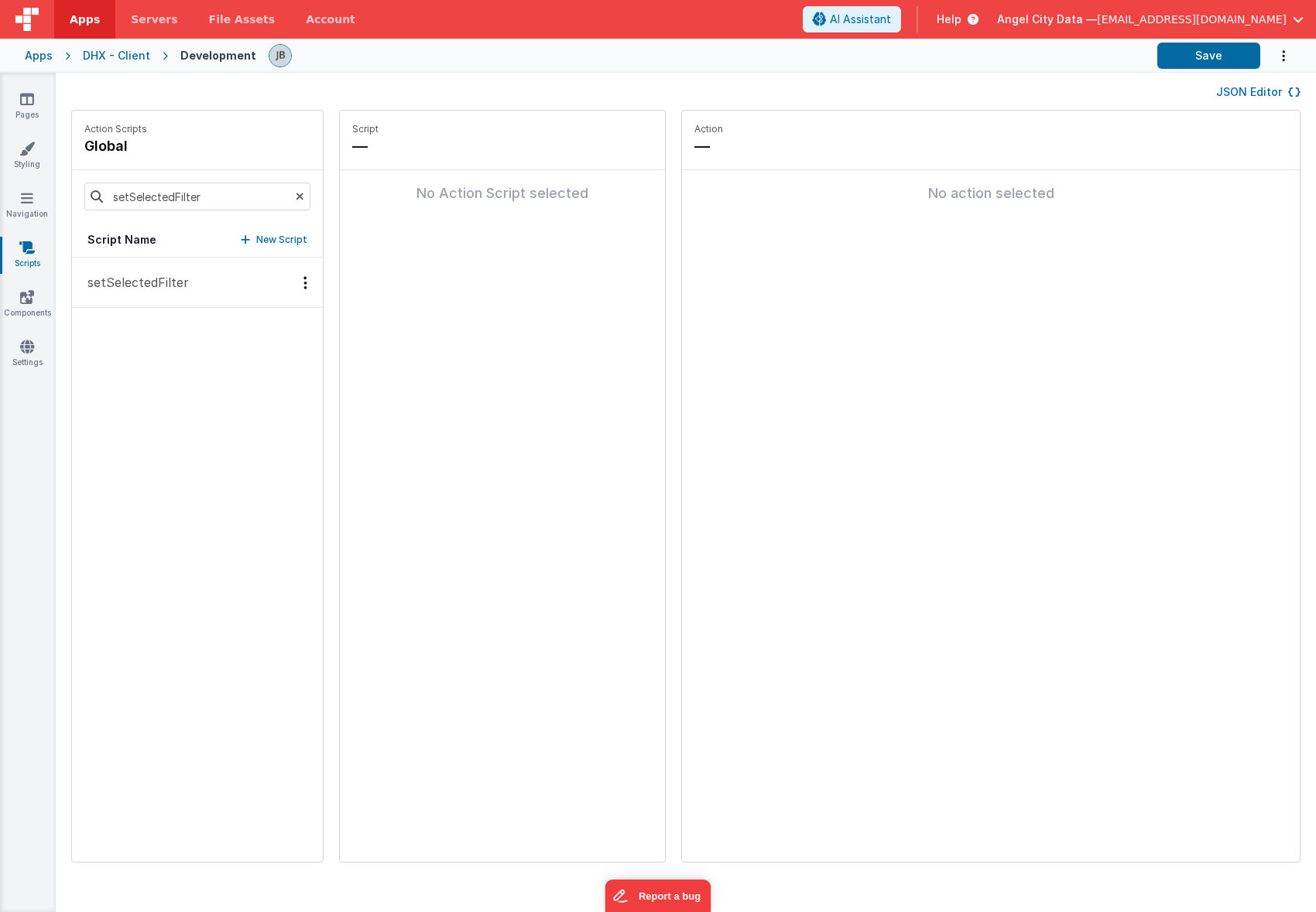
click at [158, 287] on p "setSelectedFilter" at bounding box center [133, 282] width 111 height 19
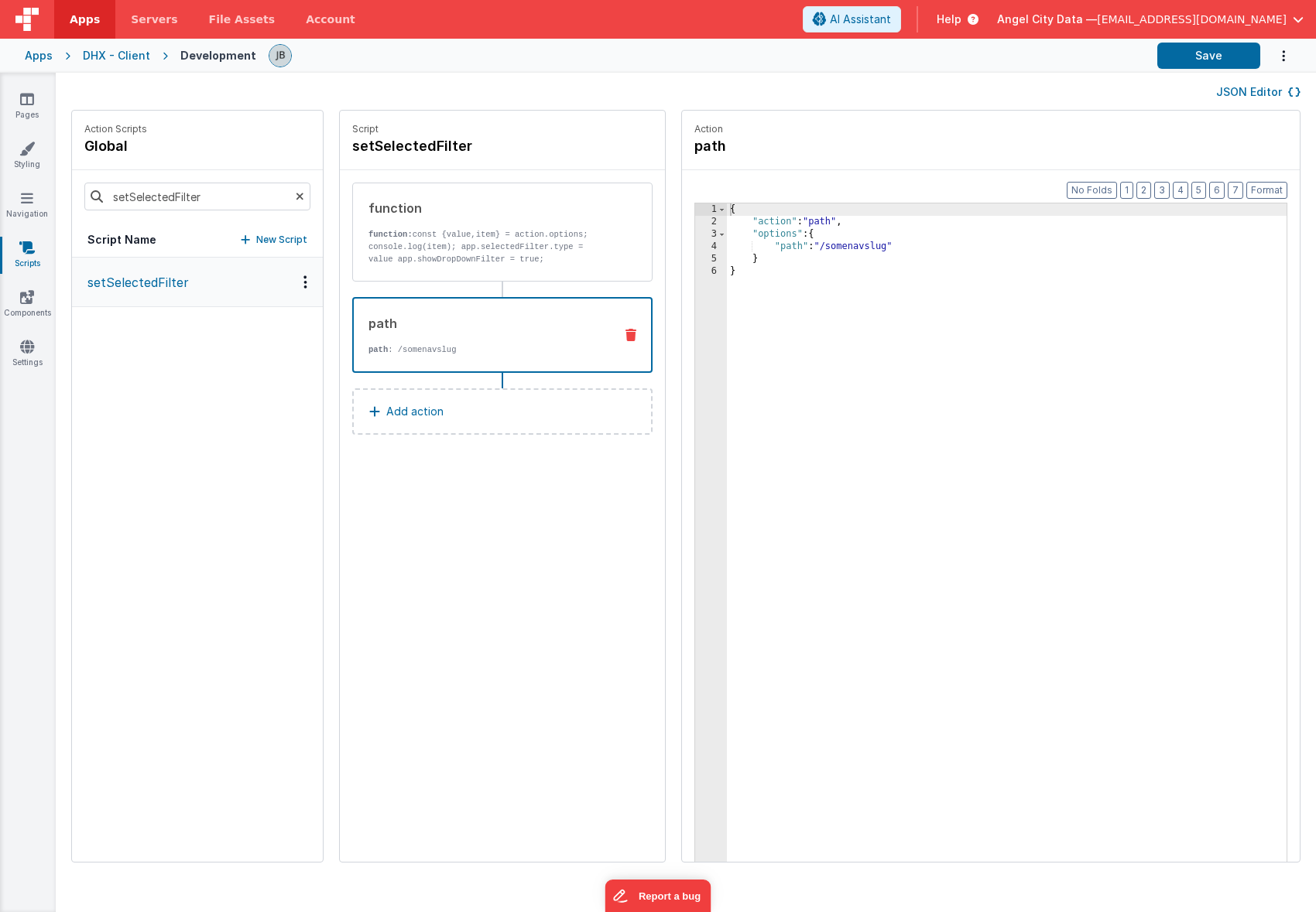
click at [429, 332] on div "path" at bounding box center [485, 324] width 233 height 19
click at [822, 250] on div "{ "action" : "path" , "options" : { "path" : "/somenavslug" } }" at bounding box center [1029, 569] width 605 height 731
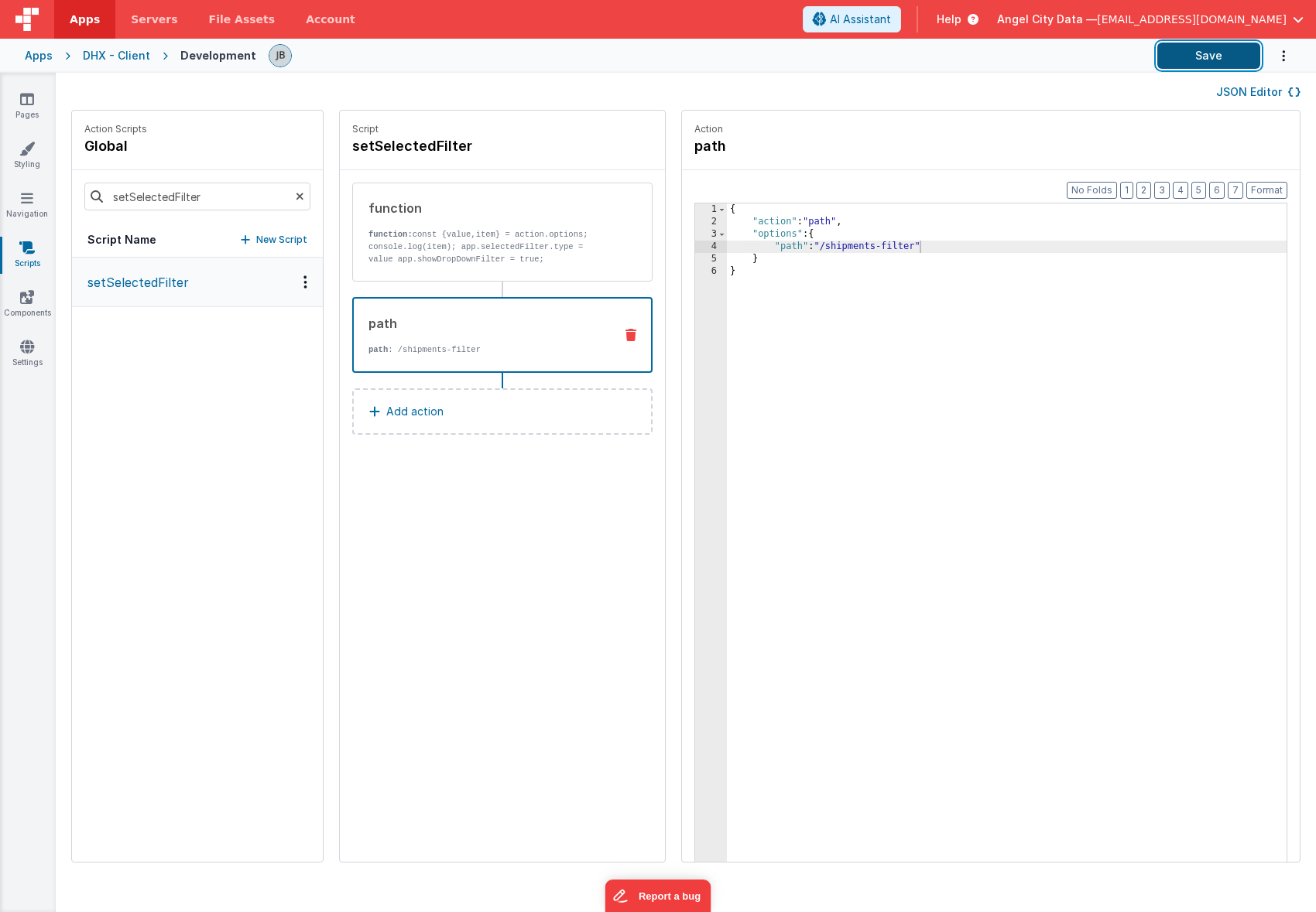
click at [1212, 55] on button "Save" at bounding box center [1208, 55] width 103 height 26
click at [37, 58] on div "Apps" at bounding box center [38, 56] width 28 height 15
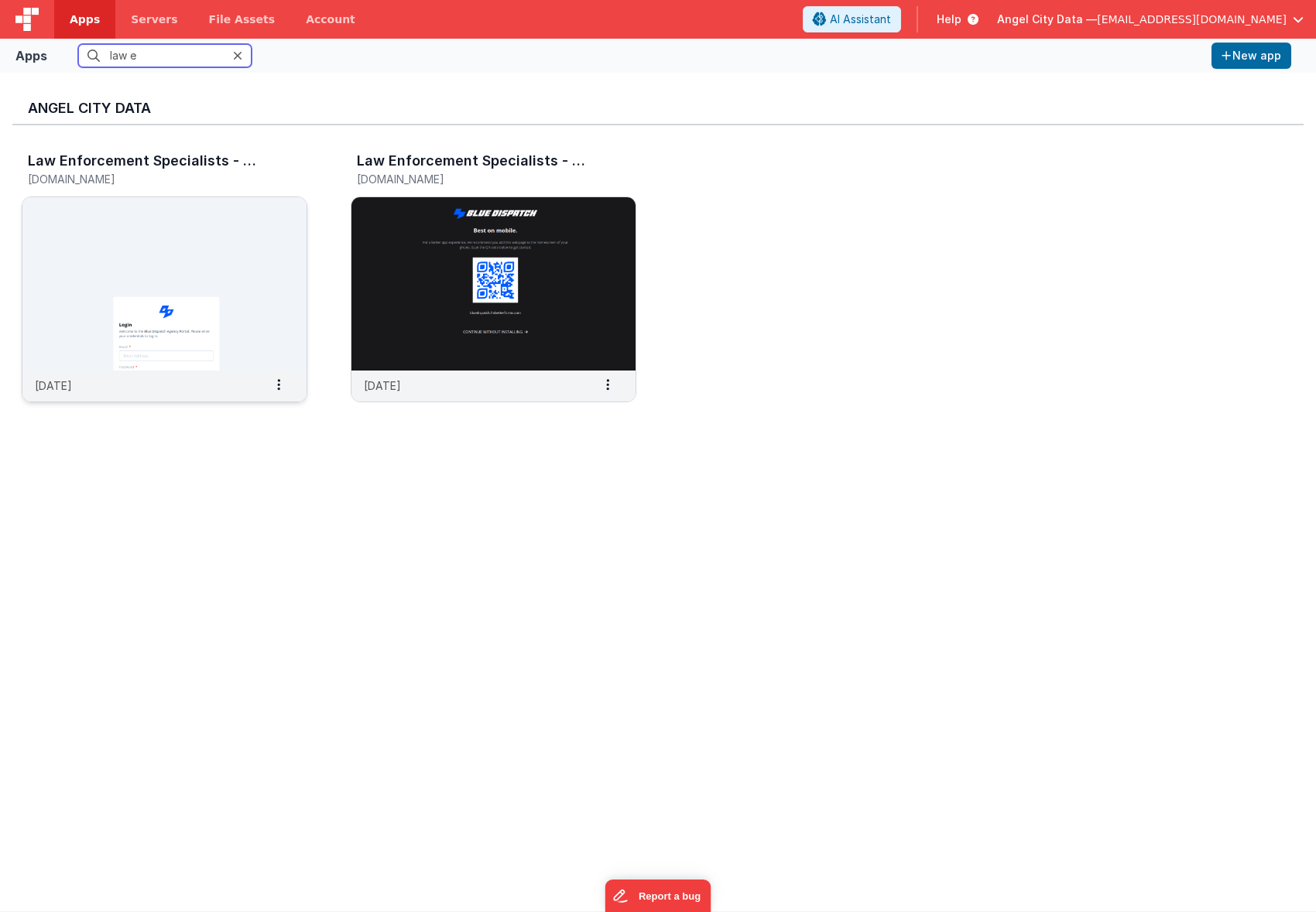
type input "law e"
click at [137, 234] on img at bounding box center [164, 284] width 284 height 173
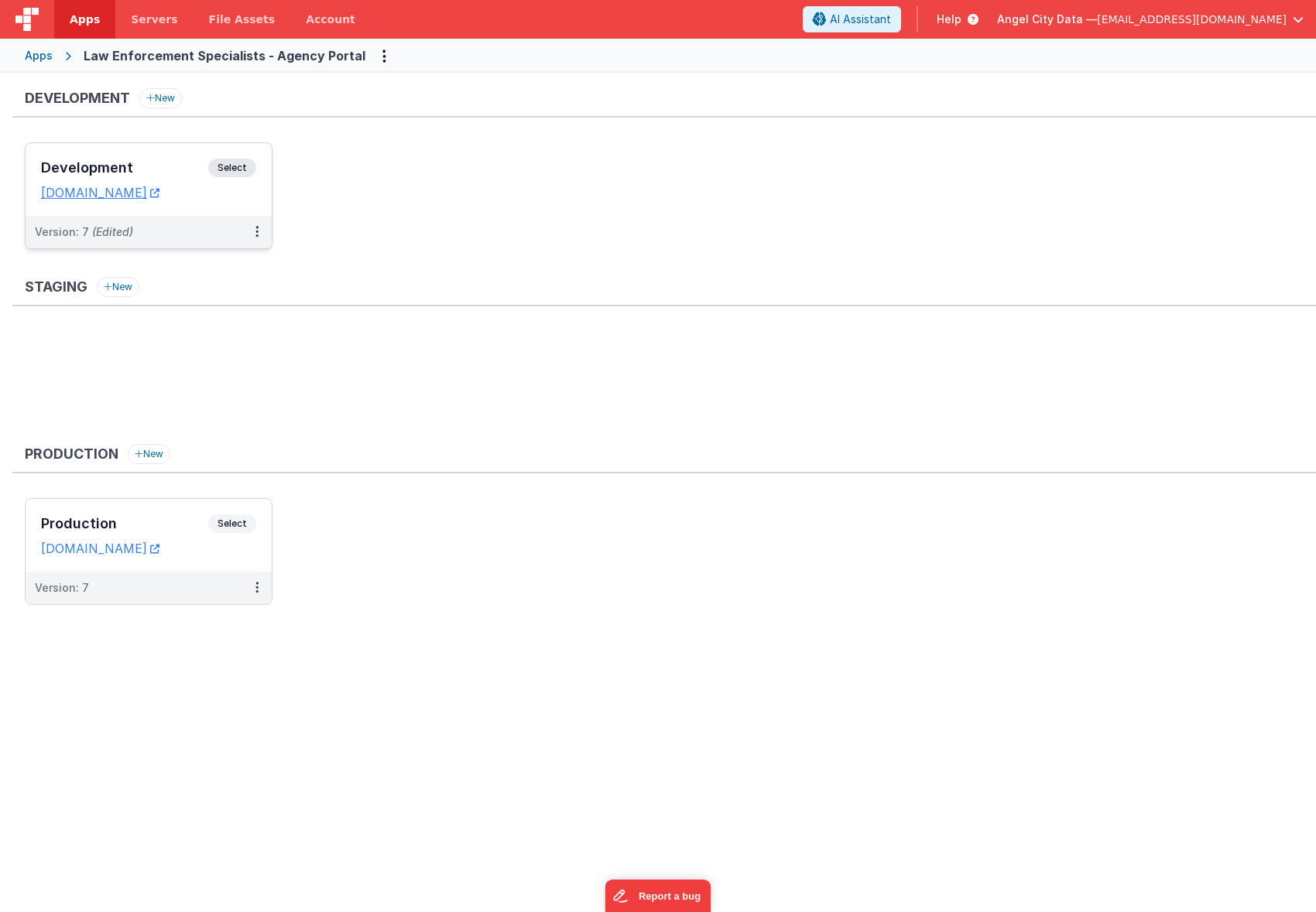
click at [162, 159] on div "Development Select" at bounding box center [148, 171] width 215 height 26
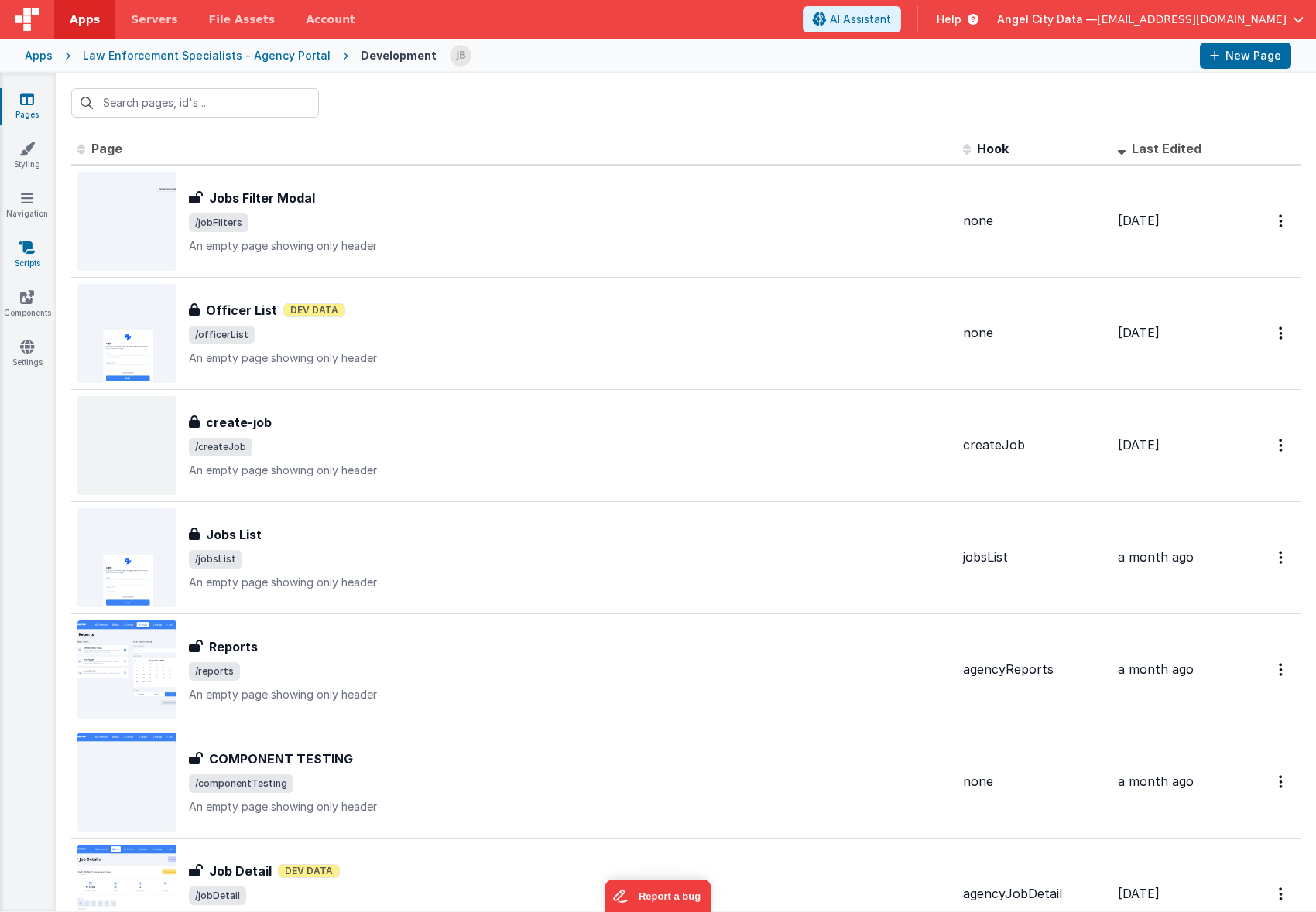
click at [21, 247] on icon at bounding box center [27, 247] width 15 height 15
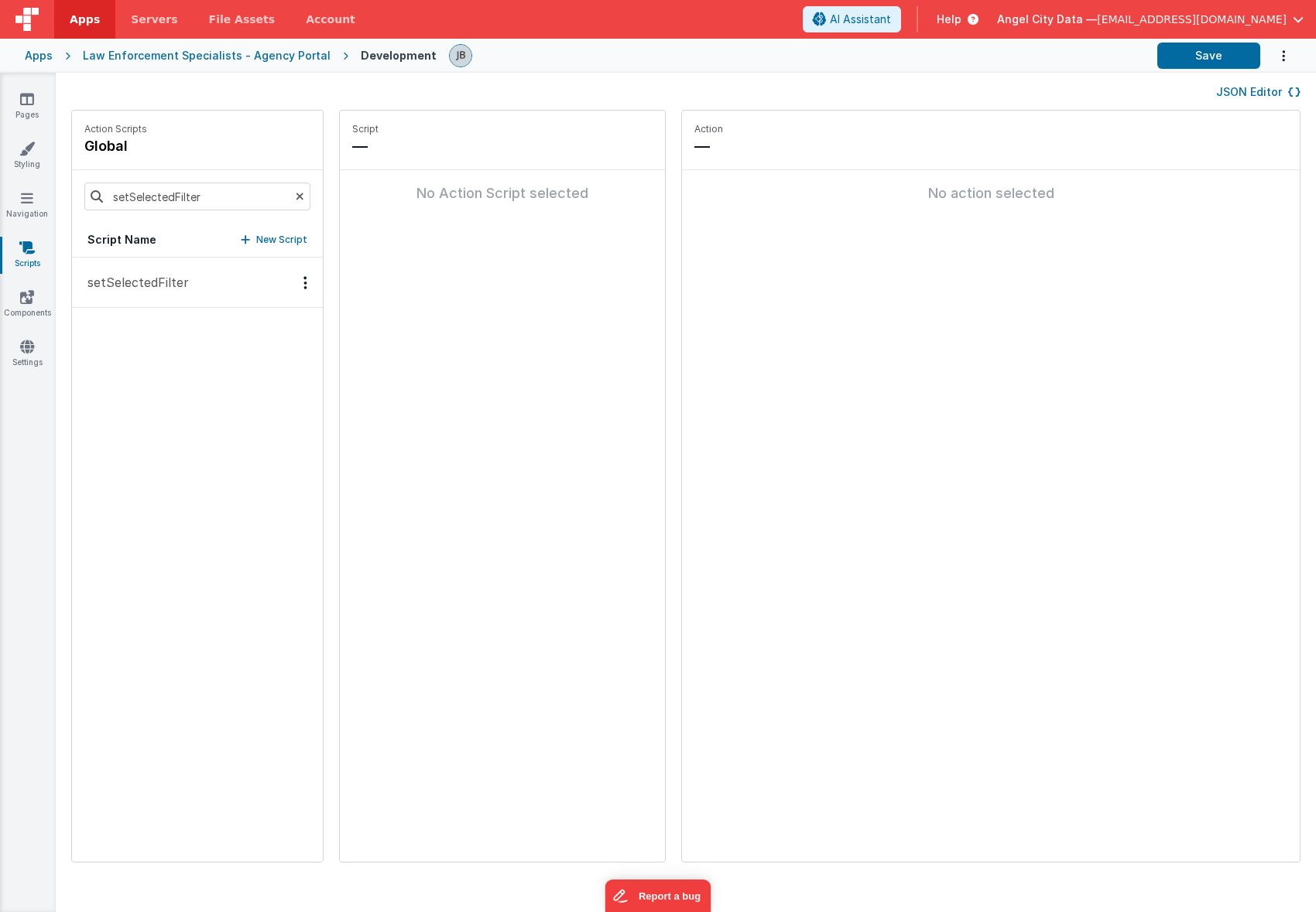
click at [122, 268] on button "setSelectedFilter" at bounding box center [198, 282] width 251 height 50
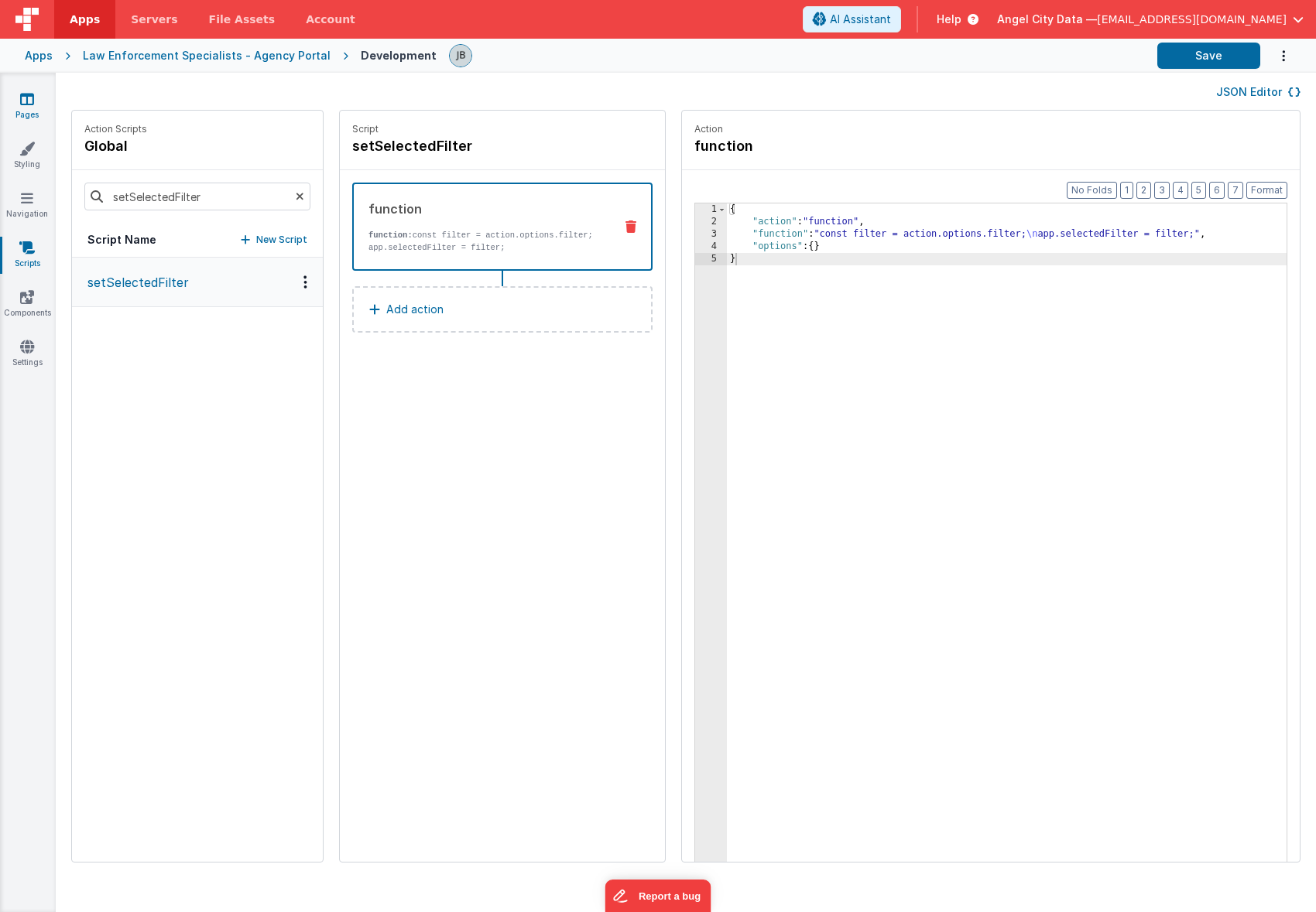
click at [29, 103] on icon at bounding box center [27, 99] width 14 height 15
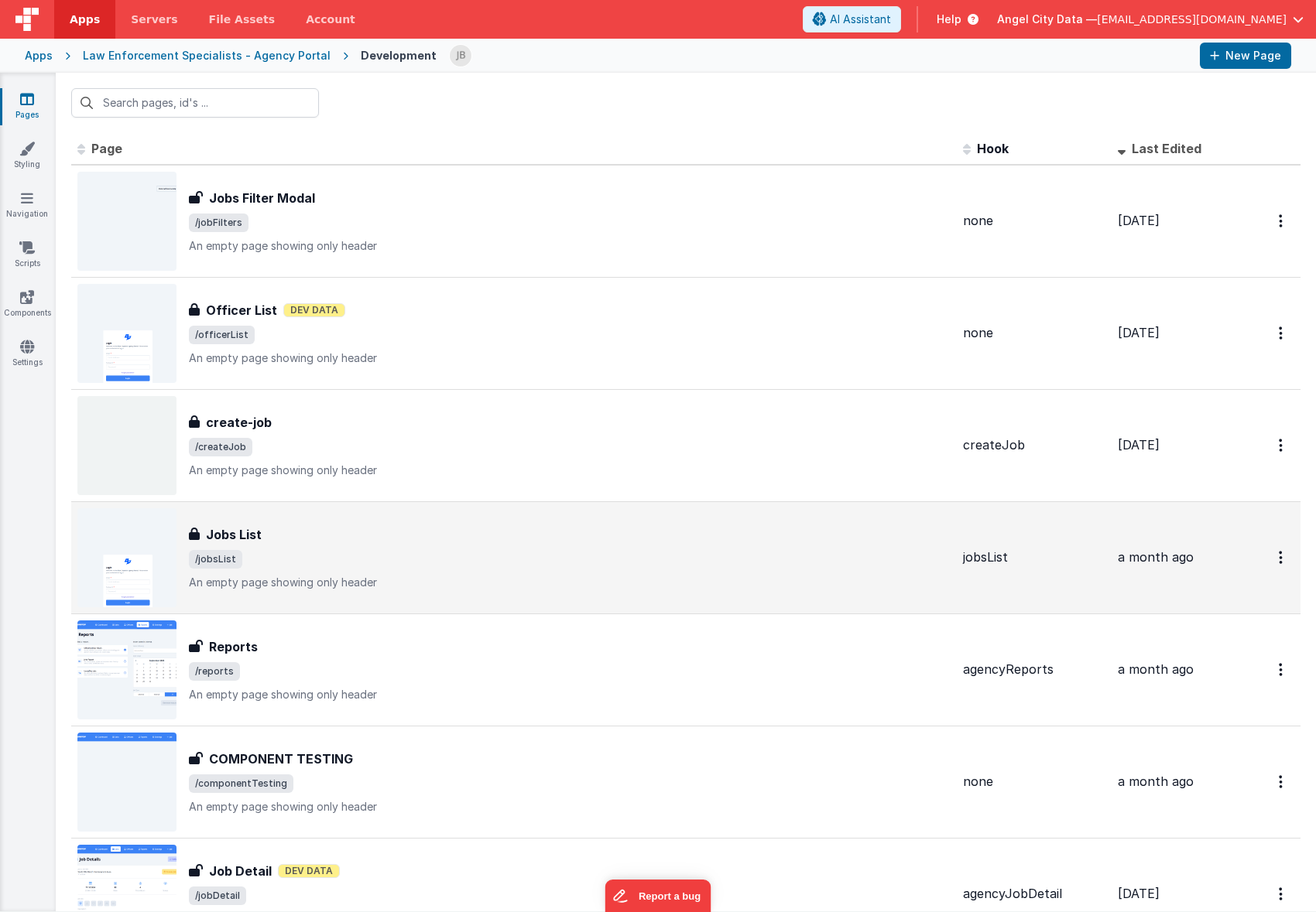
click at [264, 527] on div "Jobs List" at bounding box center [570, 535] width 761 height 19
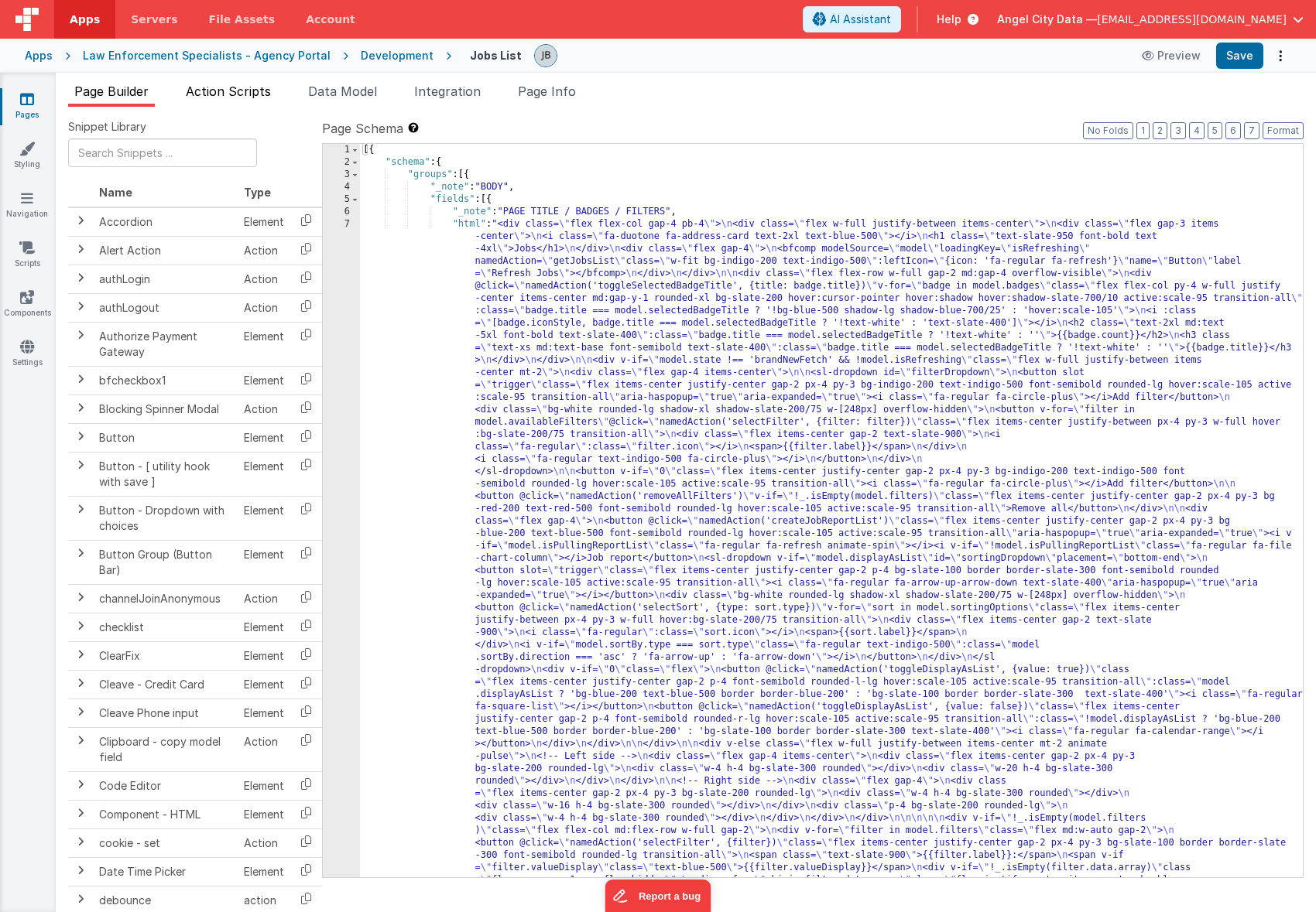
click at [236, 92] on span "Action Scripts" at bounding box center [228, 92] width 85 height 15
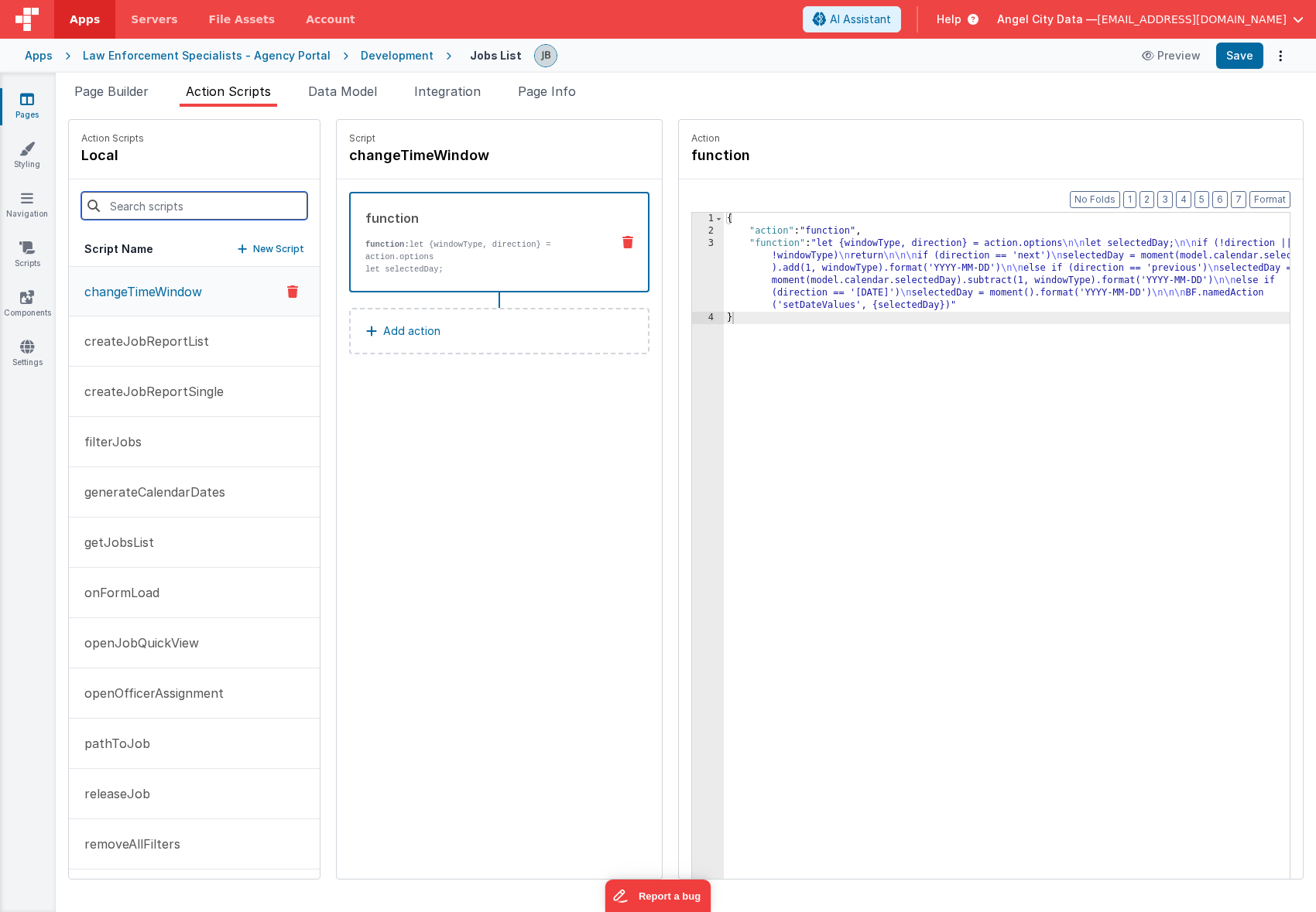
click at [184, 200] on input at bounding box center [194, 205] width 226 height 28
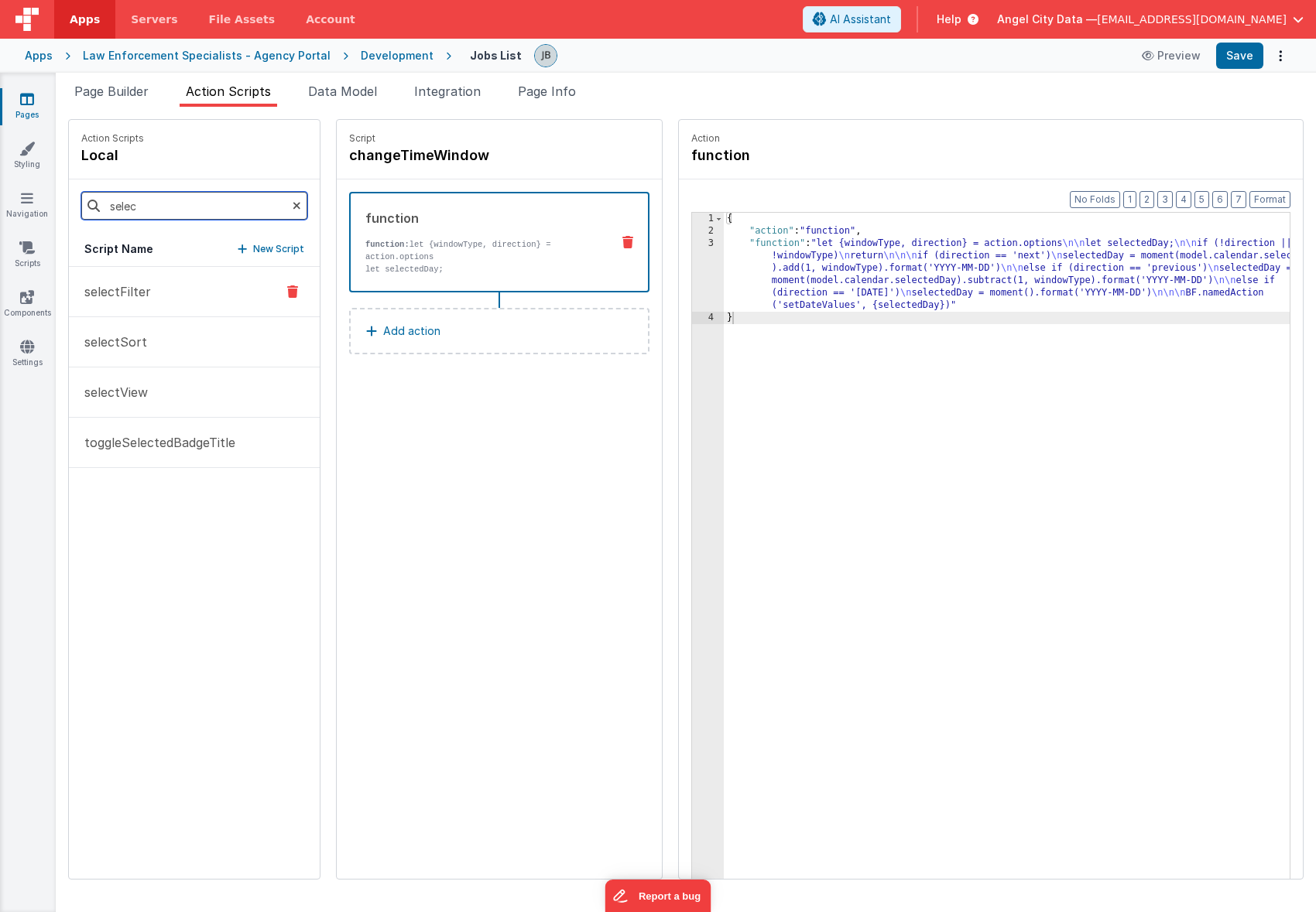
type input "selec"
click at [102, 299] on p "selectFilter" at bounding box center [113, 292] width 75 height 19
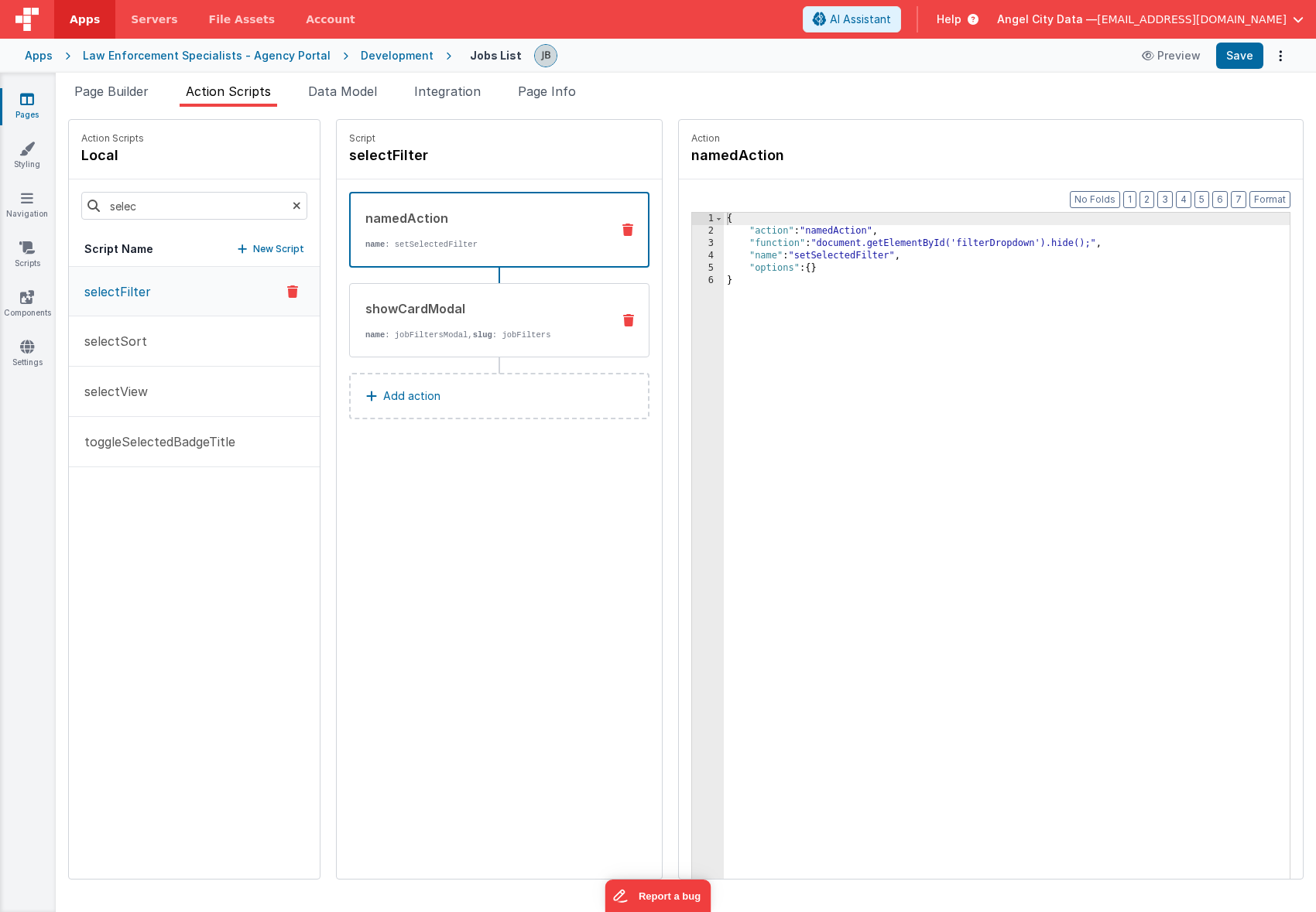
click at [365, 334] on p "name : jobFiltersModal, slug : jobFilters" at bounding box center [482, 335] width 234 height 13
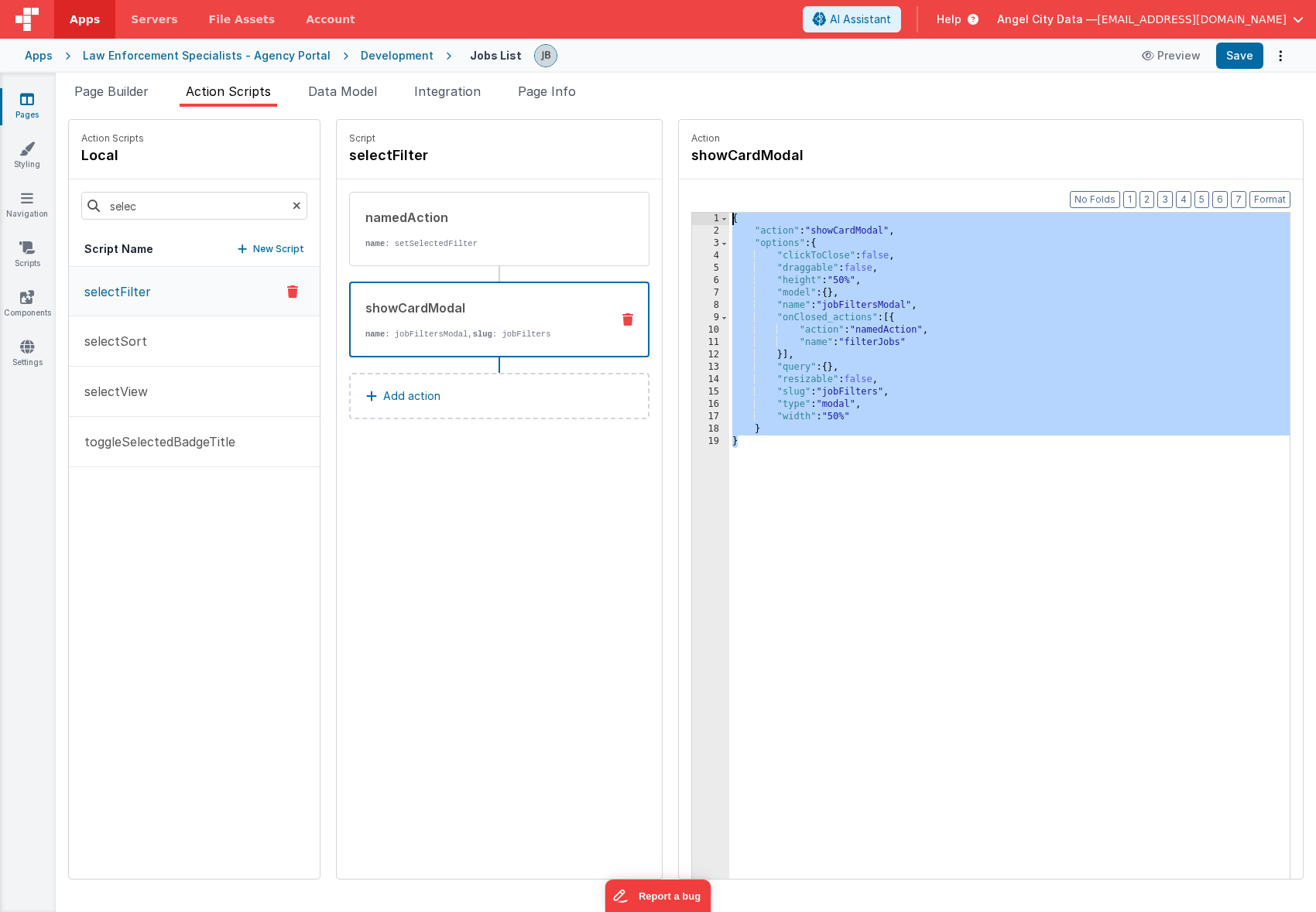
drag, startPoint x: 754, startPoint y: 514, endPoint x: 620, endPoint y: 187, distance: 353.4
click at [620, 187] on div "Action Scripts local selec Script Name New Script selectFilter selectSort selec…" at bounding box center [685, 499] width 1235 height 760
click at [1226, 61] on button "Save" at bounding box center [1240, 55] width 47 height 26
click at [33, 53] on div "Apps" at bounding box center [38, 56] width 28 height 15
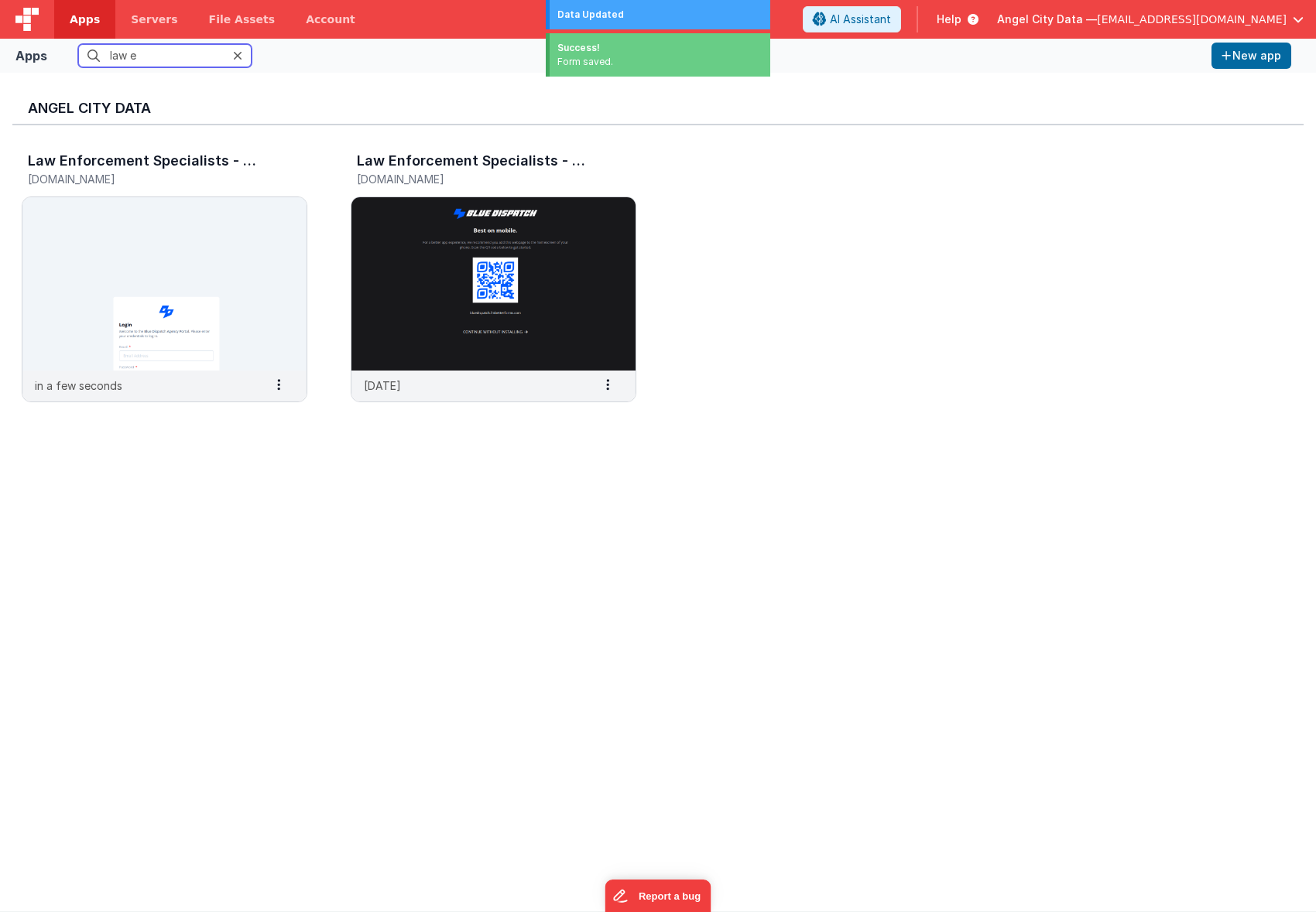
click at [129, 53] on input "law e" at bounding box center [164, 55] width 173 height 23
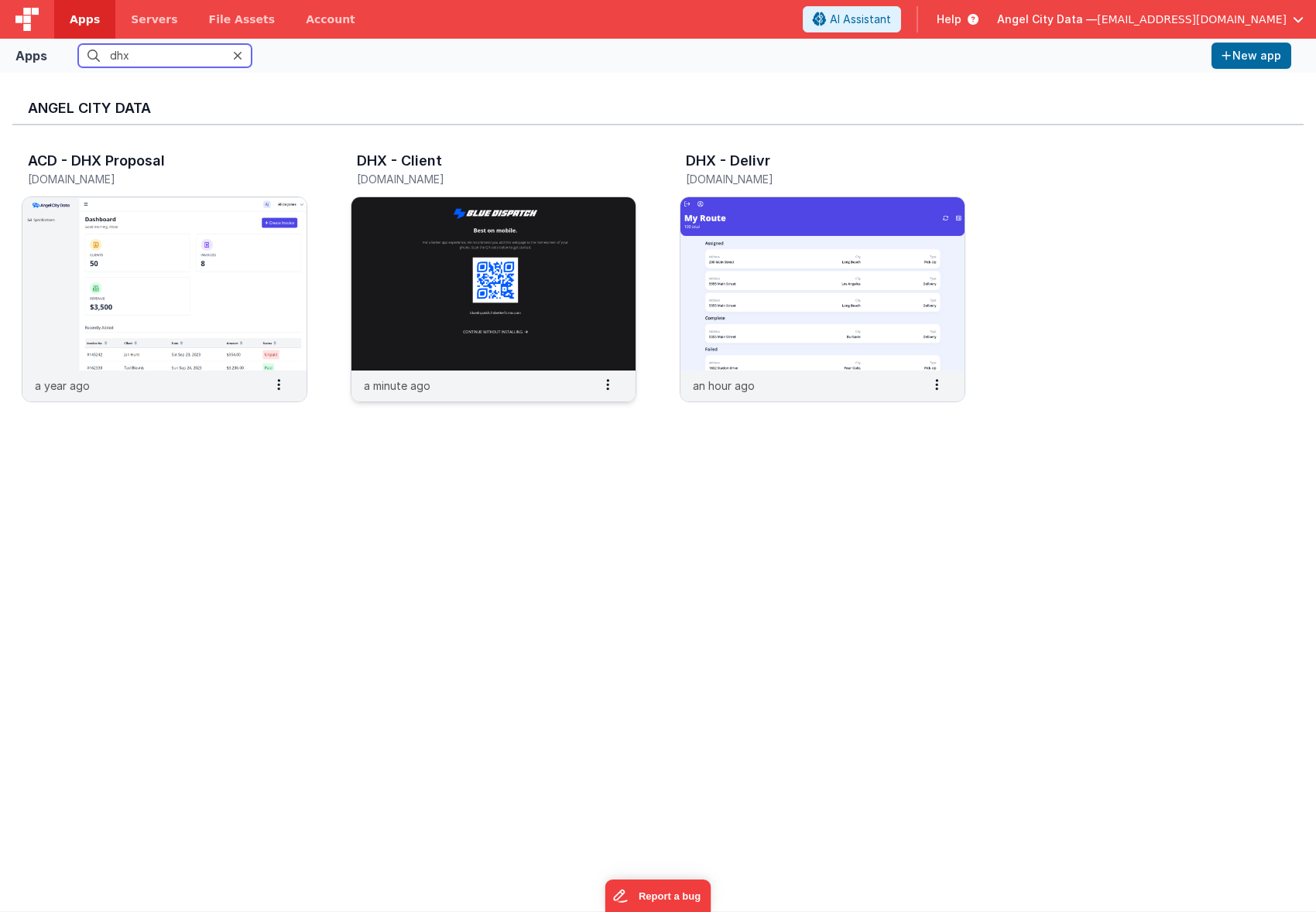
type input "dhx"
click at [513, 264] on img at bounding box center [493, 284] width 284 height 173
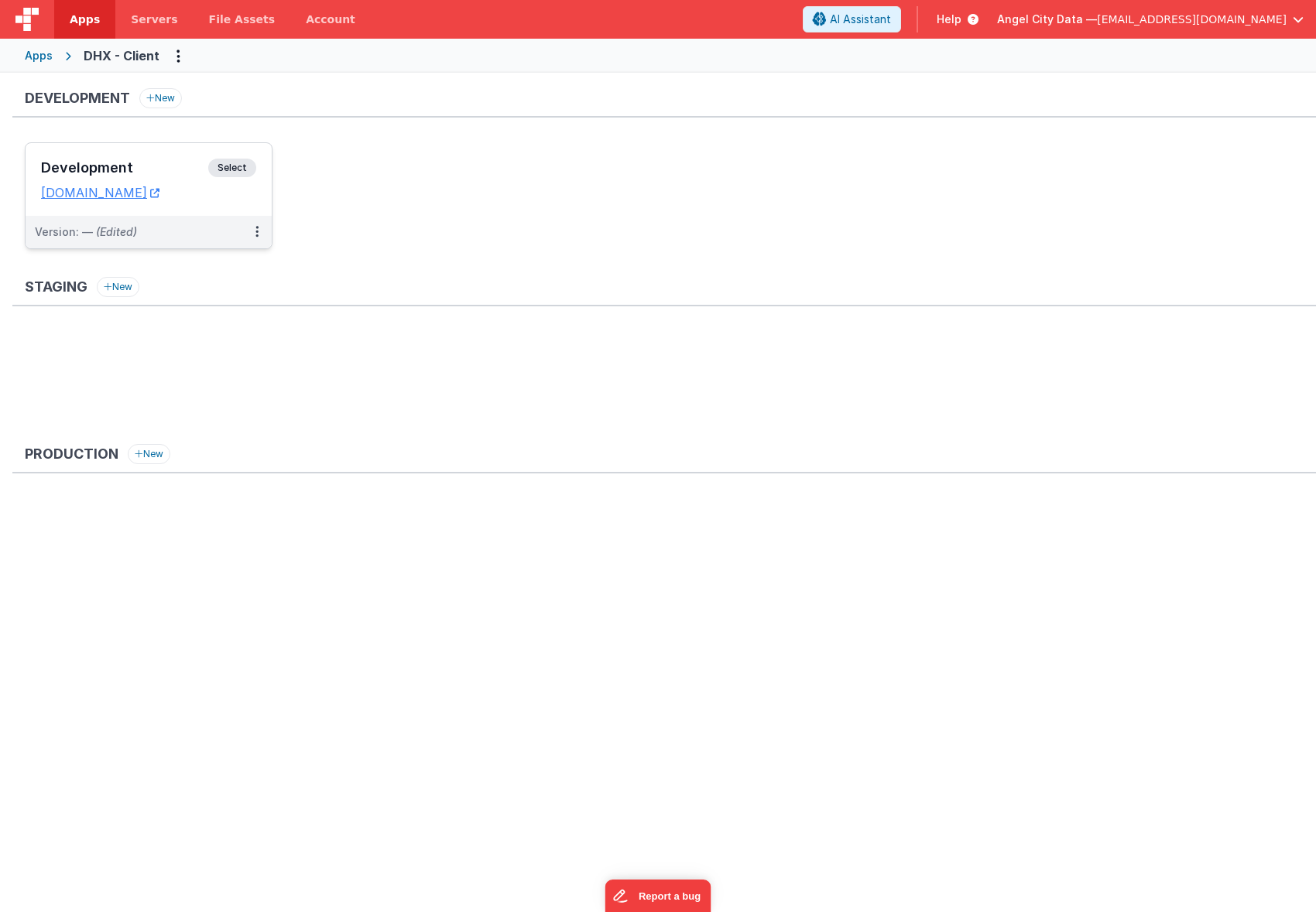
click at [163, 158] on div "Development Select" at bounding box center [148, 171] width 215 height 26
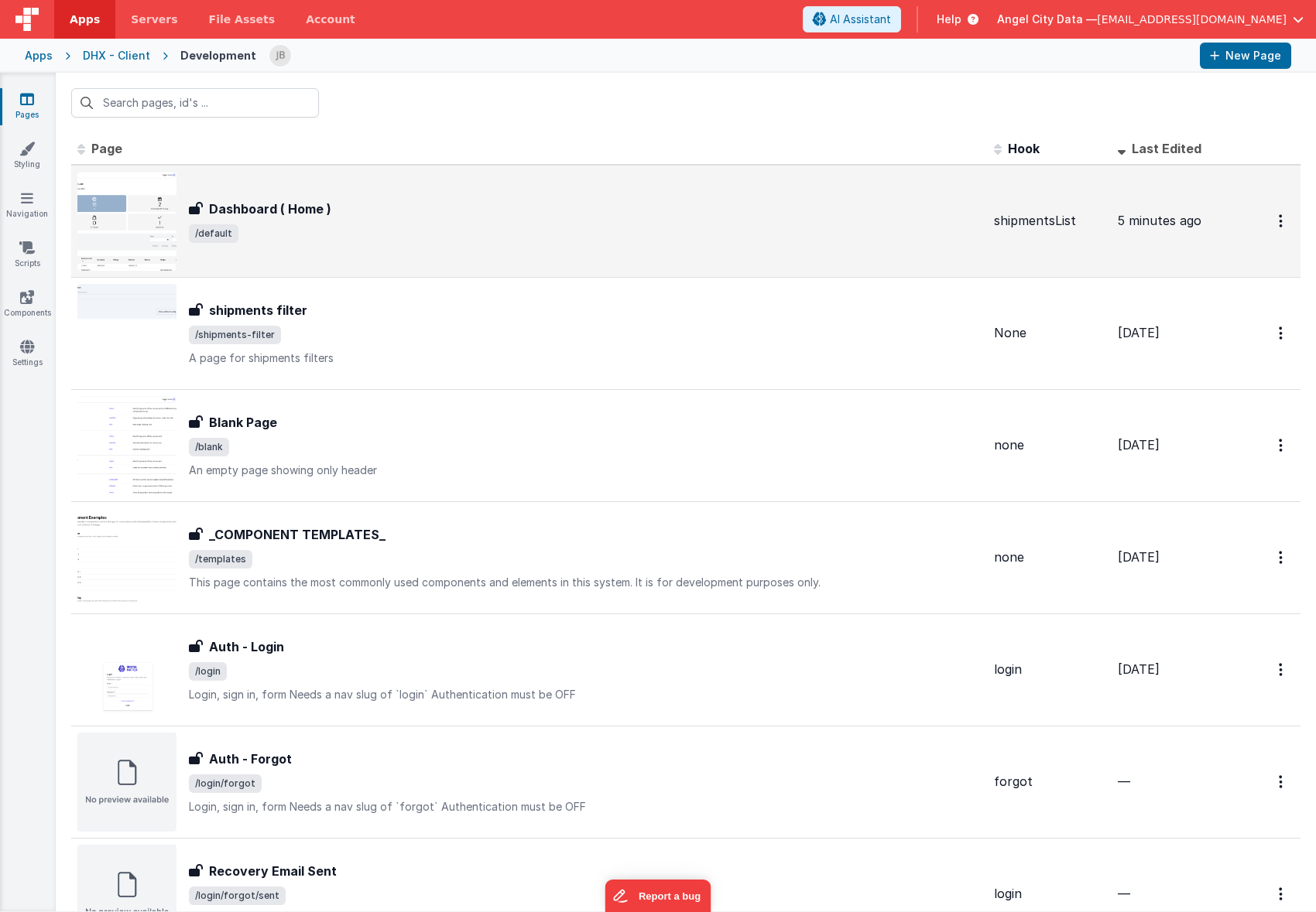
click at [241, 206] on h3 "Dashboard ( Home )" at bounding box center [270, 209] width 122 height 19
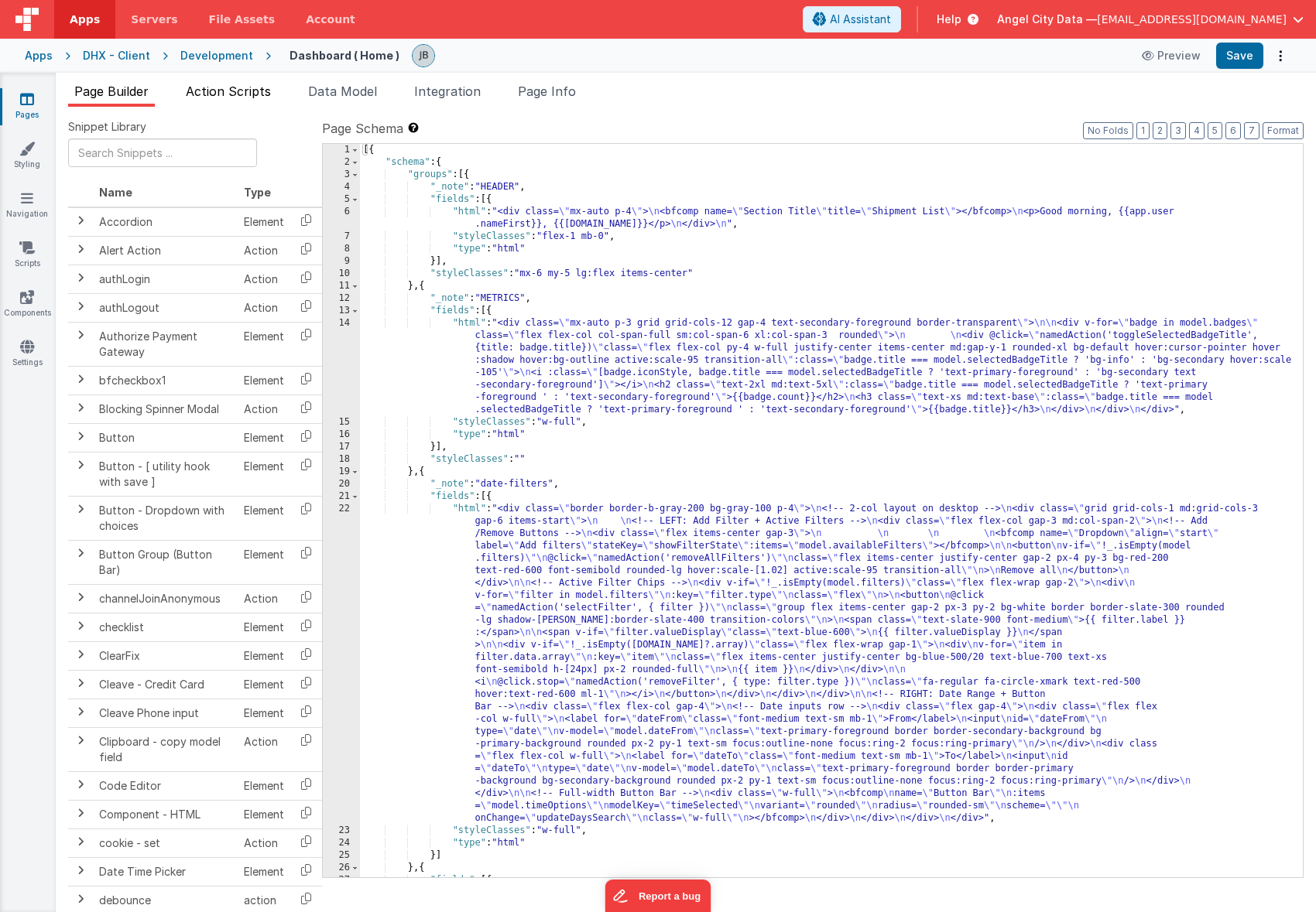
click at [225, 90] on span "Action Scripts" at bounding box center [228, 92] width 85 height 15
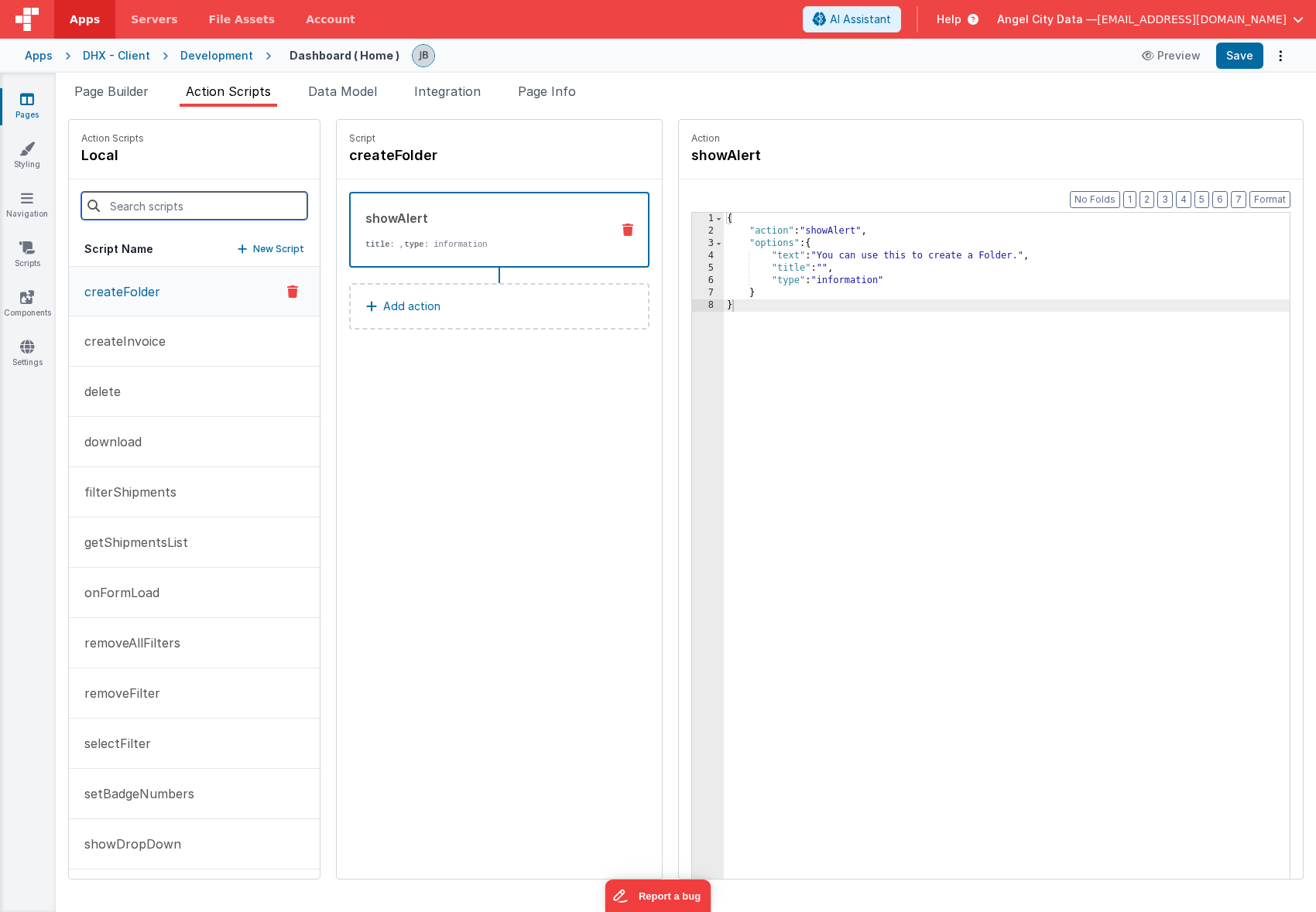
click at [151, 209] on input at bounding box center [194, 205] width 226 height 28
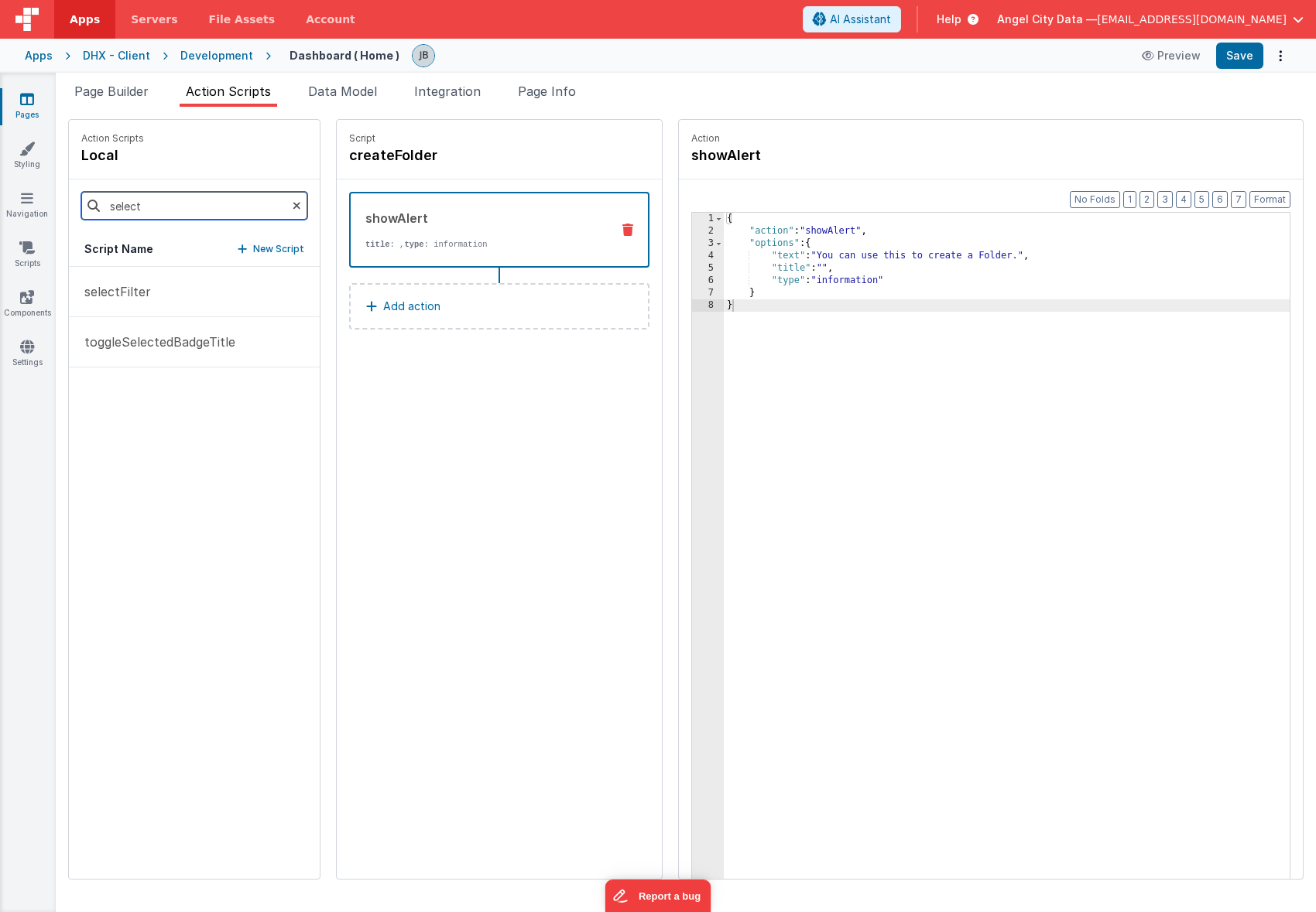
type input "selectFilter"
click at [148, 288] on p "selectFilter" at bounding box center [113, 292] width 75 height 19
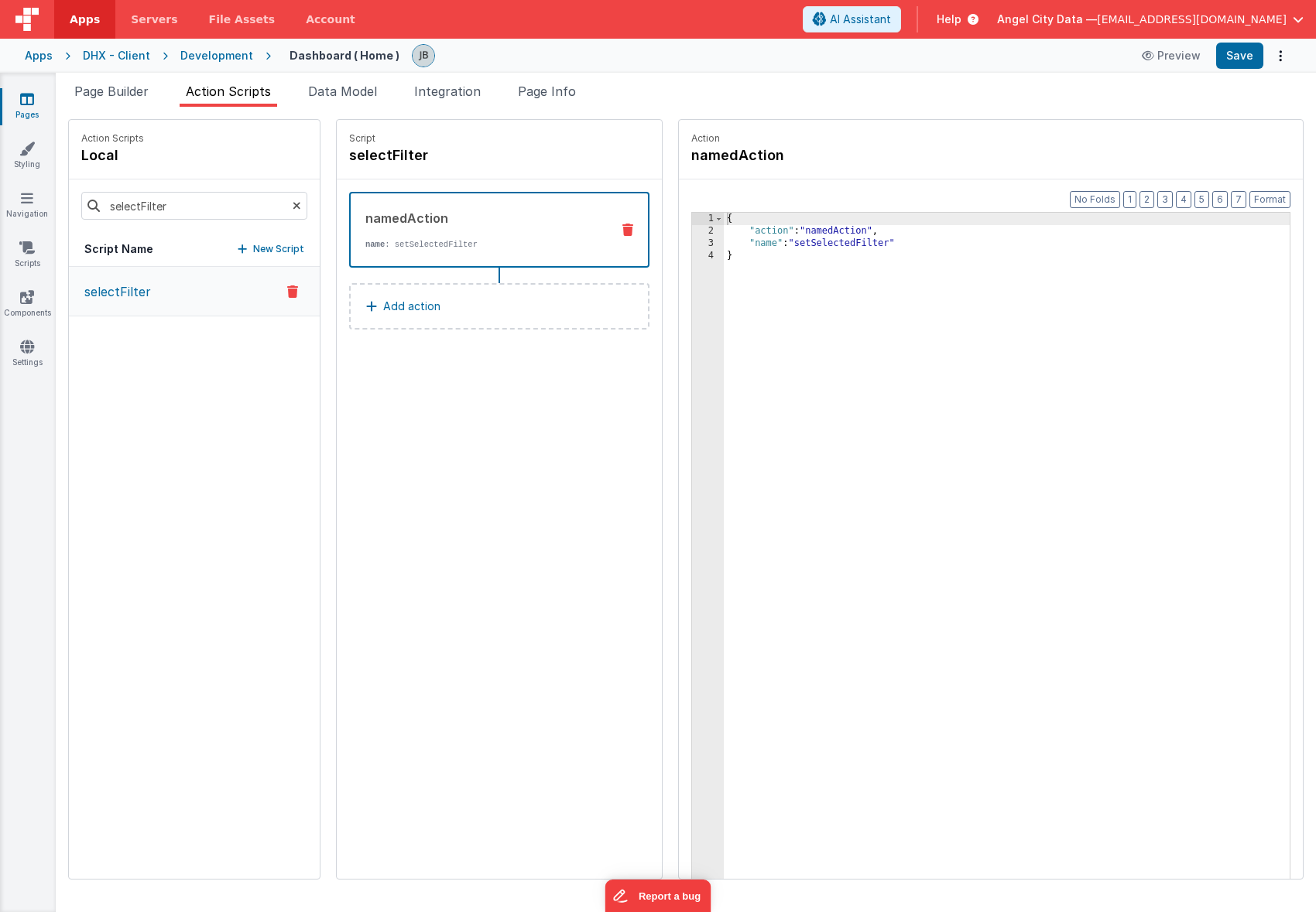
click at [510, 300] on button "Add action" at bounding box center [499, 306] width 300 height 47
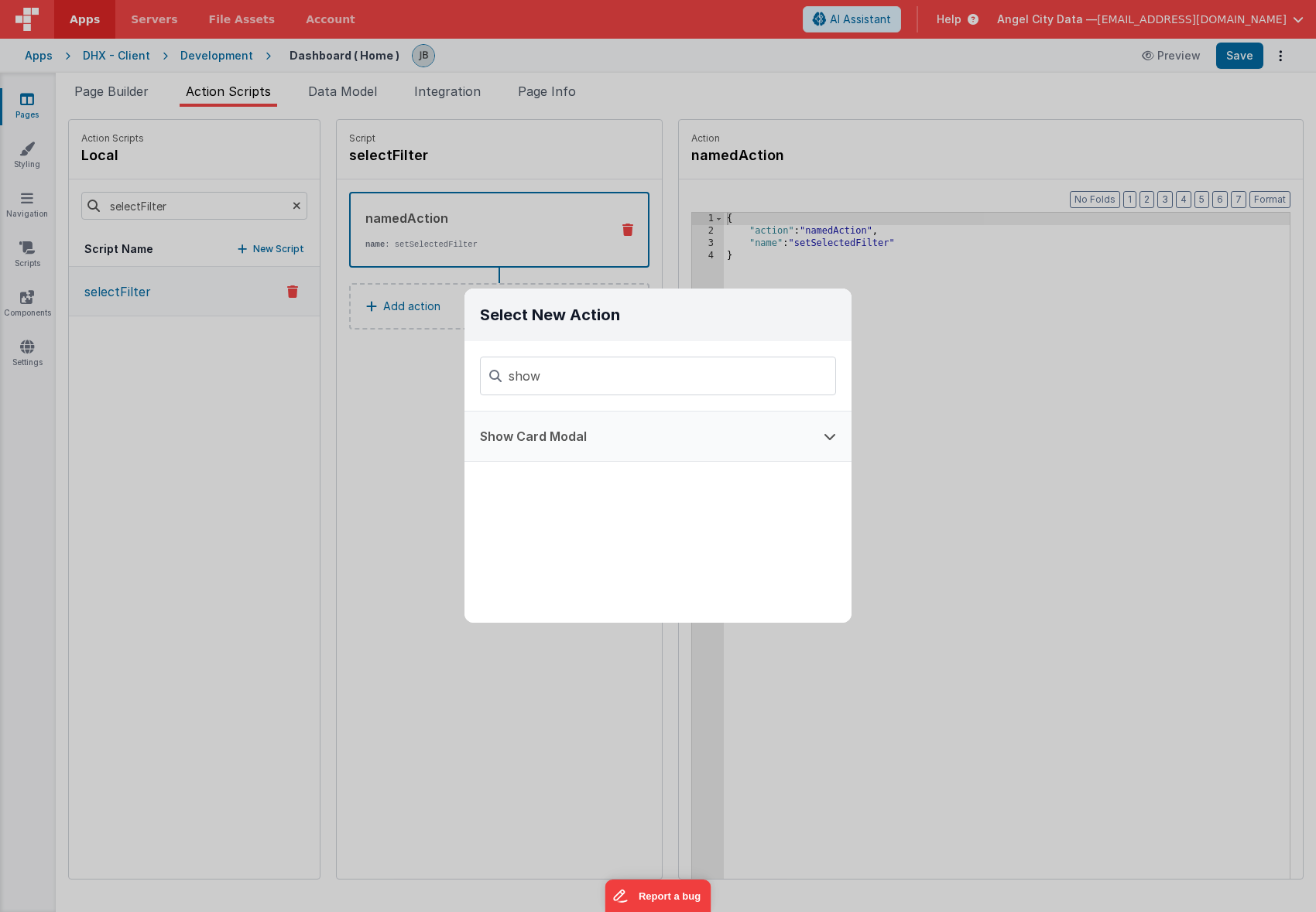
type input "show"
click at [544, 420] on button "Show Card Modal" at bounding box center [636, 437] width 343 height 49
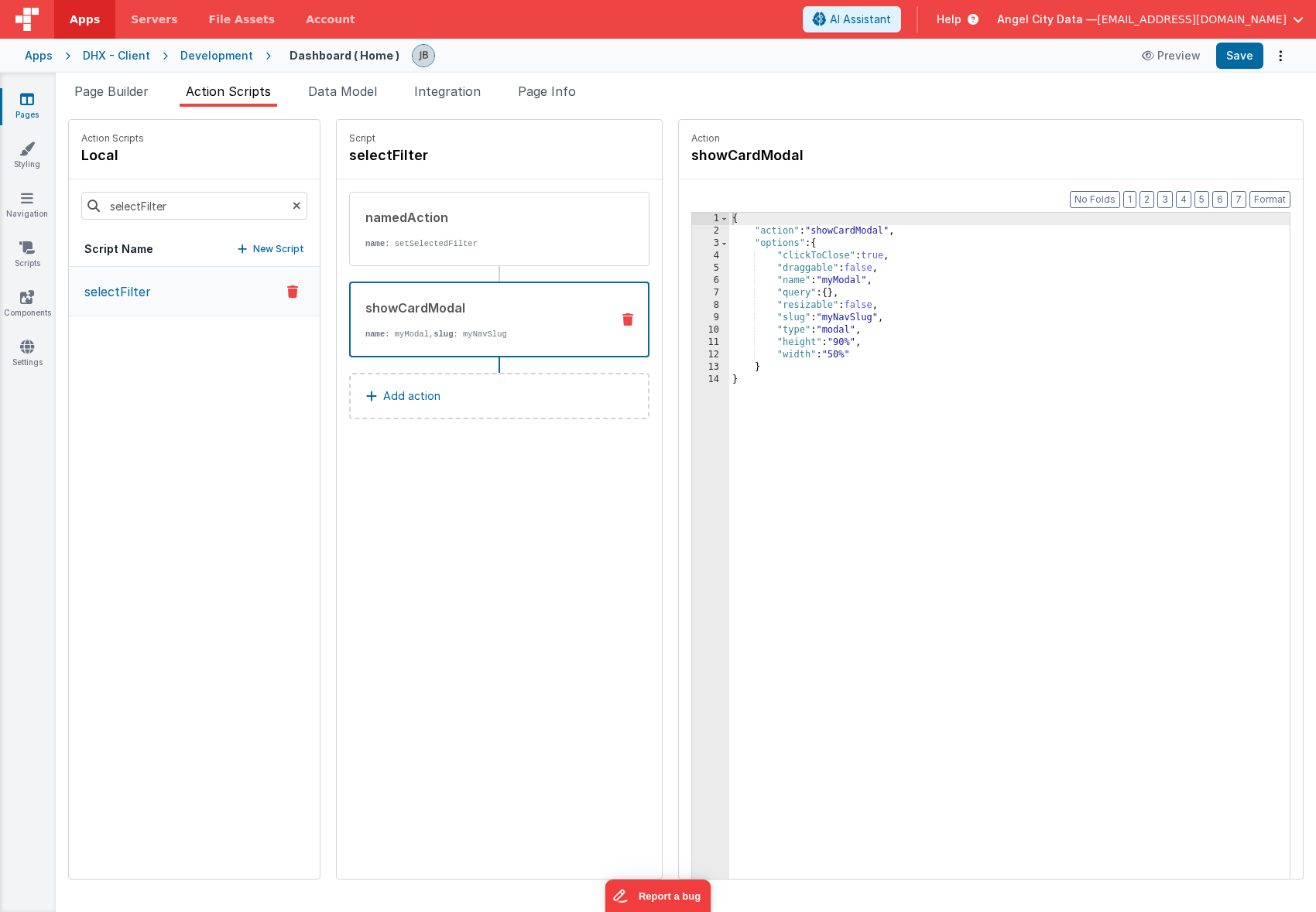
click at [801, 315] on div "{ "action" : "showCardModal" , "options" : { "clickToClose" : true , "draggable…" at bounding box center [1029, 582] width 599 height 739
click at [797, 281] on div "{ "action" : "showCardModal" , "options" : { "clickToClose" : true , "draggable…" at bounding box center [1029, 582] width 599 height 739
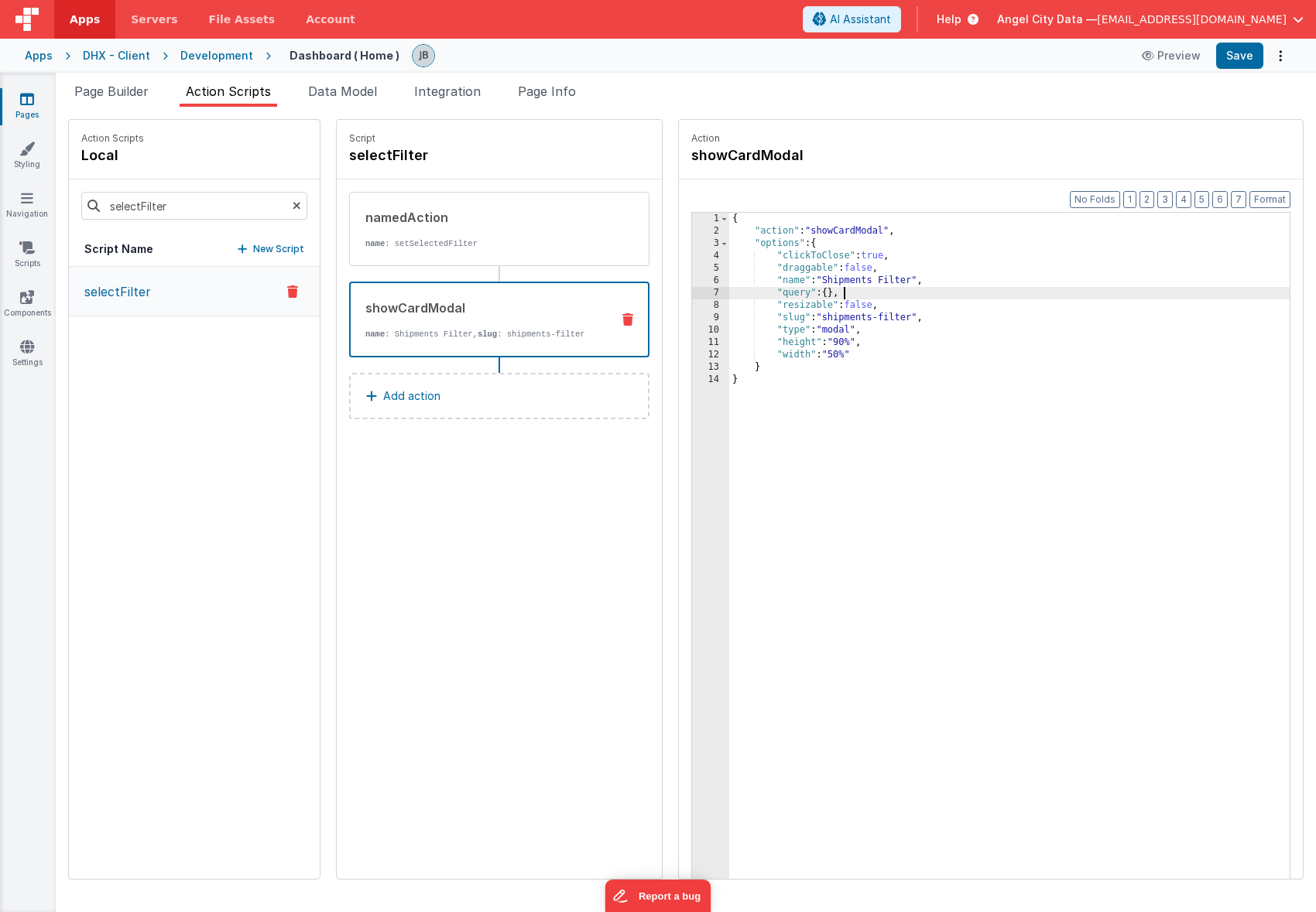
click at [815, 293] on div "{ "action" : "showCardModal" , "options" : { "clickToClose" : true , "draggable…" at bounding box center [1029, 582] width 599 height 739
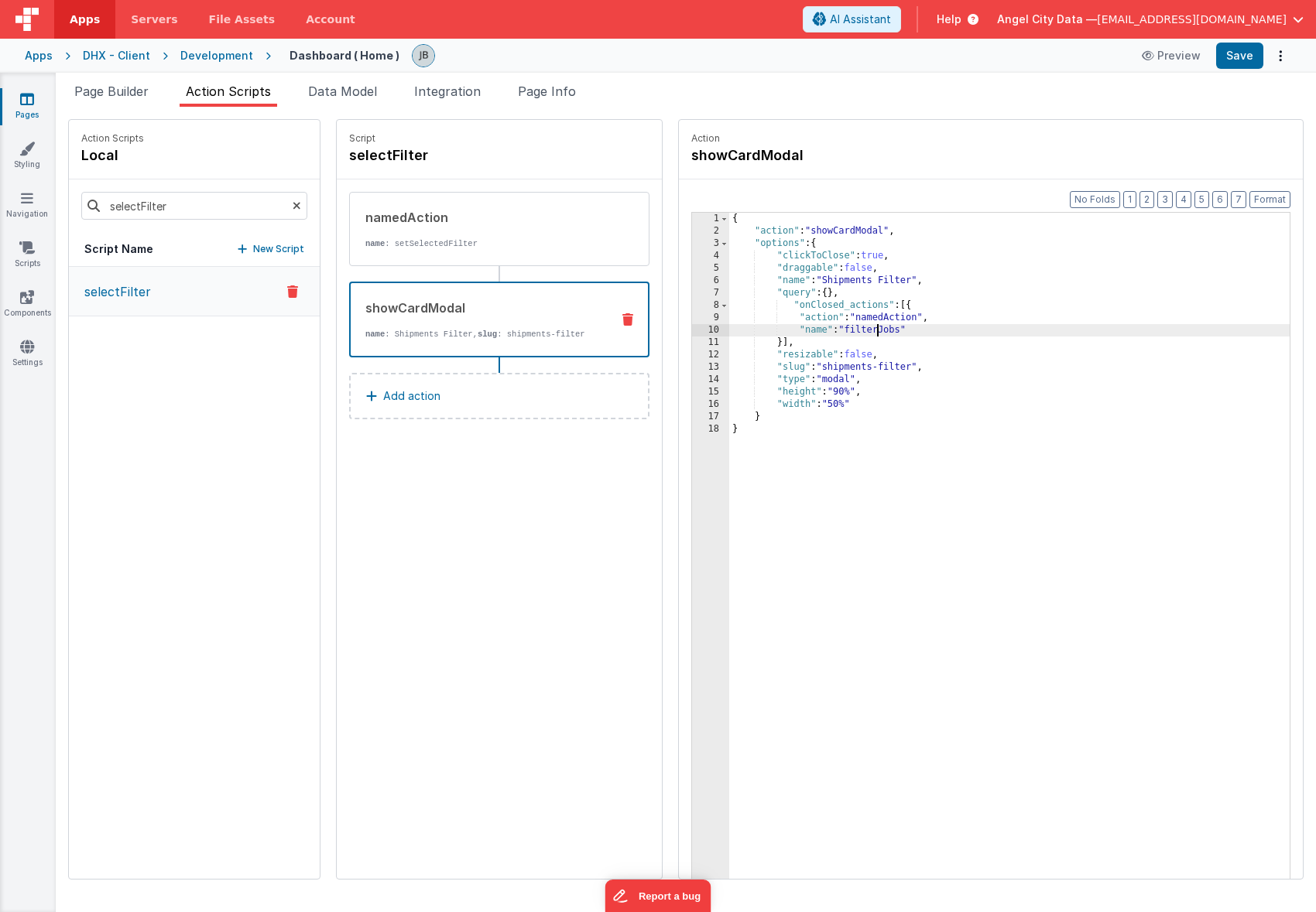
click at [833, 329] on div "{ "action" : "showCardModal" , "options" : { "clickToClose" : true , "draggable…" at bounding box center [1029, 582] width 599 height 739
click at [1226, 64] on button "Save" at bounding box center [1240, 55] width 47 height 26
click at [27, 257] on link "Scripts" at bounding box center [27, 255] width 56 height 31
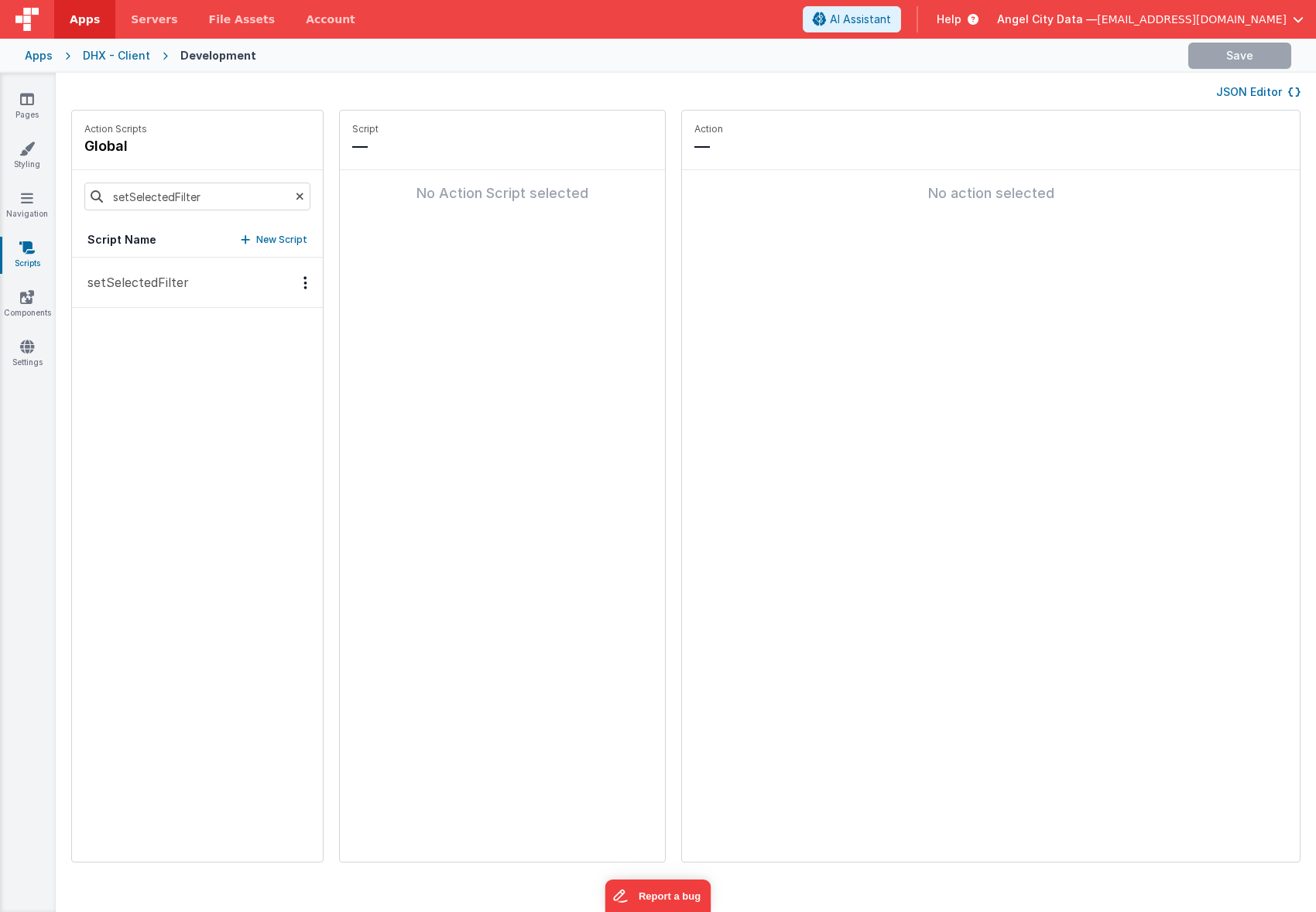
click at [123, 285] on p "setSelectedFilter" at bounding box center [133, 282] width 111 height 19
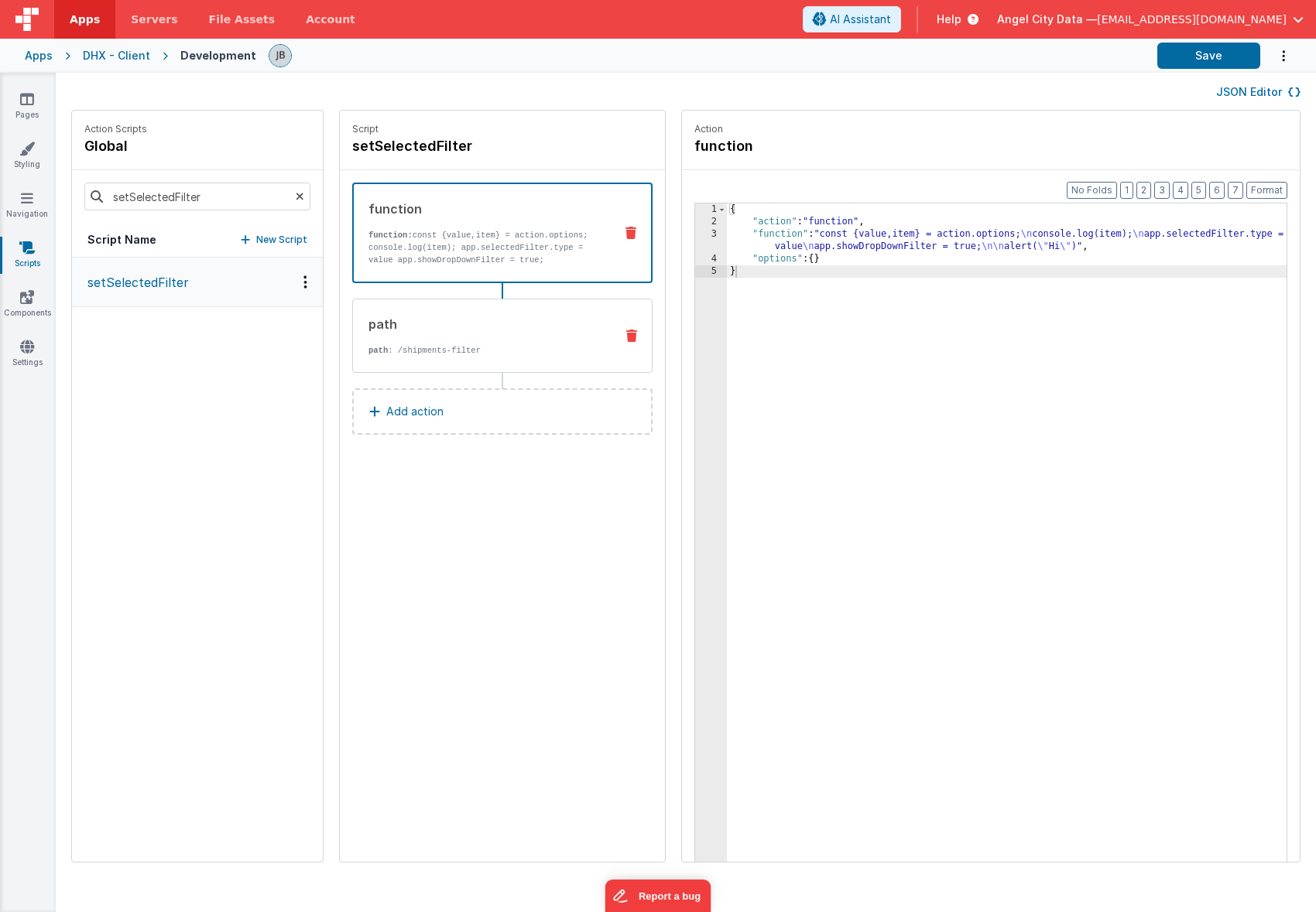
click at [396, 337] on div "path path : /shipments-filter" at bounding box center [477, 336] width 249 height 42
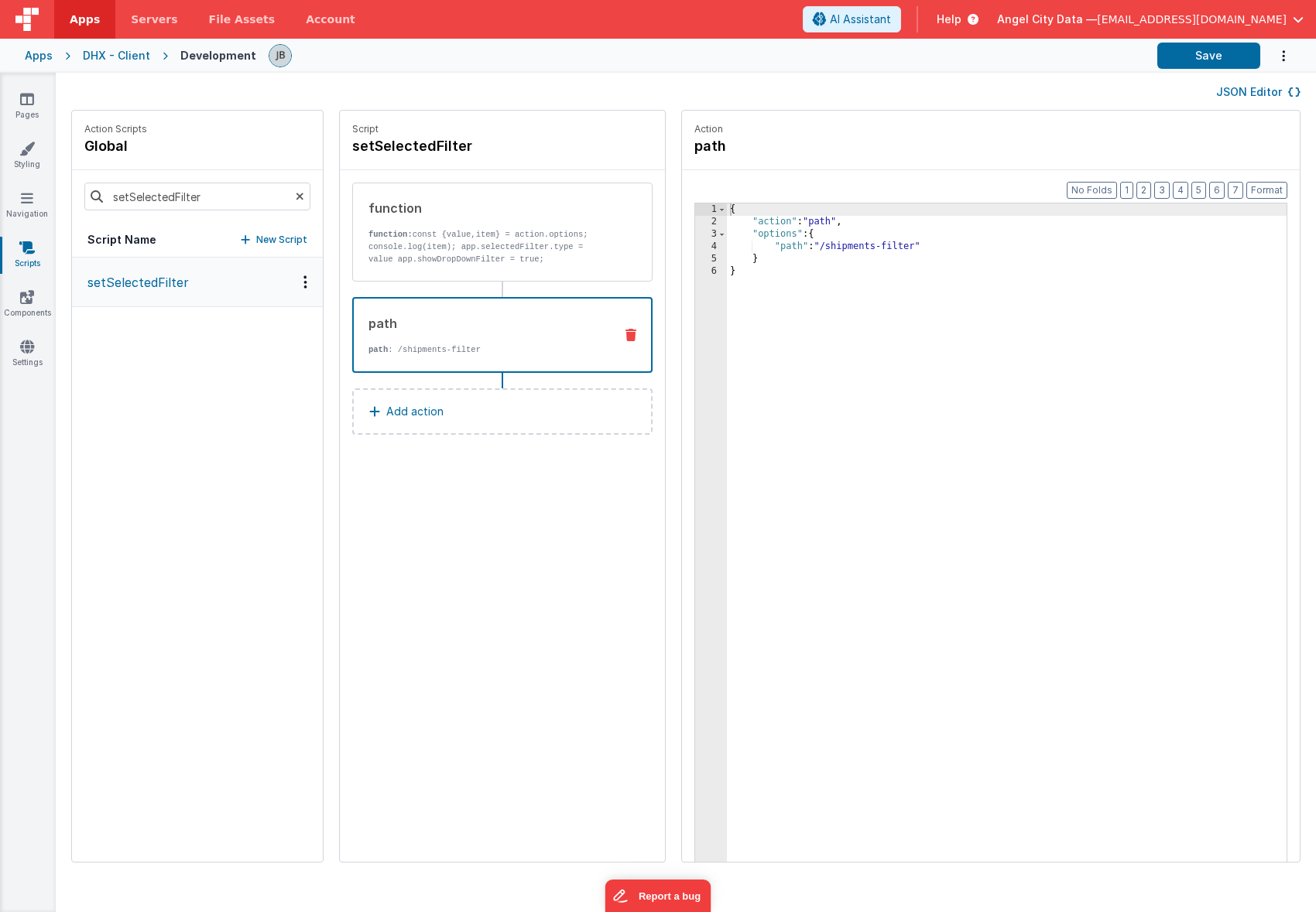
click at [626, 340] on icon at bounding box center [631, 335] width 11 height 13
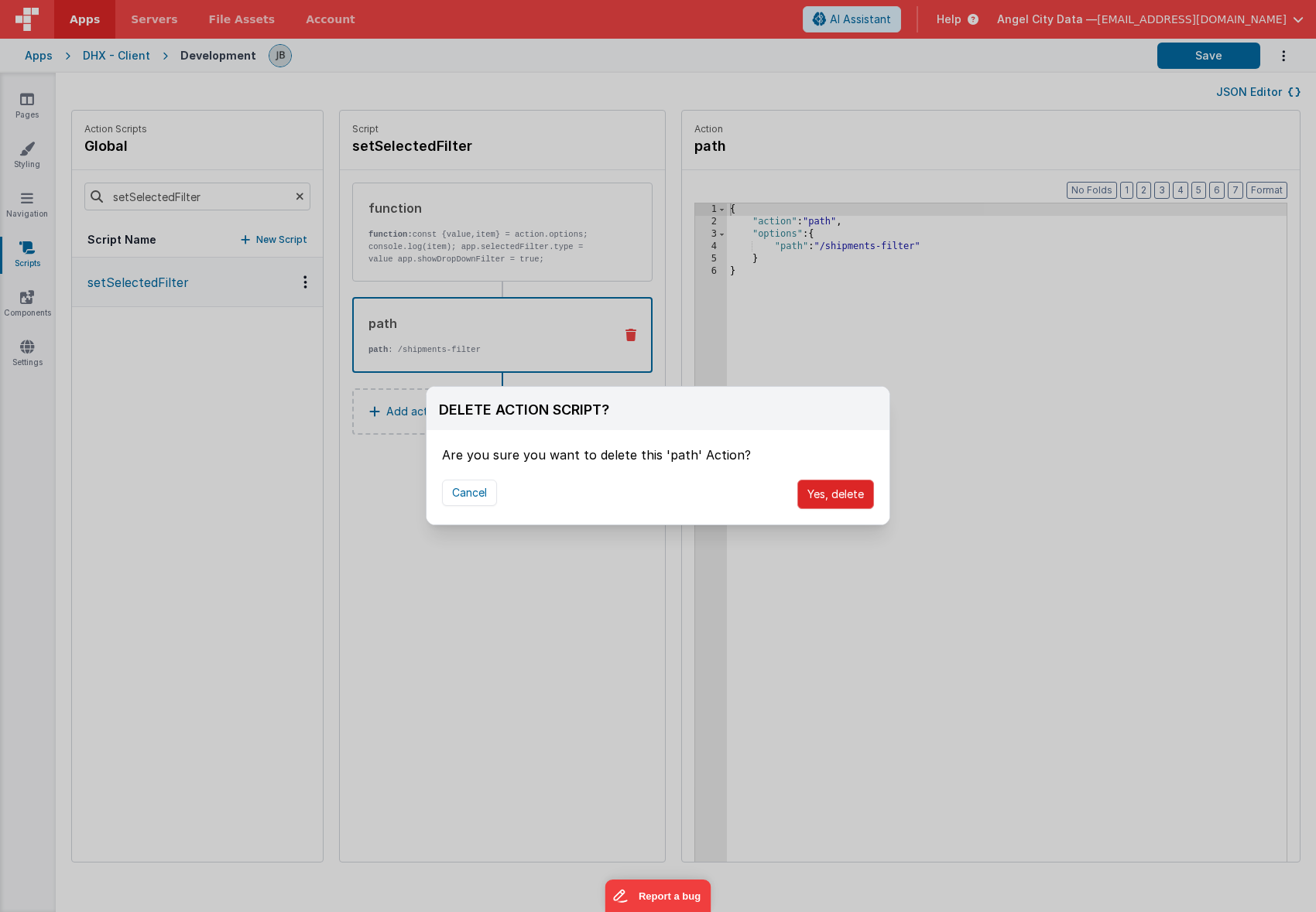
click at [819, 495] on button "Yes, delete" at bounding box center [835, 494] width 76 height 30
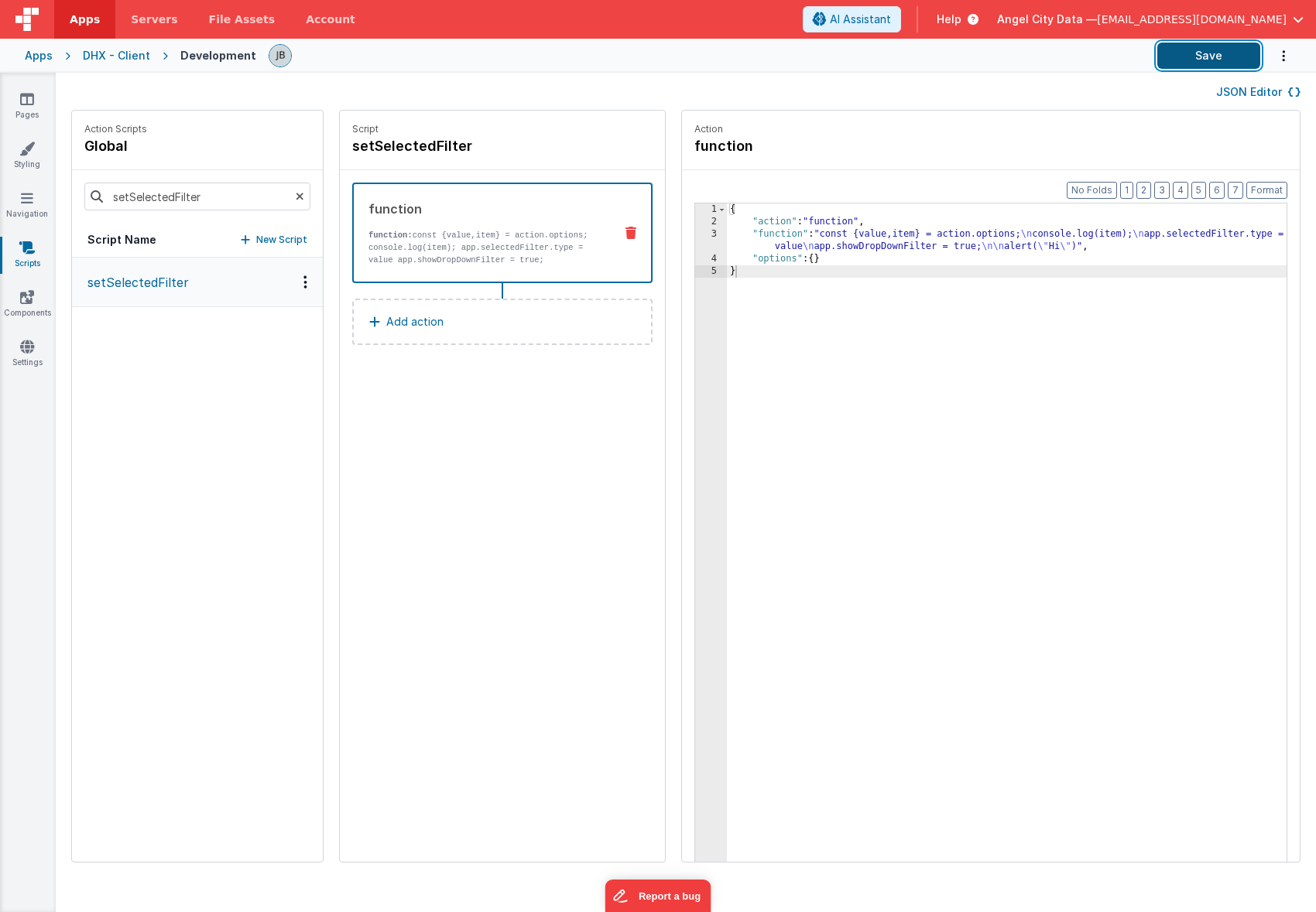
click at [1184, 60] on button "Save" at bounding box center [1208, 55] width 103 height 26
click at [695, 241] on div "3" at bounding box center [711, 240] width 31 height 25
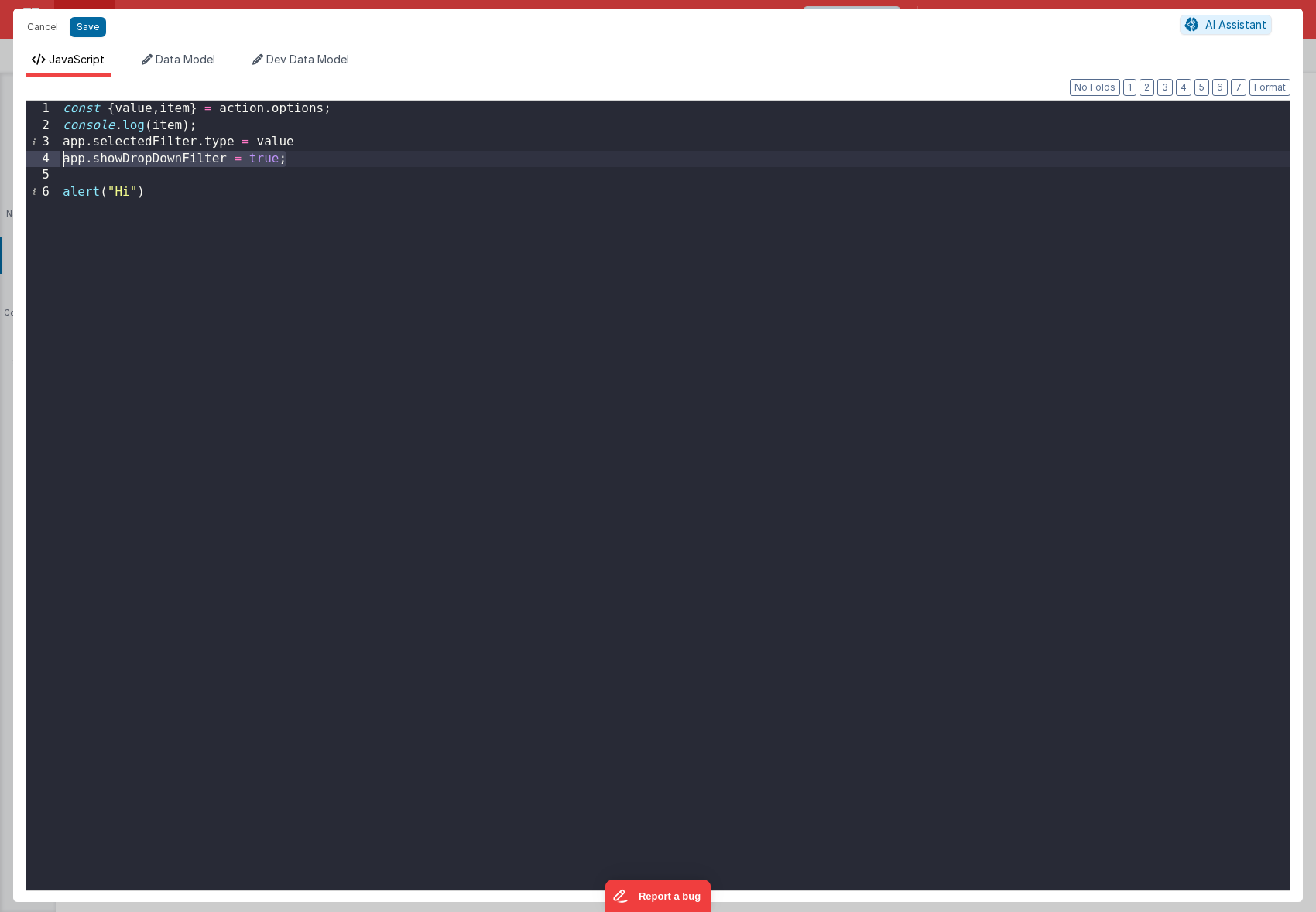
drag, startPoint x: 309, startPoint y: 155, endPoint x: 4, endPoint y: 162, distance: 305.1
click at [4, 162] on div "Cancel Save AI Assistant JavaScript Data Model Dev Data Model Format 7 6 5 4 3 …" at bounding box center [658, 456] width 1316 height 912
click at [81, 28] on button "Save" at bounding box center [87, 27] width 36 height 20
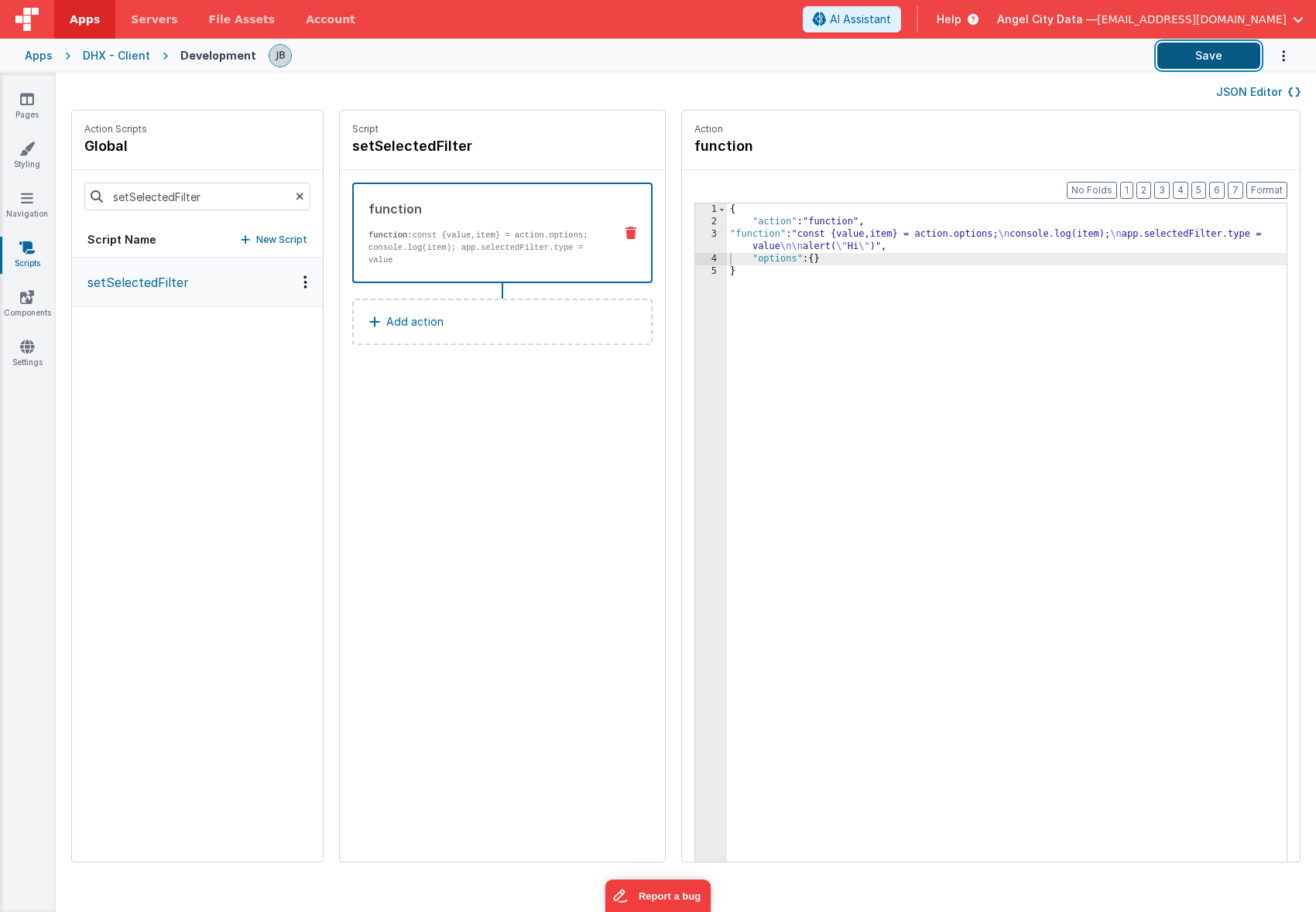
click at [1201, 49] on button "Save" at bounding box center [1208, 55] width 103 height 26
click at [25, 104] on icon at bounding box center [27, 99] width 14 height 15
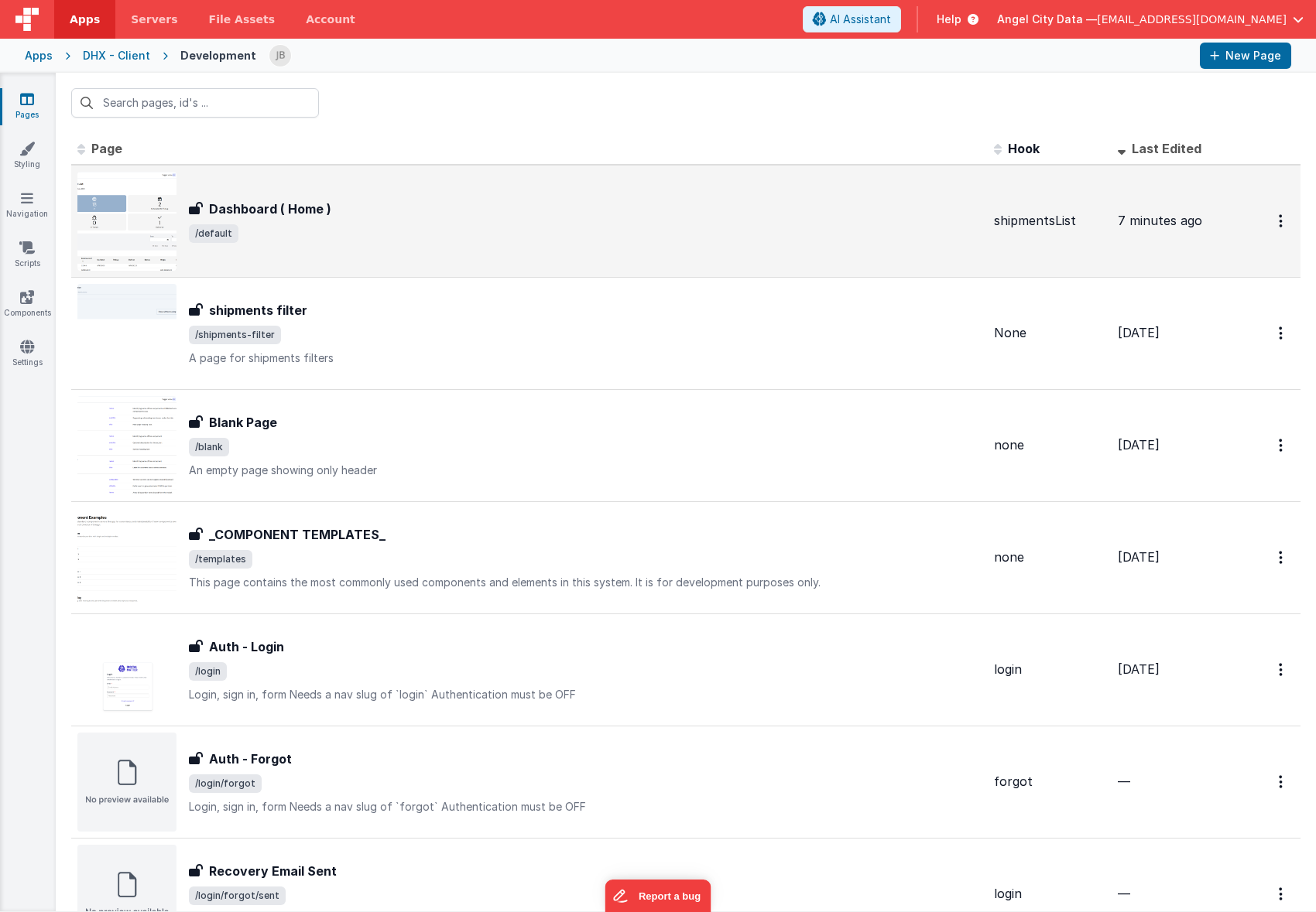
click at [245, 220] on div "Dashboard ( Home ) Dashboard ( Home ) /default" at bounding box center [585, 221] width 793 height 43
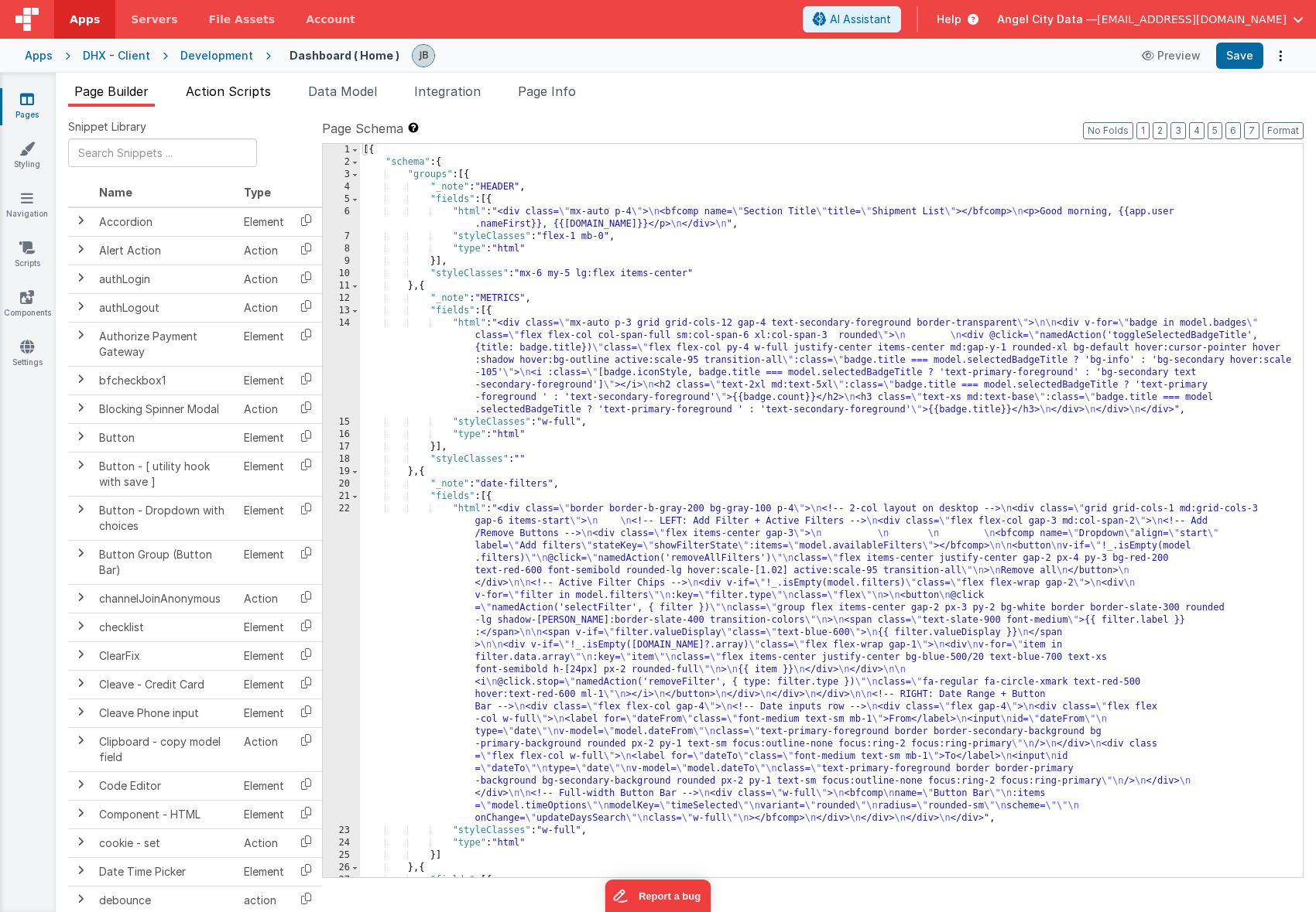
click at [237, 94] on span "Action Scripts" at bounding box center [228, 92] width 85 height 15
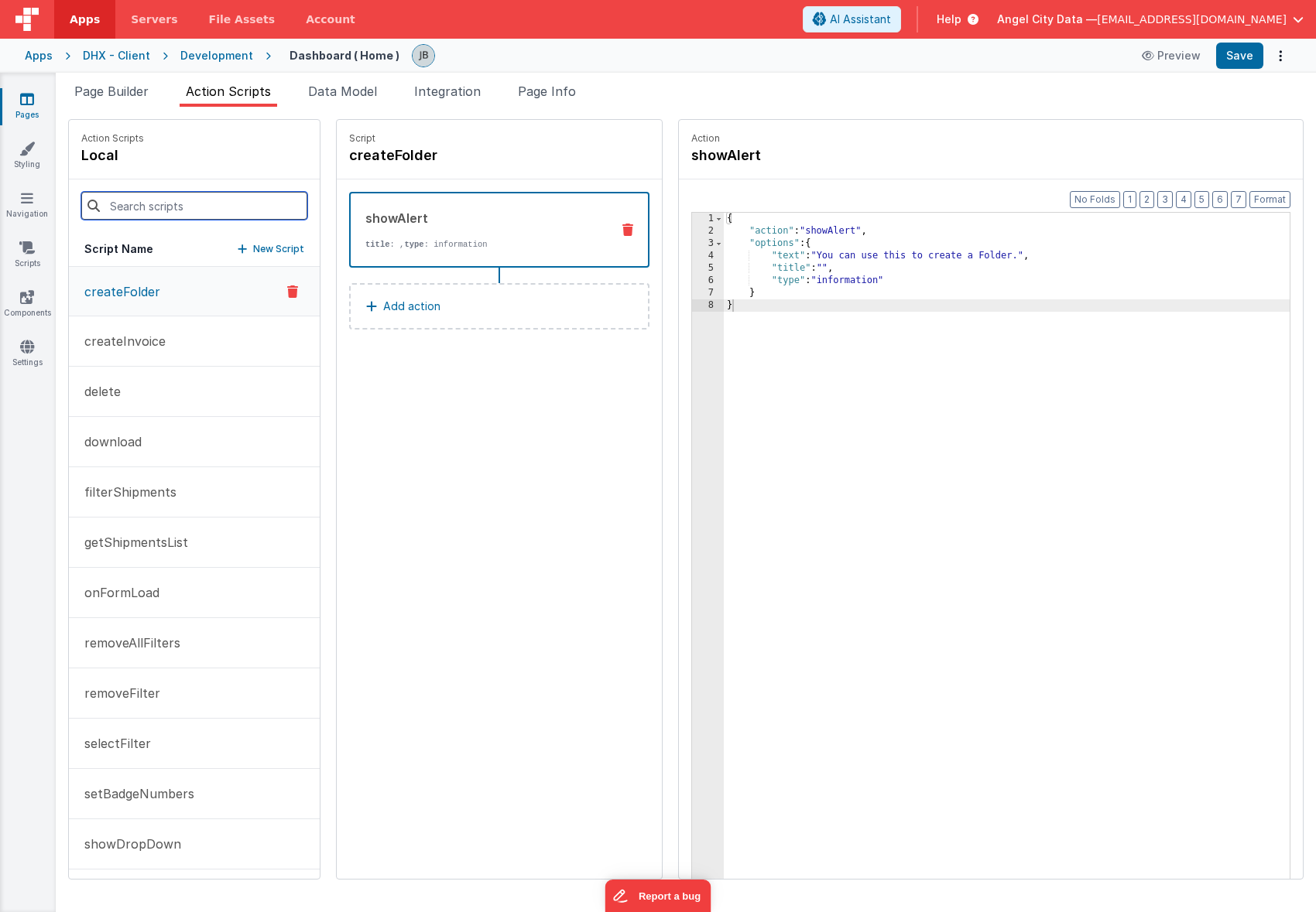
click at [181, 203] on input at bounding box center [194, 205] width 226 height 28
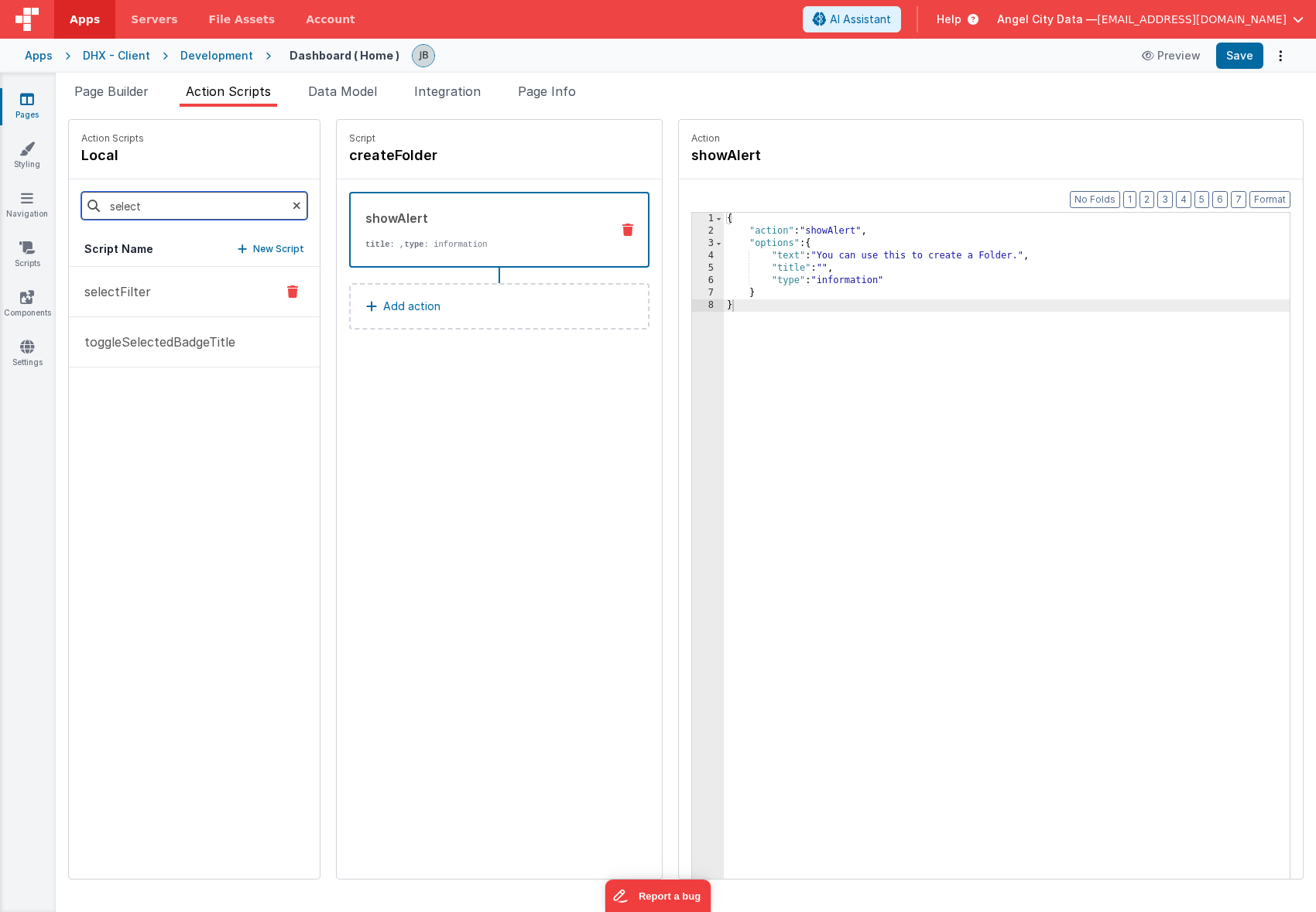
type input "select"
click at [104, 298] on p "selectFilter" at bounding box center [113, 292] width 75 height 19
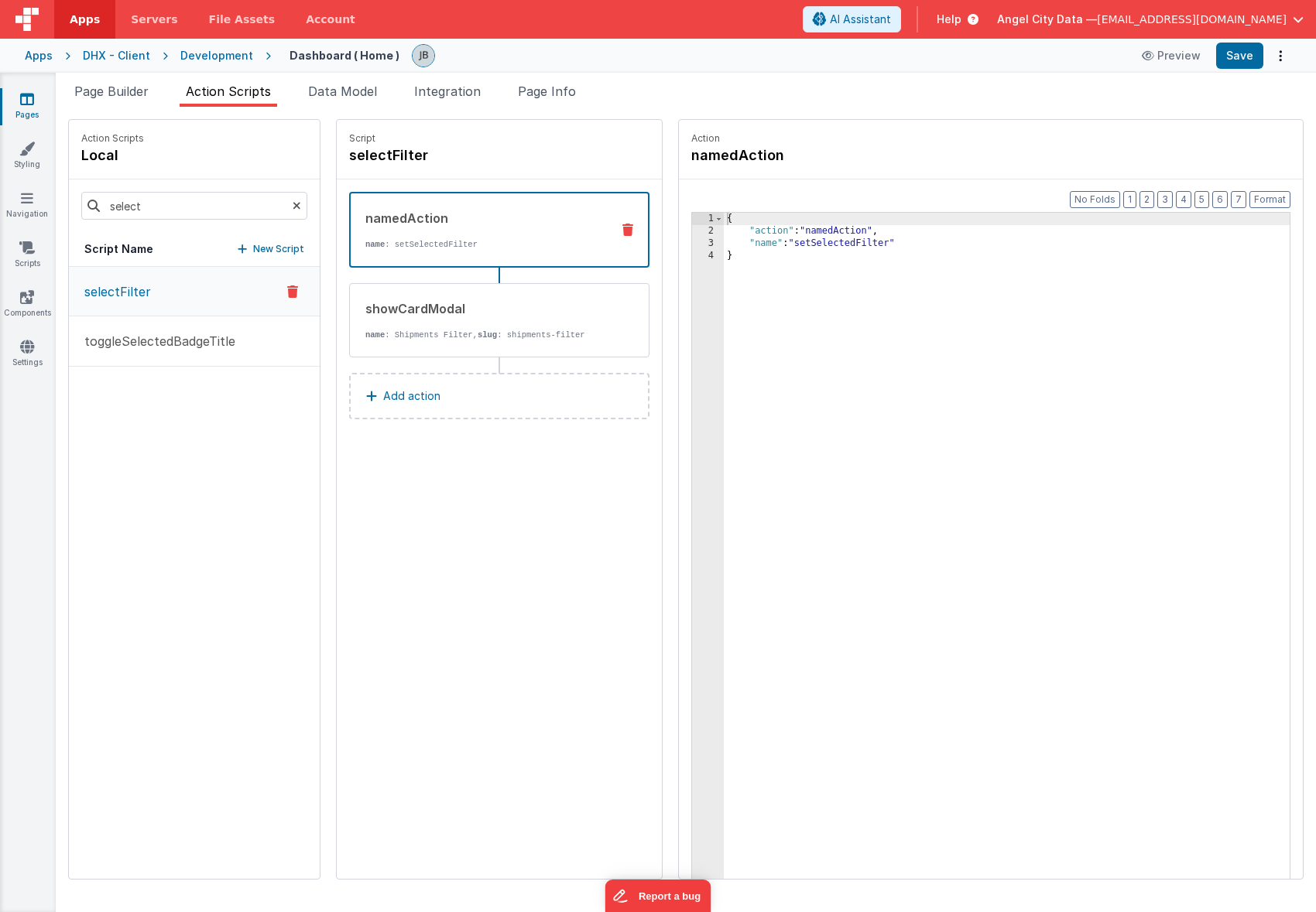
click at [398, 242] on p "name : setSelectedFilter" at bounding box center [482, 244] width 233 height 13
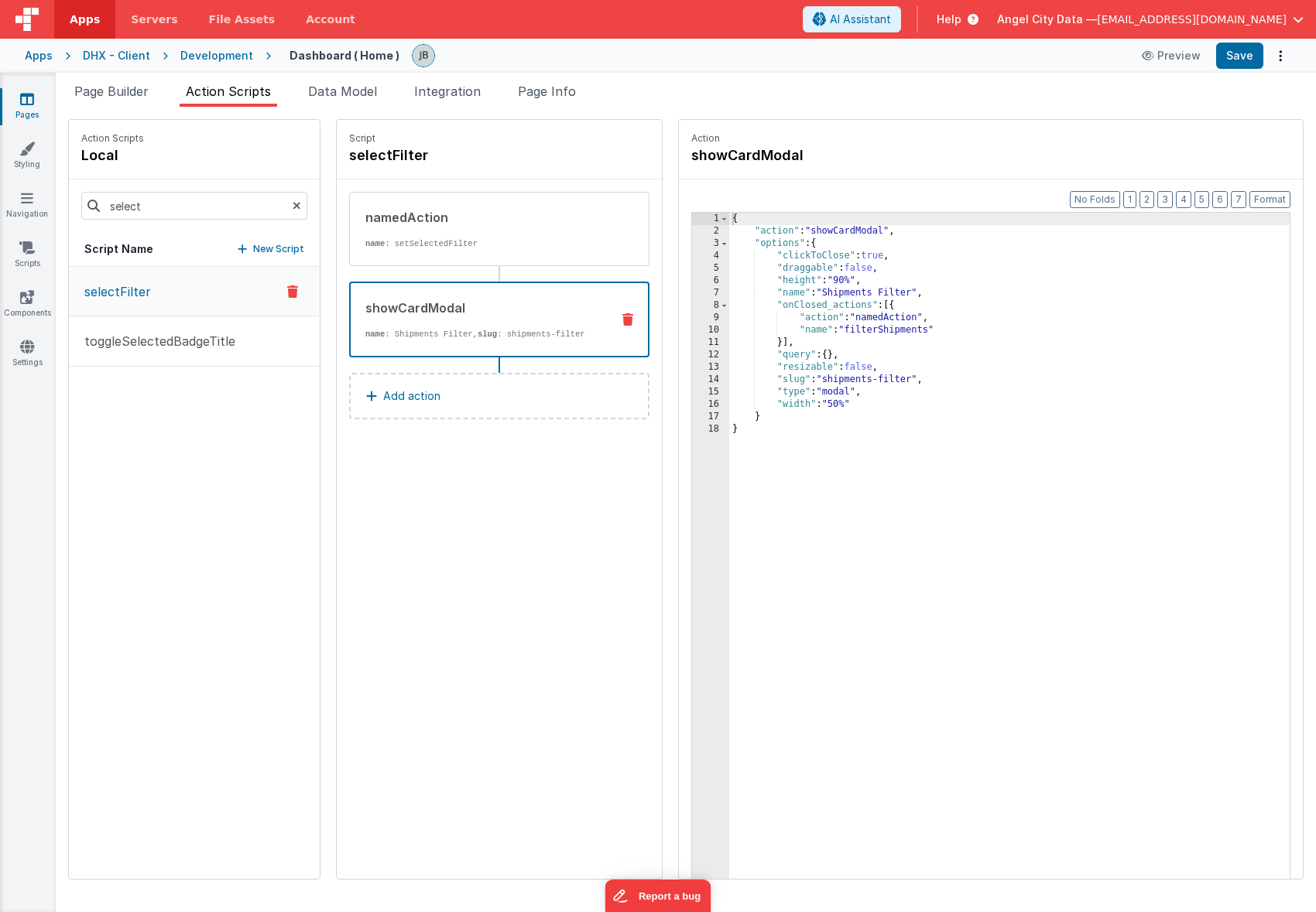
click at [493, 316] on div "showCardModal" at bounding box center [482, 308] width 233 height 19
click at [32, 203] on icon at bounding box center [27, 198] width 13 height 15
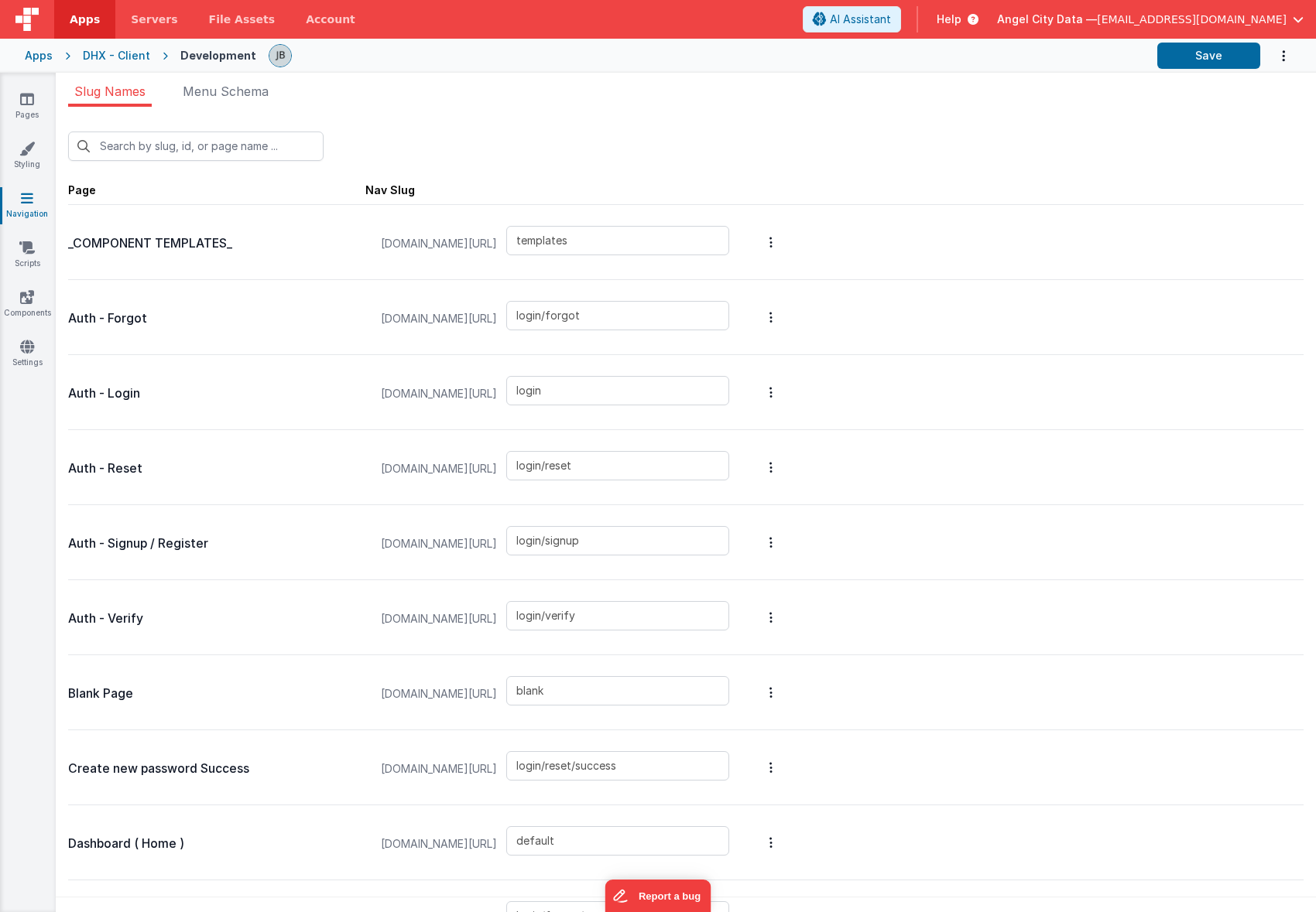
scroll to position [131, 0]
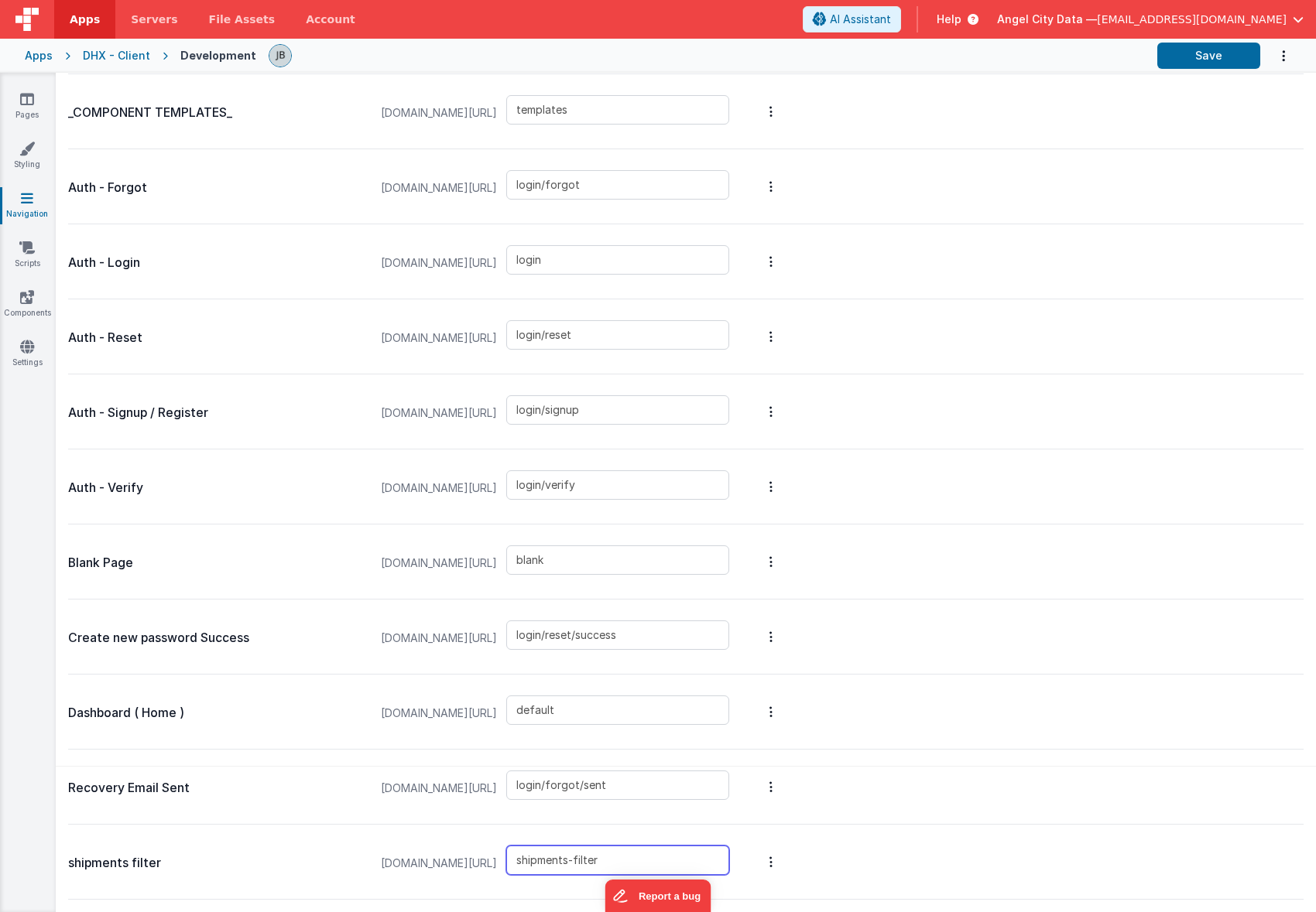
click at [583, 856] on input "shipments-filter" at bounding box center [617, 860] width 223 height 30
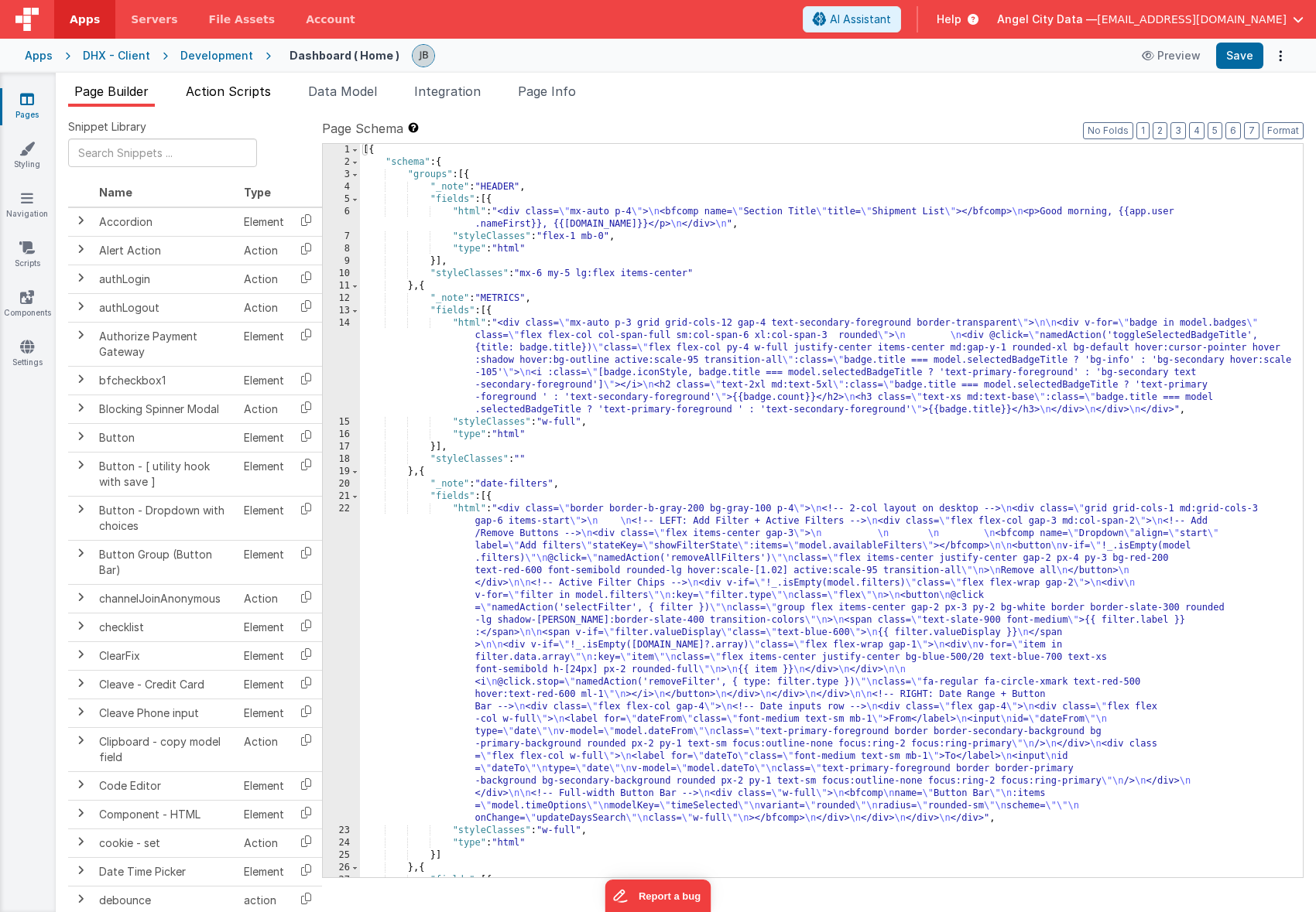
click at [245, 92] on span "Action Scripts" at bounding box center [228, 92] width 85 height 15
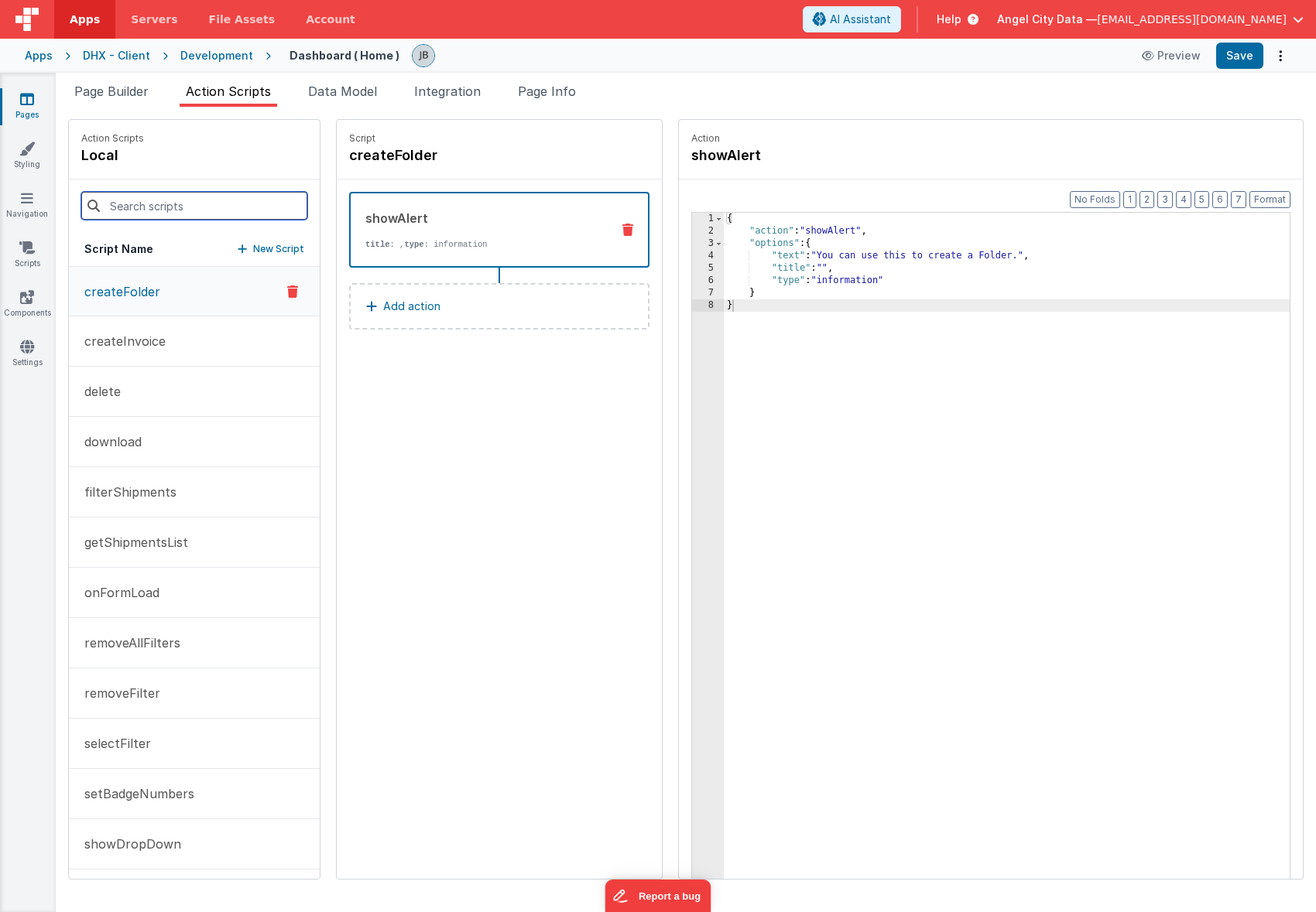
click at [181, 204] on input at bounding box center [194, 205] width 226 height 28
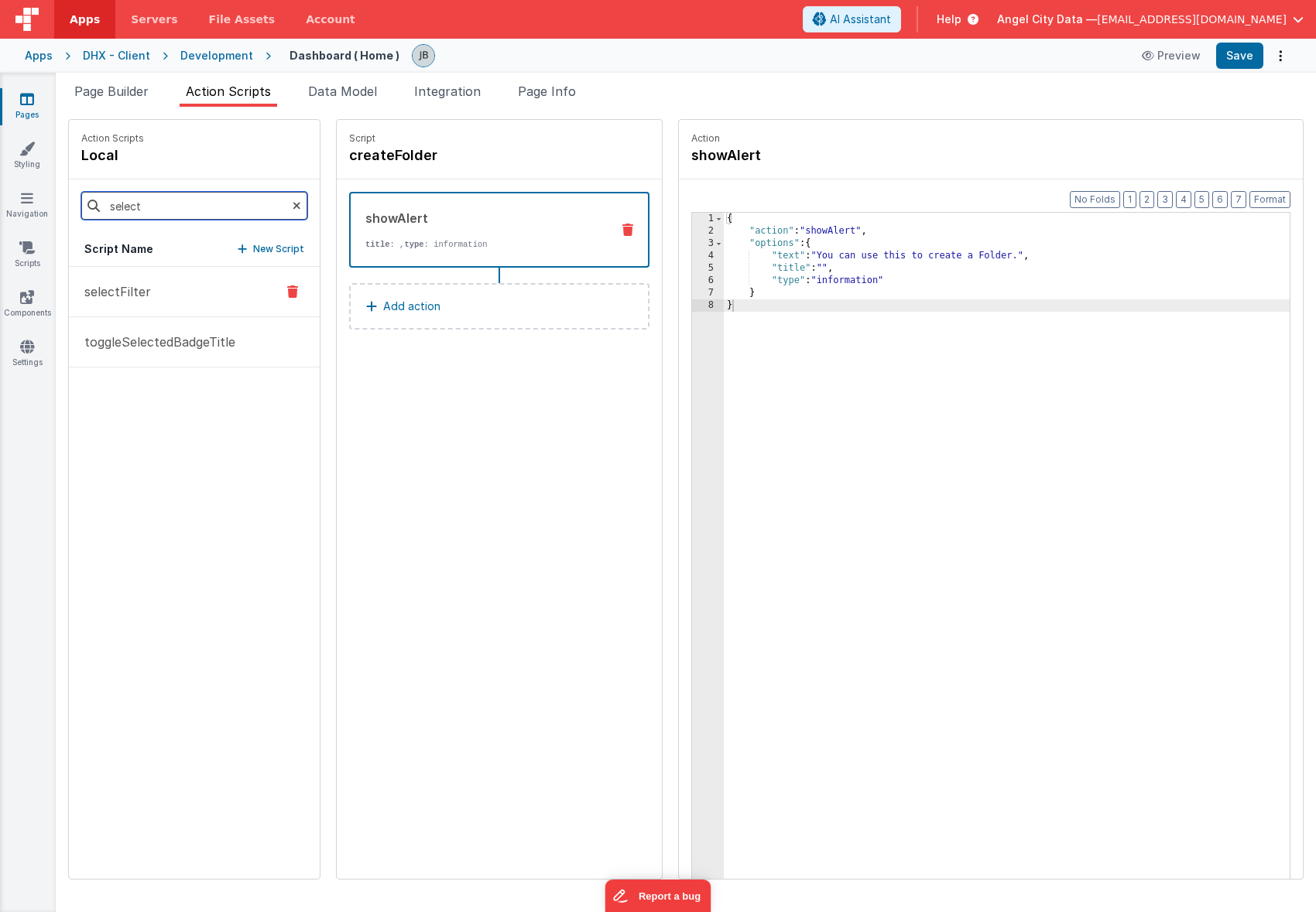
type input "select"
click at [125, 283] on p "selectFilter" at bounding box center [113, 292] width 75 height 19
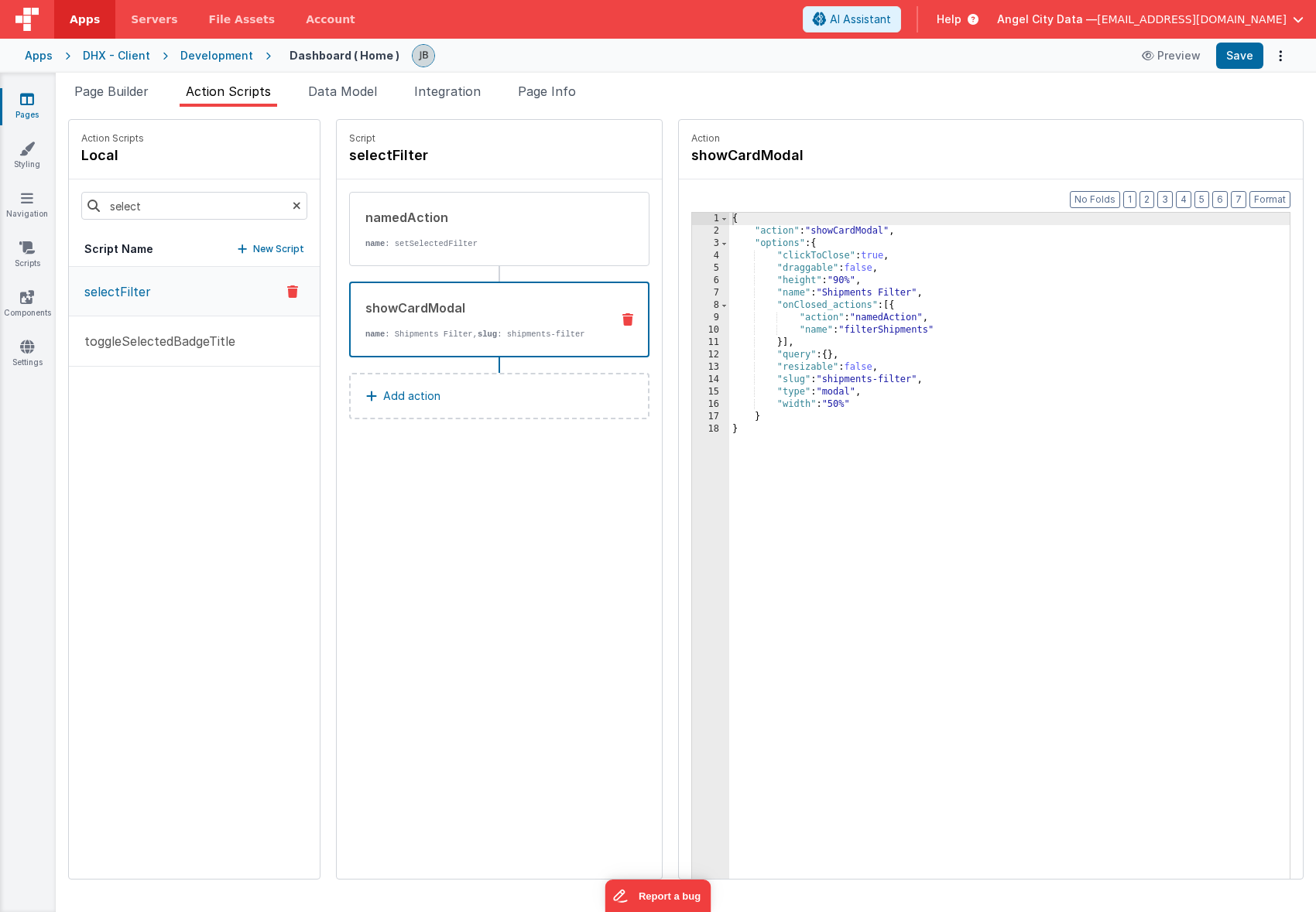
click at [488, 313] on div "showCardModal" at bounding box center [482, 308] width 233 height 19
drag, startPoint x: 878, startPoint y: 382, endPoint x: 789, endPoint y: 381, distance: 89.0
click at [789, 381] on div "{ "action" : "showCardModal" , "options" : { "clickToClose" : true , "draggable…" at bounding box center [1029, 582] width 599 height 739
click at [841, 255] on div "{ "action" : "showCardModal" , "options" : { "clickToClose" : true , "draggable…" at bounding box center [1029, 582] width 599 height 739
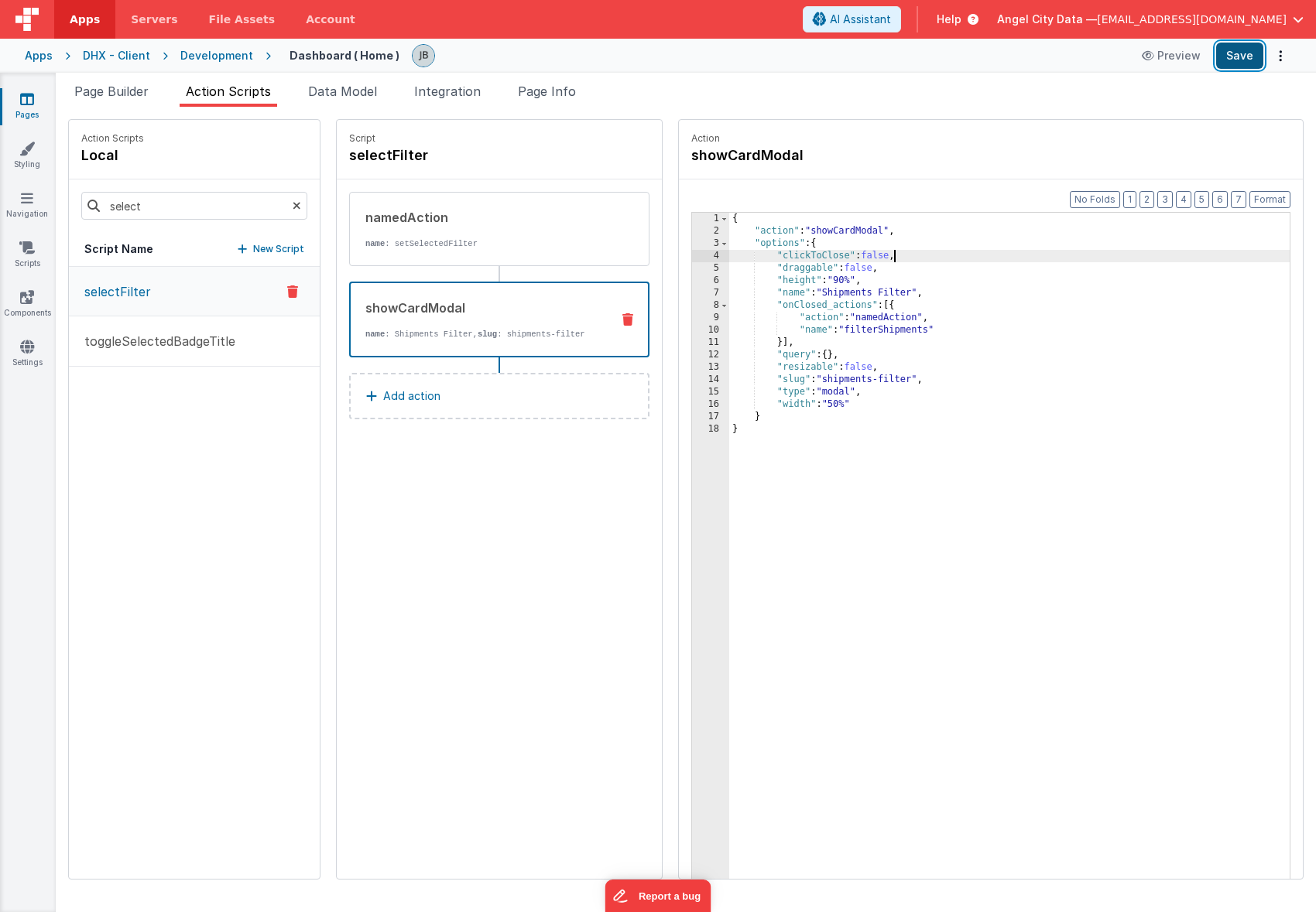
click at [1255, 60] on button "Save" at bounding box center [1240, 55] width 47 height 26
click at [1154, 56] on icon at bounding box center [1149, 55] width 15 height 11
click at [24, 253] on icon at bounding box center [27, 247] width 15 height 15
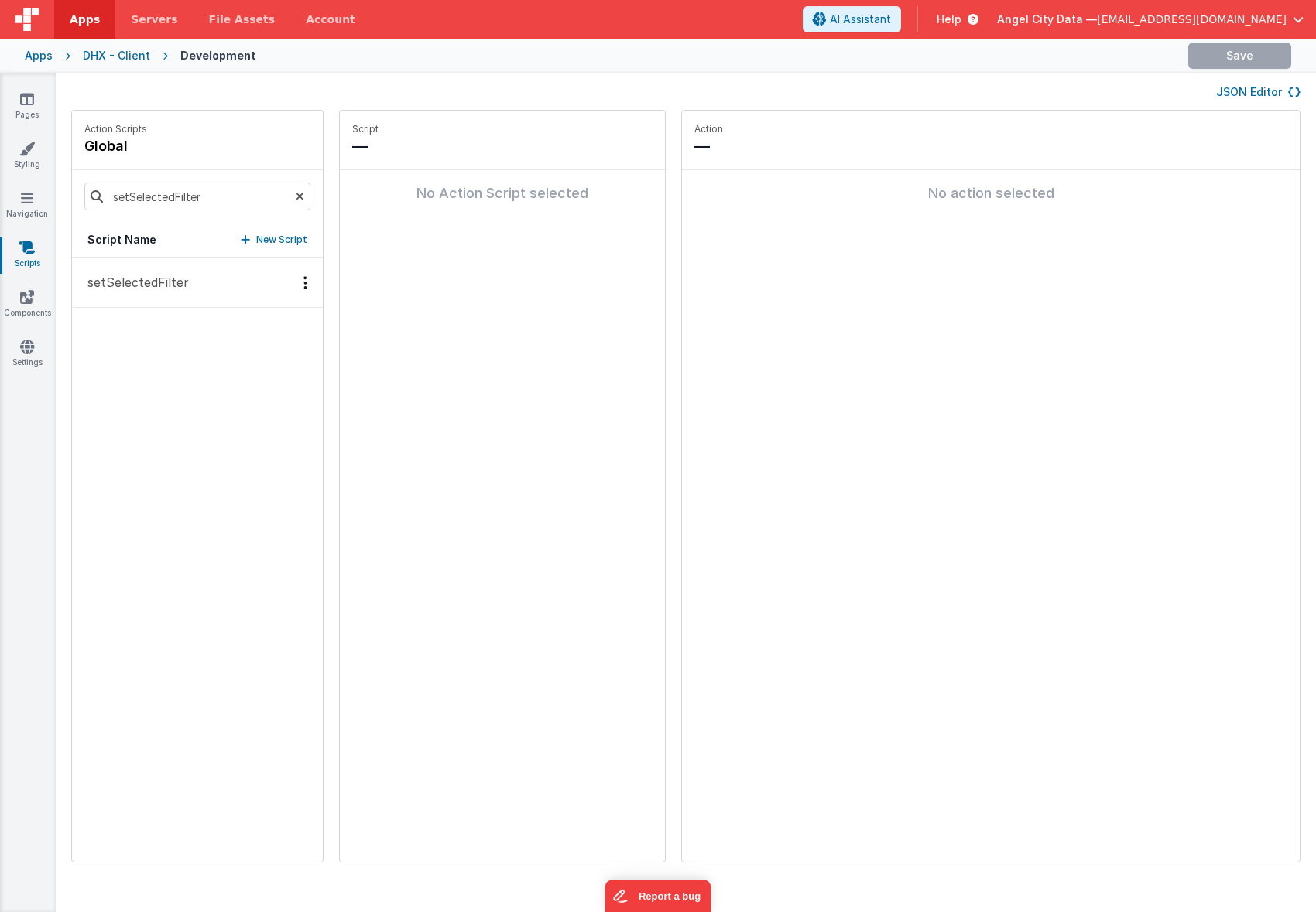
click at [120, 271] on button "setSelectedFilter" at bounding box center [198, 282] width 251 height 50
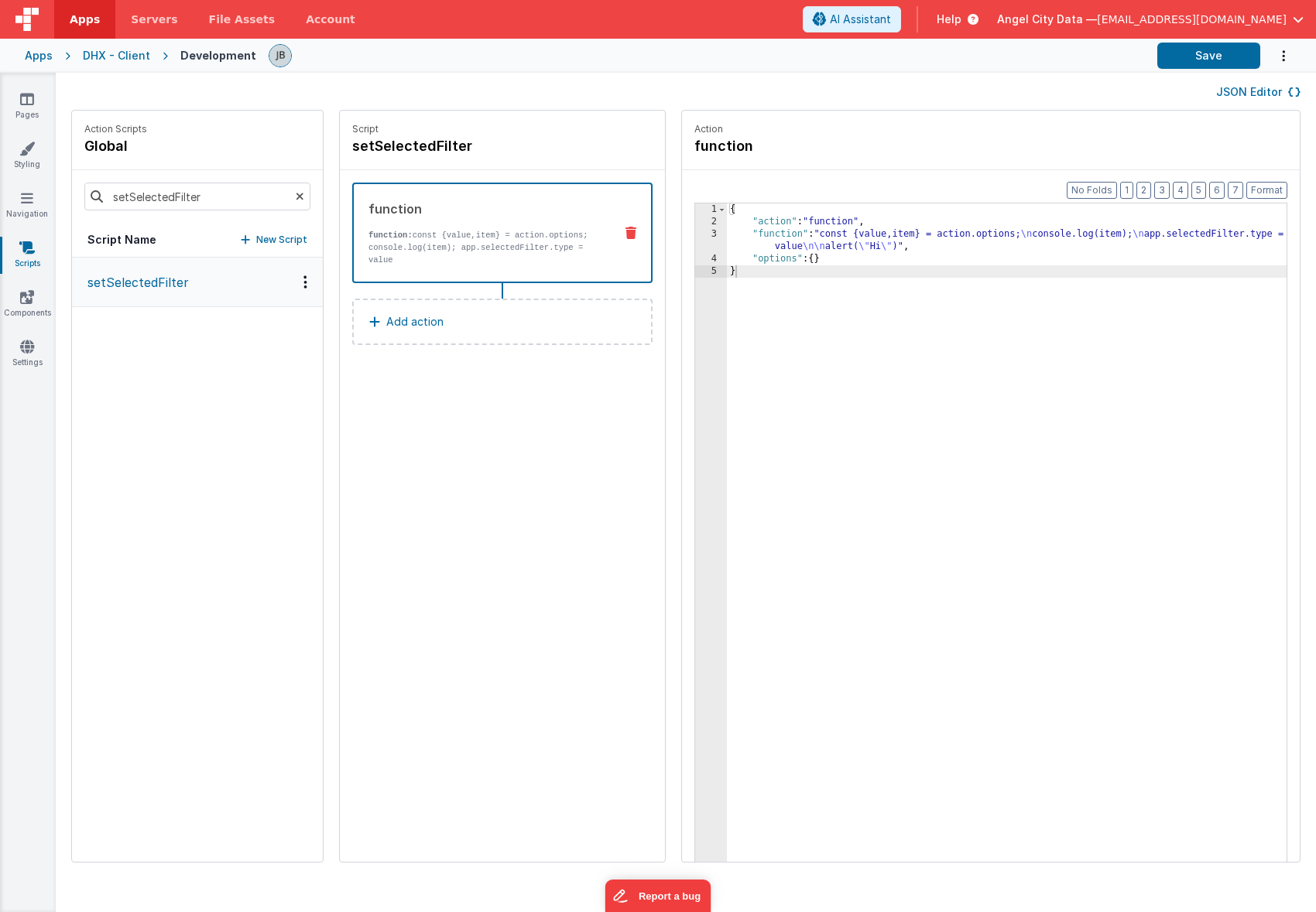
click at [465, 234] on p "function: const {value,item} = action.options; console.log(item); app.selectedF…" at bounding box center [485, 247] width 233 height 37
click at [695, 242] on div "3" at bounding box center [711, 240] width 31 height 25
click at [695, 240] on div "3" at bounding box center [711, 240] width 31 height 25
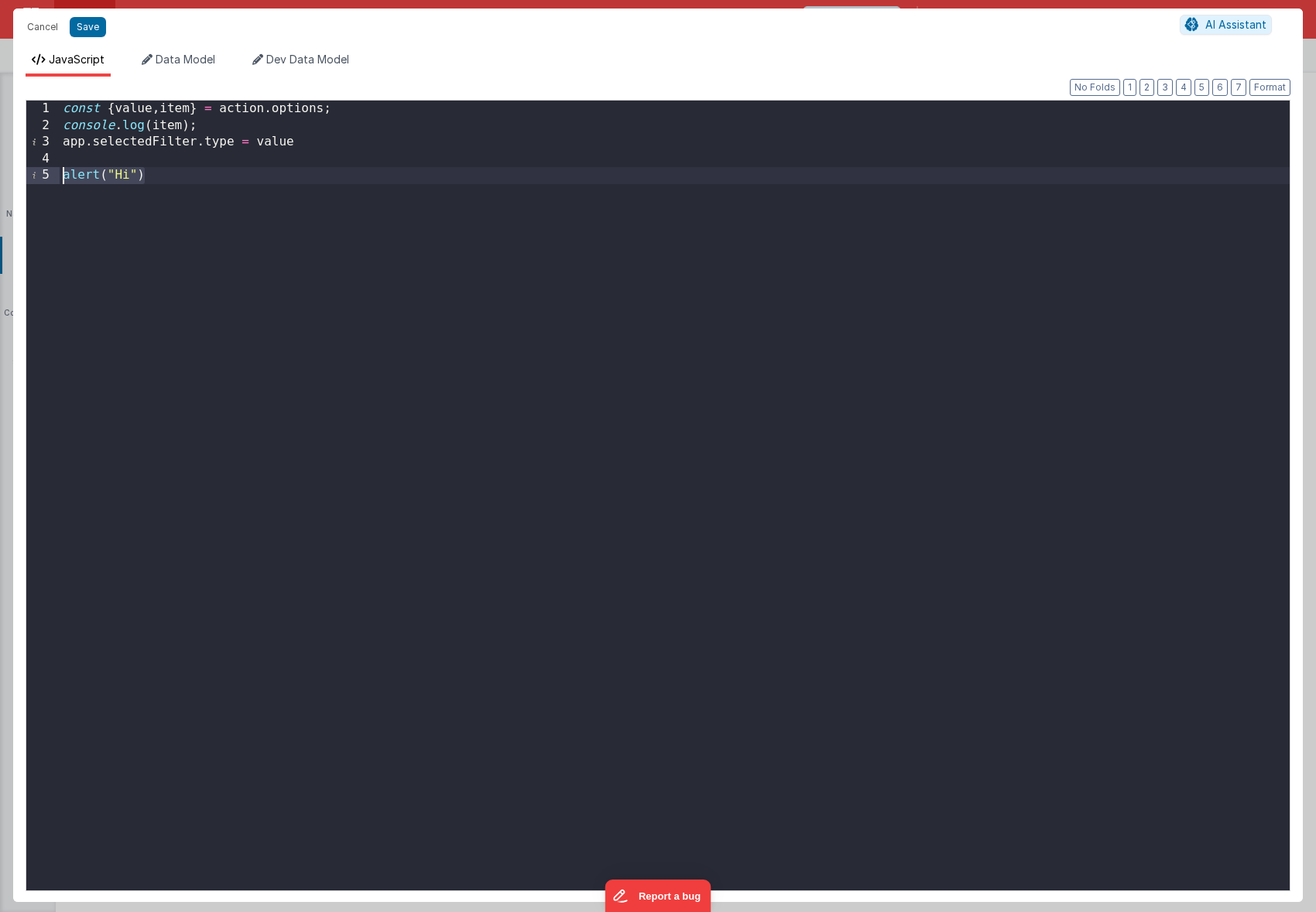
drag, startPoint x: 191, startPoint y: 182, endPoint x: 17, endPoint y: 181, distance: 174.0
click at [17, 181] on div "Format 7 6 5 4 3 2 1 No Folds 1 2 3 4 5 const { value , item } = action . optio…" at bounding box center [658, 489] width 1290 height 826
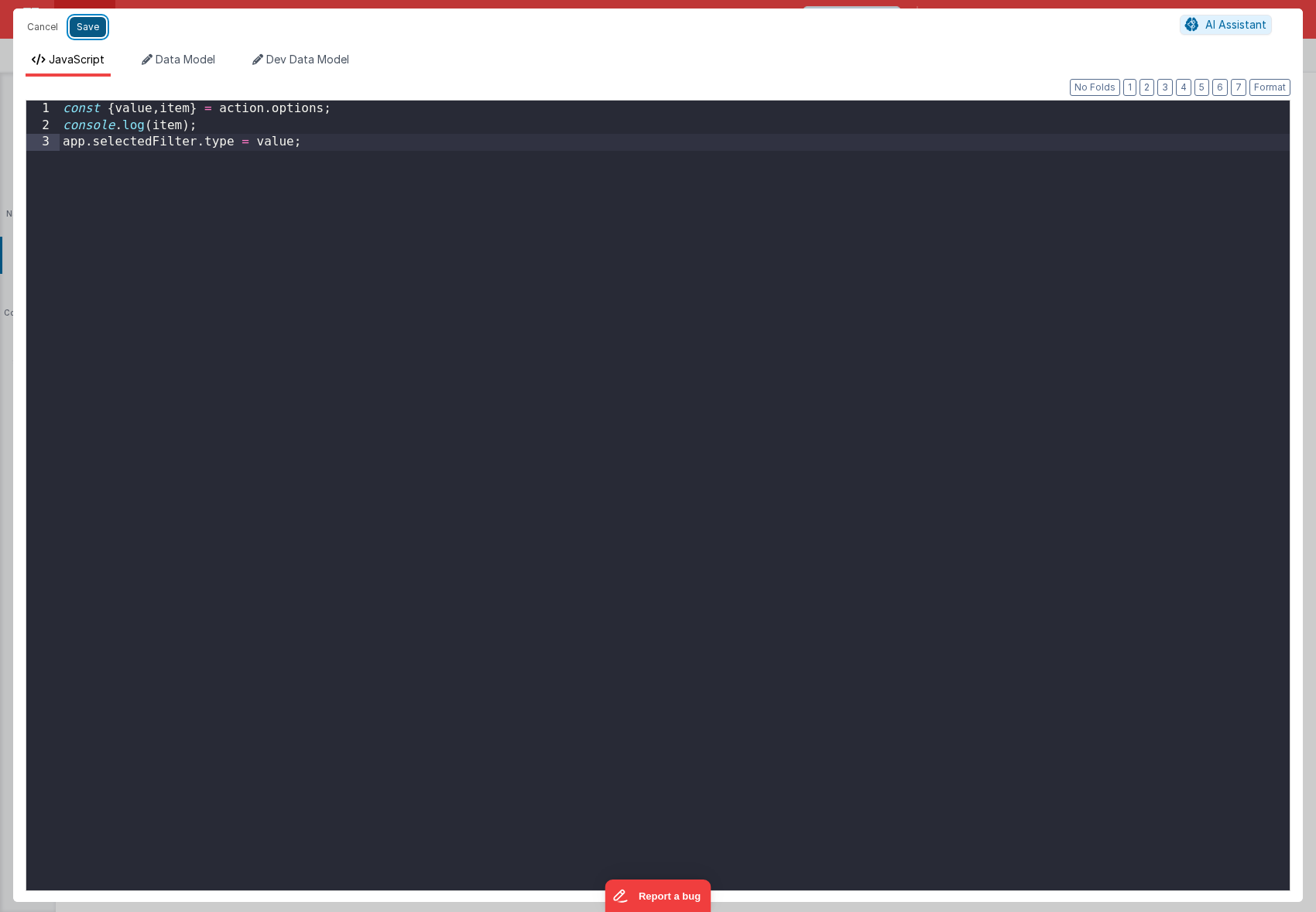
click at [91, 32] on button "Save" at bounding box center [87, 27] width 36 height 20
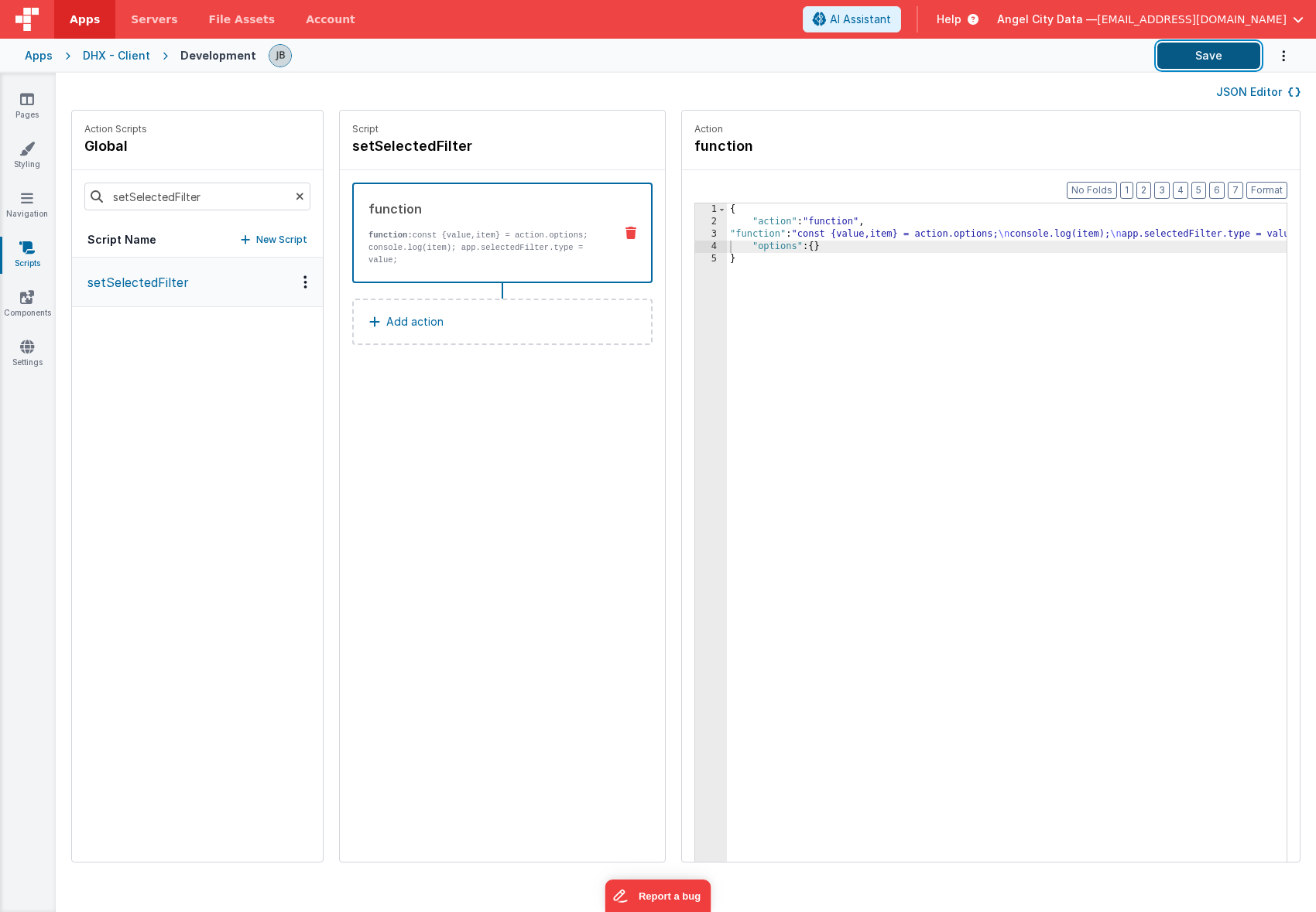
click at [1180, 58] on button "Save" at bounding box center [1208, 55] width 103 height 26
click at [30, 98] on icon at bounding box center [27, 99] width 14 height 15
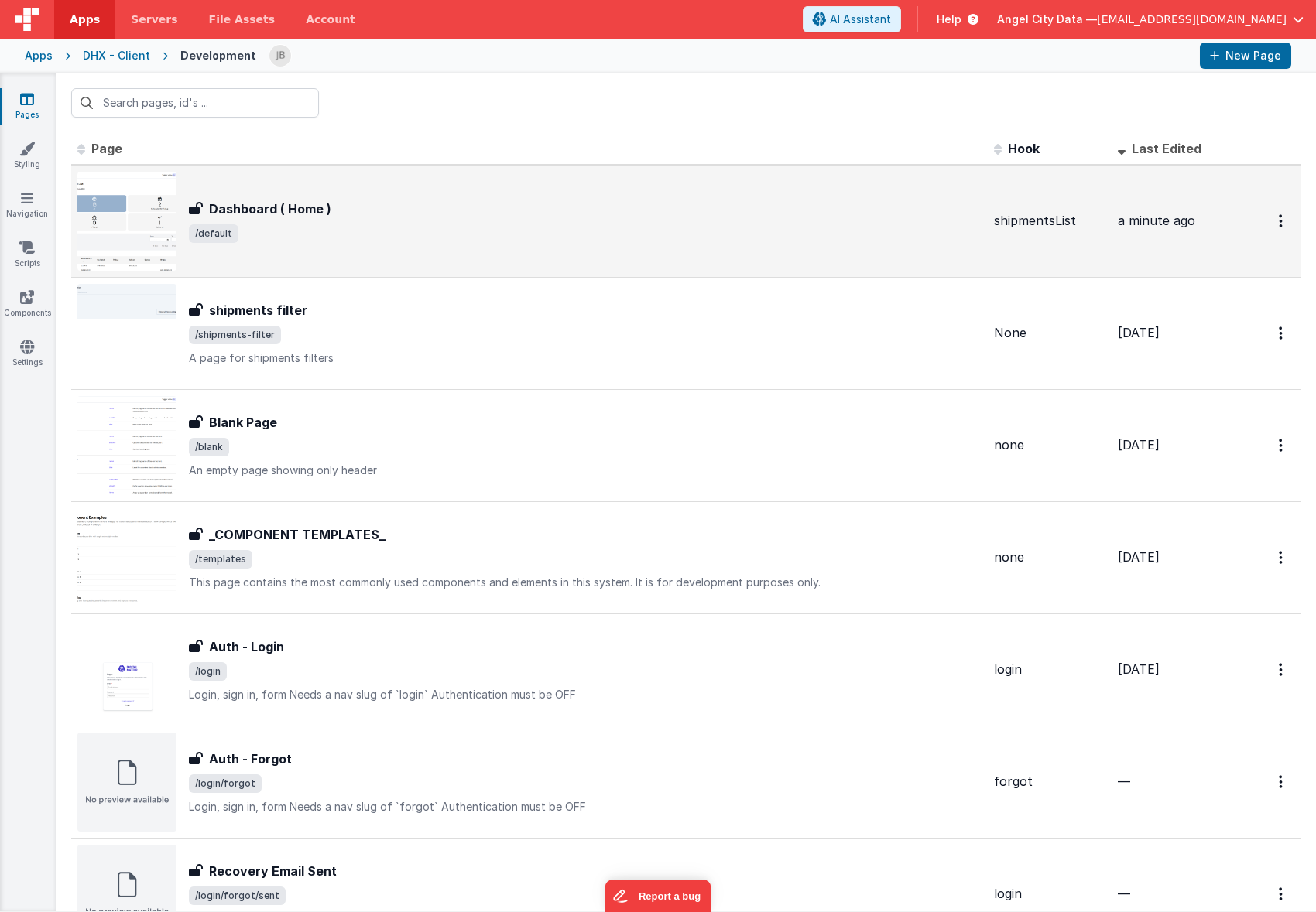
click at [237, 212] on h3 "Dashboard ( Home )" at bounding box center [270, 209] width 122 height 19
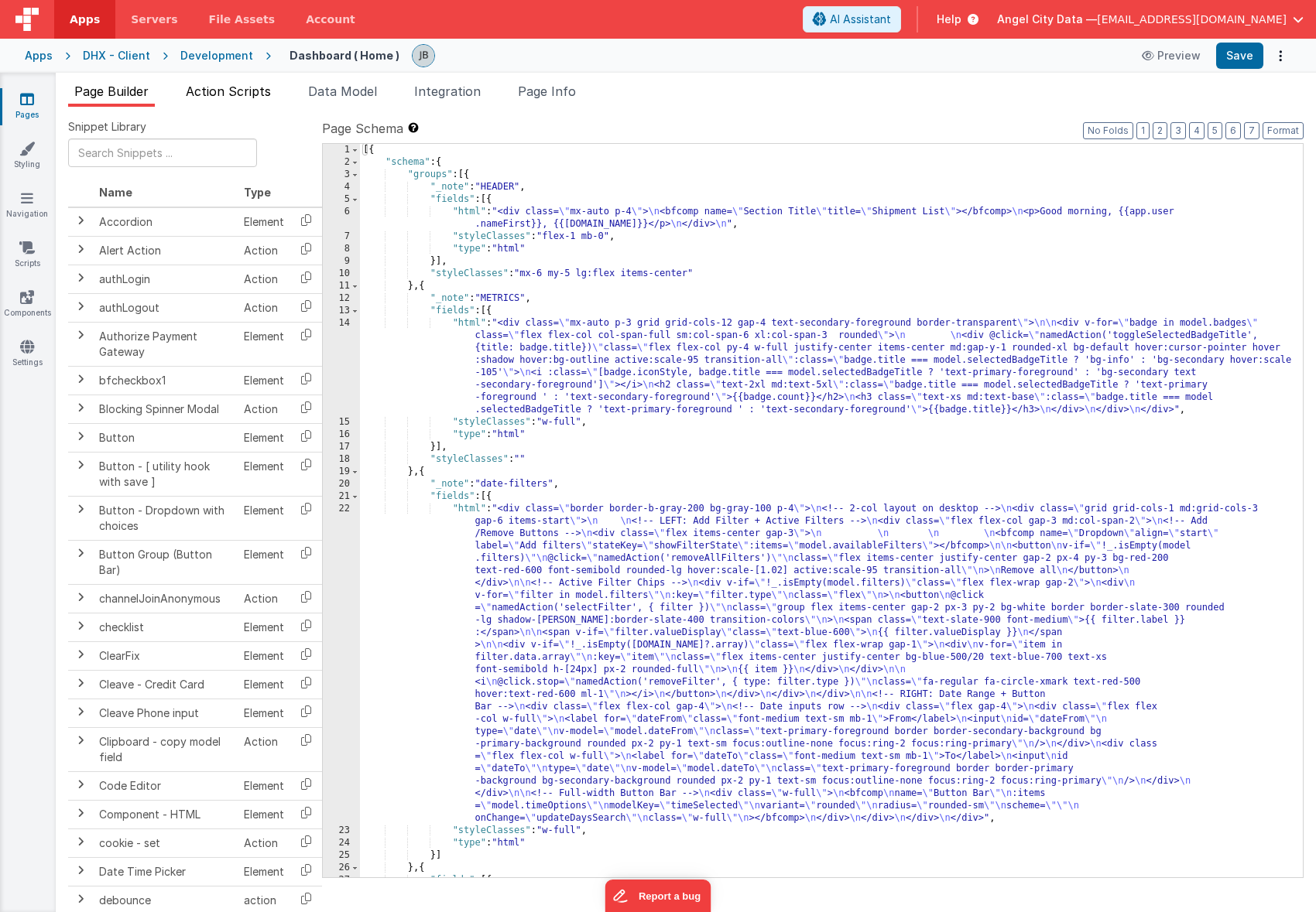
click at [226, 86] on span "Action Scripts" at bounding box center [228, 92] width 85 height 15
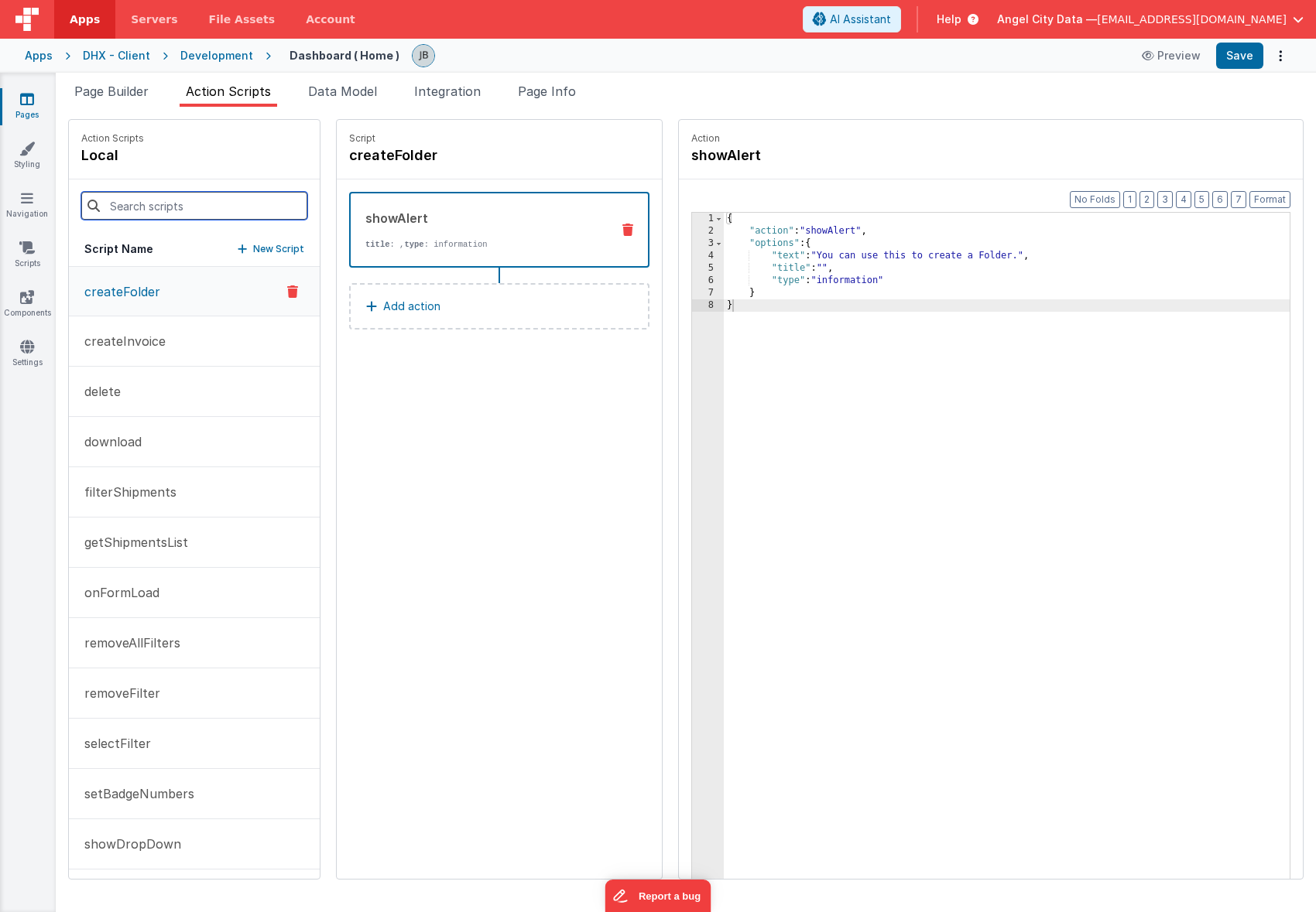
click at [159, 207] on input at bounding box center [194, 205] width 226 height 28
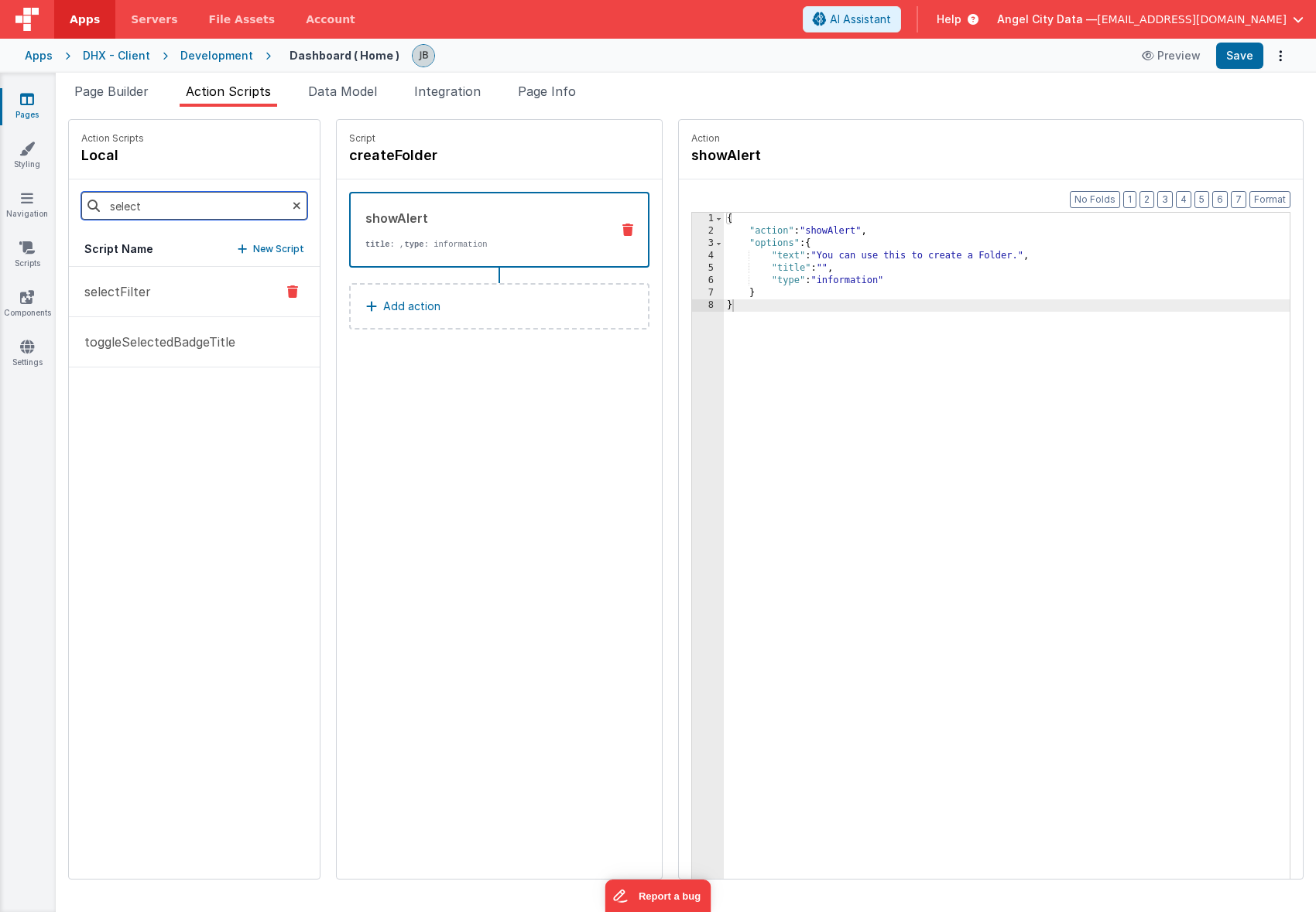
type input "select"
click at [131, 290] on p "selectFilter" at bounding box center [113, 292] width 75 height 19
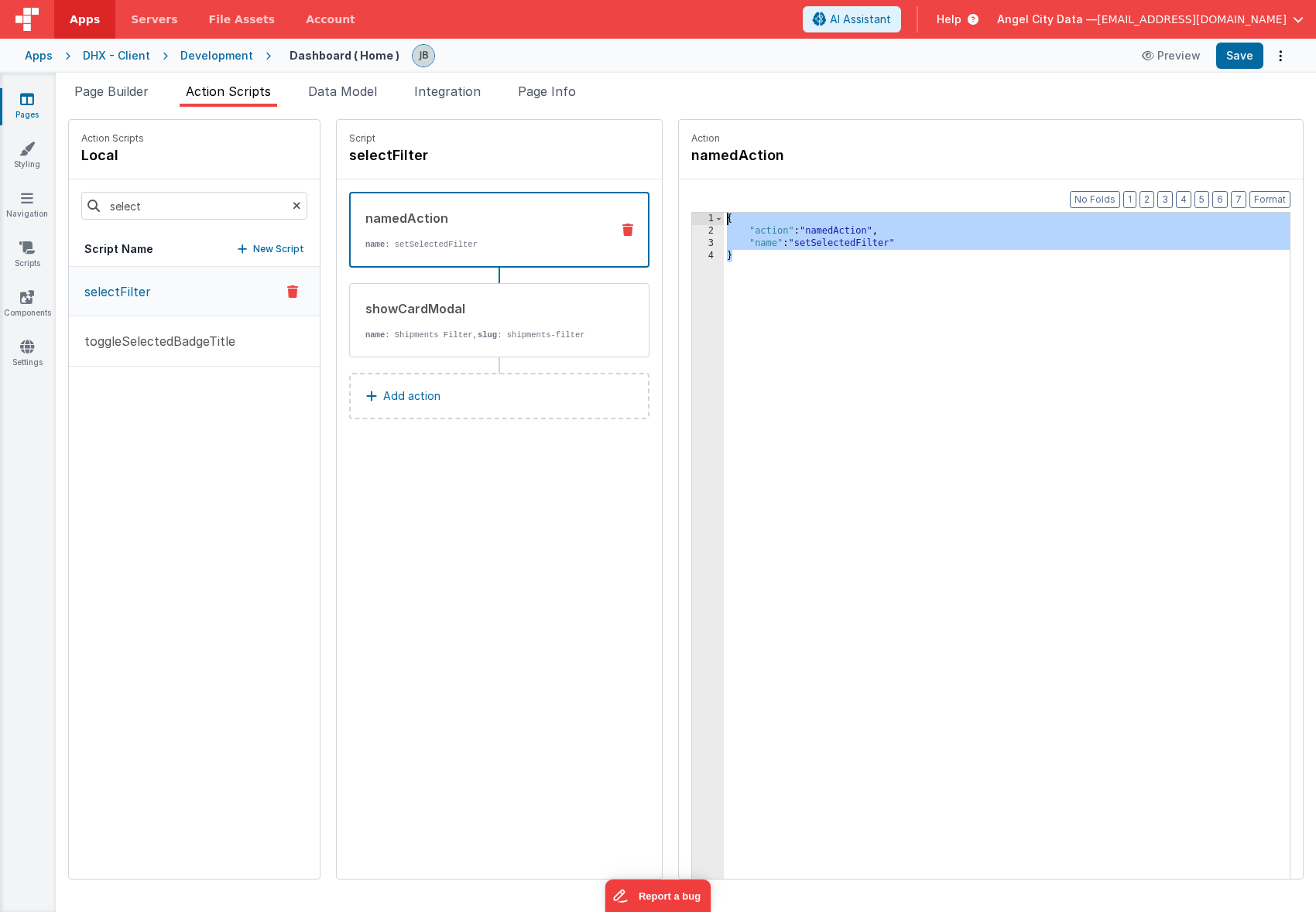
drag, startPoint x: 759, startPoint y: 298, endPoint x: 652, endPoint y: 143, distance: 188.3
click at [679, 143] on fieldset "Action namedAction Format 7 6 5 4 3 2 1 No Folds 1 2 3 4 { "action" : "namedAct…" at bounding box center [991, 498] width 624 height 759
click at [584, 221] on div "namedAction name : setSelectedFilter" at bounding box center [499, 229] width 300 height 75
click at [622, 230] on icon at bounding box center [627, 230] width 11 height 13
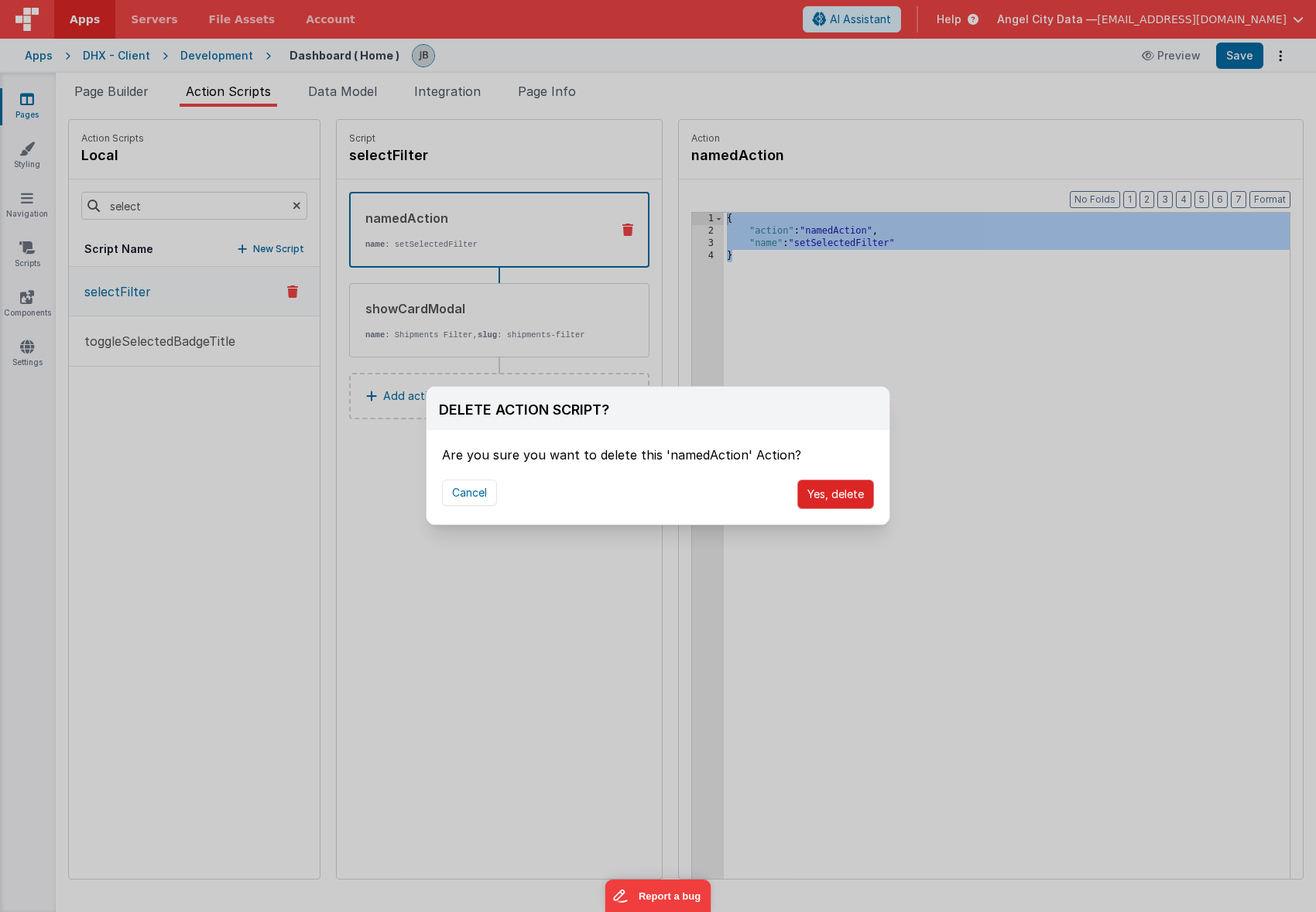
click at [834, 494] on button "Yes, delete" at bounding box center [835, 494] width 76 height 30
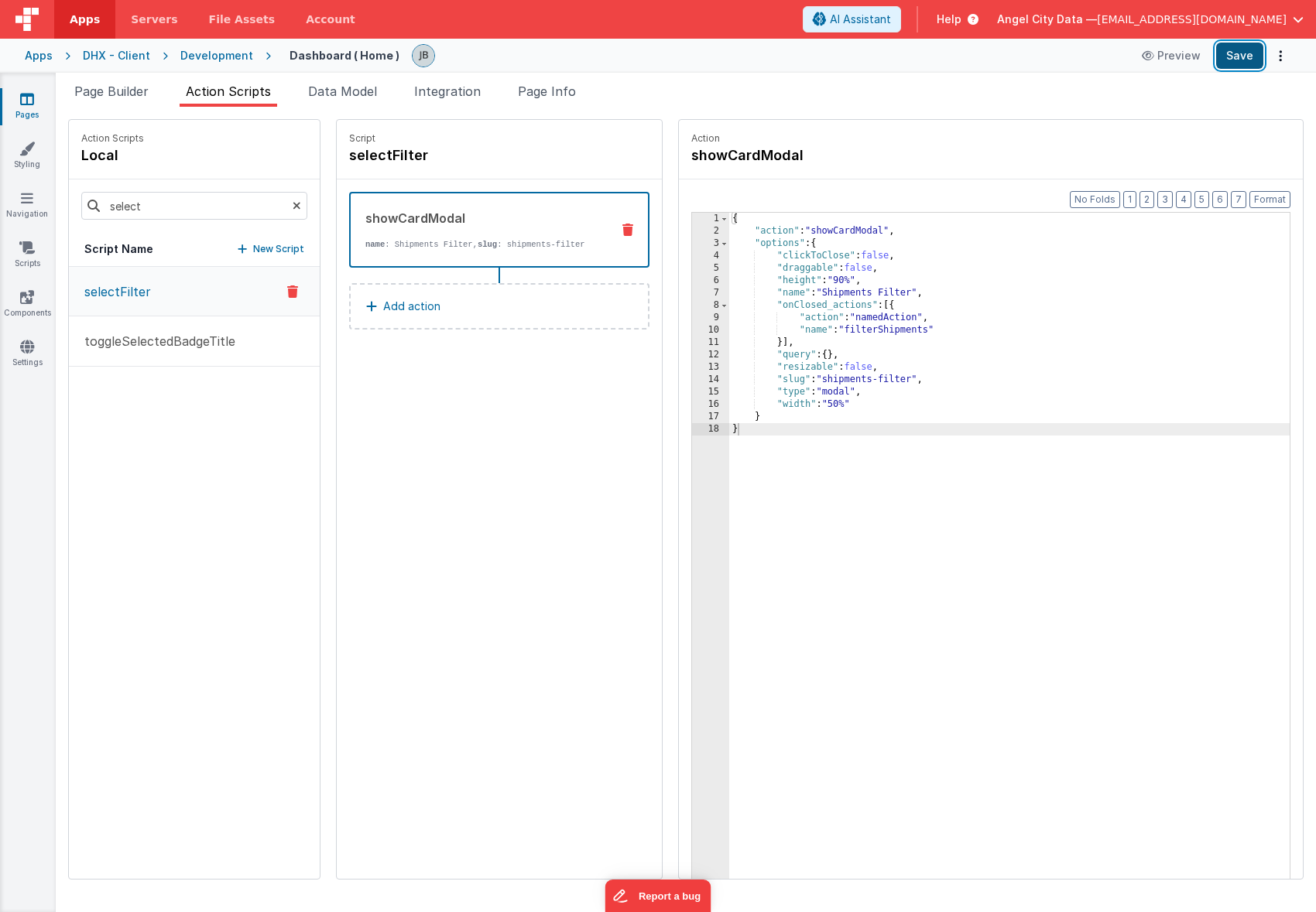
click at [1255, 62] on button "Save" at bounding box center [1240, 55] width 47 height 26
click at [403, 296] on button "Add action" at bounding box center [499, 306] width 300 height 47
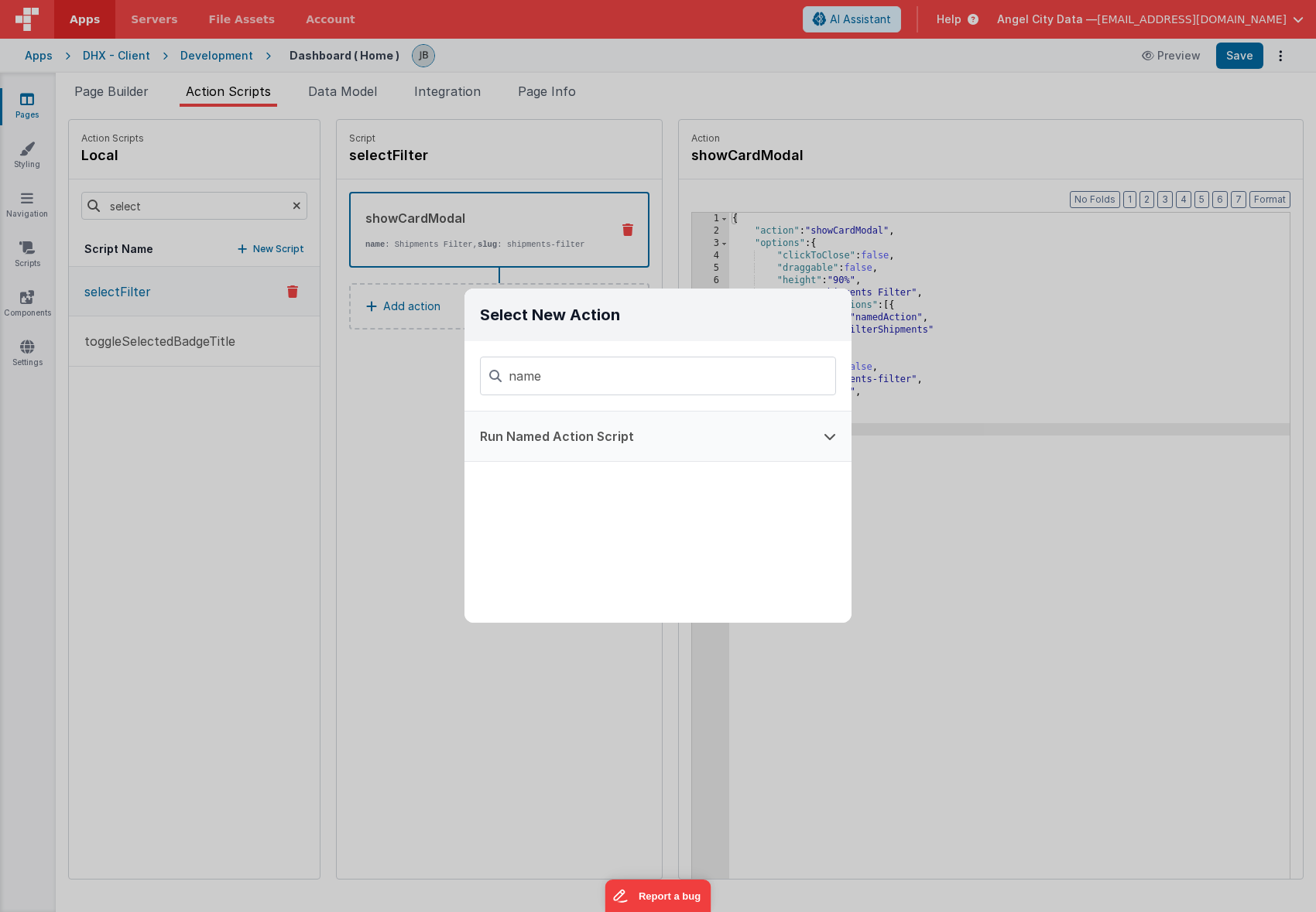
type input "name"
click at [522, 420] on button "Run Named Action Script" at bounding box center [636, 437] width 343 height 49
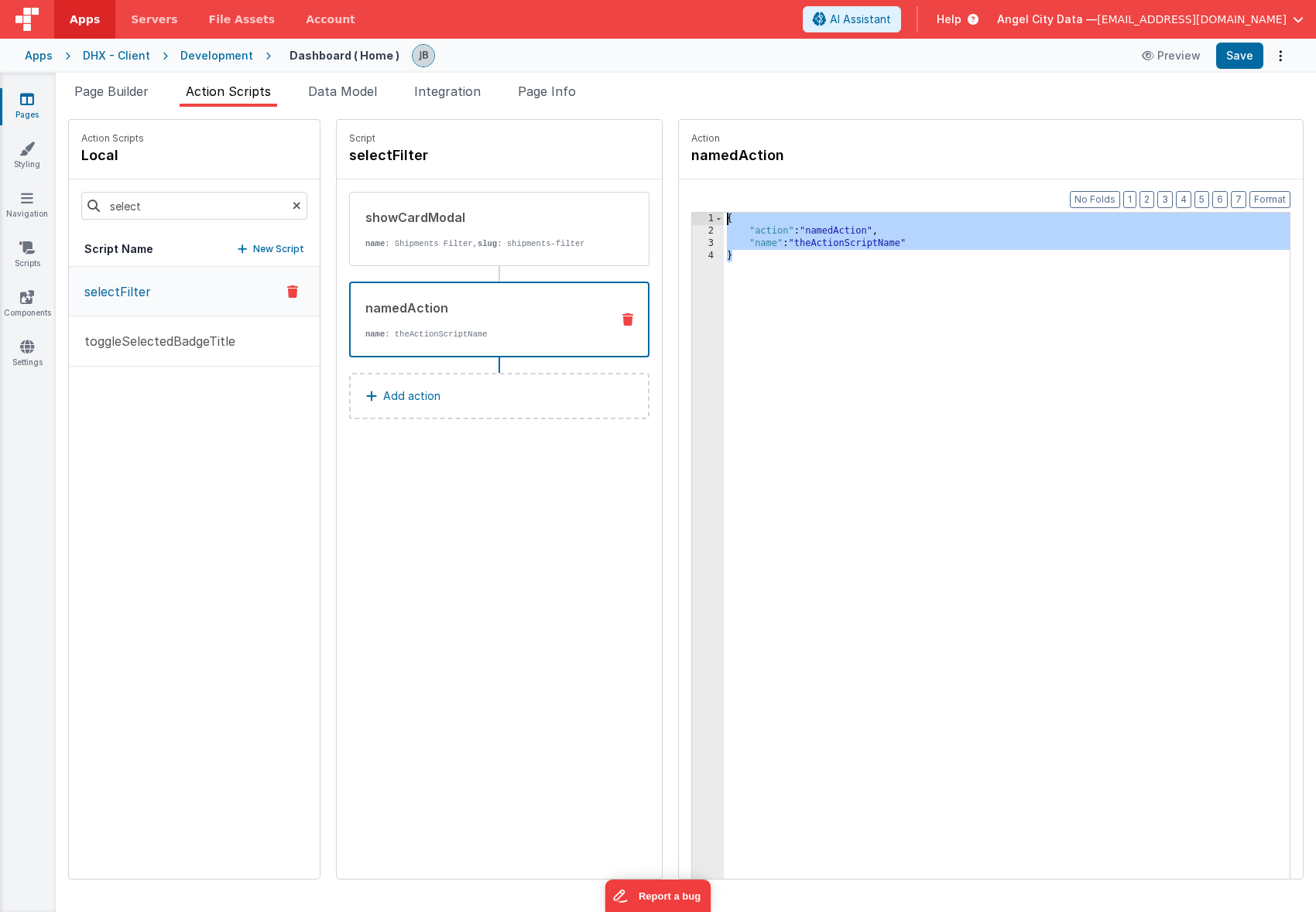
drag, startPoint x: 688, startPoint y: 316, endPoint x: 627, endPoint y: 164, distance: 163.8
click at [662, 164] on div "Action namedAction Format 7 6 5 4 3 2 1 No Folds 1 2 3 4 { "action" : "namedAct…" at bounding box center [983, 499] width 641 height 760
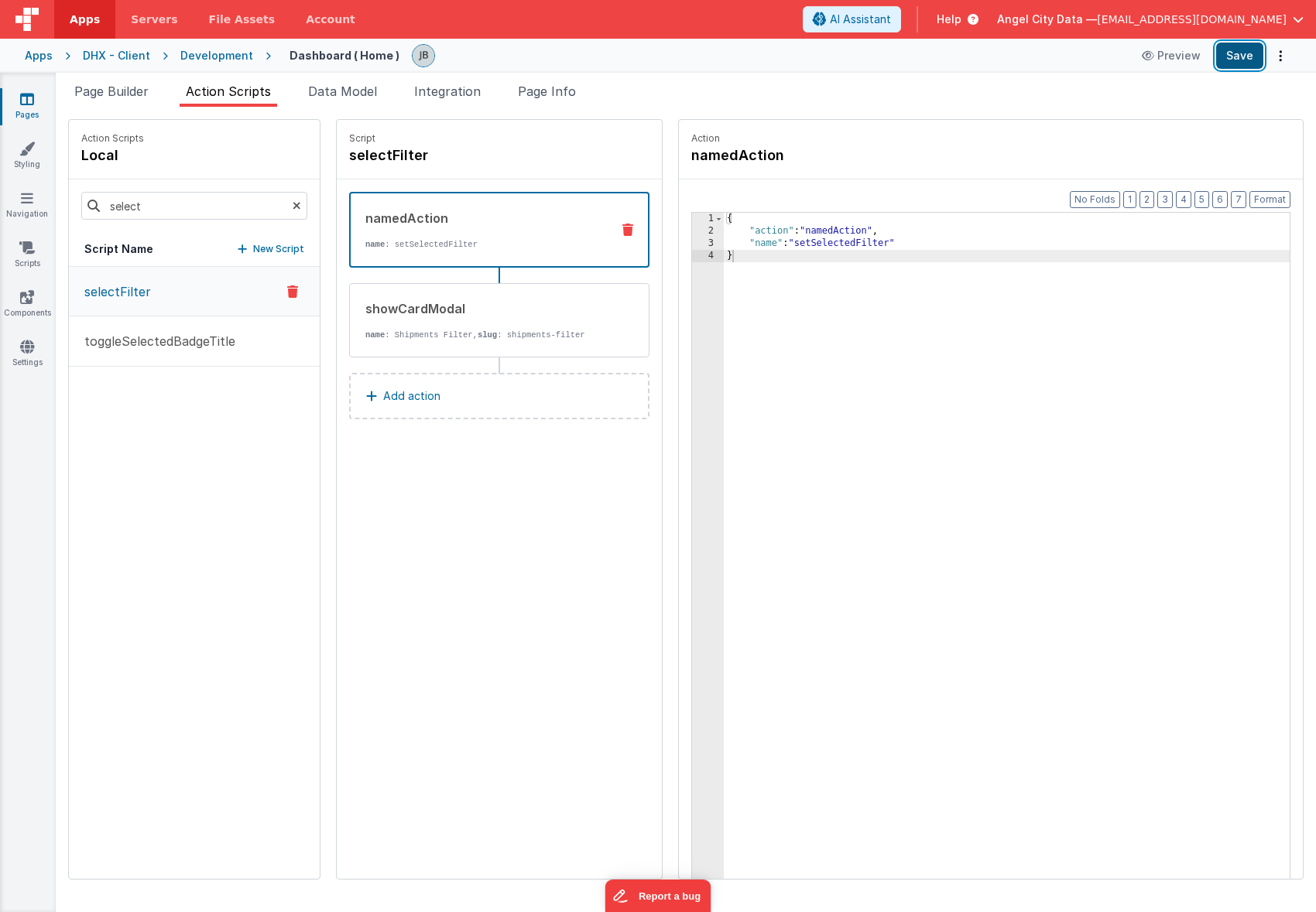
click at [1236, 54] on button "Save" at bounding box center [1240, 55] width 47 height 26
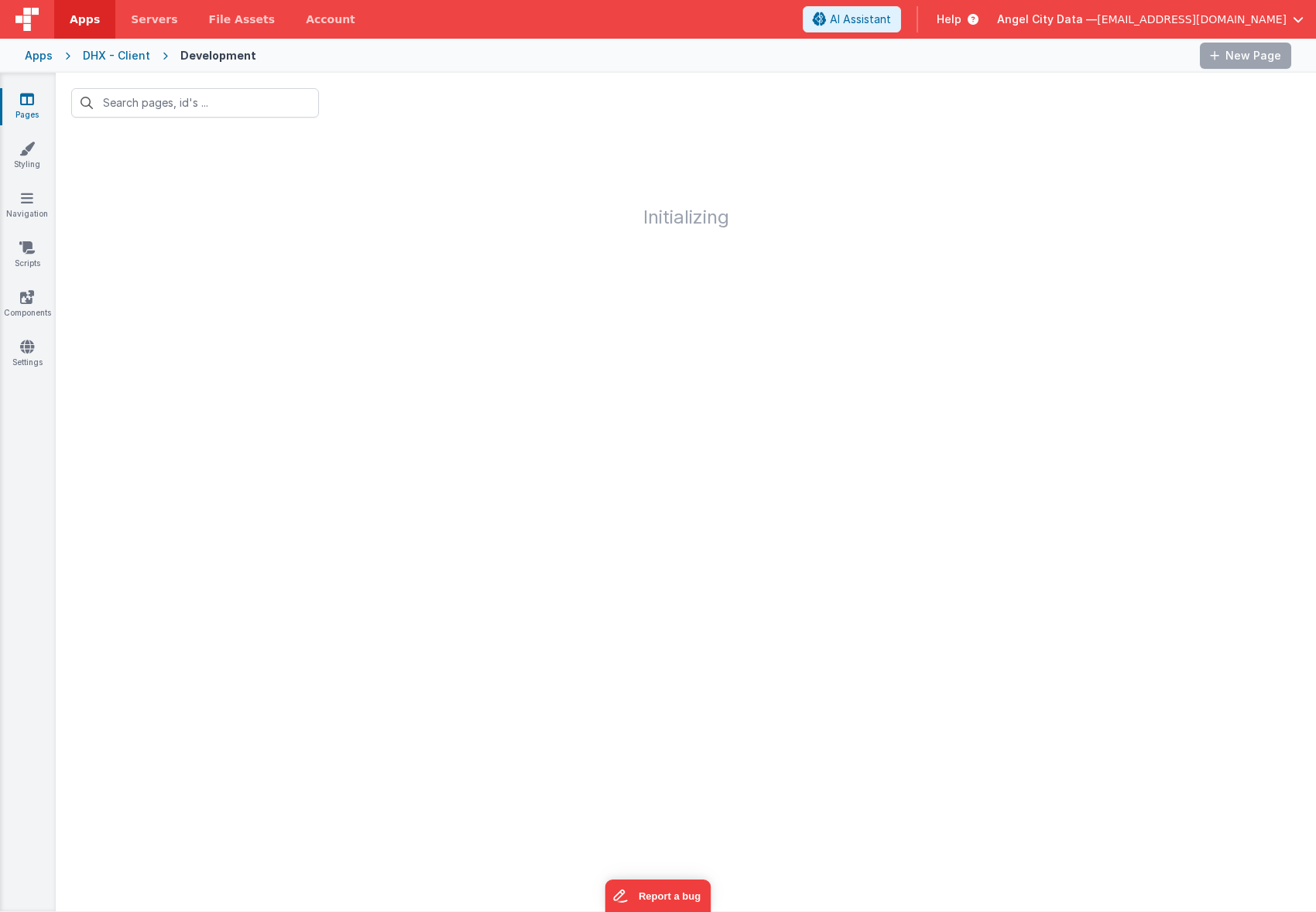
click at [25, 99] on icon at bounding box center [27, 99] width 14 height 15
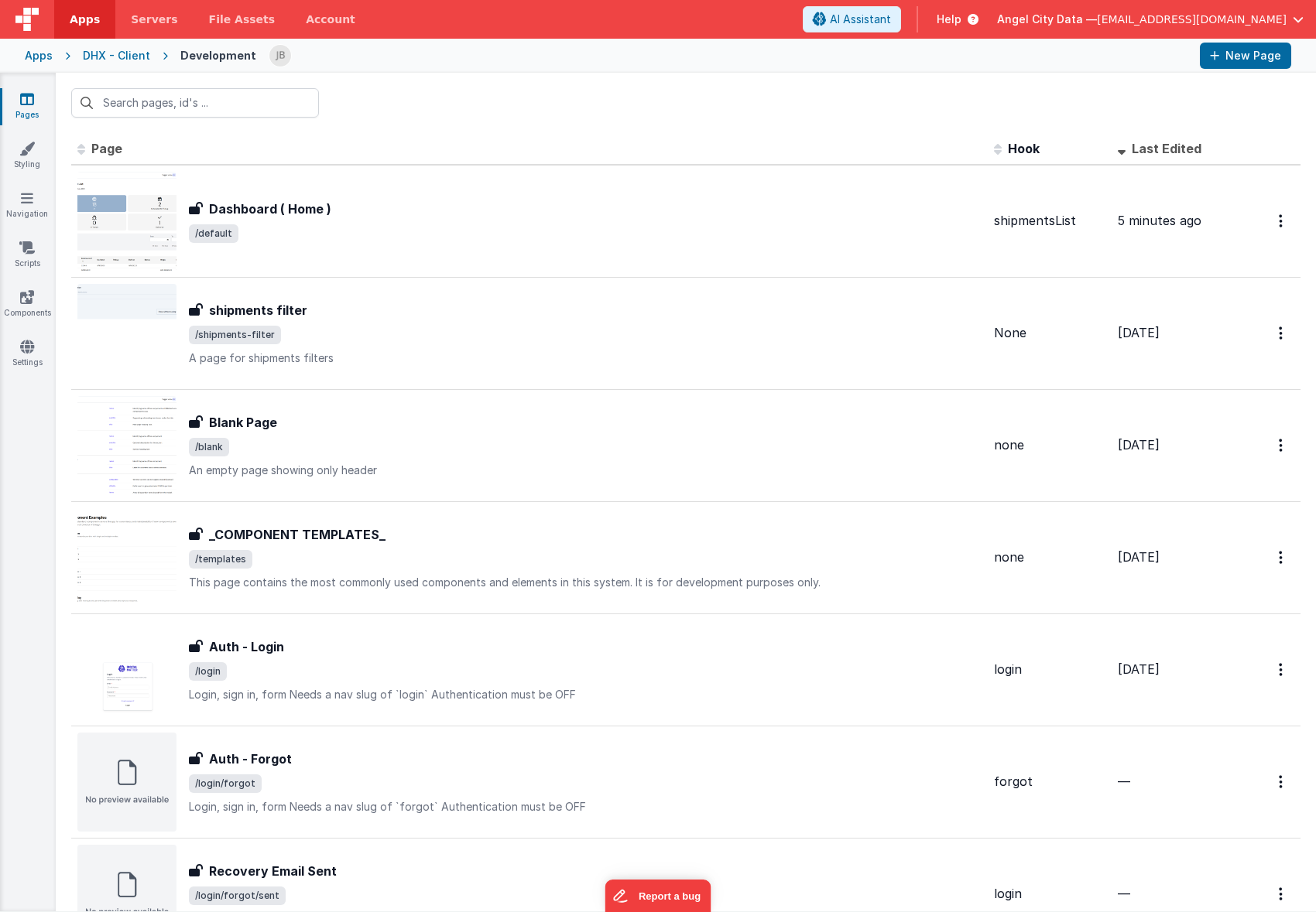
click at [33, 54] on div "Apps" at bounding box center [38, 56] width 28 height 15
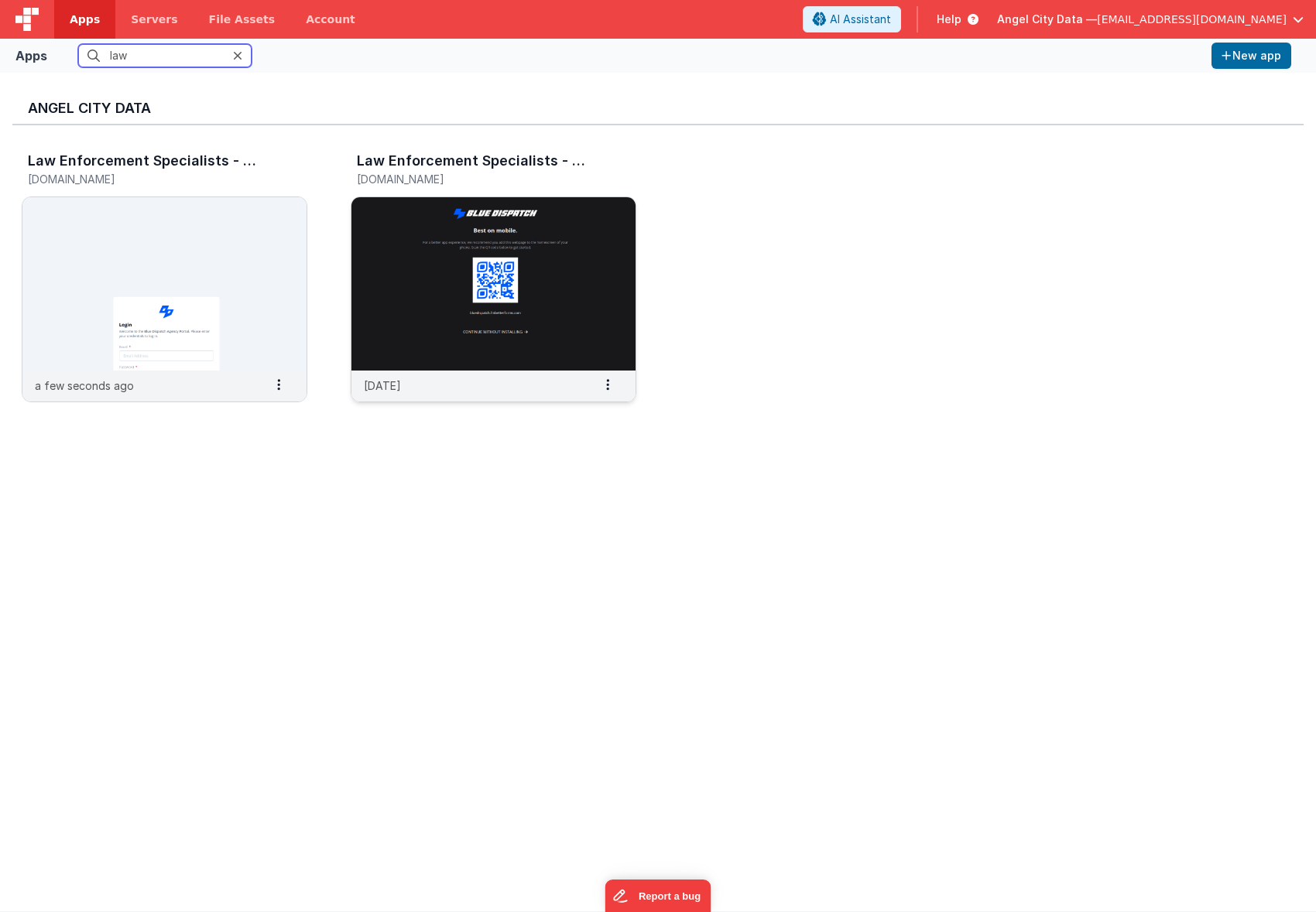
type input "law"
click at [382, 266] on img at bounding box center [493, 284] width 284 height 173
click at [148, 226] on img at bounding box center [164, 284] width 284 height 173
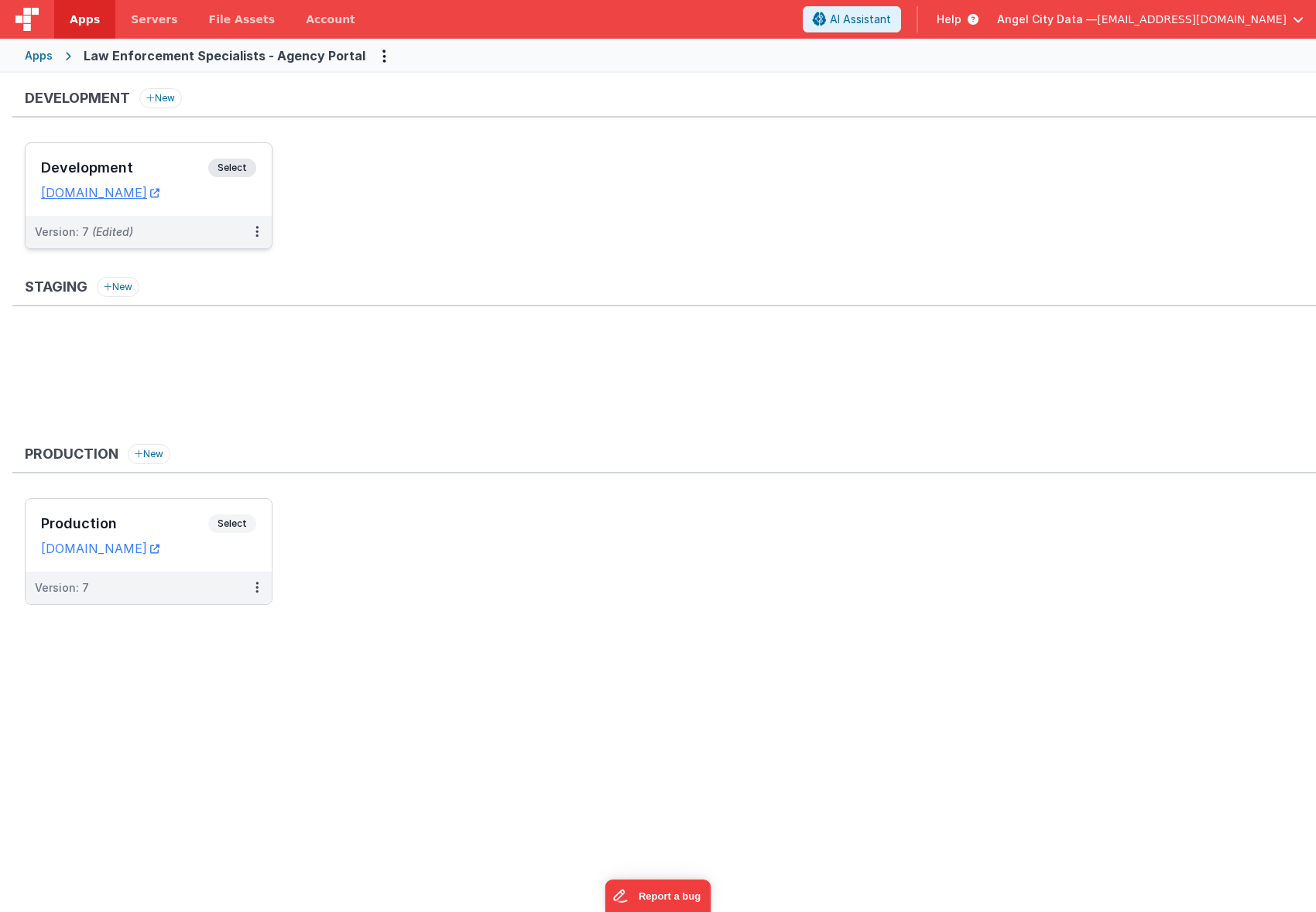
click at [93, 168] on h3 "Development" at bounding box center [124, 168] width 167 height 15
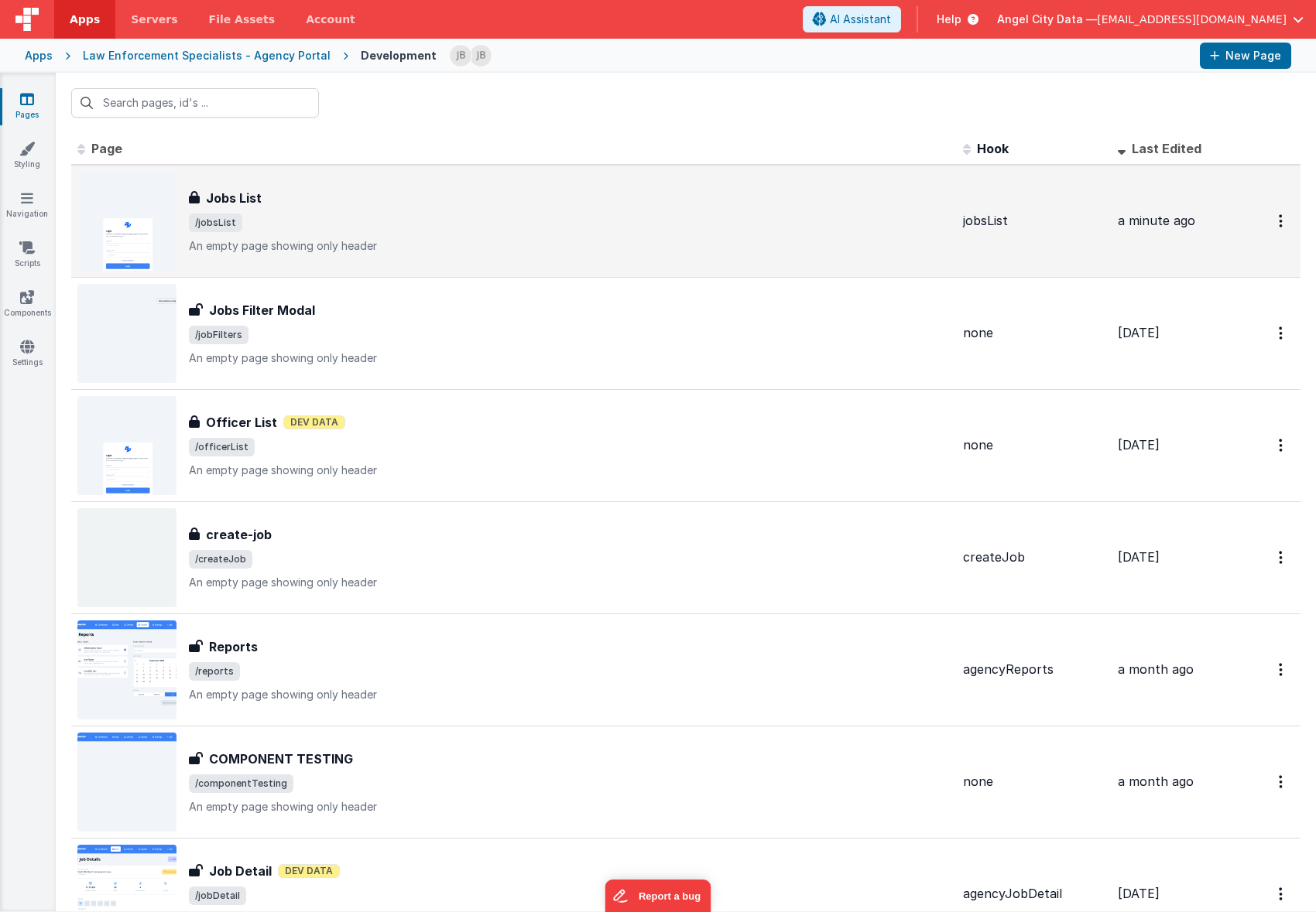
click at [236, 205] on h3 "Jobs List" at bounding box center [234, 198] width 56 height 19
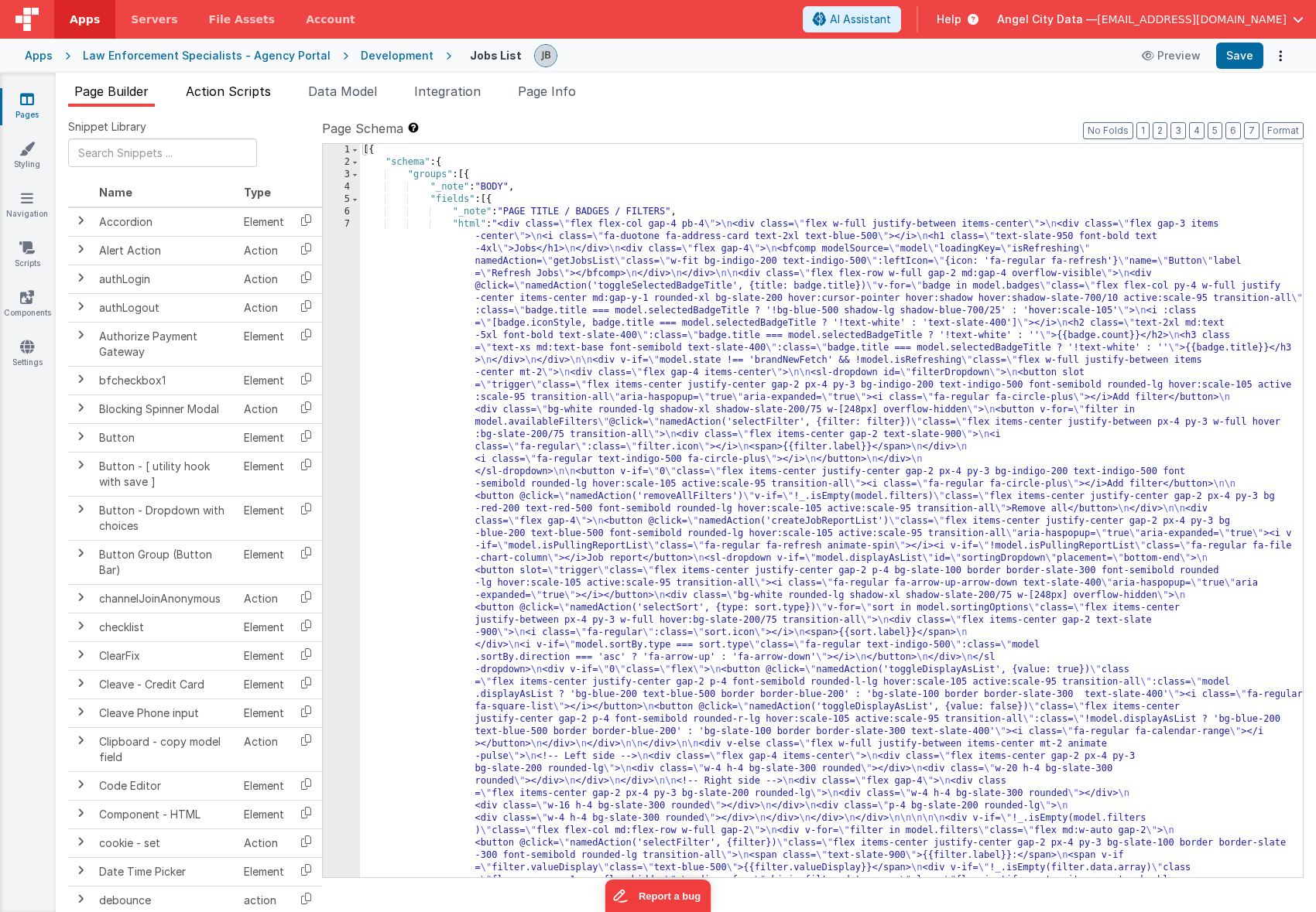
click at [228, 91] on span "Action Scripts" at bounding box center [228, 92] width 85 height 15
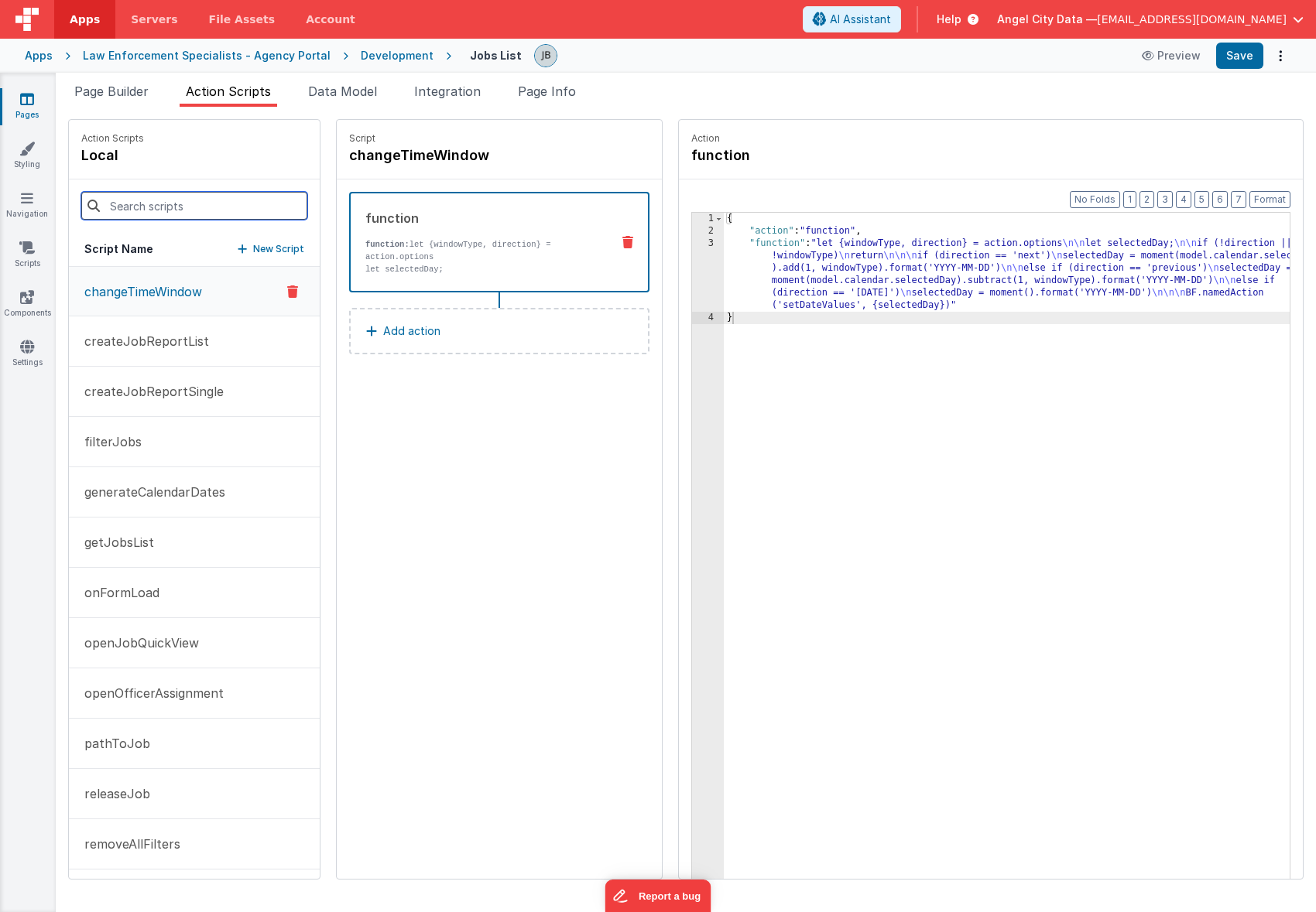
click at [153, 214] on input at bounding box center [194, 205] width 226 height 28
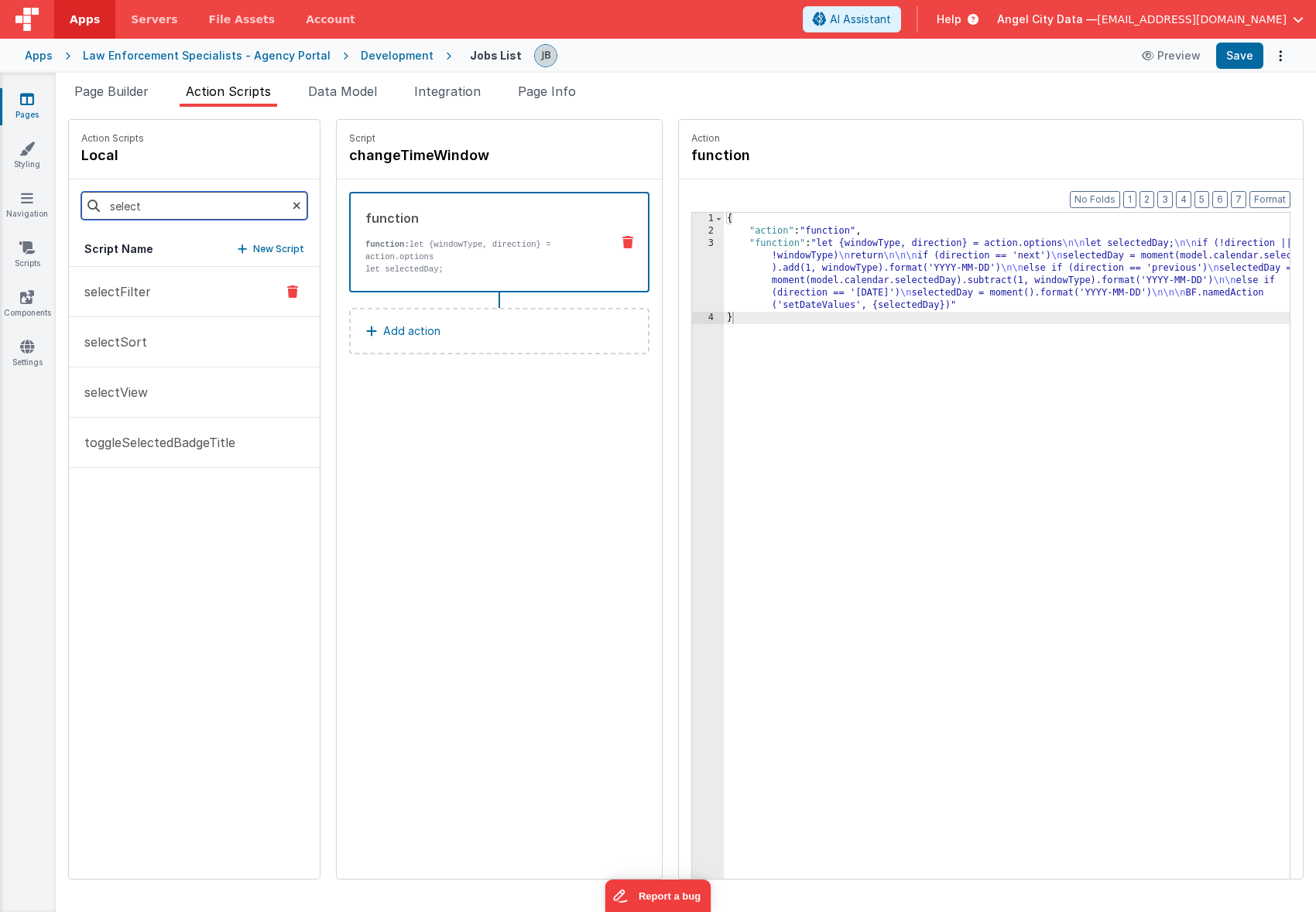
type input "select"
click at [107, 281] on button "selectFilter" at bounding box center [194, 292] width 251 height 50
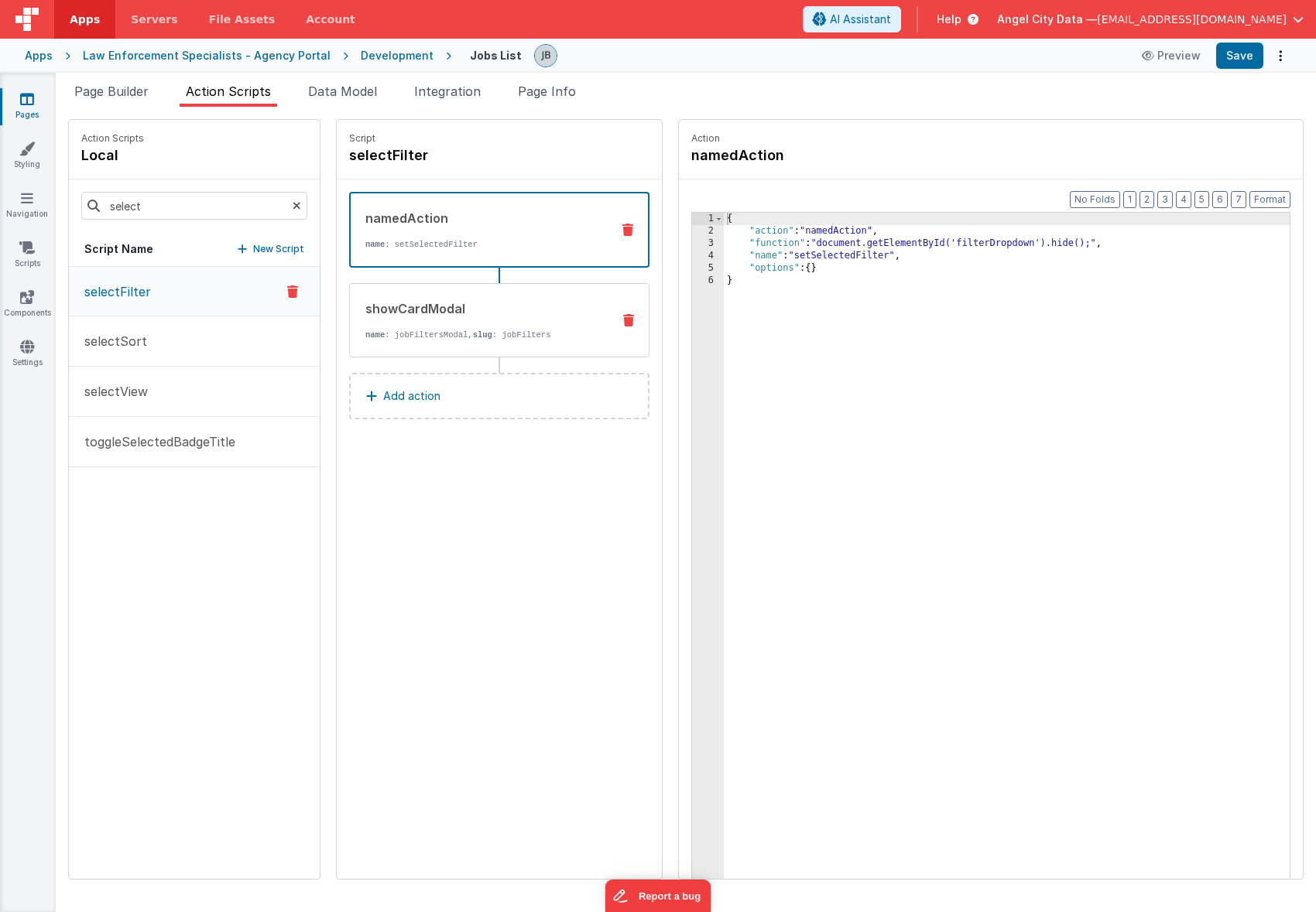
click at [428, 332] on p "name : jobFiltersModal, slug : jobFilters" at bounding box center [482, 335] width 234 height 13
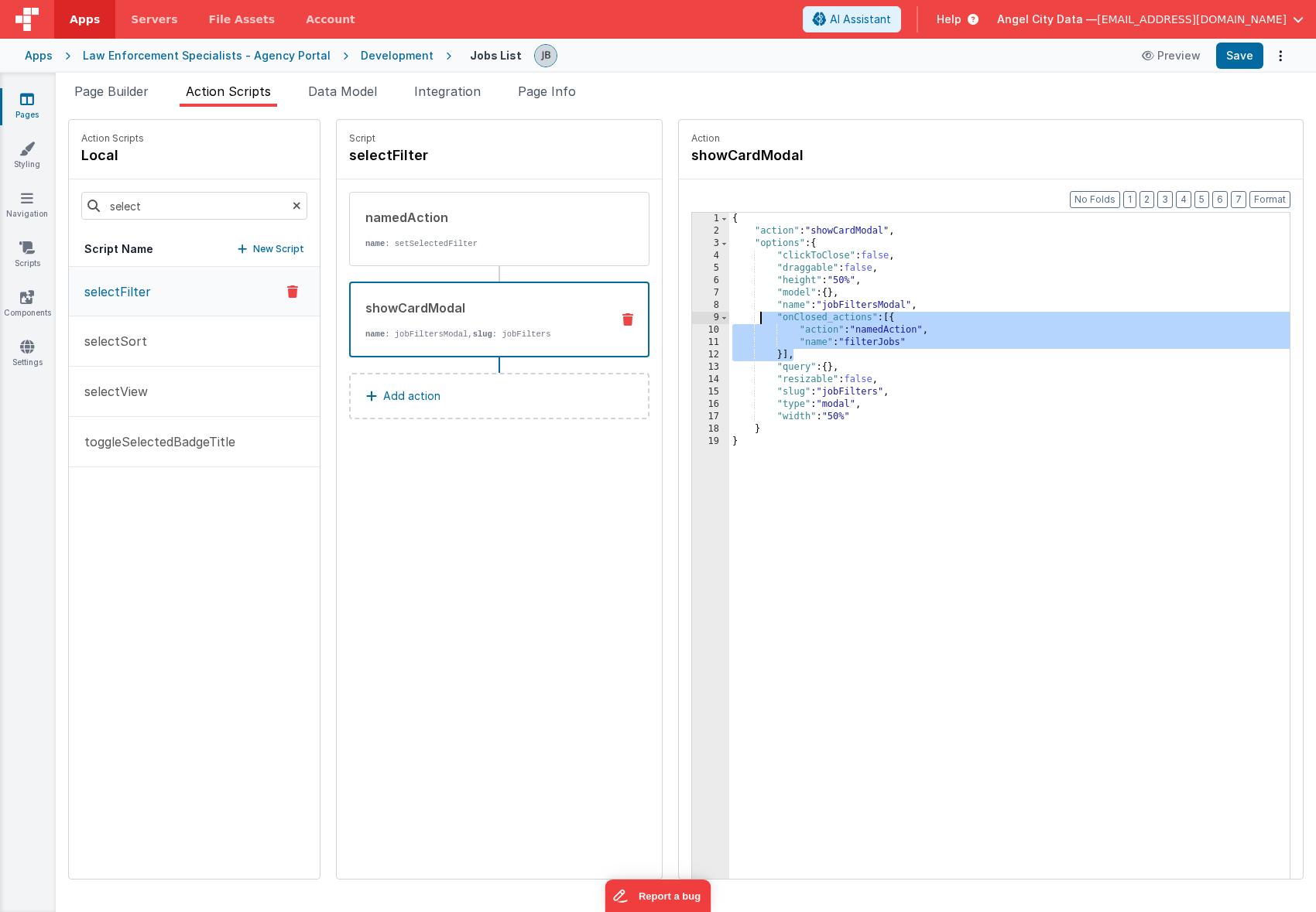
drag, startPoint x: 761, startPoint y: 354, endPoint x: 725, endPoint y: 322, distance: 48.2
click at [729, 322] on div "{ "action" : "showCardModal" , "options" : { "clickToClose" : false , "draggabl…" at bounding box center [1029, 582] width 599 height 739
click at [410, 342] on div "showCardModal name : jobFiltersModal, slug : jobFilters" at bounding box center [499, 319] width 300 height 75
click at [31, 230] on div "Pages Styling Navigation Scripts Components Settings" at bounding box center [28, 492] width 56 height 839
click at [26, 246] on icon at bounding box center [27, 247] width 15 height 15
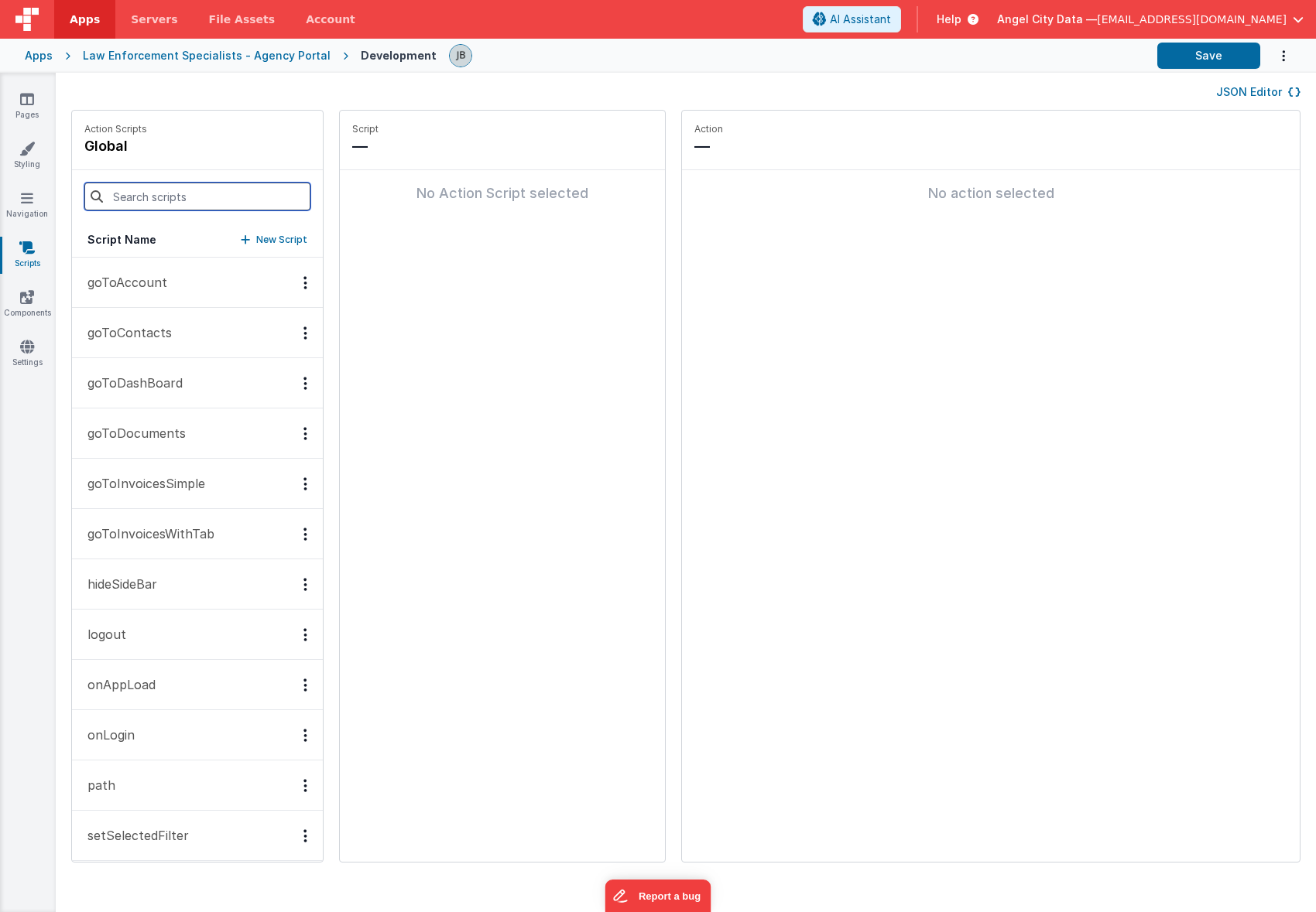
click at [113, 201] on input at bounding box center [197, 196] width 226 height 28
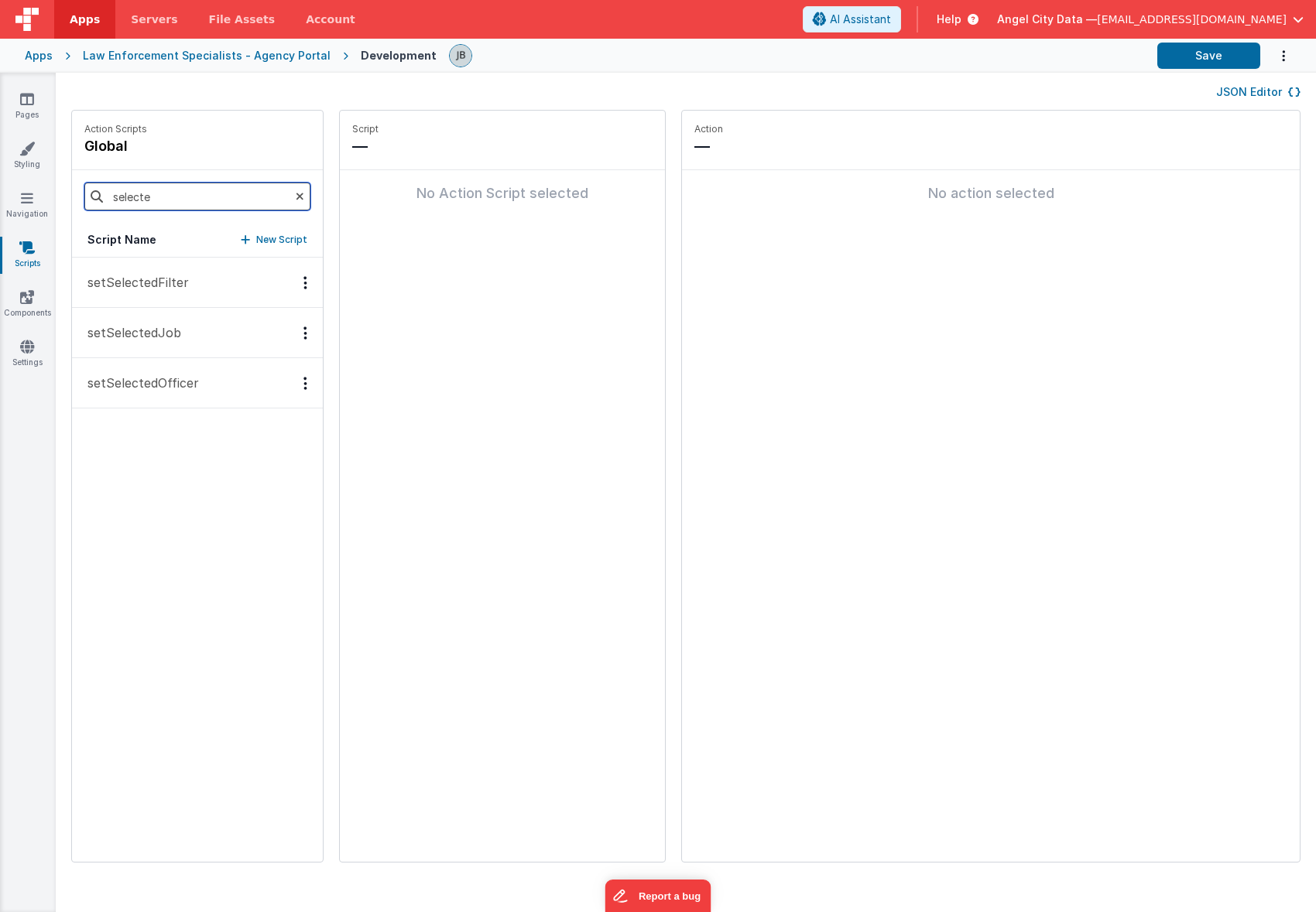
type input "selecte"
click at [115, 286] on p "setSelectedFilter" at bounding box center [133, 282] width 111 height 19
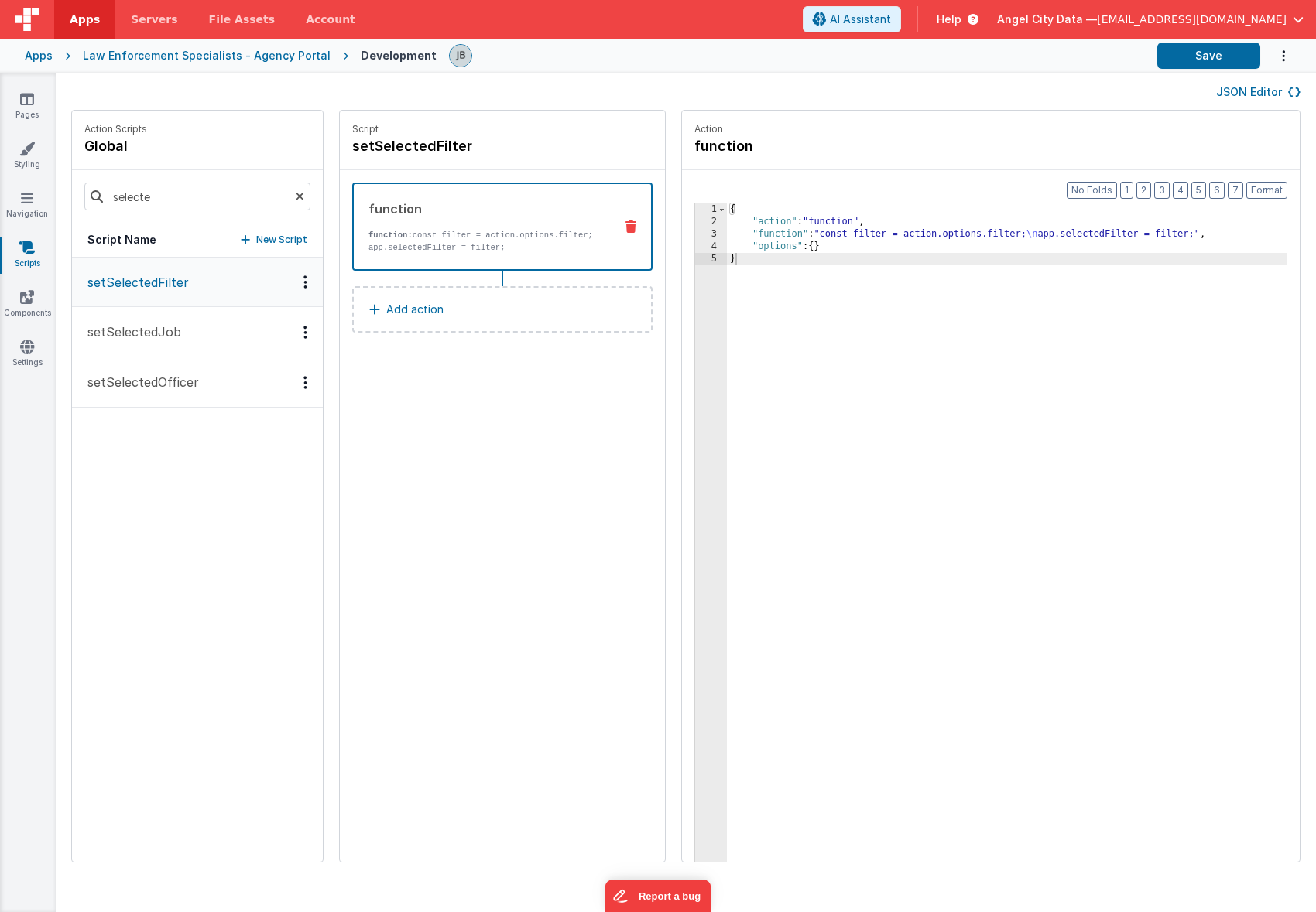
click at [454, 210] on div "function" at bounding box center [485, 209] width 233 height 19
